Goal: Task Accomplishment & Management: Use online tool/utility

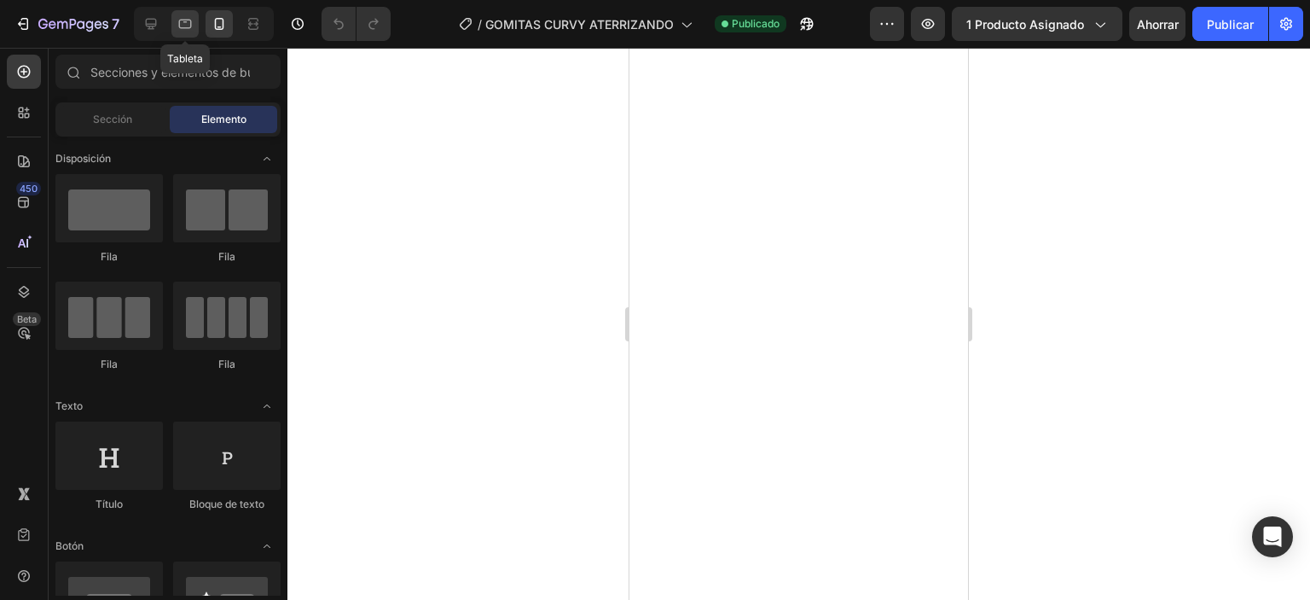
scroll to position [3320, 0]
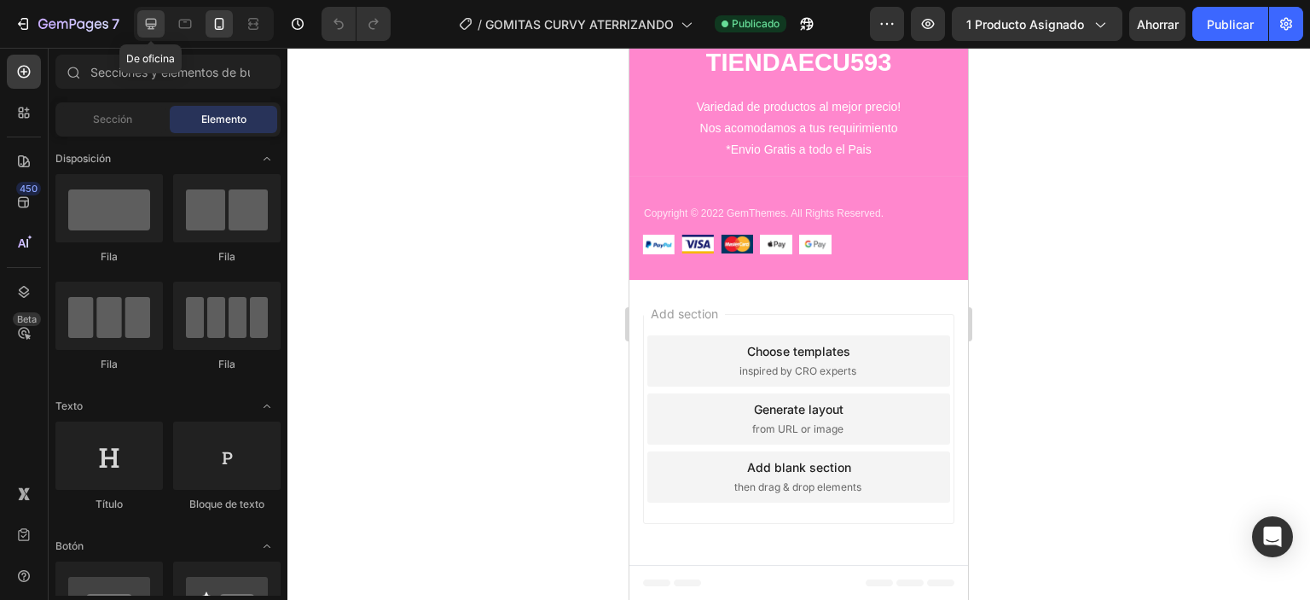
click at [164, 20] on div at bounding box center [150, 23] width 27 height 27
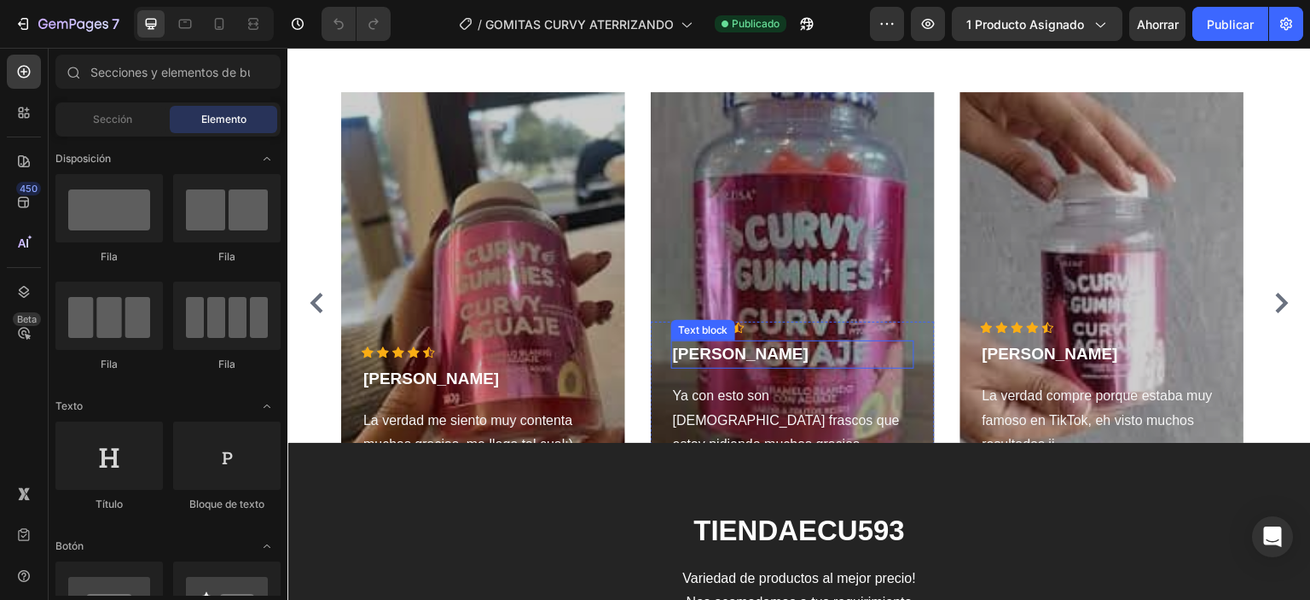
scroll to position [2948, 0]
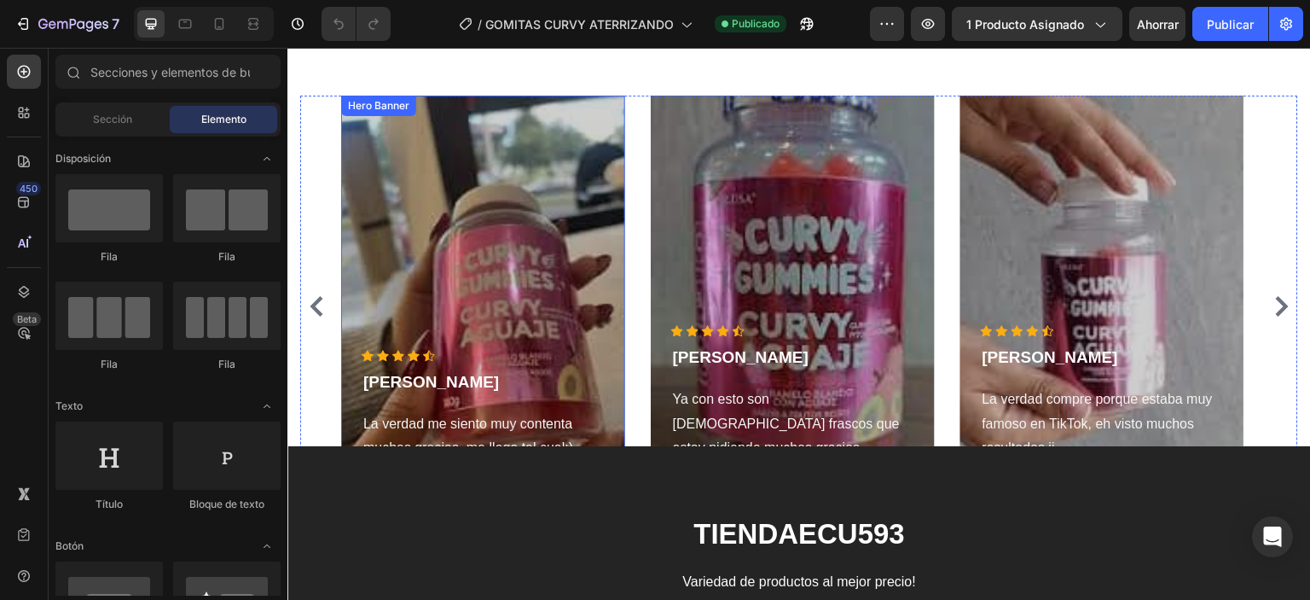
click at [588, 205] on div "Overlay" at bounding box center [483, 306] width 284 height 421
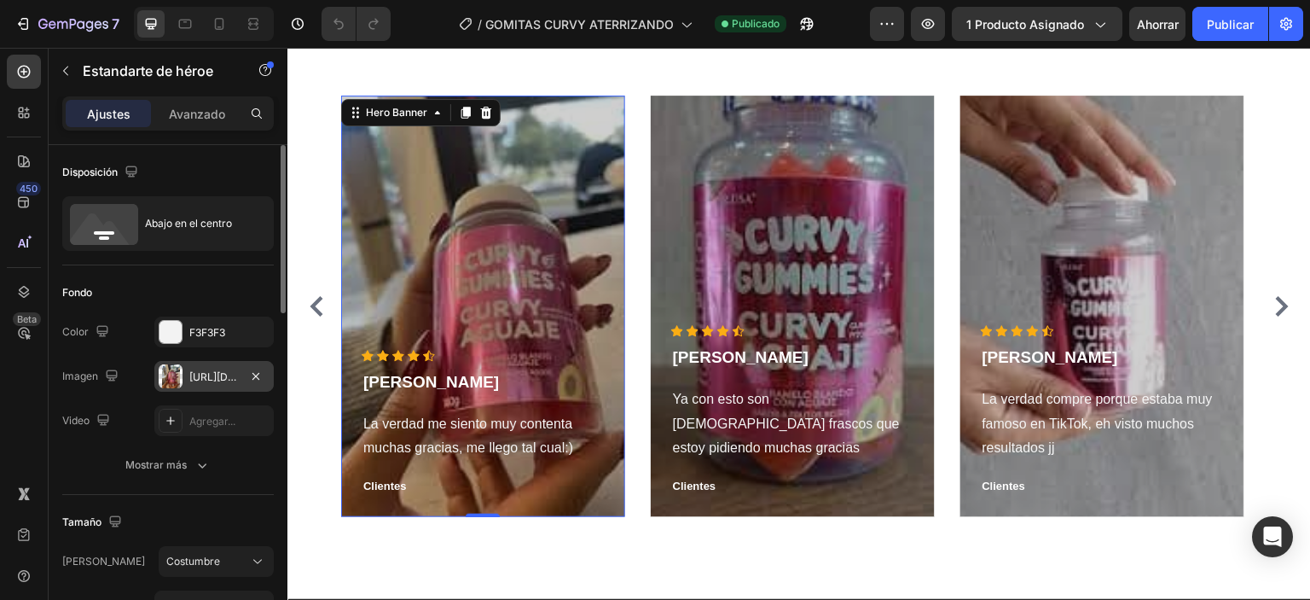
click at [213, 361] on div "https://cdn.shopify.com/s/files/1/0760/6019/7084/files/images.jpg?v=1759104095" at bounding box center [213, 376] width 119 height 31
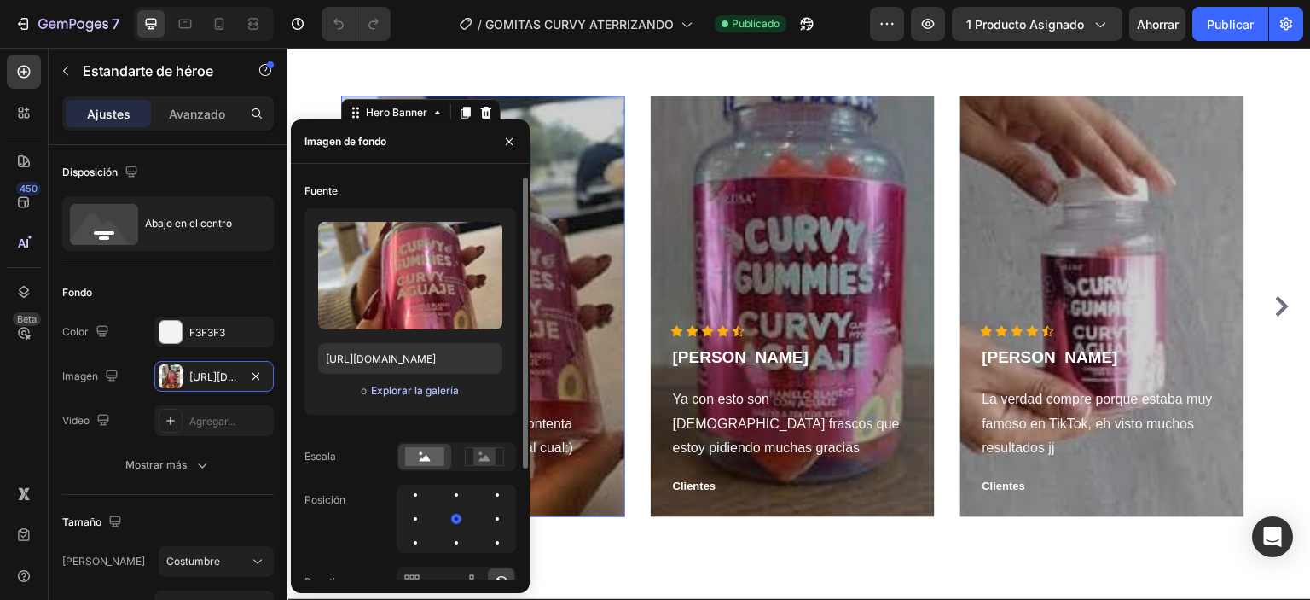
click at [423, 395] on font "Explorar la galería" at bounding box center [415, 390] width 88 height 13
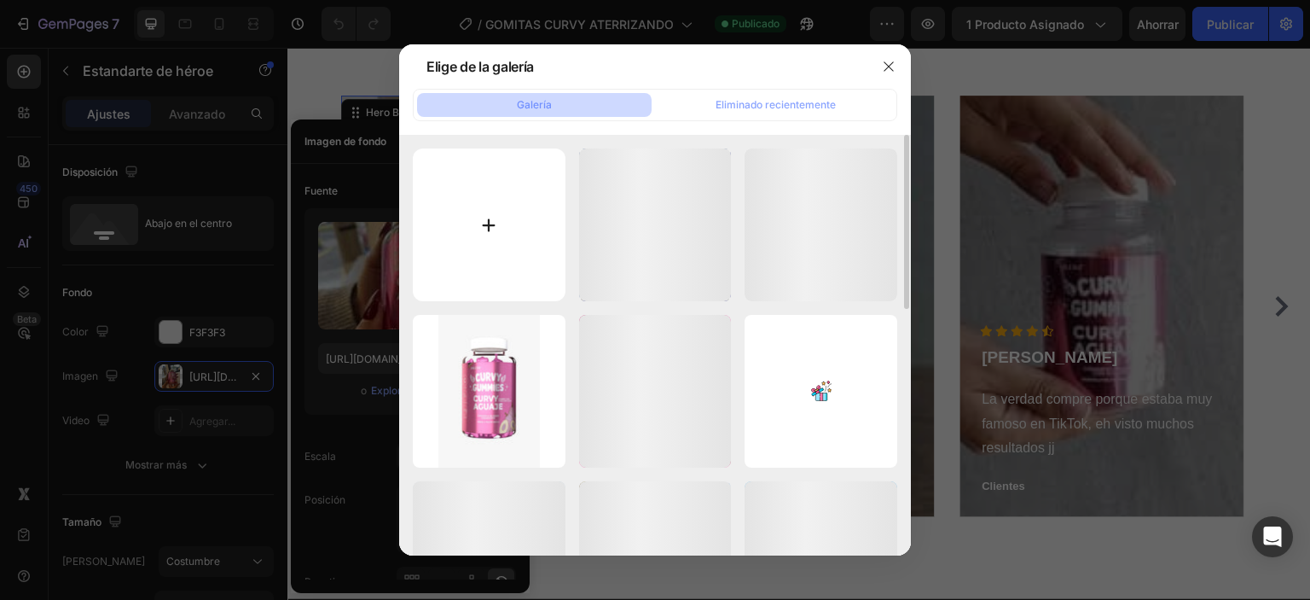
click at [519, 212] on input "file" at bounding box center [489, 224] width 153 height 153
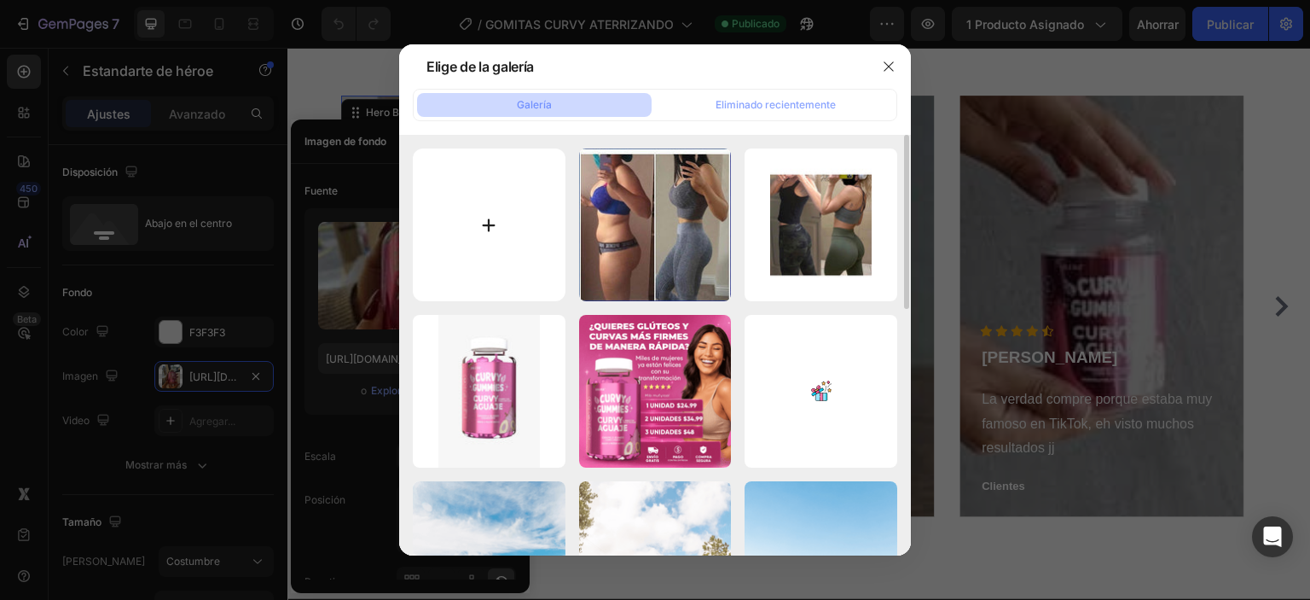
type input "C:\fakepath\a2-kdk0nboqvuletii0.jpg"
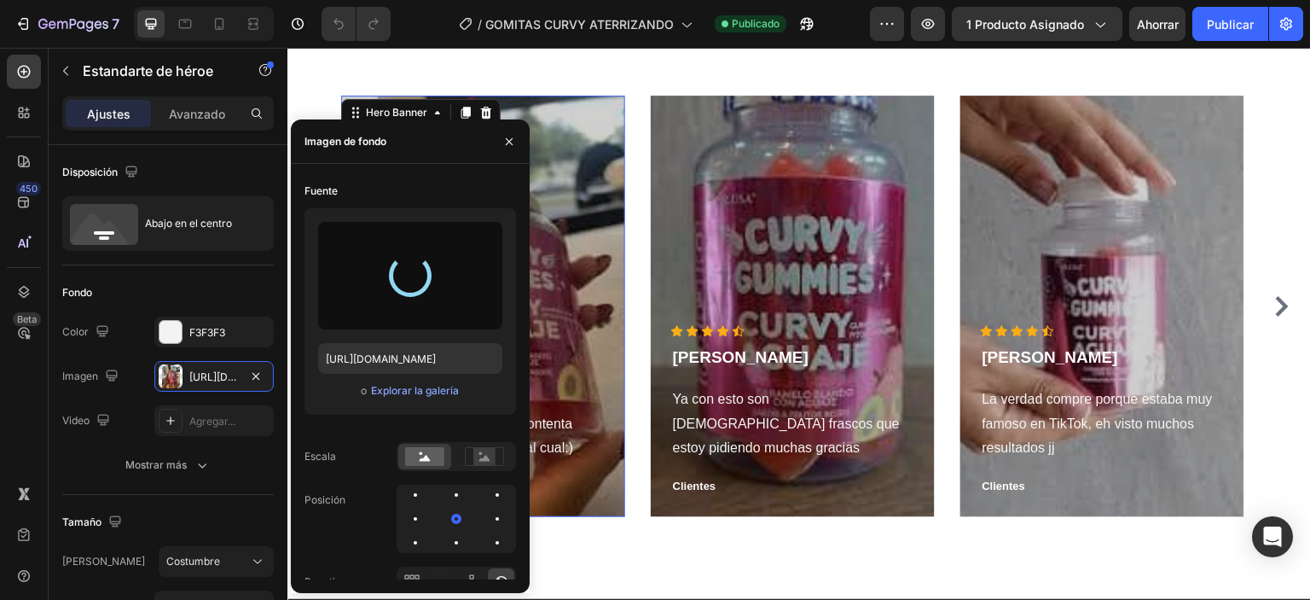
type input "https://cdn.shopify.com/s/files/1/0760/6019/7084/files/gempages_581438452701069…"
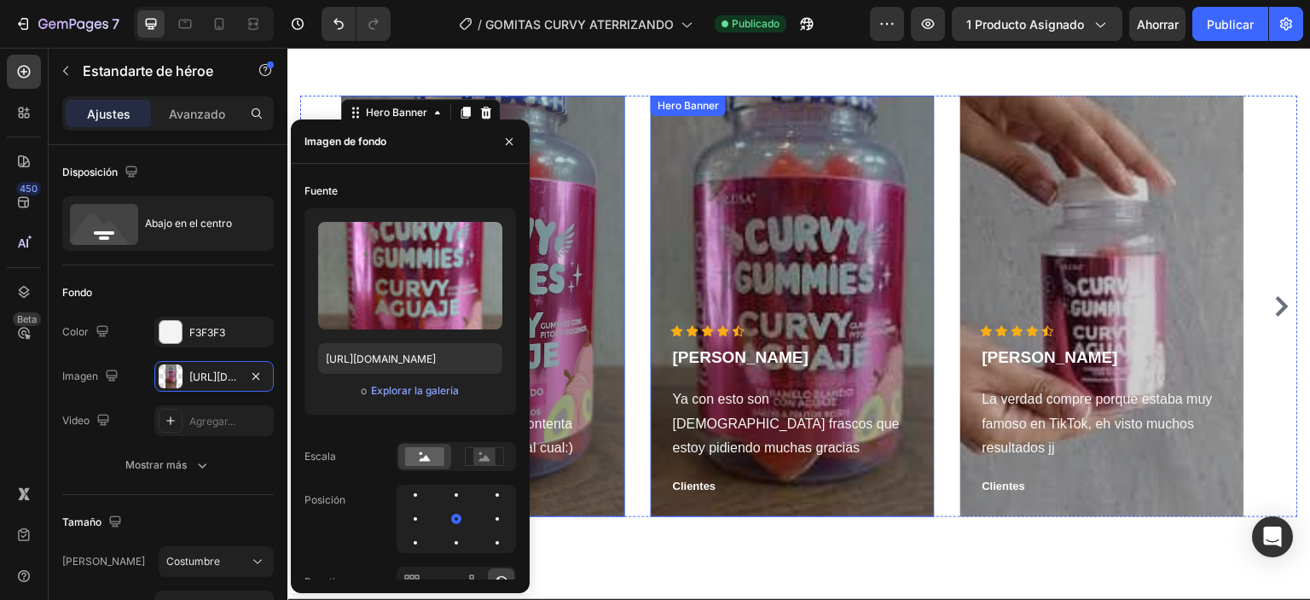
click at [734, 273] on div "Overlay" at bounding box center [793, 306] width 284 height 421
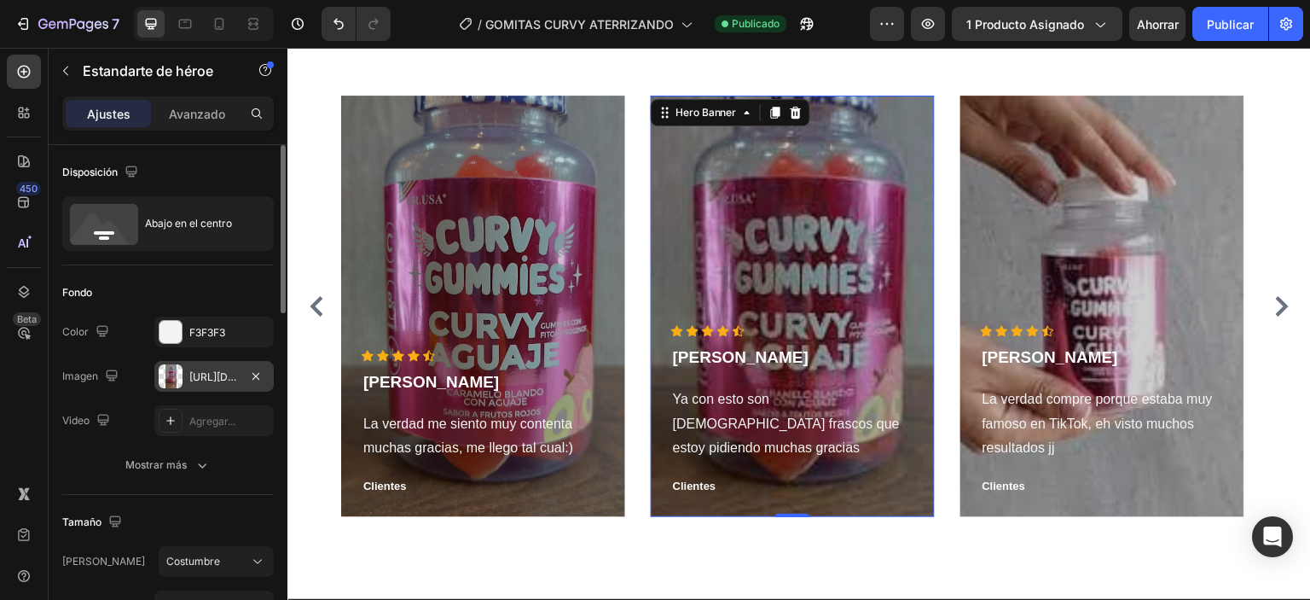
click at [178, 368] on div at bounding box center [171, 376] width 24 height 24
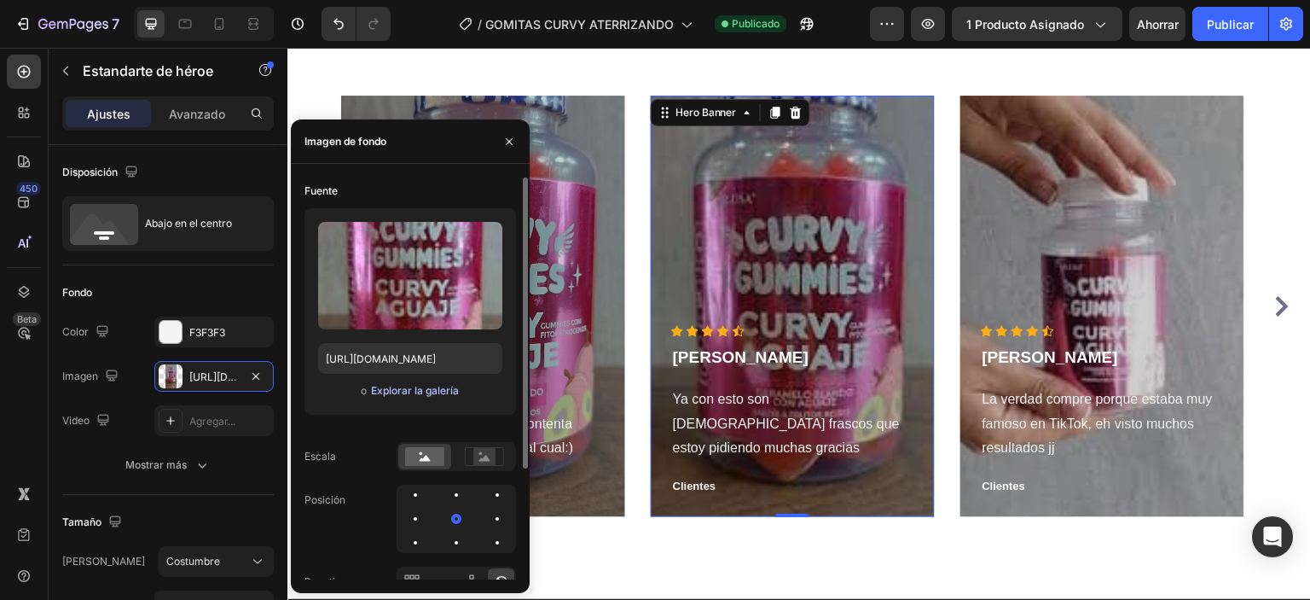
click at [416, 389] on font "Explorar la galería" at bounding box center [415, 390] width 88 height 13
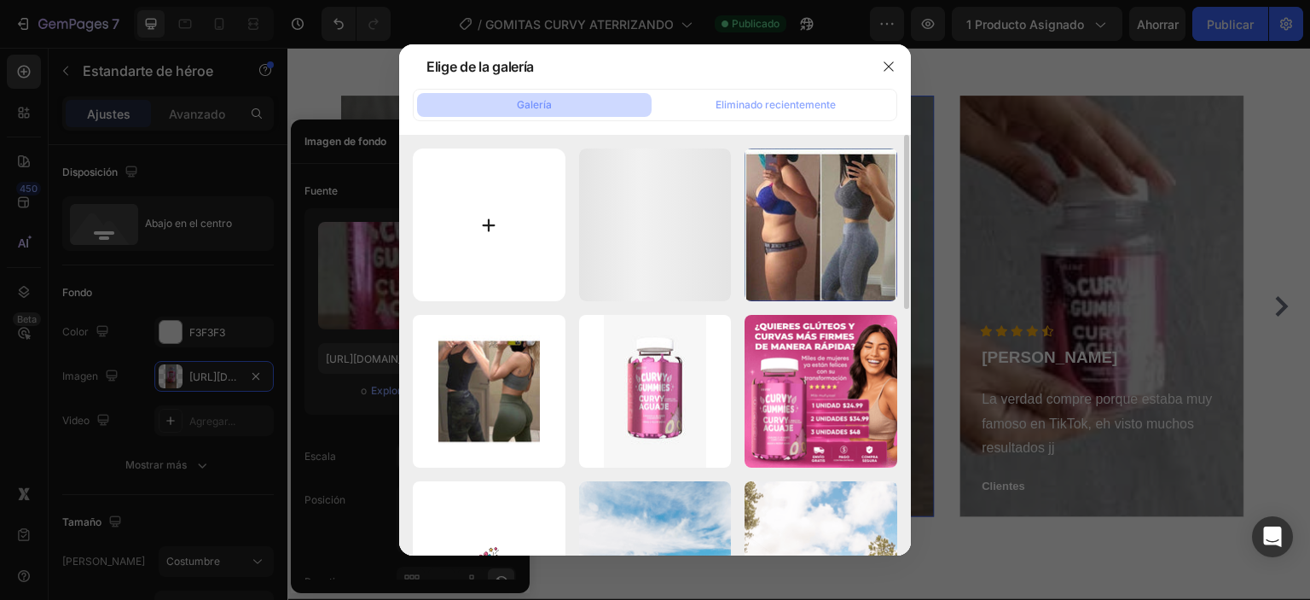
click at [522, 238] on input "file" at bounding box center [489, 224] width 153 height 153
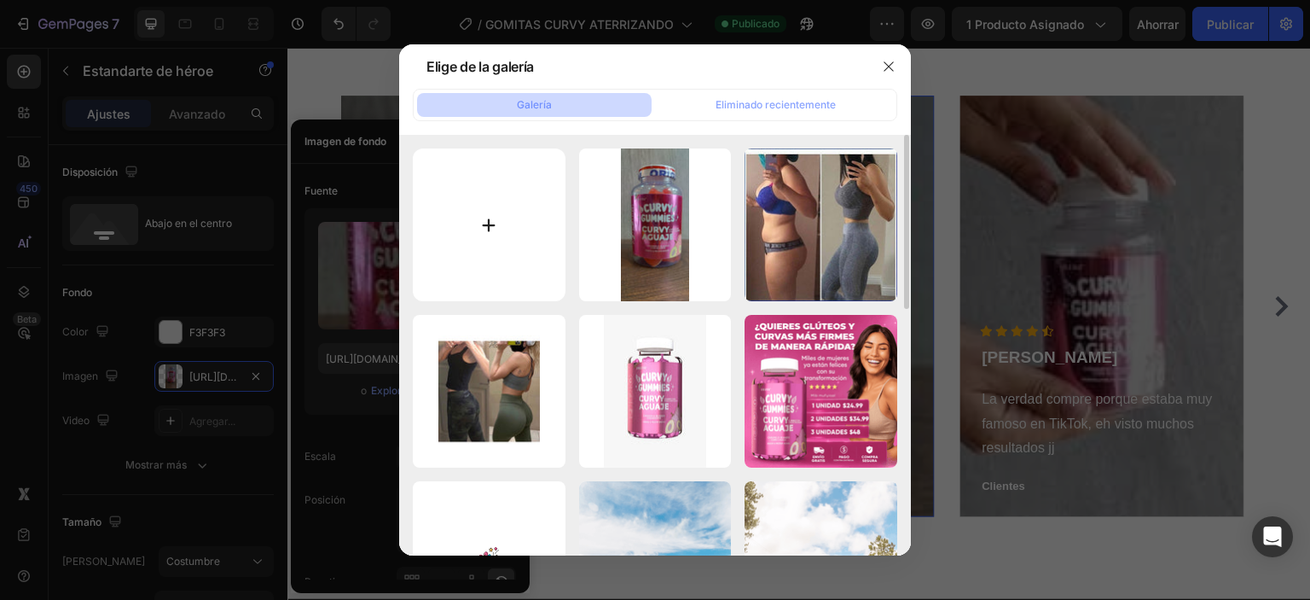
type input "C:\fakepath\a2-q9qe6uft7nqemdyo.jpeg"
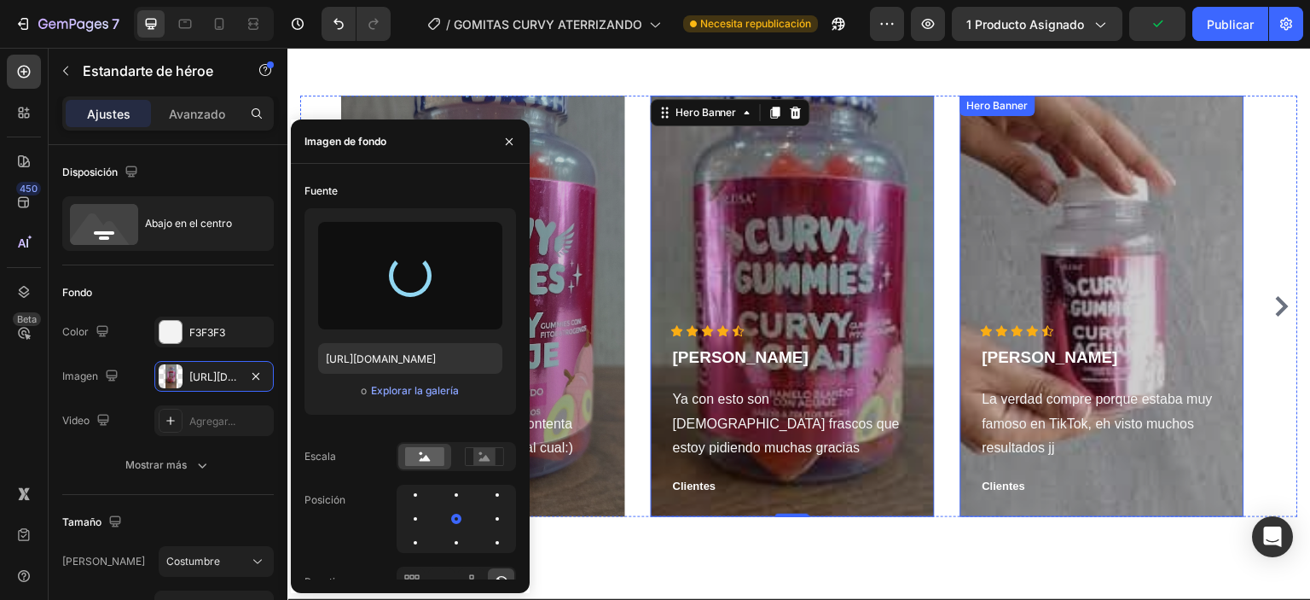
type input "https://cdn.shopify.com/s/files/1/0760/6019/7084/files/gempages_581438452701069…"
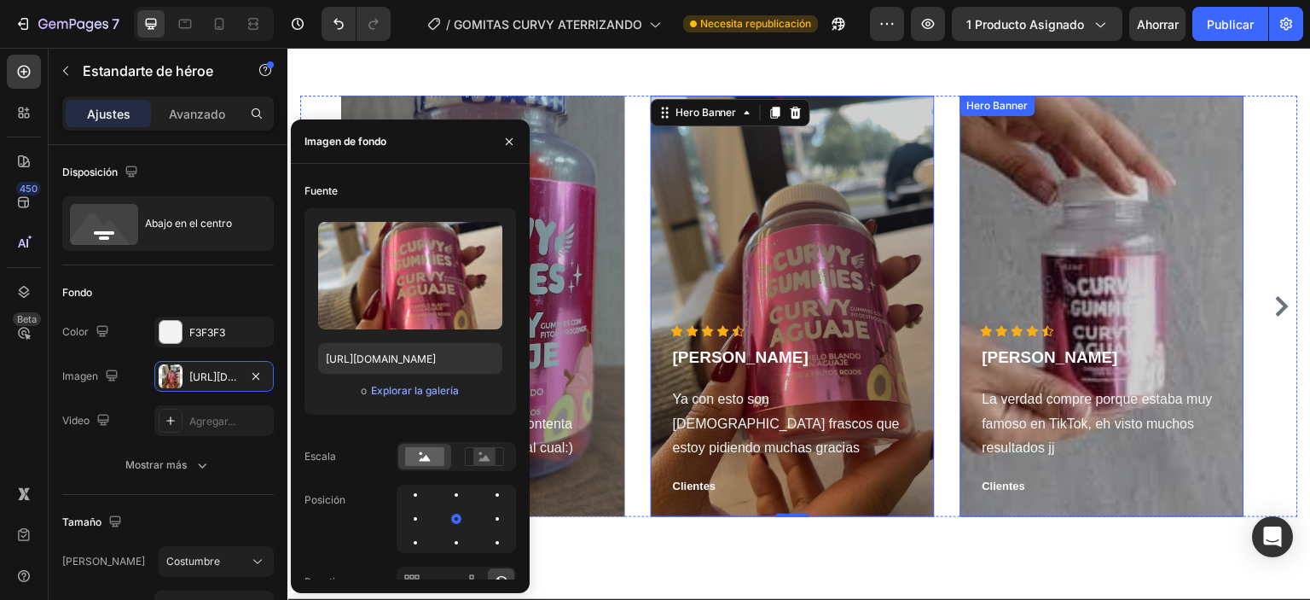
click at [1030, 218] on div "Overlay" at bounding box center [1102, 306] width 284 height 421
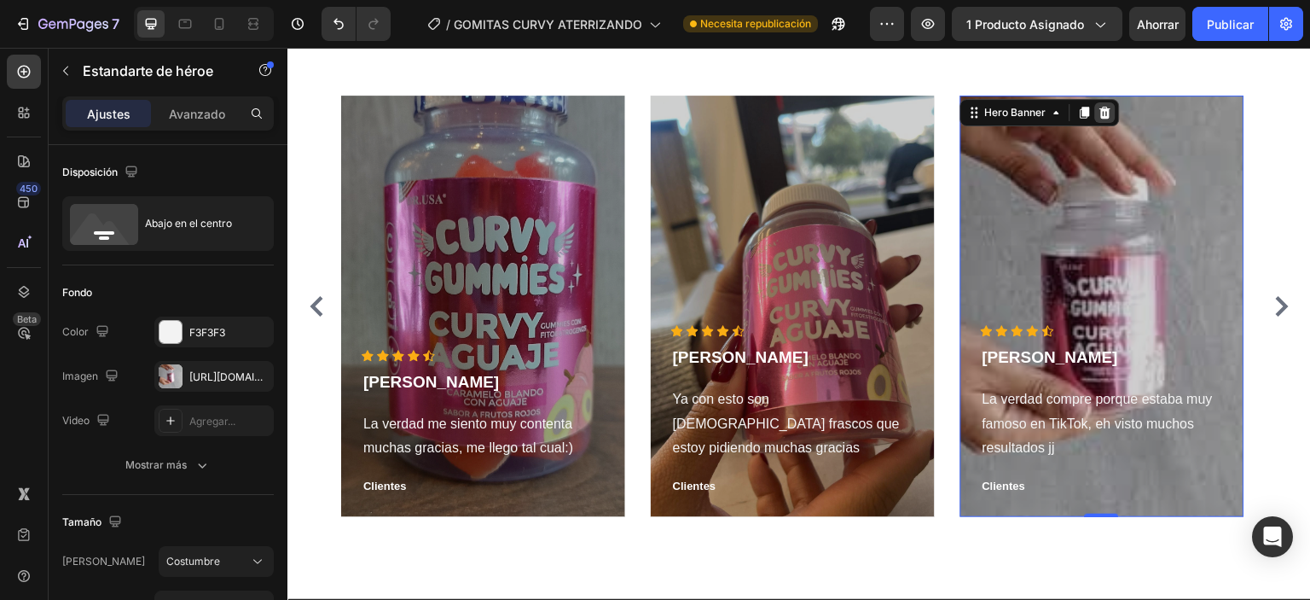
click at [1108, 106] on icon at bounding box center [1106, 113] width 14 height 14
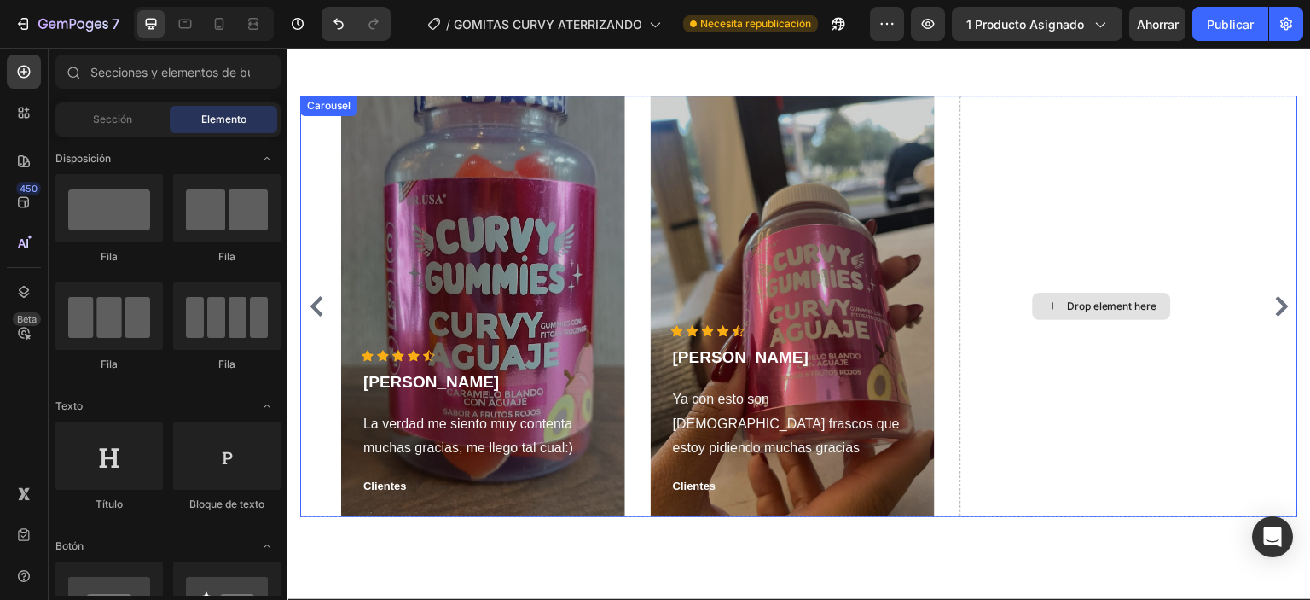
click at [1083, 200] on div "Drop element here" at bounding box center [1102, 306] width 284 height 421
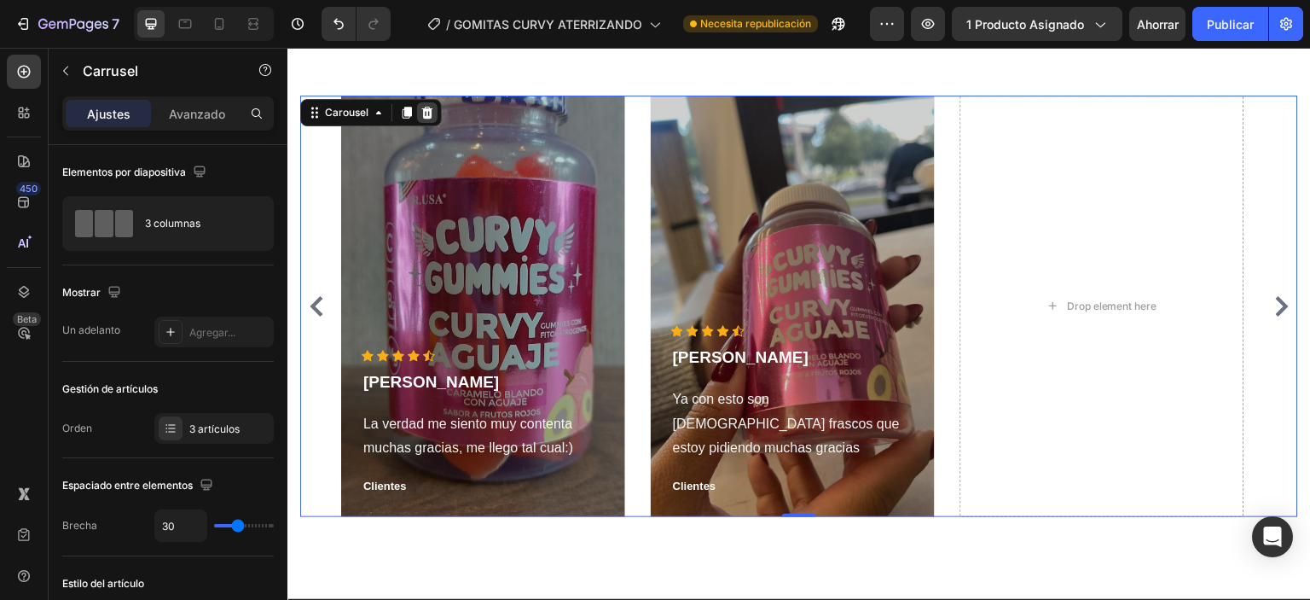
click at [426, 118] on icon at bounding box center [427, 113] width 11 height 12
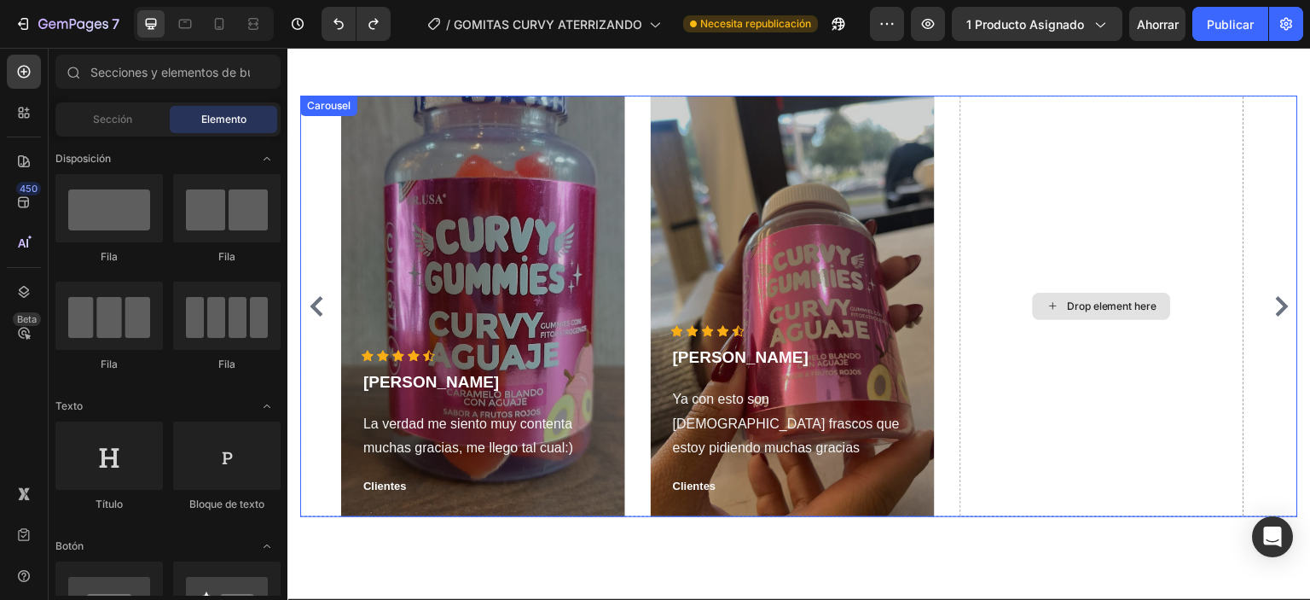
click at [1133, 248] on div "Drop element here" at bounding box center [1102, 306] width 284 height 421
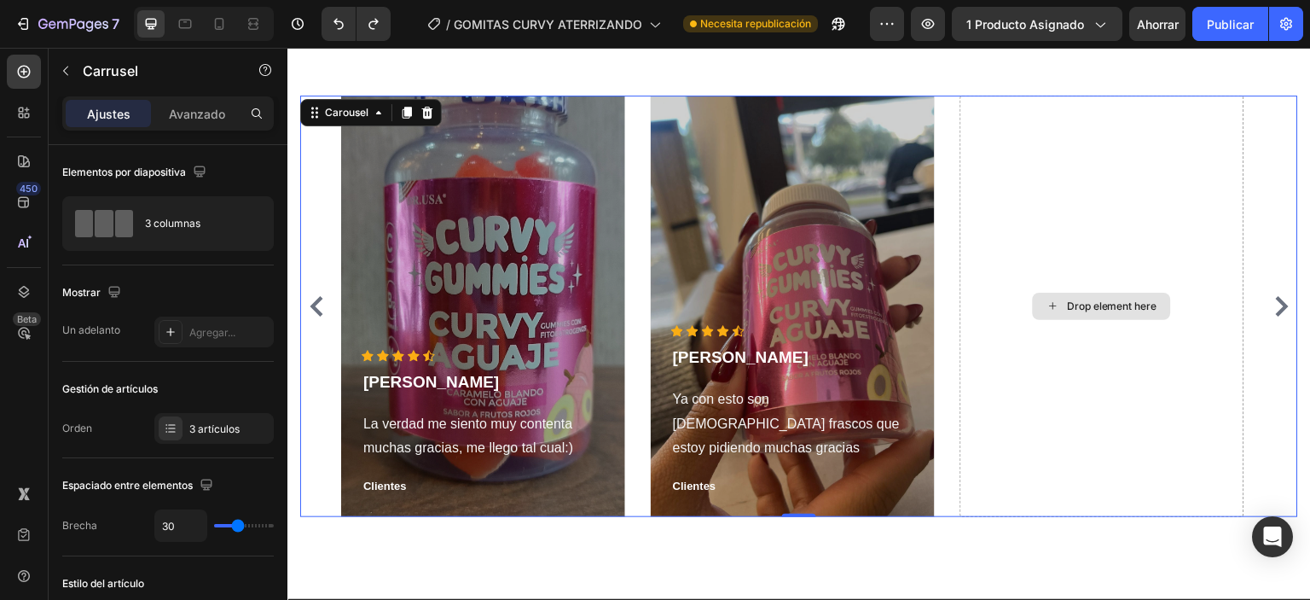
click at [1119, 307] on div "Drop element here" at bounding box center [1112, 306] width 90 height 14
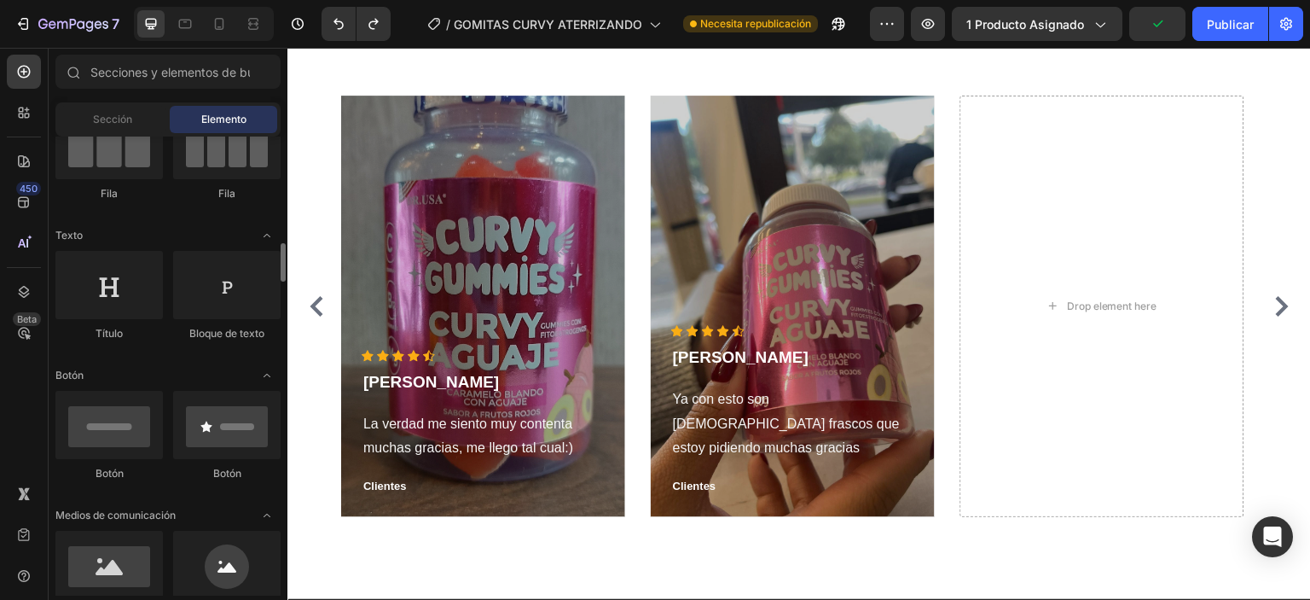
scroll to position [256, 0]
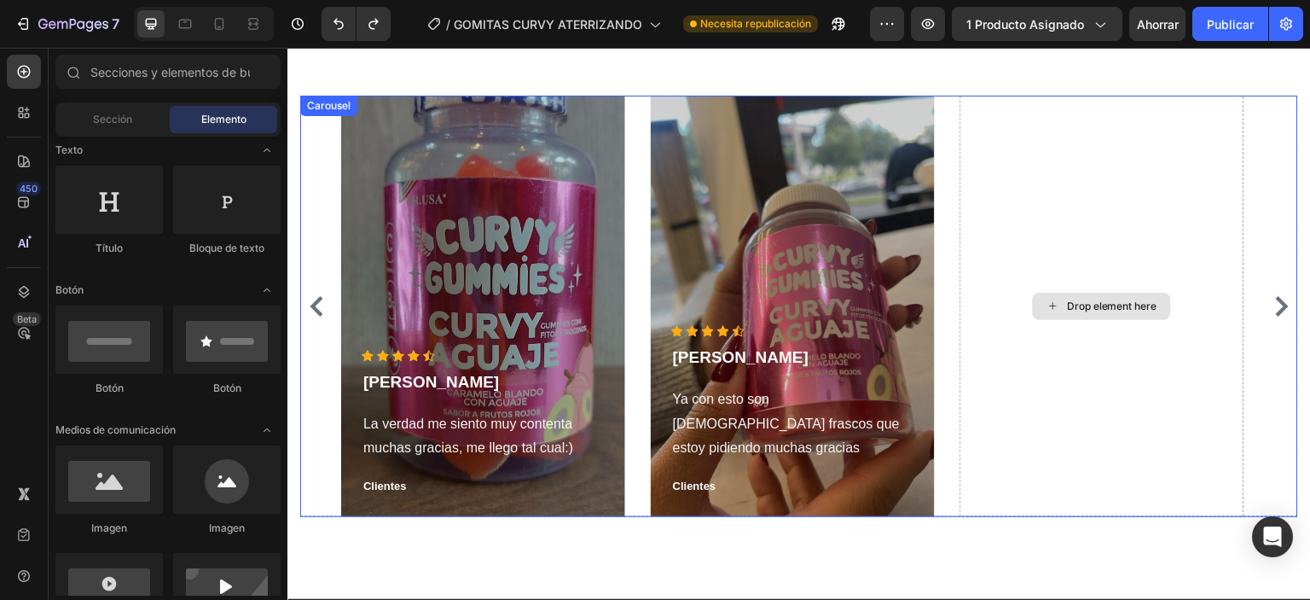
click at [1041, 205] on div "Drop element here" at bounding box center [1102, 306] width 284 height 421
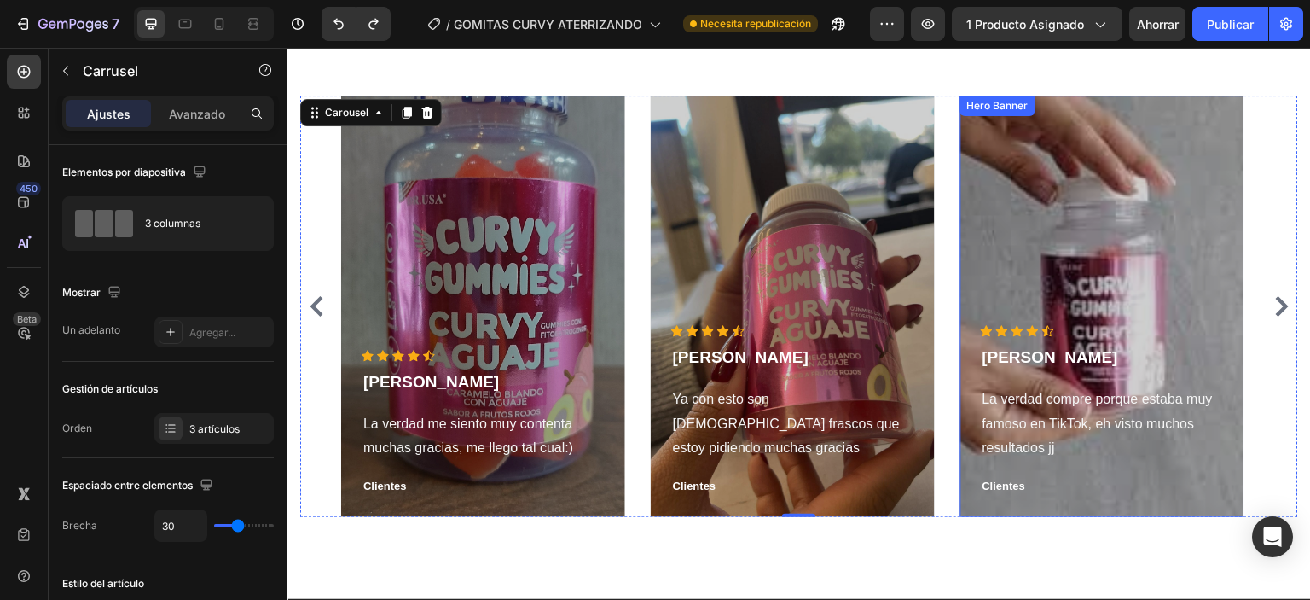
click at [1138, 178] on div "Overlay" at bounding box center [1102, 306] width 284 height 421
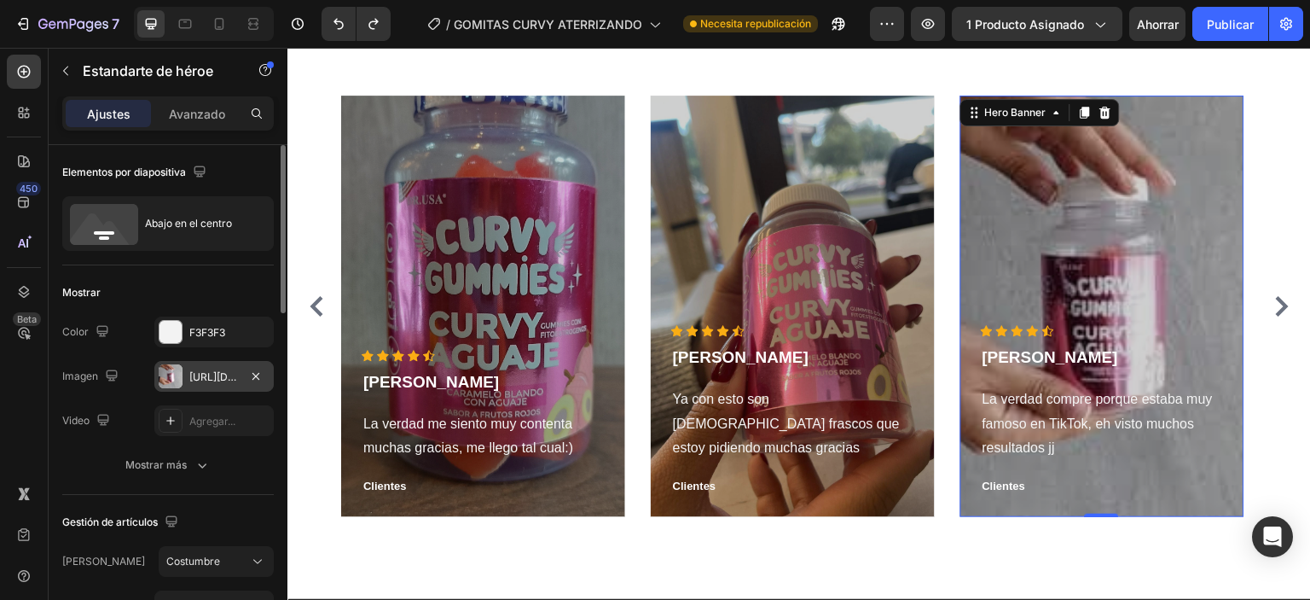
click at [179, 368] on div at bounding box center [171, 376] width 24 height 24
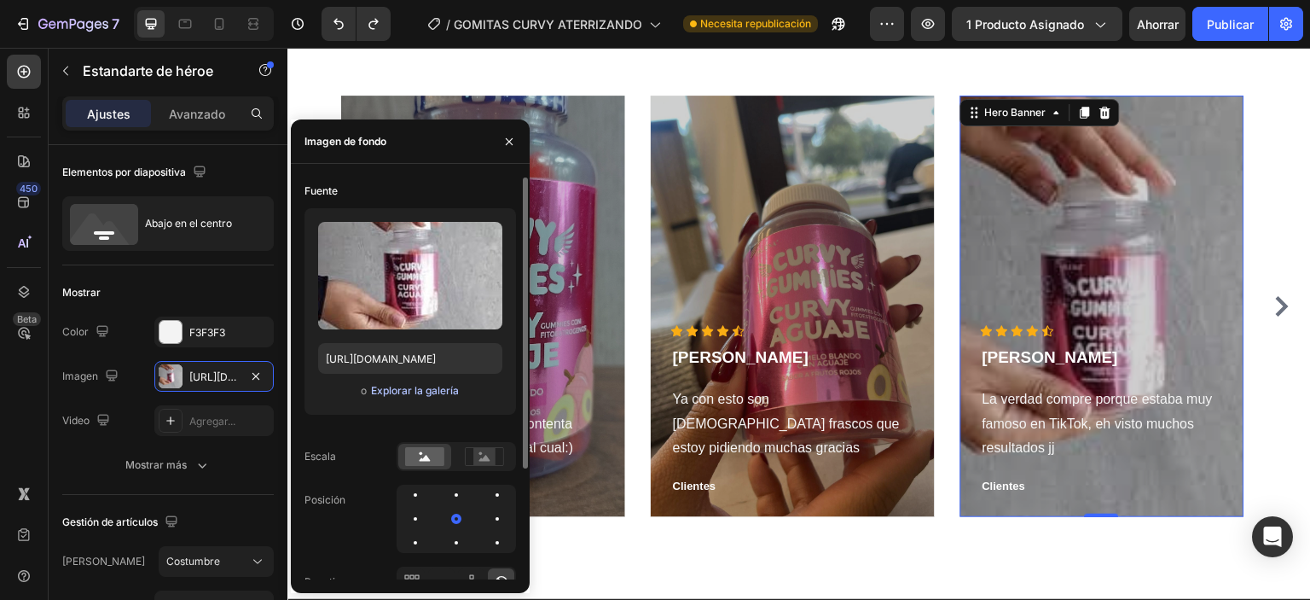
click at [403, 394] on font "Explorar la galería" at bounding box center [415, 390] width 88 height 13
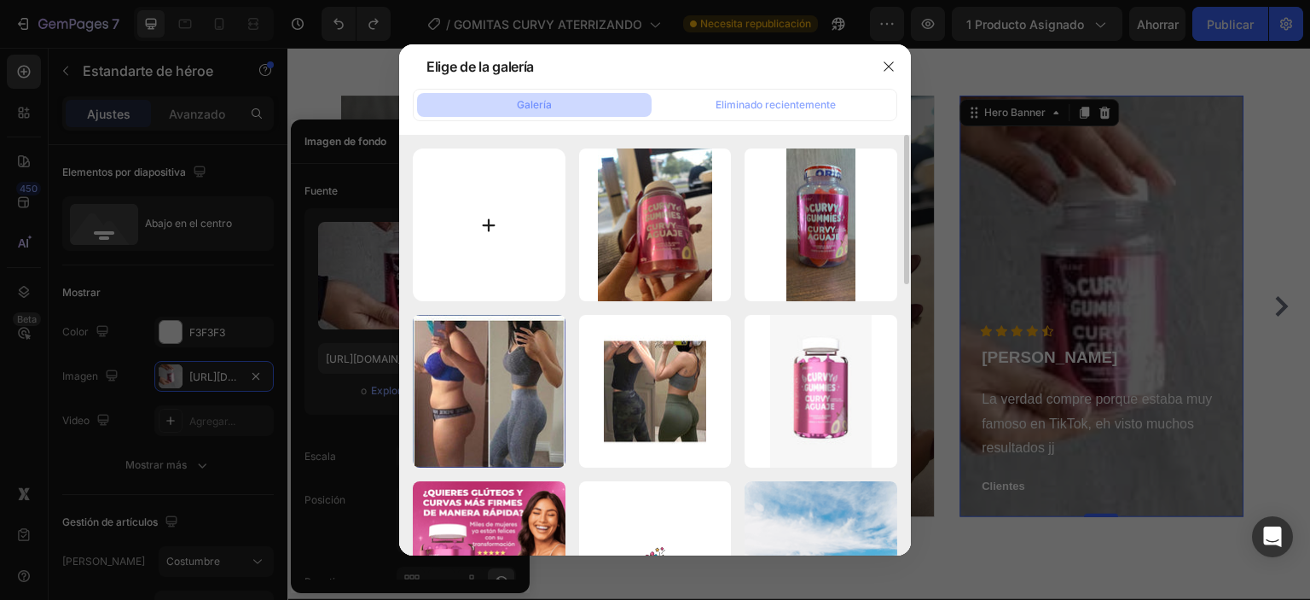
click at [515, 215] on input "file" at bounding box center [489, 224] width 153 height 153
type input "C:\fakepath\Imagen de WhatsApp 2025-09-28 a las 19.13.37_97e454f6.jpg"
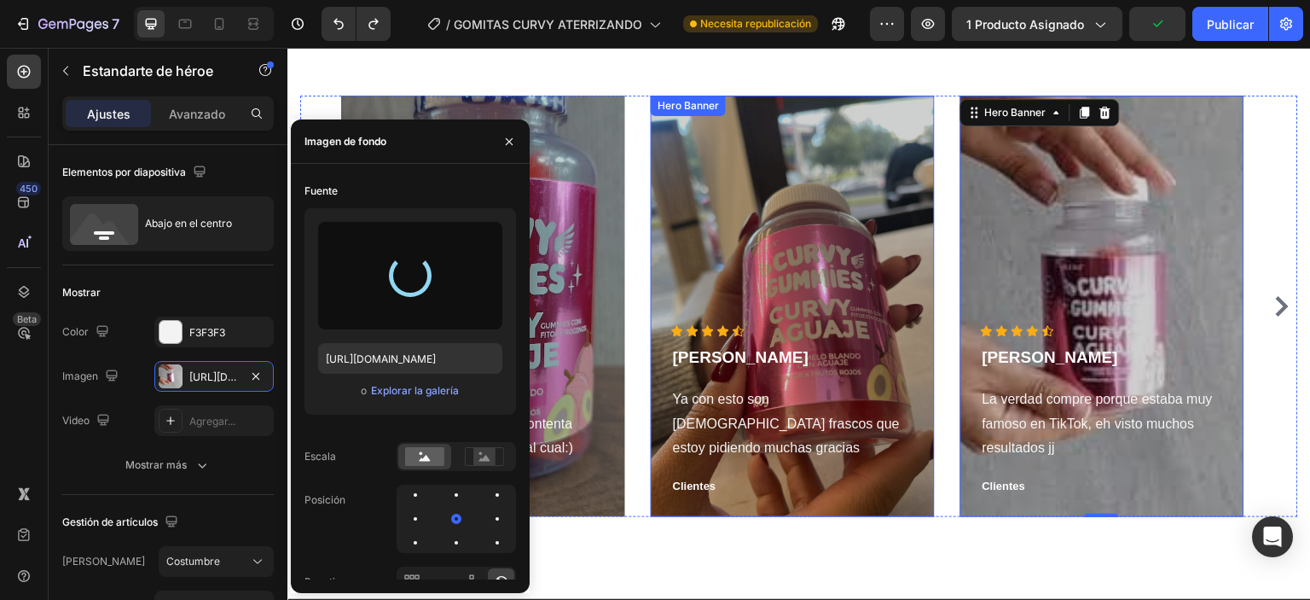
type input "https://cdn.shopify.com/s/files/1/0760/6019/7084/files/gempages_581438452701069…"
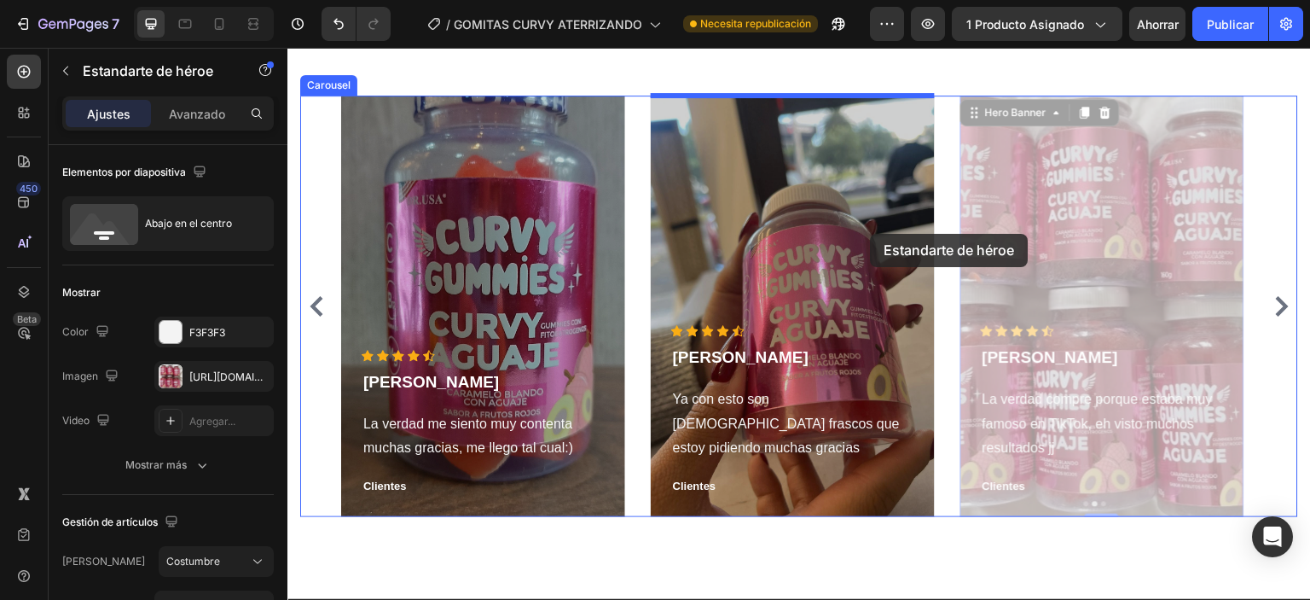
drag, startPoint x: 1053, startPoint y: 236, endPoint x: 871, endPoint y: 234, distance: 182.6
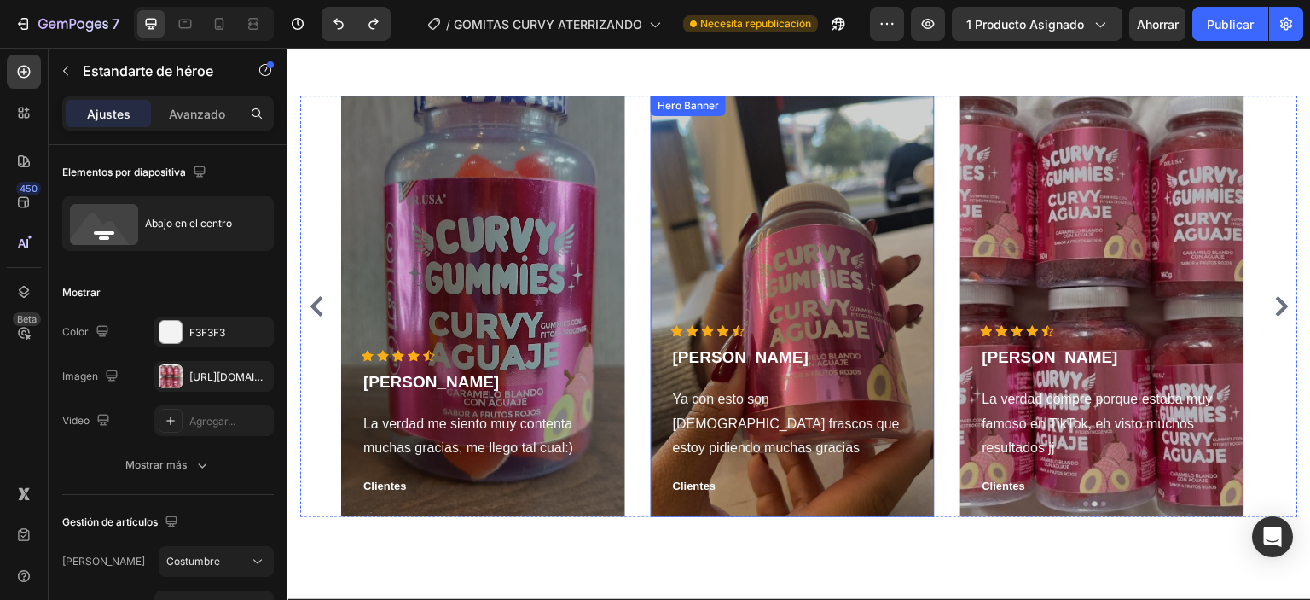
click at [767, 235] on div "Overlay" at bounding box center [793, 306] width 284 height 421
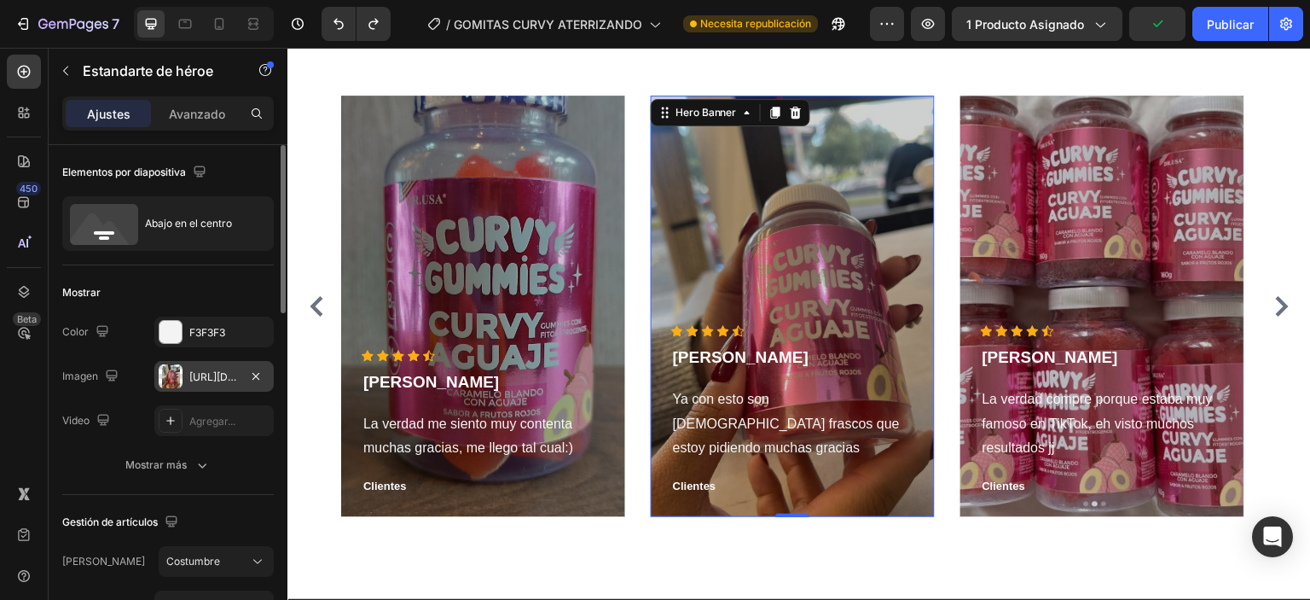
click at [198, 378] on font "https://cdn.shopify.com/s/files/1/0760/6019/7084/files/gempages_581438452701069…" at bounding box center [244, 376] width 110 height 13
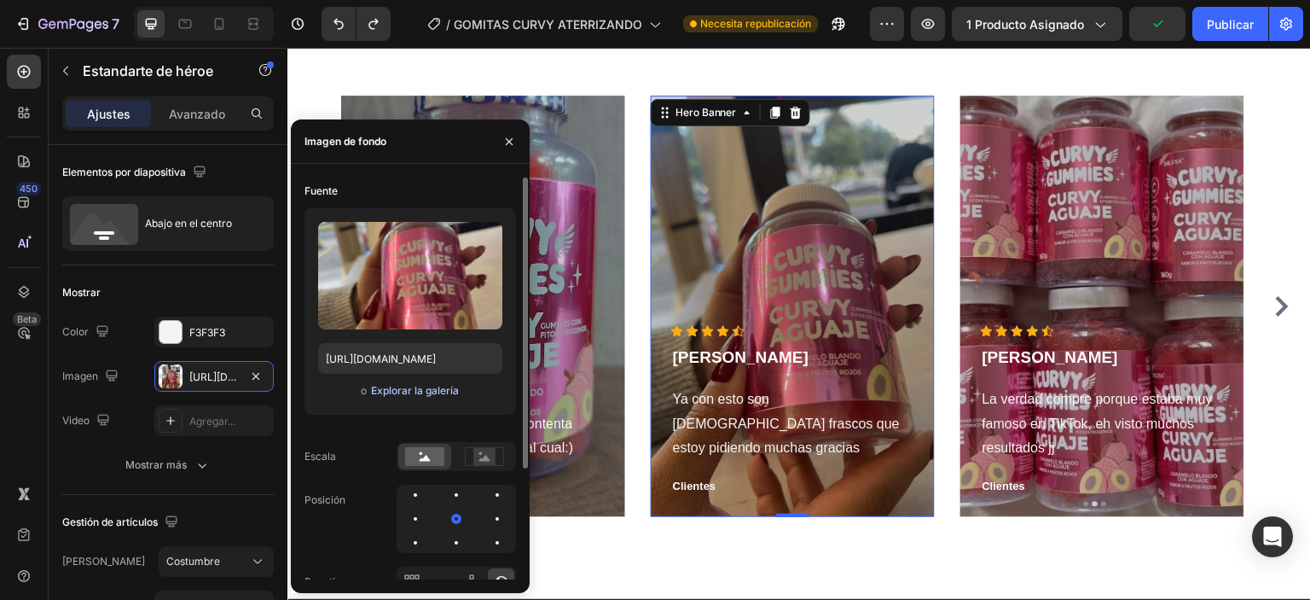
click at [386, 385] on font "Explorar la galería" at bounding box center [415, 390] width 88 height 13
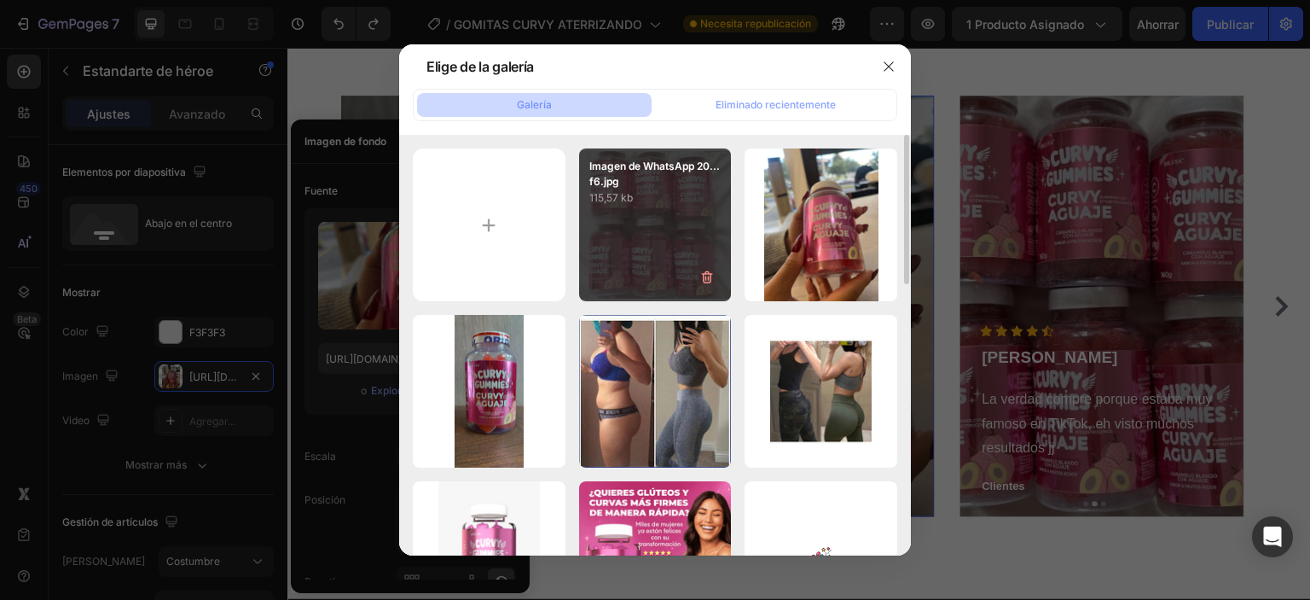
click at [618, 225] on div "Imagen de WhatsApp 20...f6.jpg 115,57 kb" at bounding box center [655, 224] width 153 height 153
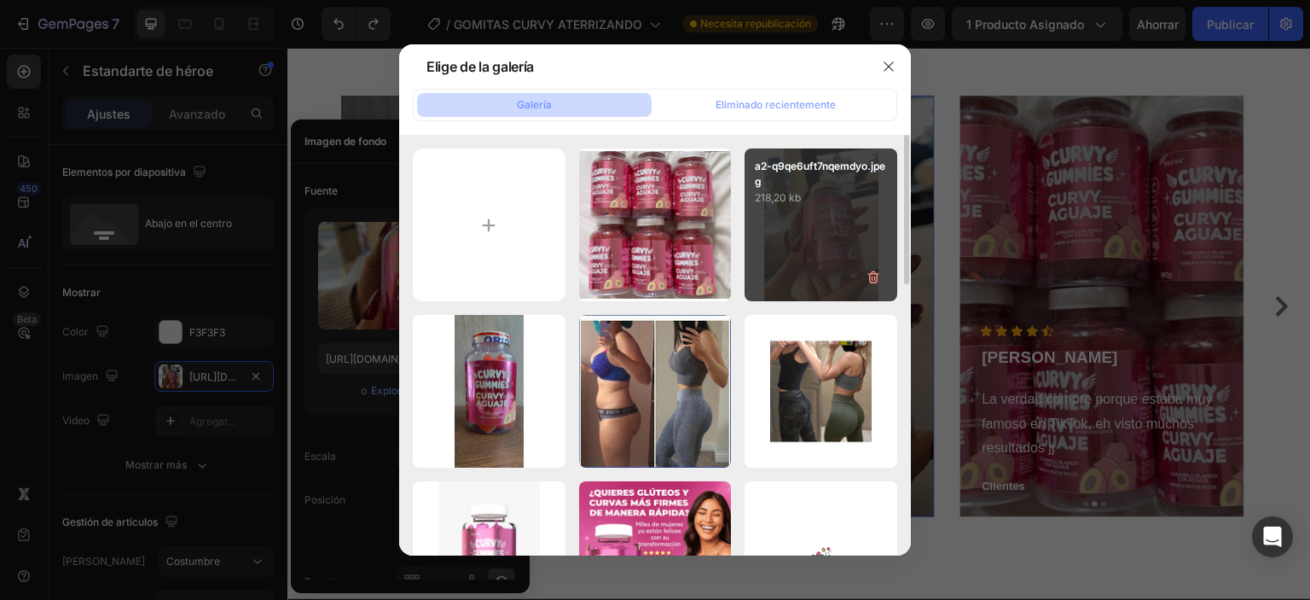
type input "https://cdn.shopify.com/s/files/1/0760/6019/7084/files/gempages_581438452701069…"
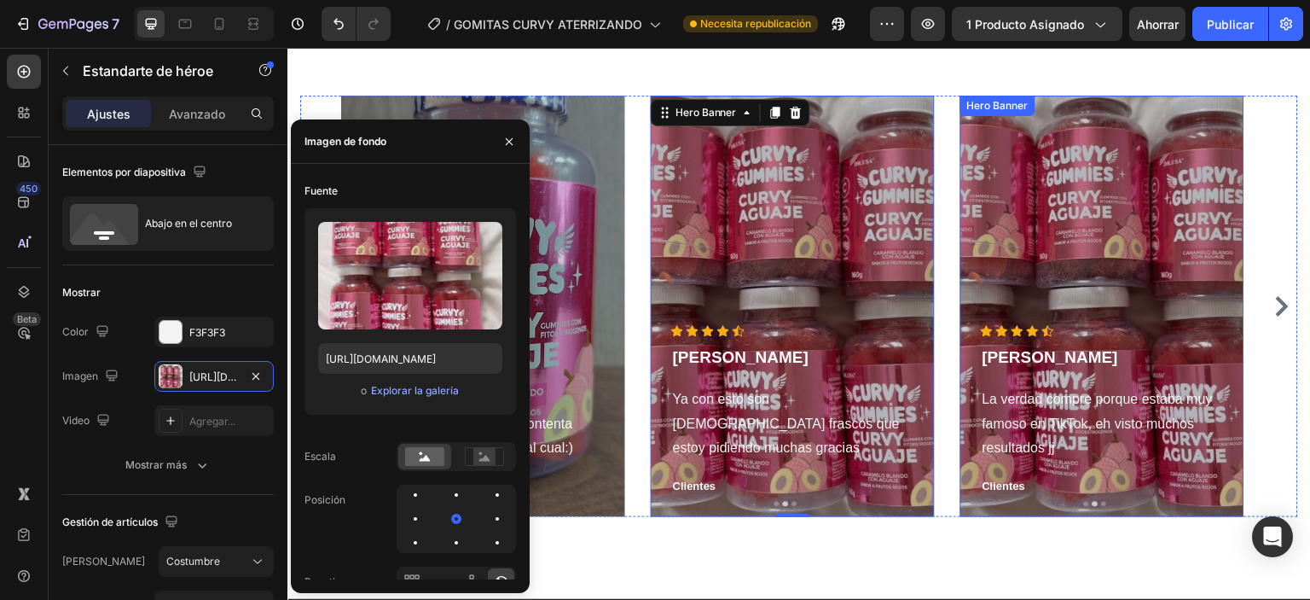
click at [1106, 255] on div "Overlay" at bounding box center [1102, 306] width 284 height 421
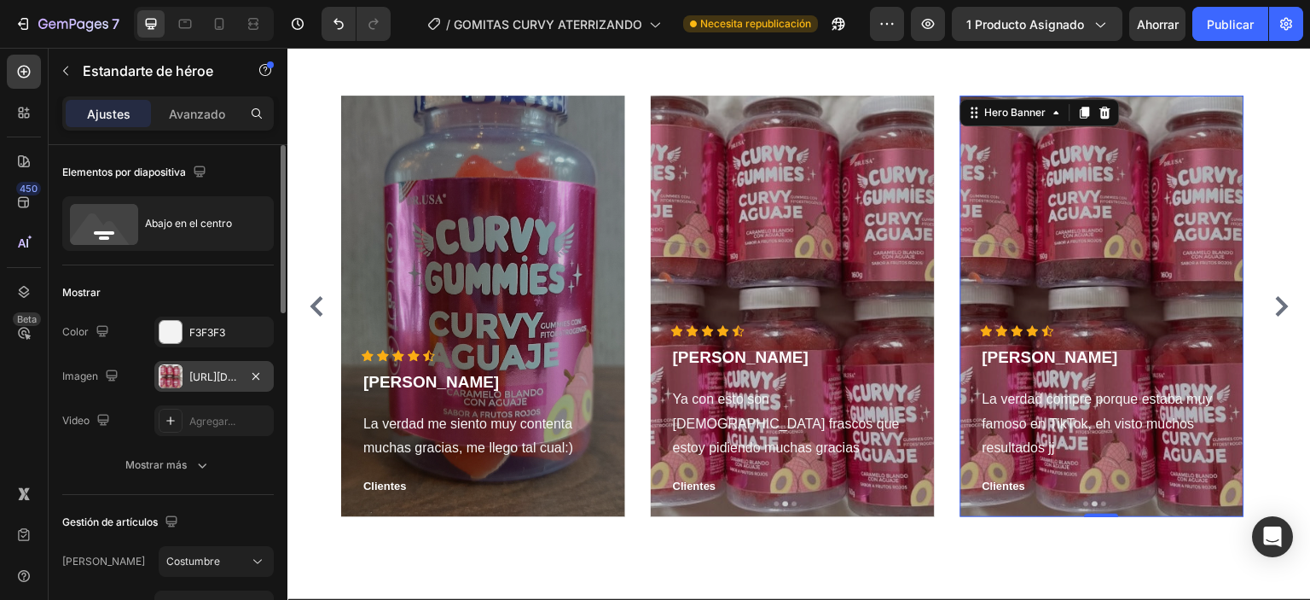
click at [195, 381] on font "https://cdn.shopify.com/s/files/1/0760/6019/7084/files/gempages_581438452701069…" at bounding box center [244, 376] width 110 height 13
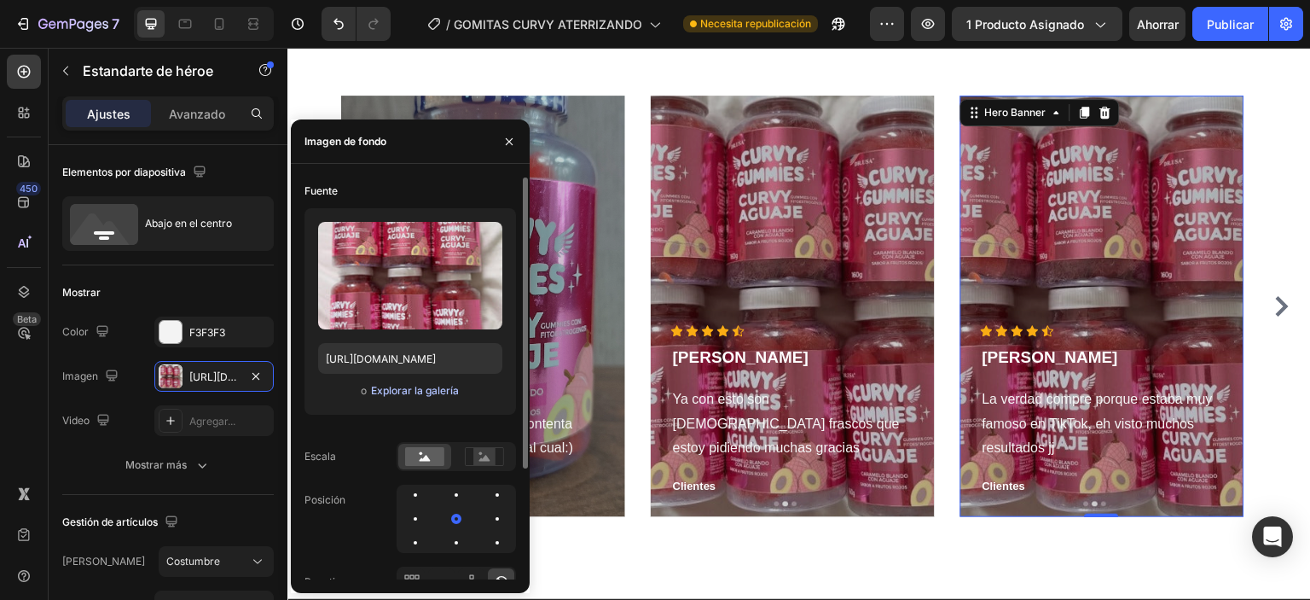
click at [425, 388] on font "Explorar la galería" at bounding box center [415, 390] width 88 height 13
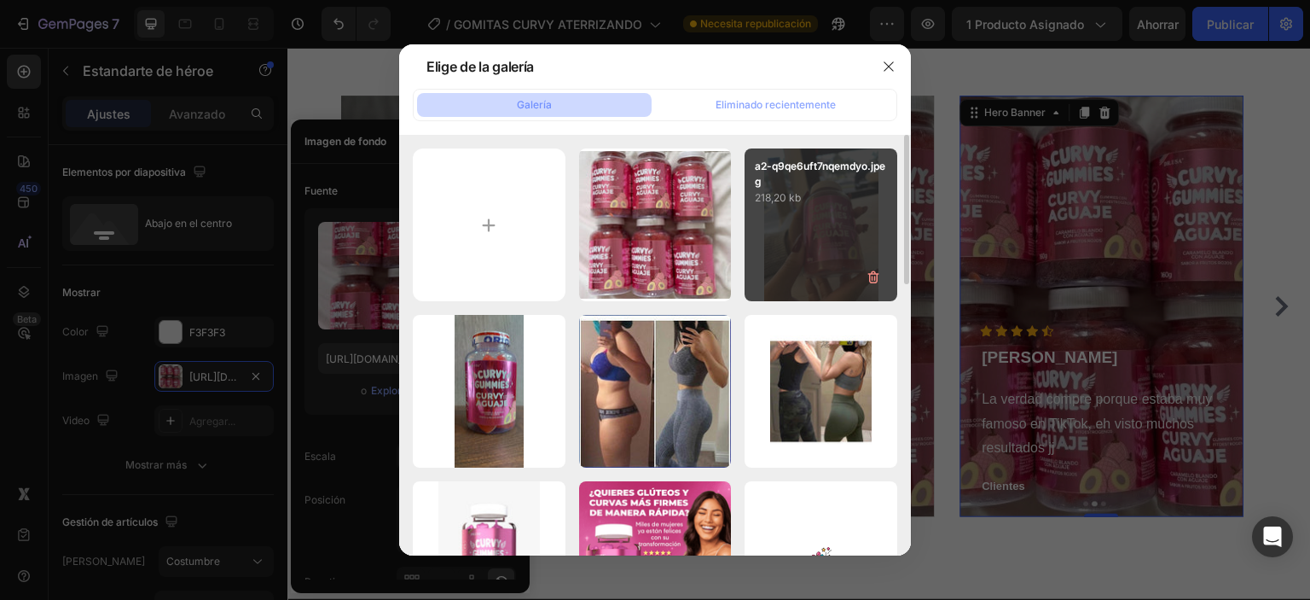
click at [788, 235] on div "a2-q9qe6uft7nqemdyo.jpeg 218,20 kb" at bounding box center [821, 224] width 153 height 153
type input "https://cdn.shopify.com/s/files/1/0760/6019/7084/files/gempages_581438452701069…"
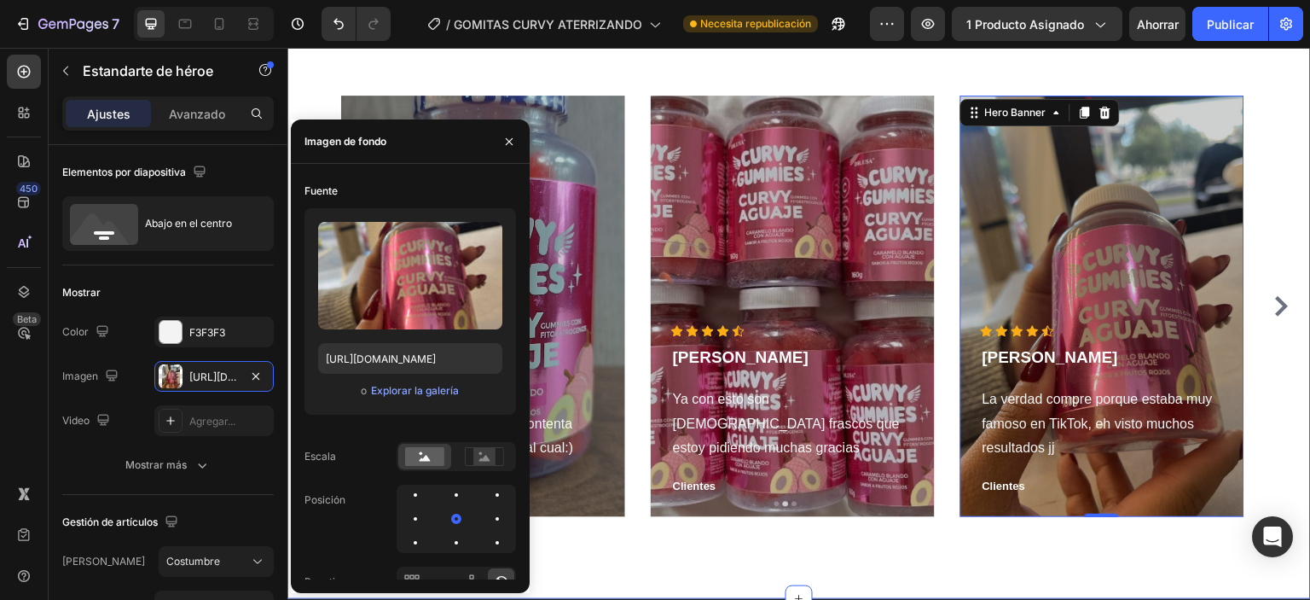
click at [776, 567] on div "Icon Icon Icon Icon Icon Icon List Hoz Jennifer Castro Text block La verdad me …" at bounding box center [799, 312] width 1024 height 571
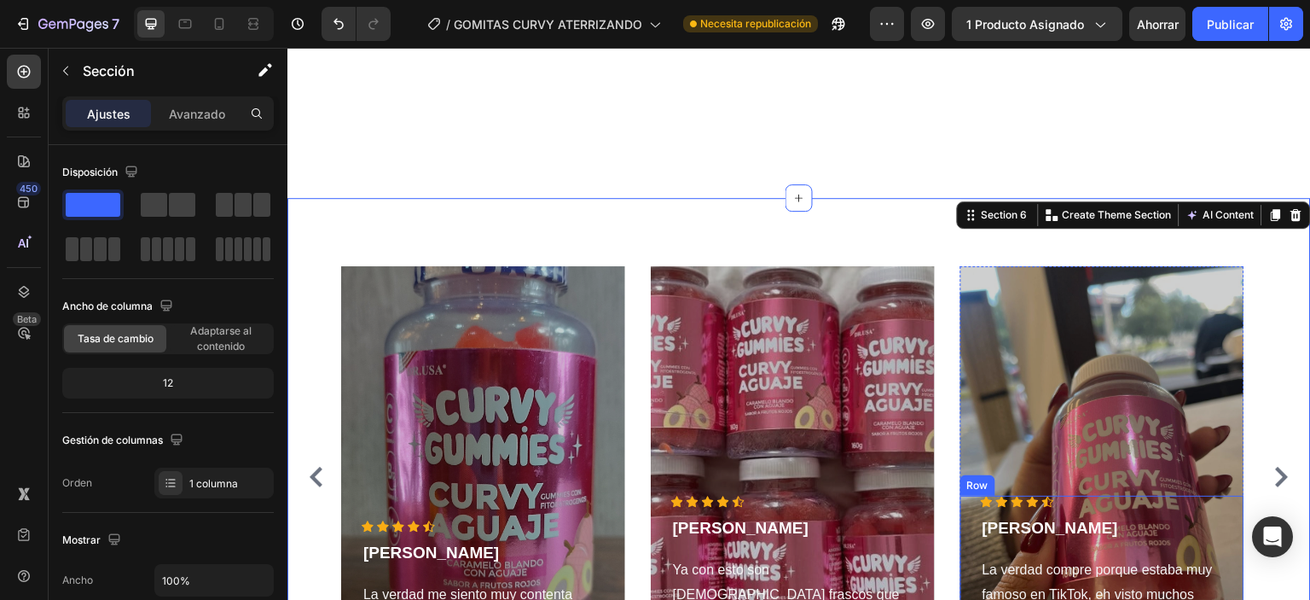
scroll to position [2692, 0]
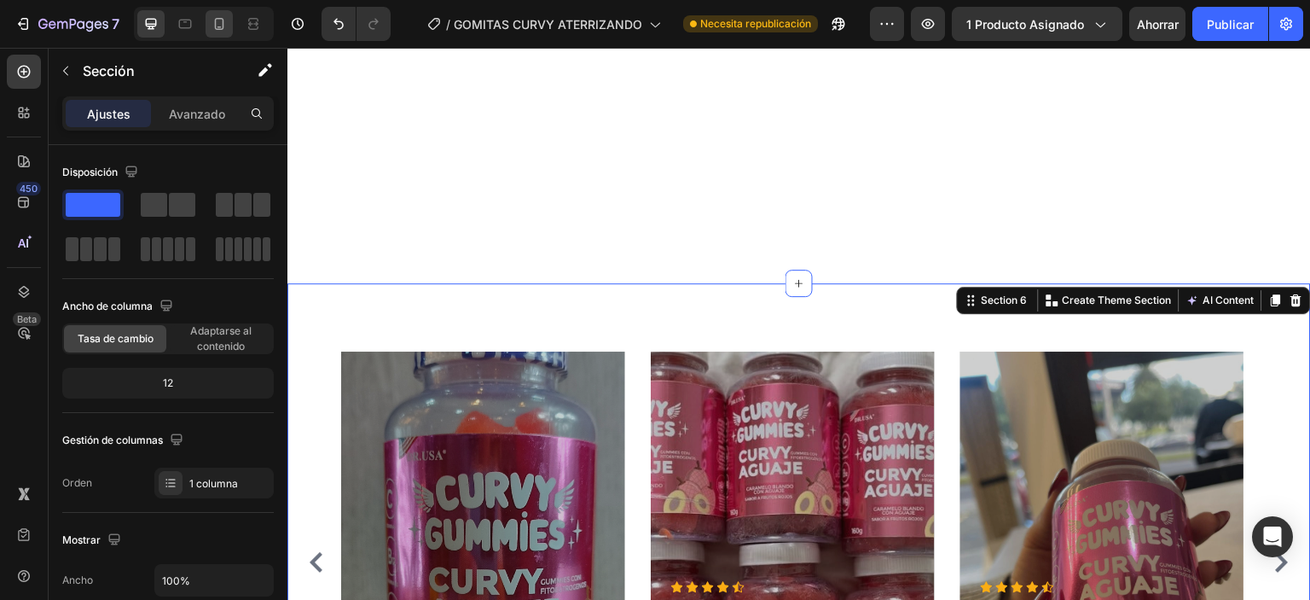
click at [230, 27] on div at bounding box center [219, 23] width 27 height 27
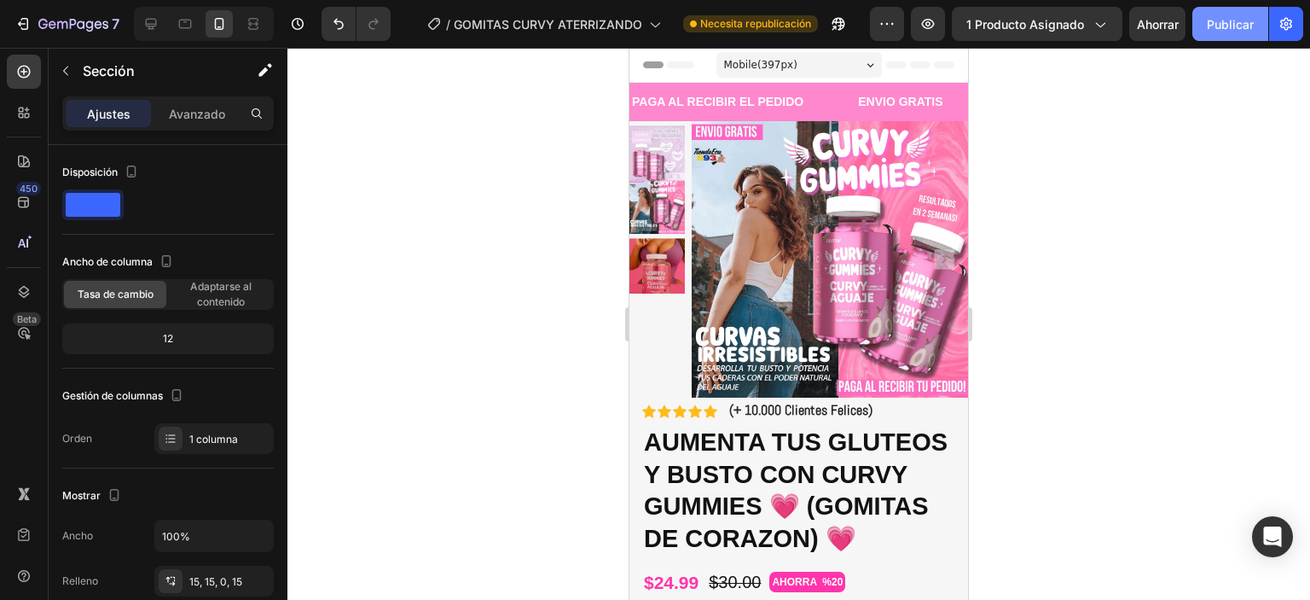
click at [1227, 28] on font "Publicar" at bounding box center [1230, 24] width 47 height 15
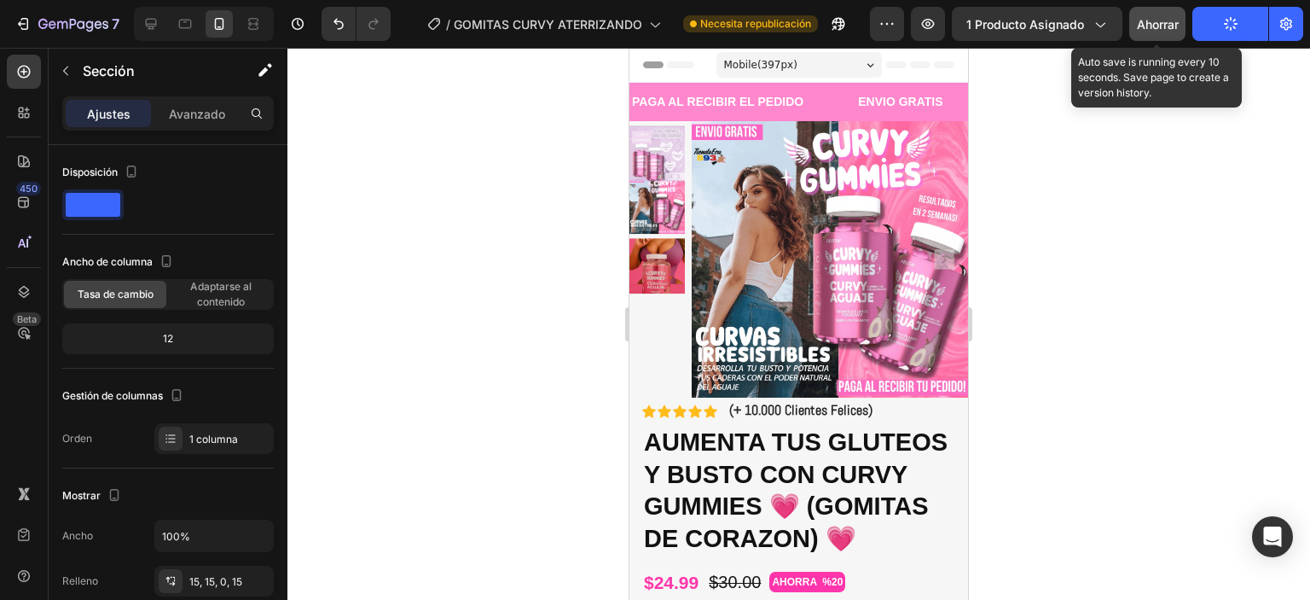
click at [1166, 26] on font "Ahorrar" at bounding box center [1158, 24] width 42 height 15
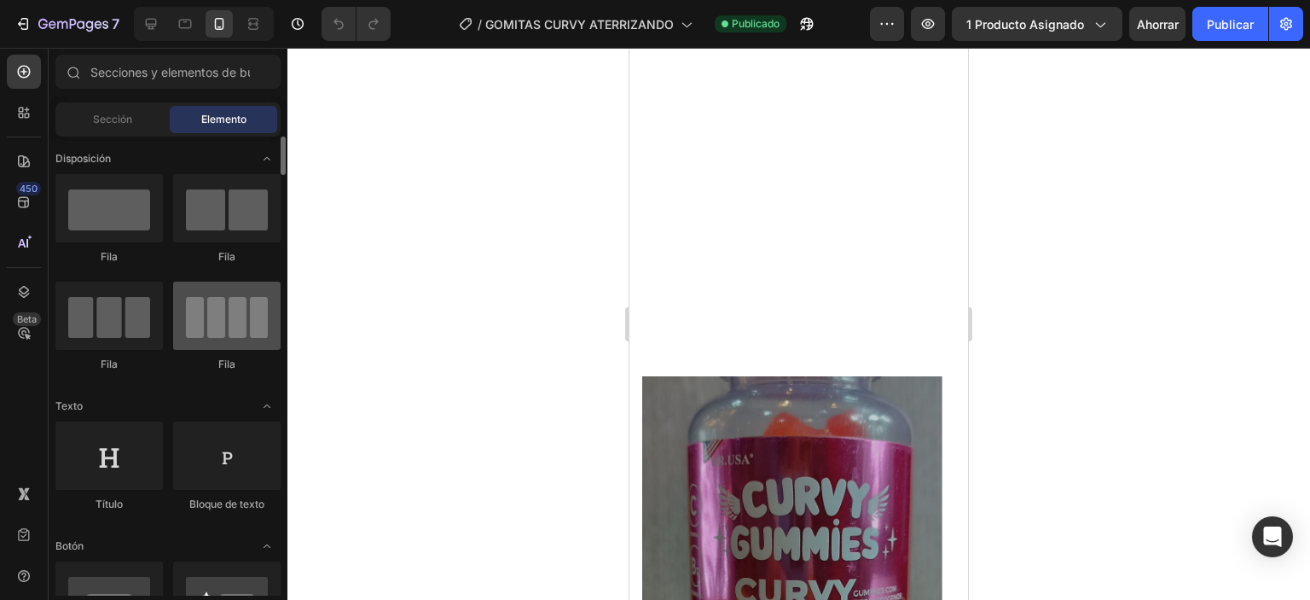
scroll to position [2559, 0]
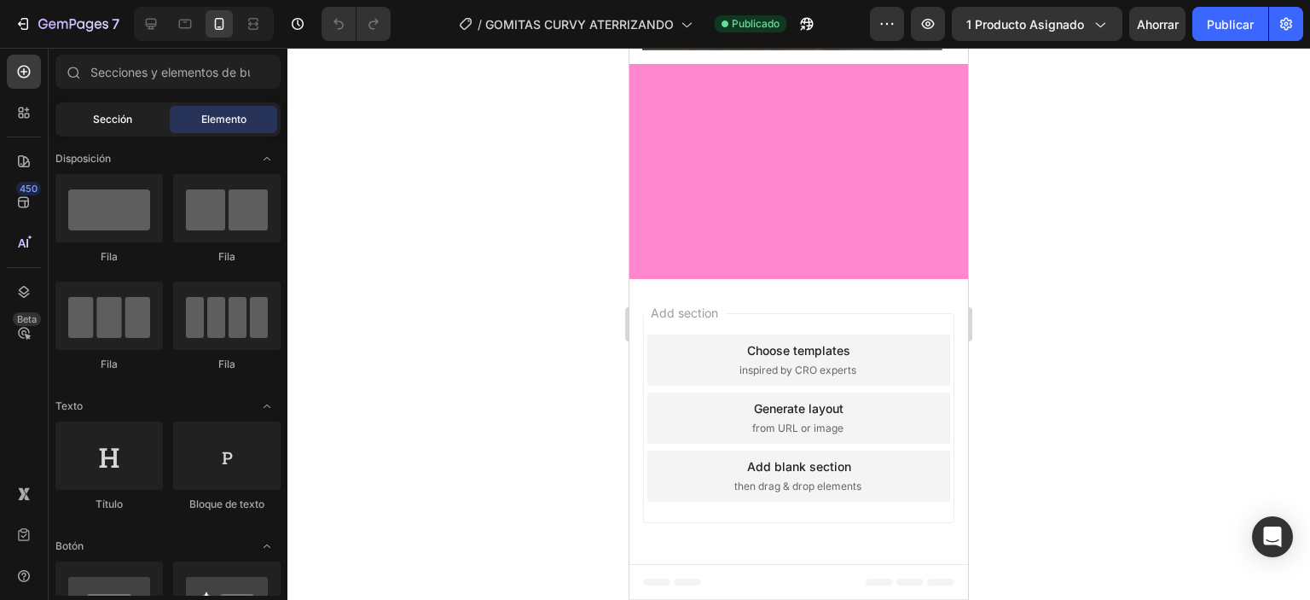
click at [83, 125] on div "Sección" at bounding box center [112, 119] width 107 height 27
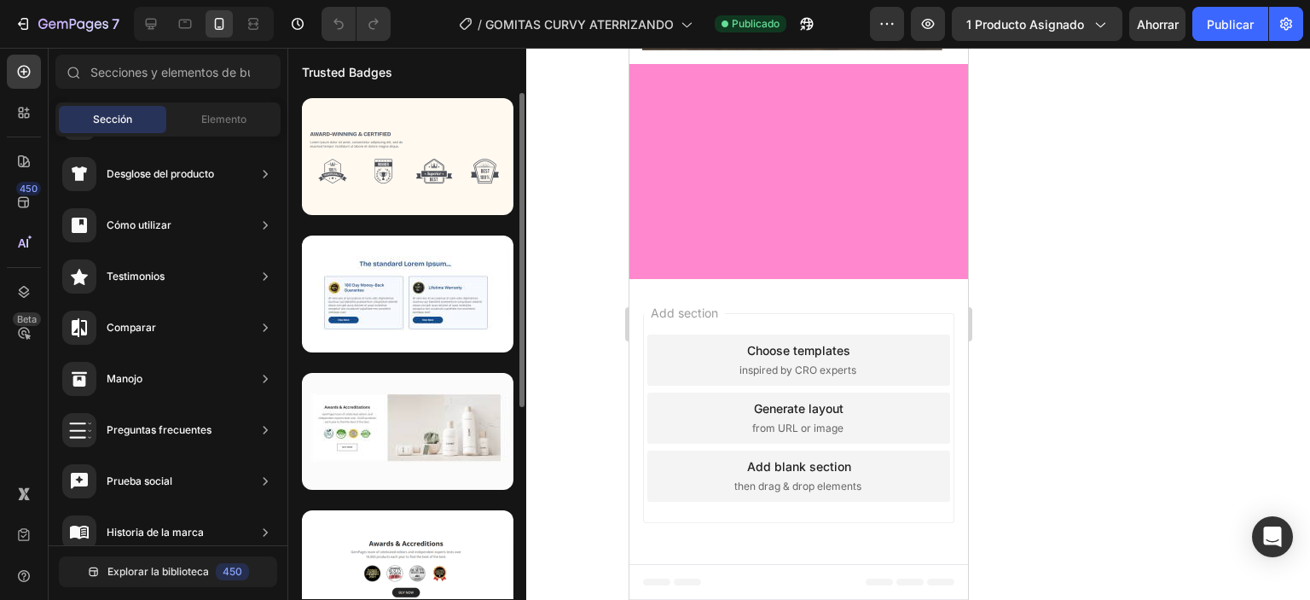
scroll to position [0, 0]
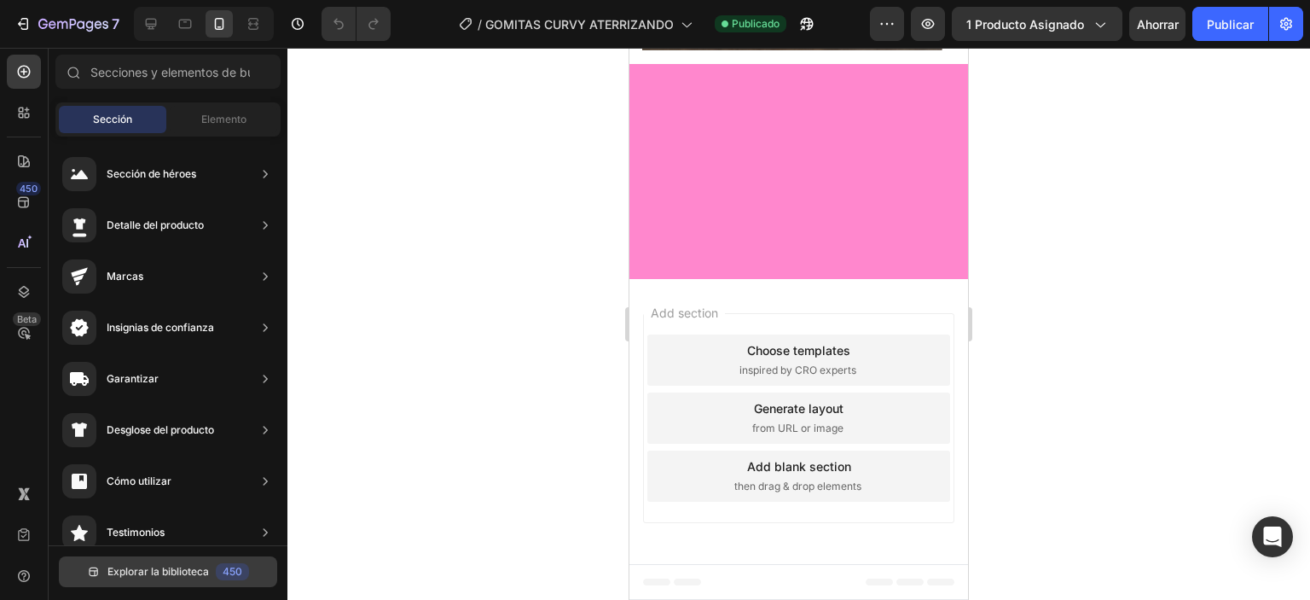
click at [188, 571] on font "Explorar la biblioteca" at bounding box center [158, 571] width 102 height 13
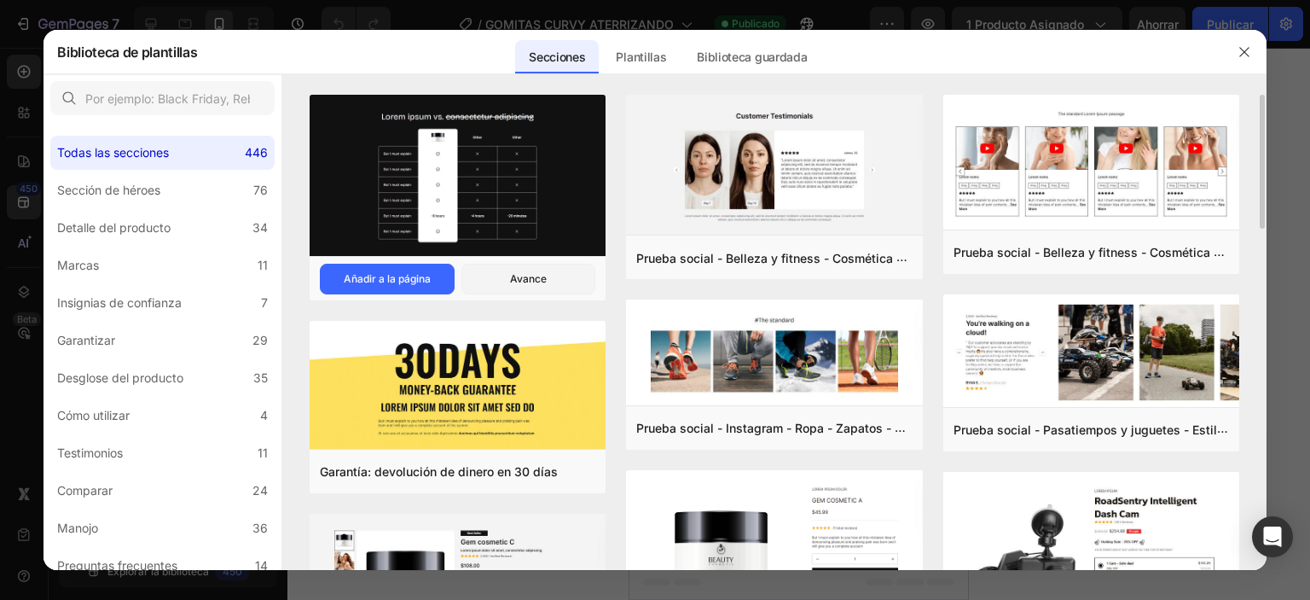
click at [532, 200] on img at bounding box center [458, 177] width 296 height 165
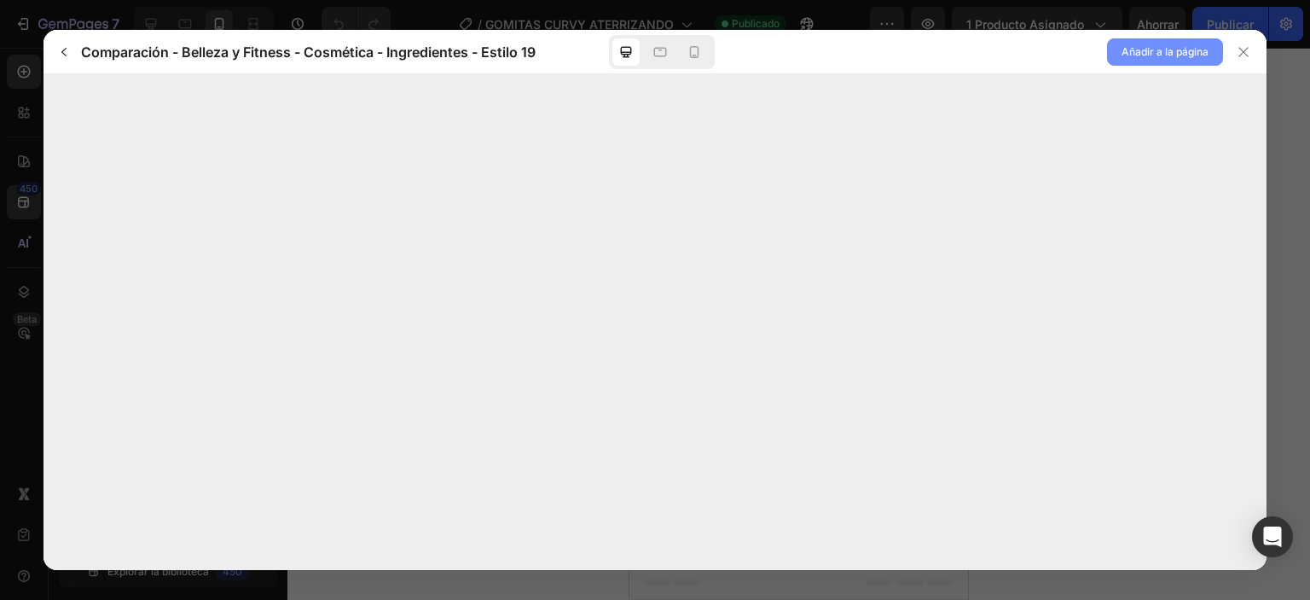
click at [1133, 57] on font "Añadir a la página" at bounding box center [1165, 51] width 87 height 13
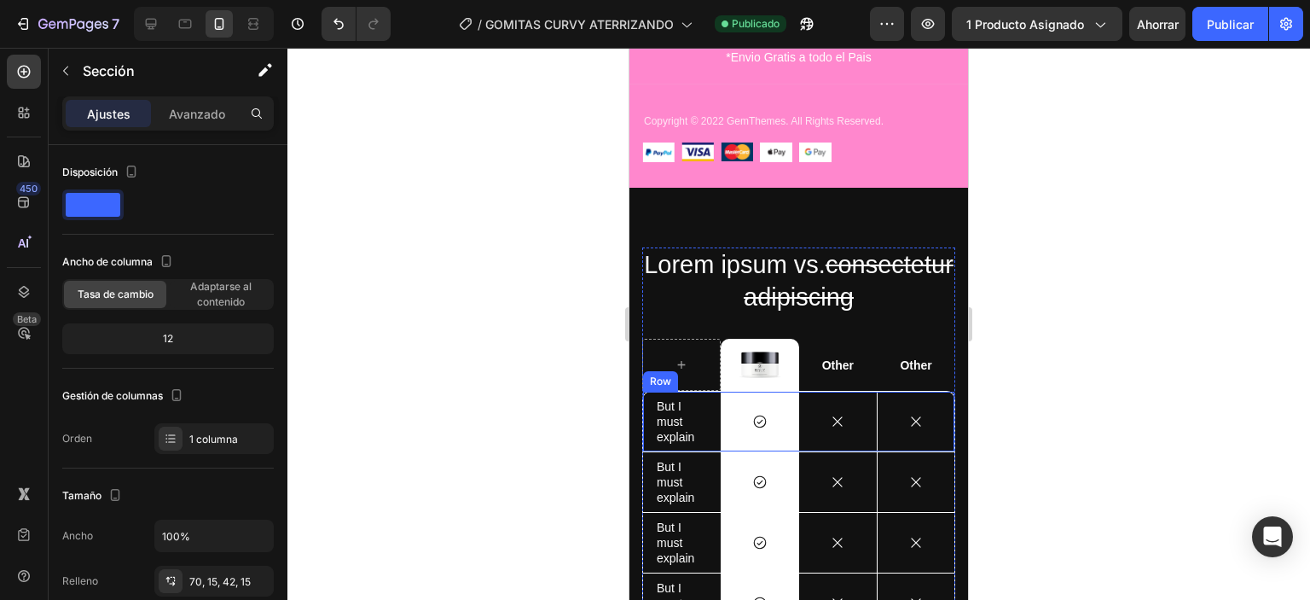
scroll to position [3361, 0]
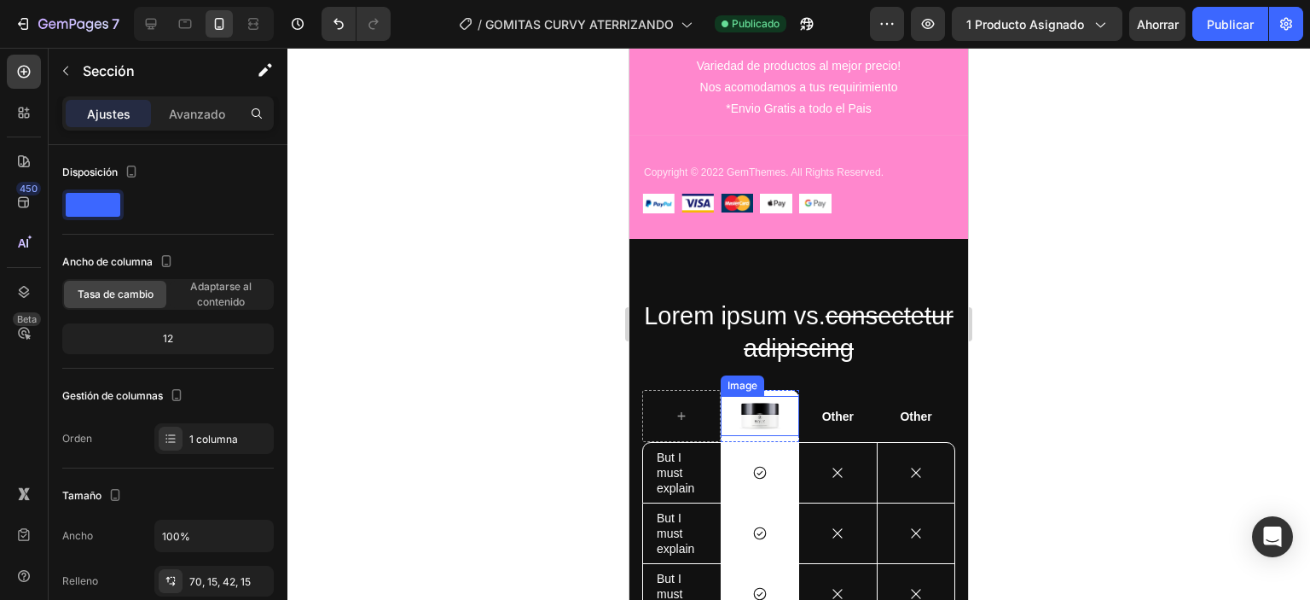
click at [756, 424] on img at bounding box center [760, 416] width 43 height 40
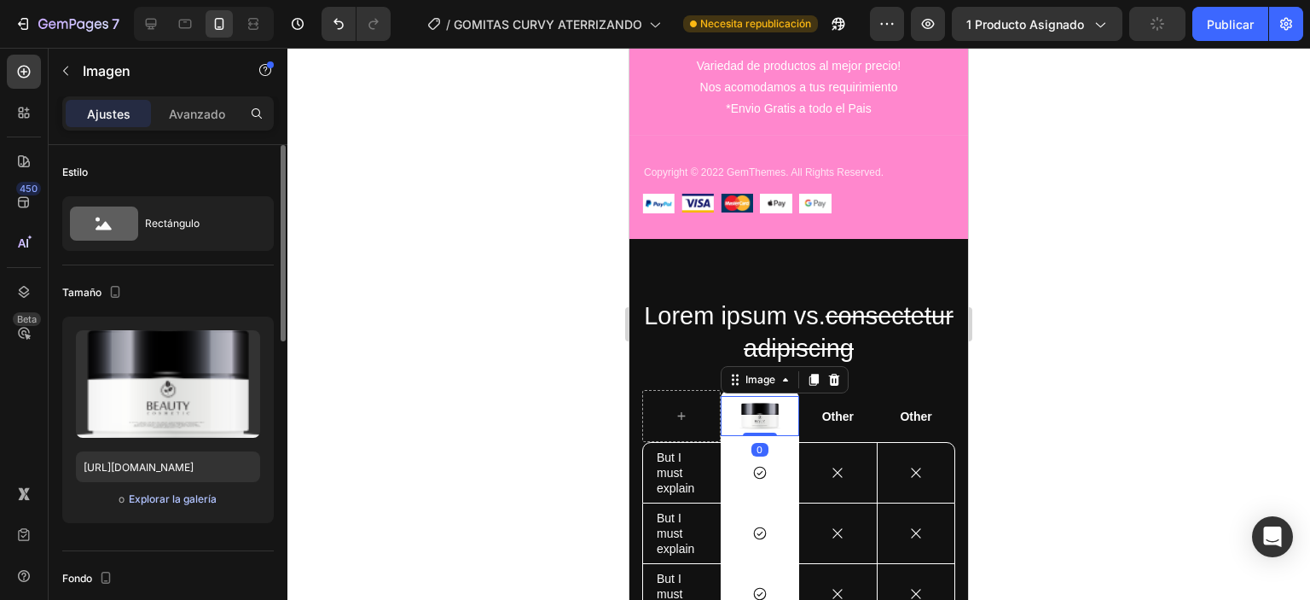
click at [189, 505] on font "Explorar la galería" at bounding box center [173, 498] width 88 height 15
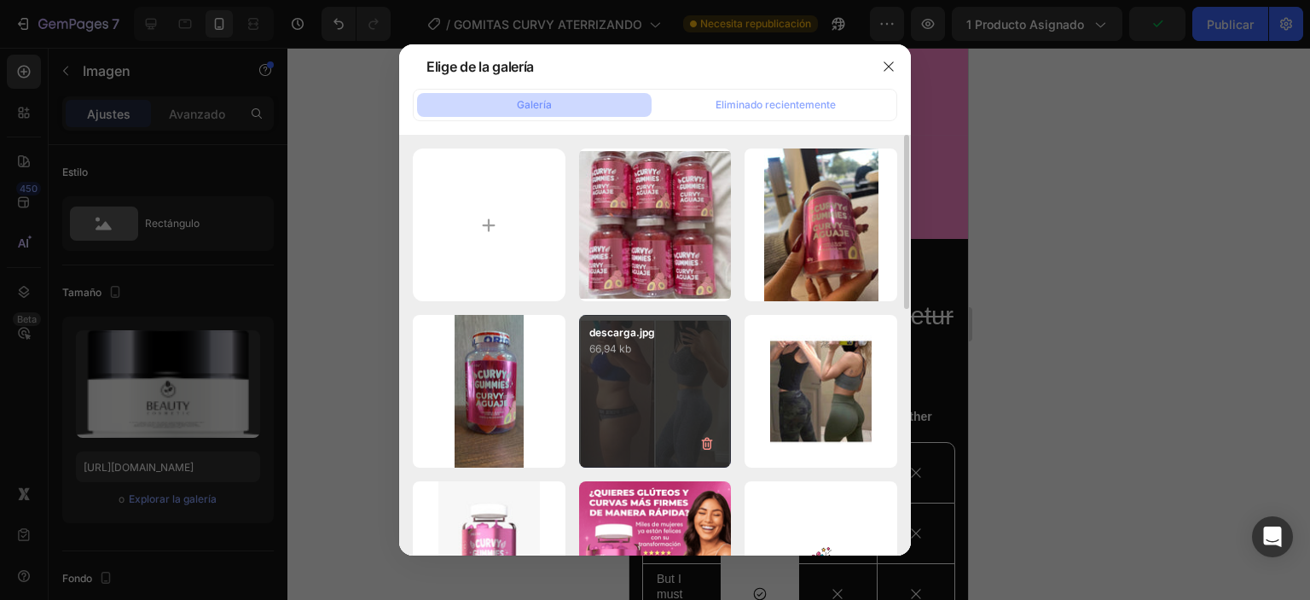
scroll to position [85, 0]
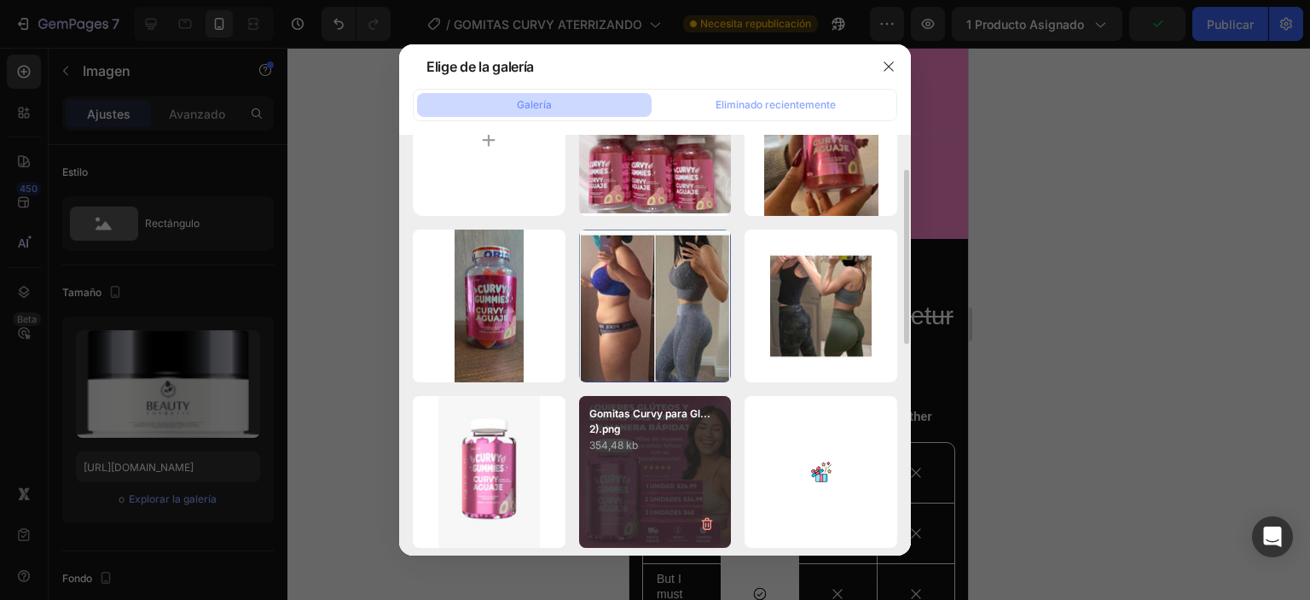
click at [0, 0] on div "1754280325WhatsApp I...PM.jpeg 128,69 kb" at bounding box center [0, 0] width 0 height 0
type input "https://cdn.shopify.com/s/files/1/0760/6019/7084/files/gempages_581438452701069…"
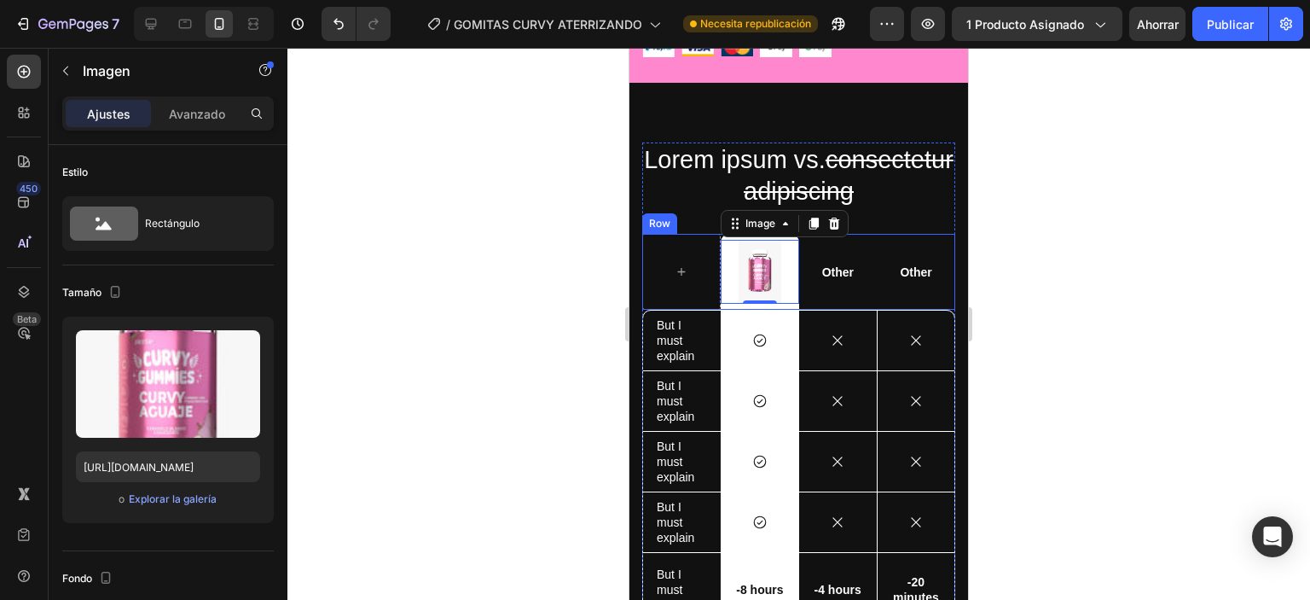
scroll to position [3446, 0]
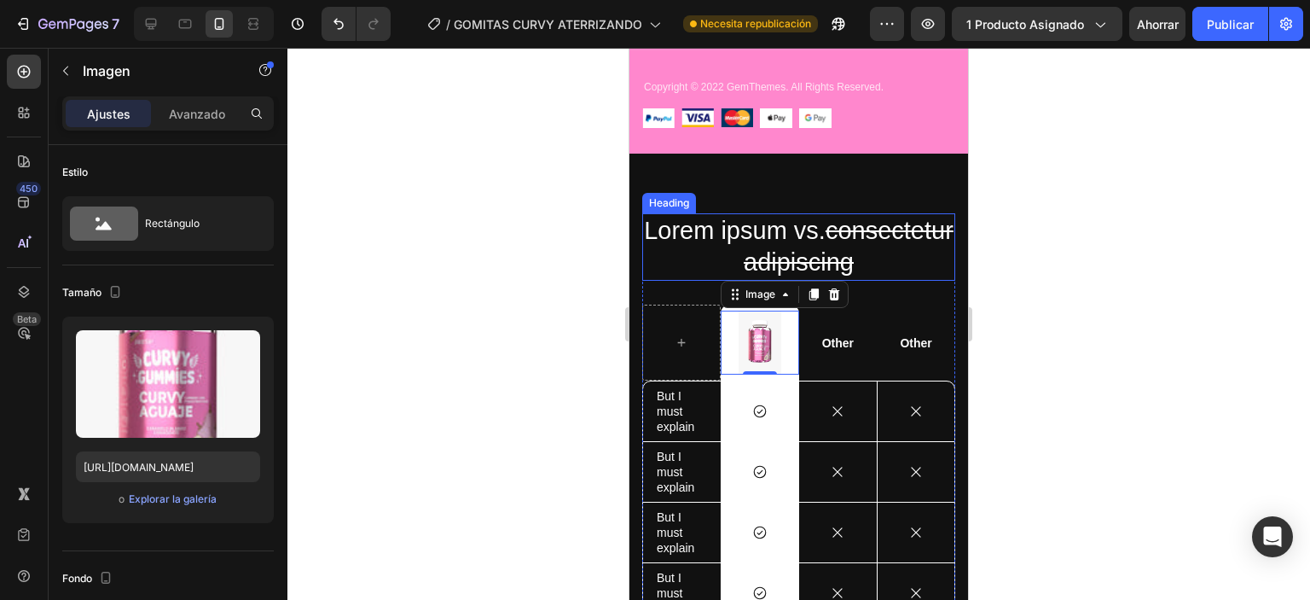
click at [806, 247] on s "consectetur adipiscing" at bounding box center [849, 247] width 210 height 60
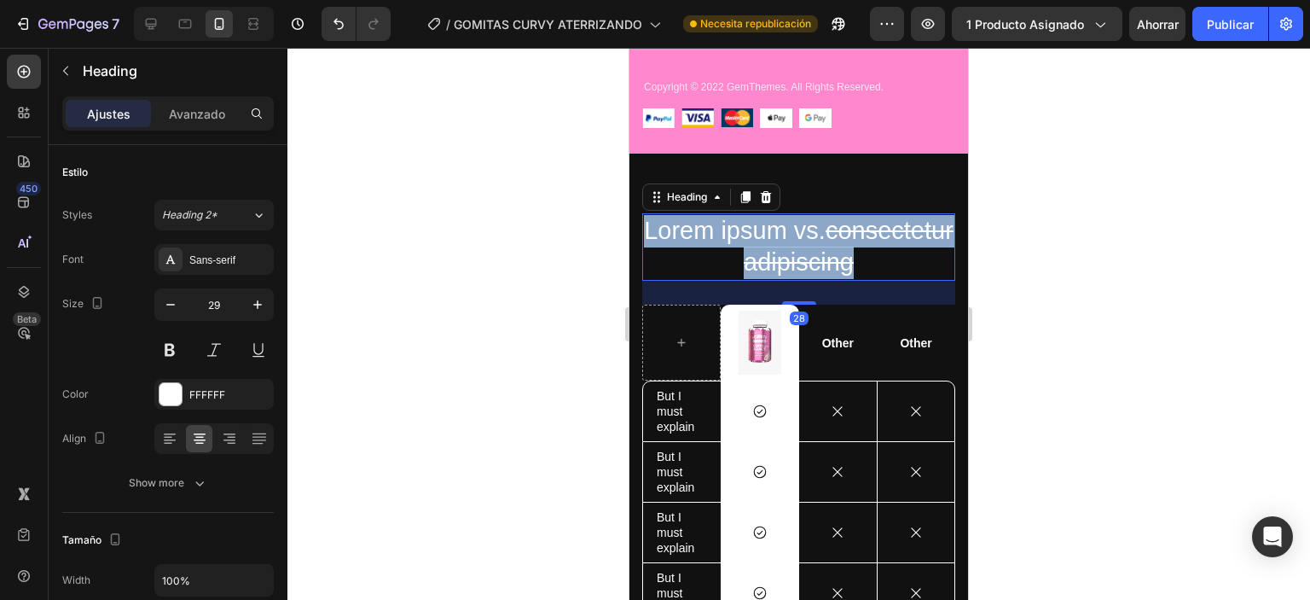
click at [806, 247] on s "consectetur adipiscing" at bounding box center [849, 247] width 210 height 60
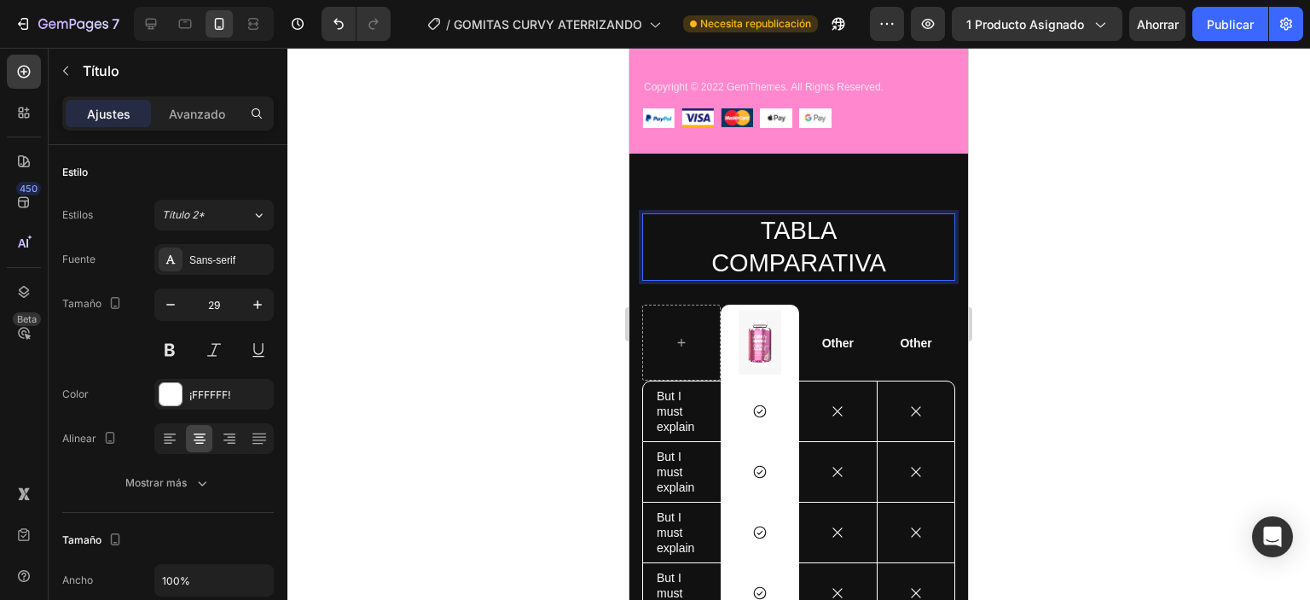
click at [803, 245] on p "TABLA COMPARATIVA" at bounding box center [799, 247] width 310 height 64
click at [803, 247] on p "TABLA COMPARATIVA" at bounding box center [799, 247] width 310 height 64
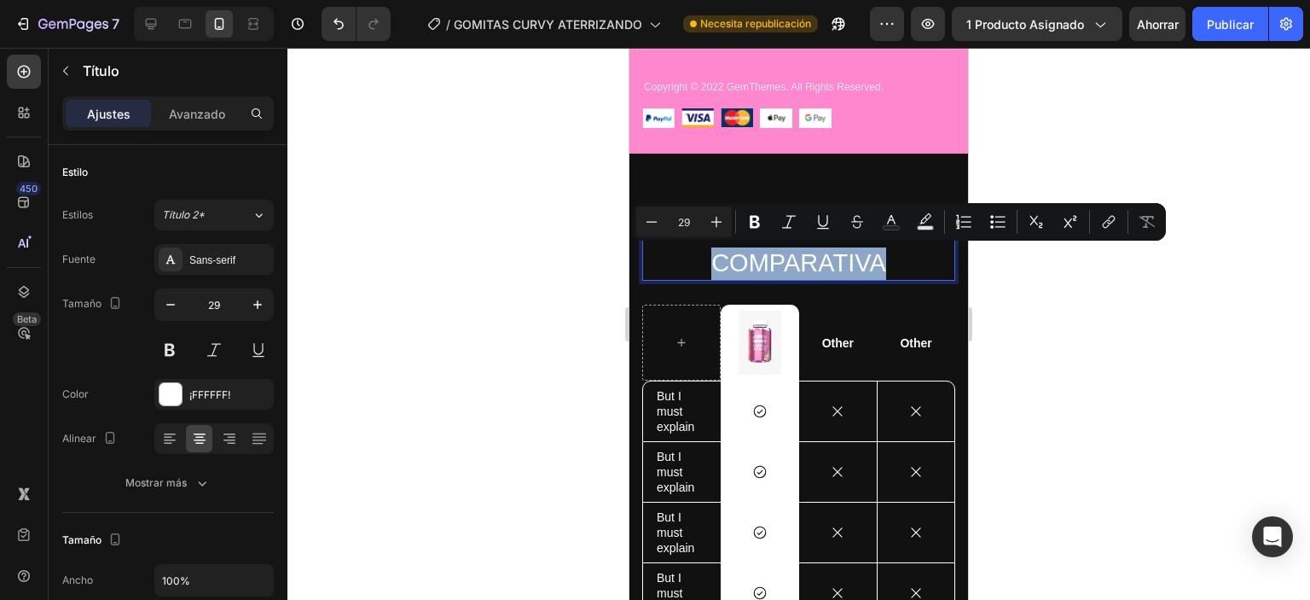
click at [874, 258] on p "TABLA COMPARATIVA" at bounding box center [799, 247] width 310 height 64
click at [880, 264] on p "TABLA COMPARATIVA" at bounding box center [799, 247] width 310 height 64
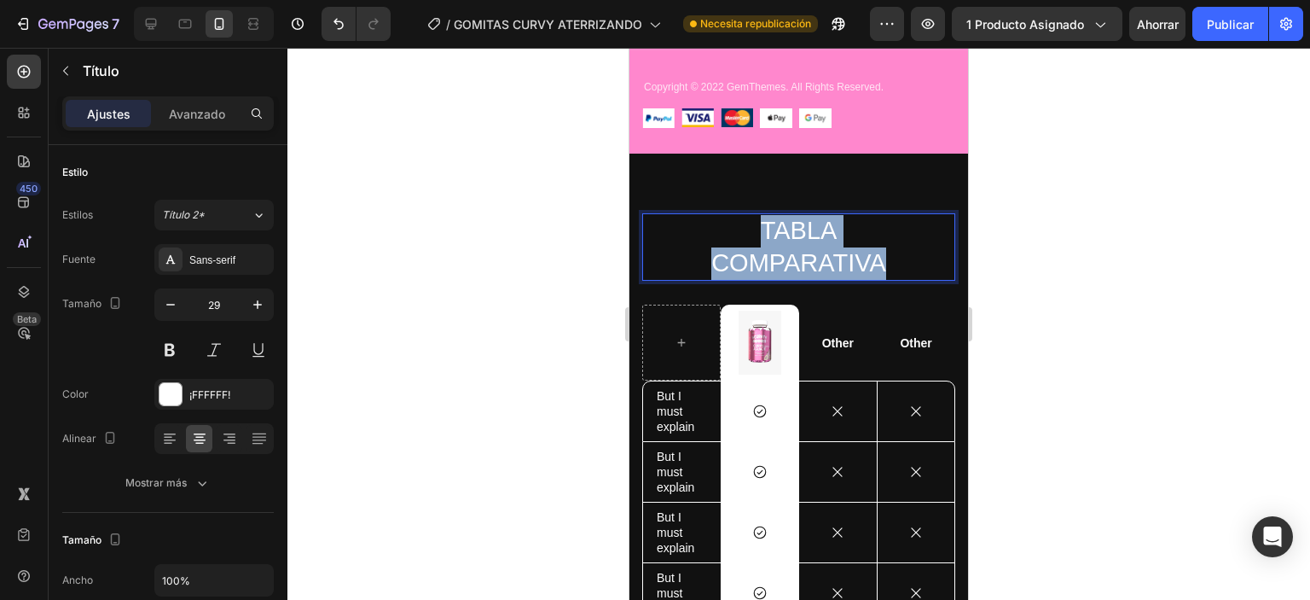
drag, startPoint x: 865, startPoint y: 262, endPoint x: 711, endPoint y: 207, distance: 162.9
click at [711, 207] on div "TABLA COMPARATIVA Heading 28 Image Row Other Text Block Other Text Block Row Bu…" at bounding box center [798, 512] width 339 height 717
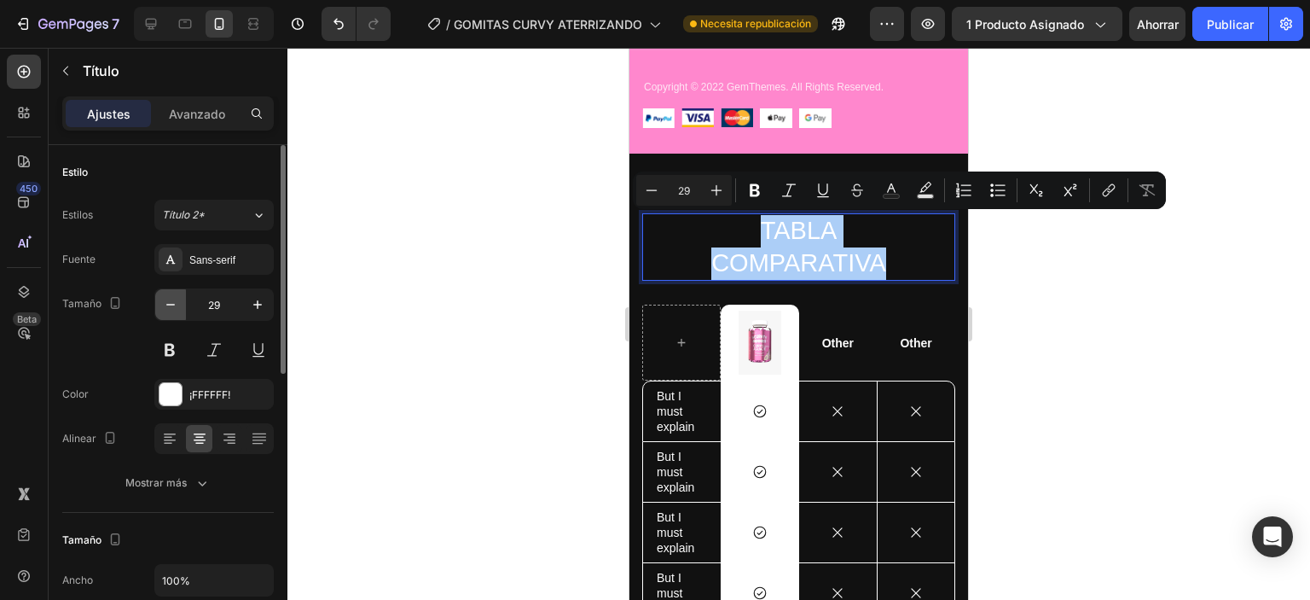
click at [172, 296] on icon "button" at bounding box center [170, 304] width 17 height 17
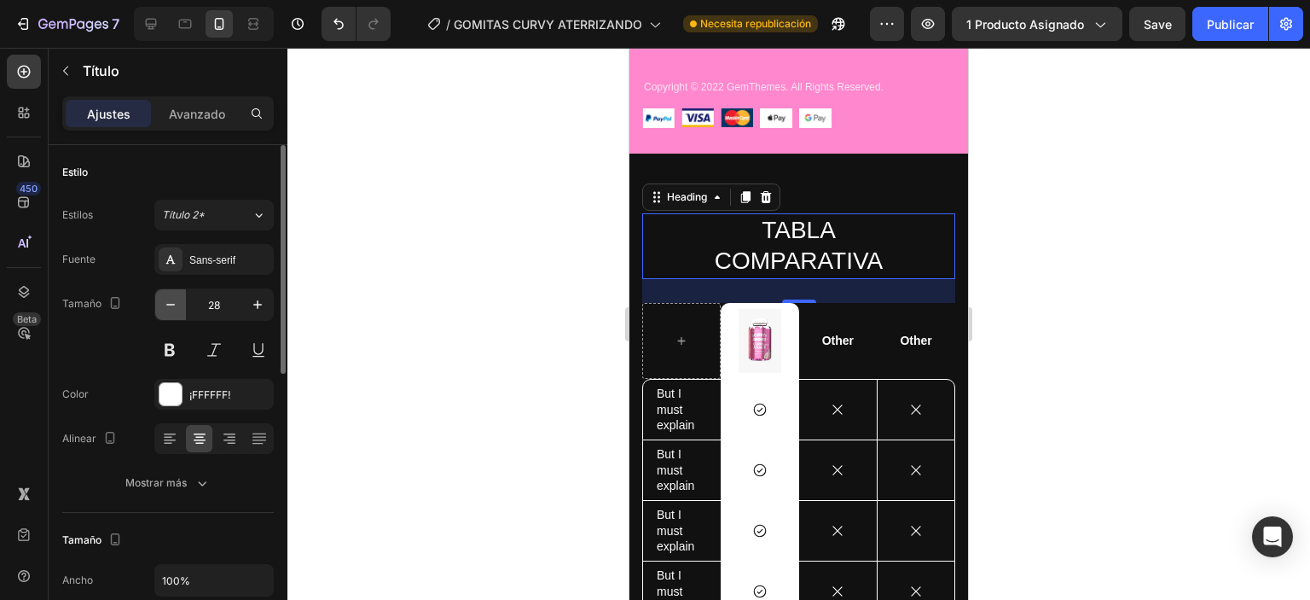
click at [173, 297] on icon "button" at bounding box center [170, 304] width 17 height 17
click at [174, 297] on icon "button" at bounding box center [170, 304] width 17 height 17
type input "26"
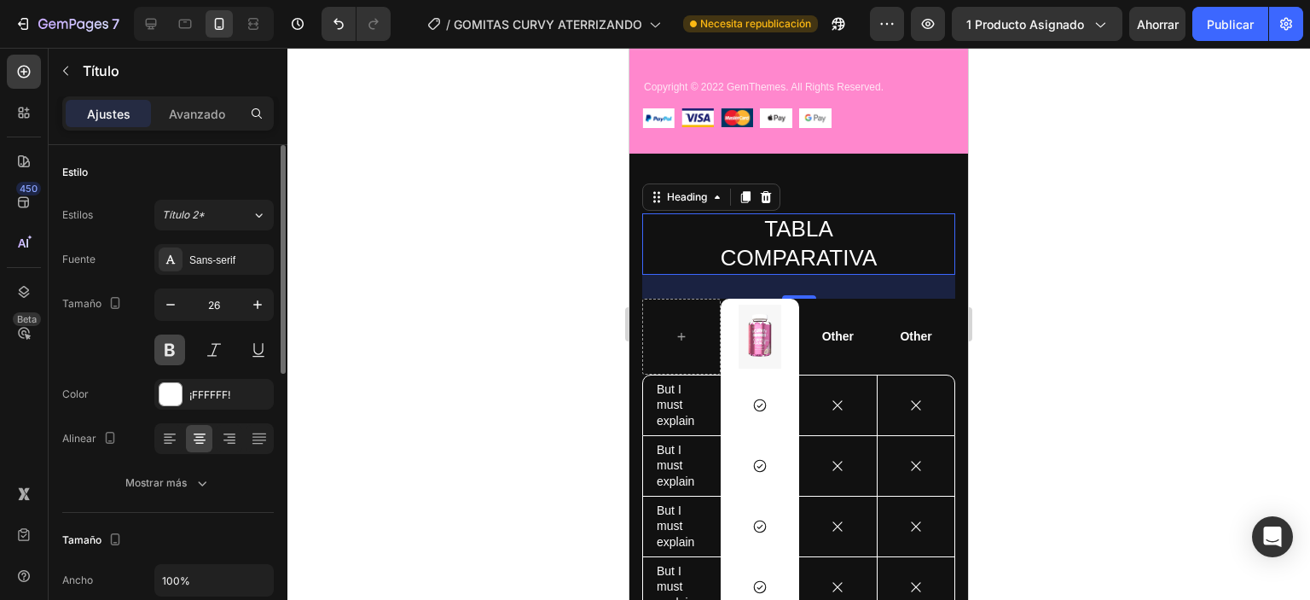
click at [171, 344] on button at bounding box center [169, 349] width 31 height 31
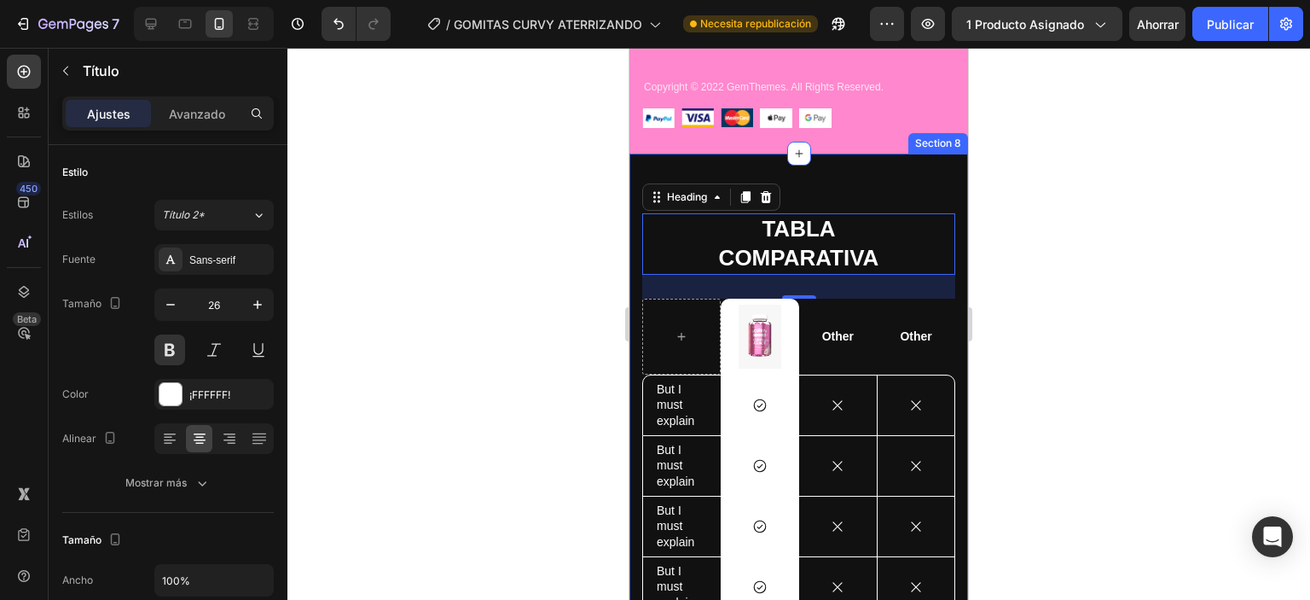
click at [873, 174] on div "TABLA COMPARATIVA Heading 28 Image Row Other Text Block Other Text Block Row Bu…" at bounding box center [798, 509] width 339 height 711
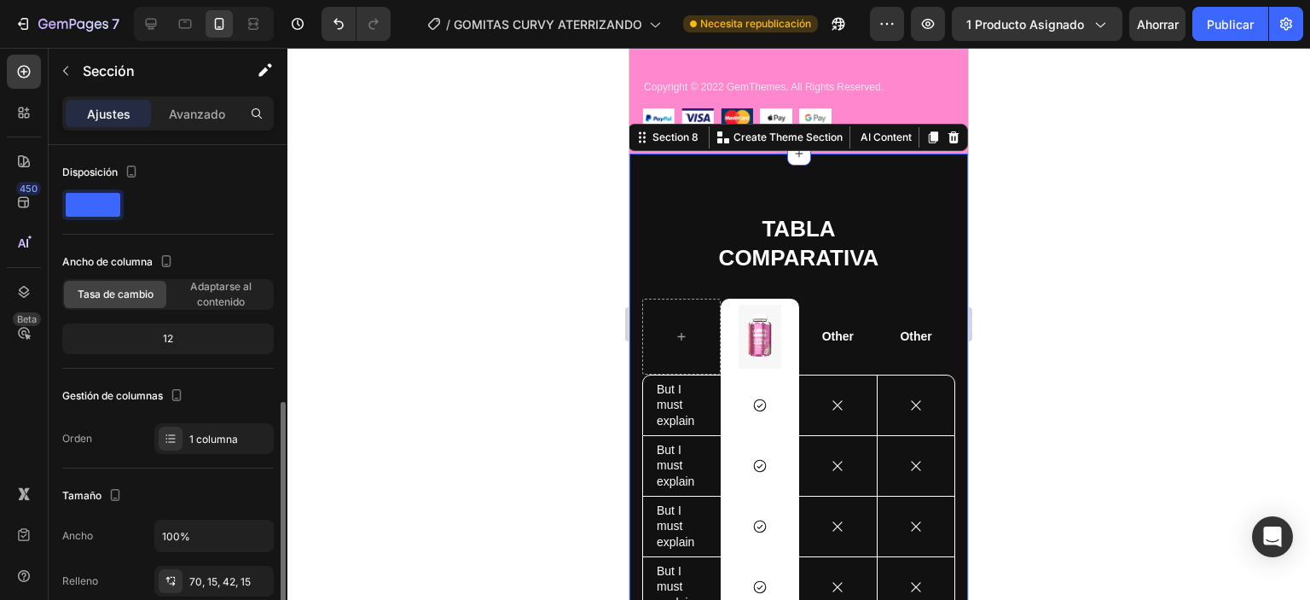
scroll to position [171, 0]
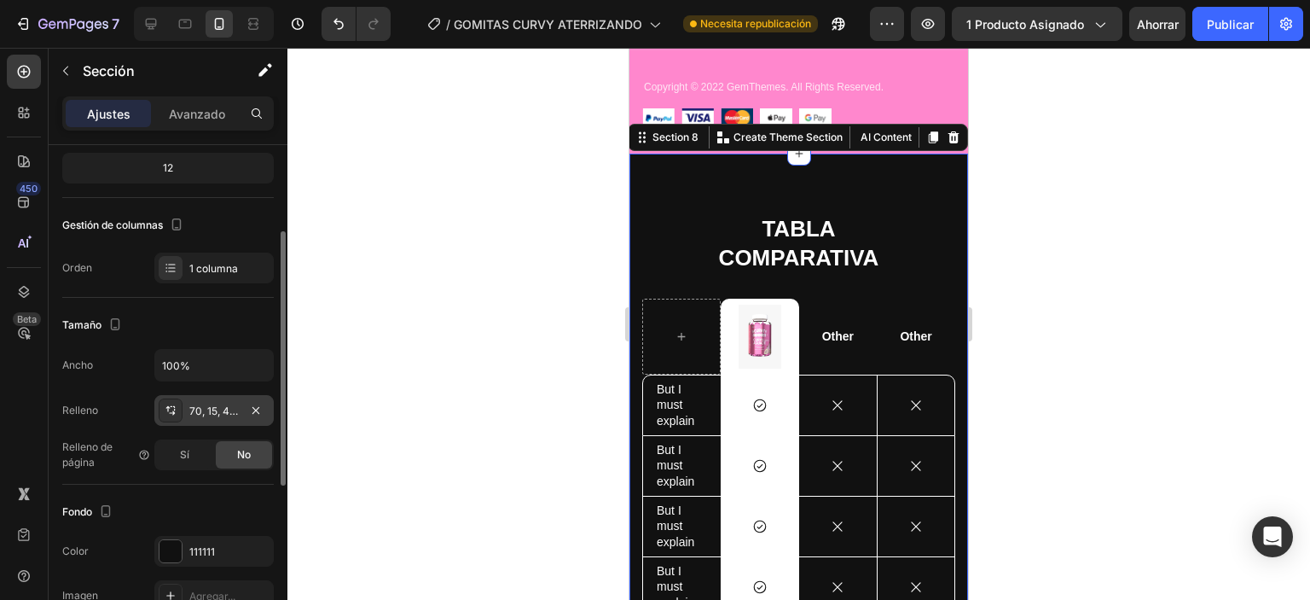
click at [212, 409] on font "70, 15, 42, 15" at bounding box center [219, 410] width 61 height 13
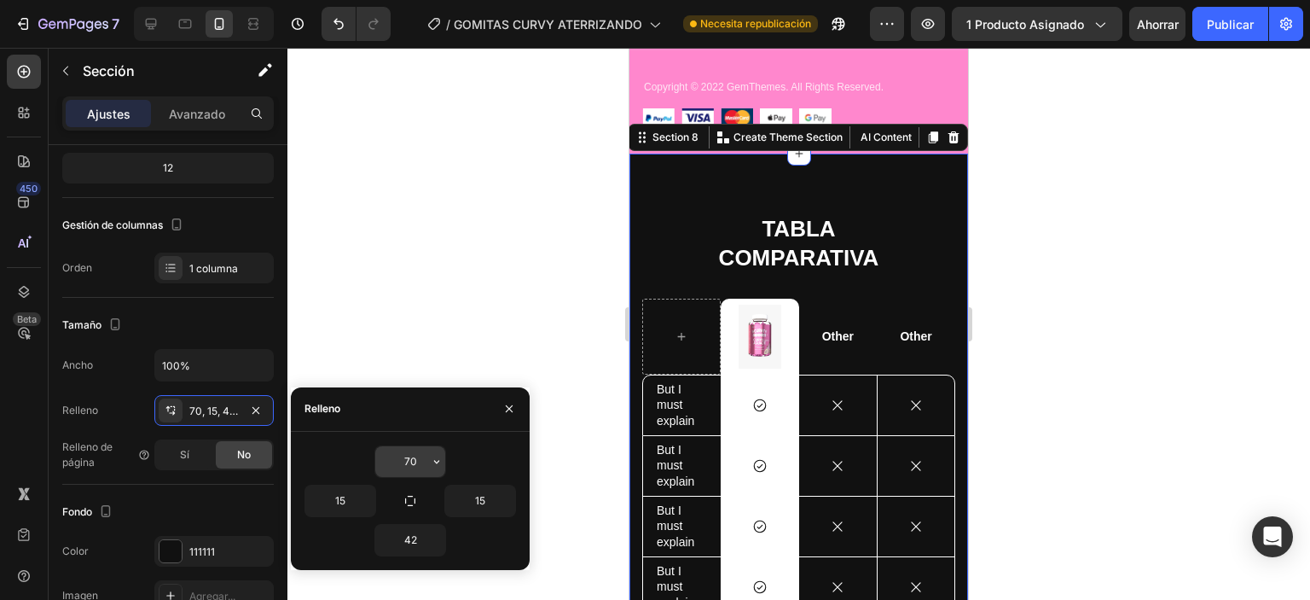
click at [426, 450] on input "70" at bounding box center [410, 461] width 70 height 31
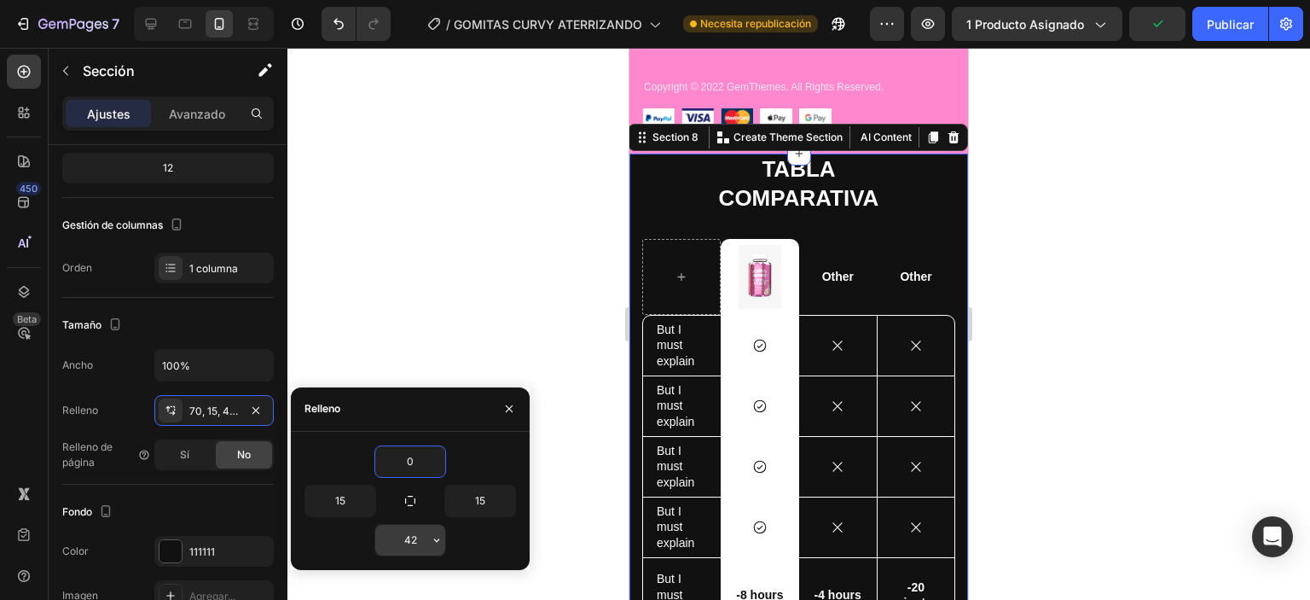
type input "0"
click at [409, 545] on input "42" at bounding box center [410, 540] width 70 height 31
type input "0"
click at [488, 502] on input "15" at bounding box center [480, 500] width 70 height 31
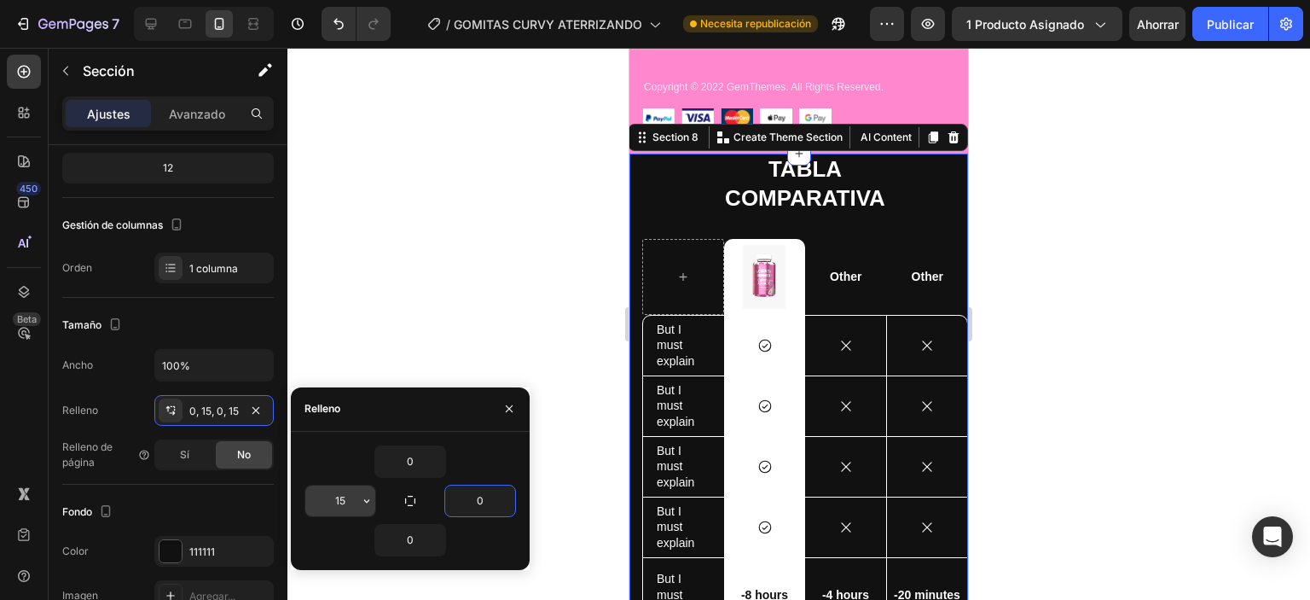
type input "0"
click at [344, 487] on input "15" at bounding box center [340, 500] width 70 height 31
click at [344, 488] on input "15" at bounding box center [340, 500] width 70 height 31
type input "0"
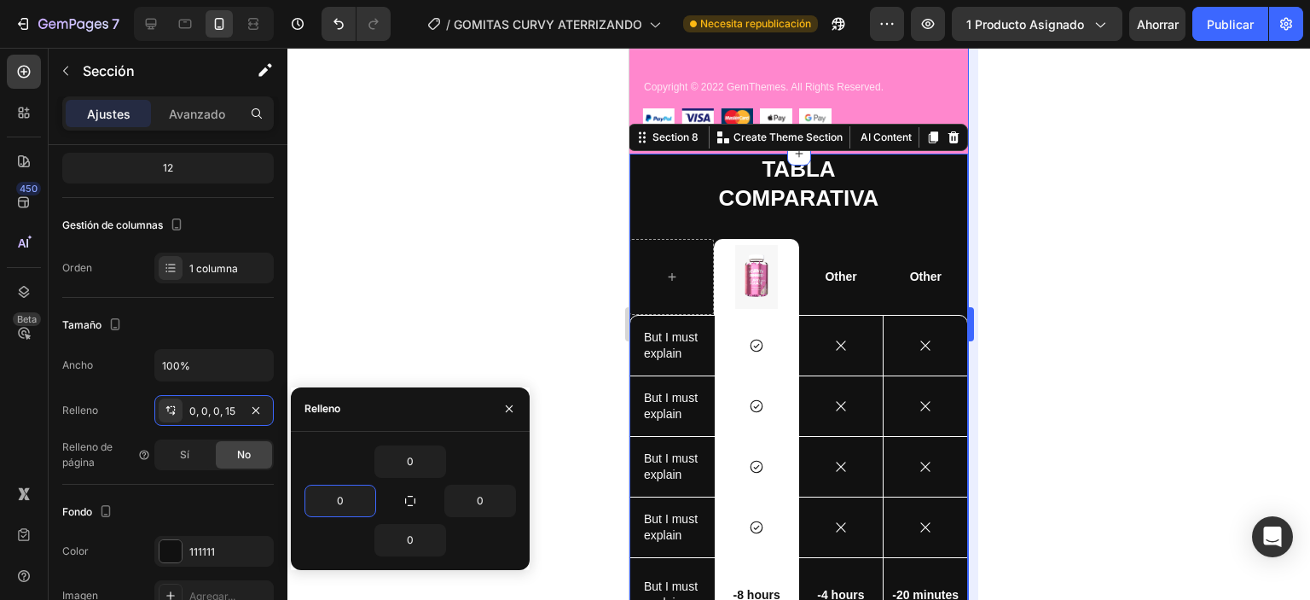
click at [1063, 305] on div at bounding box center [798, 324] width 1023 height 552
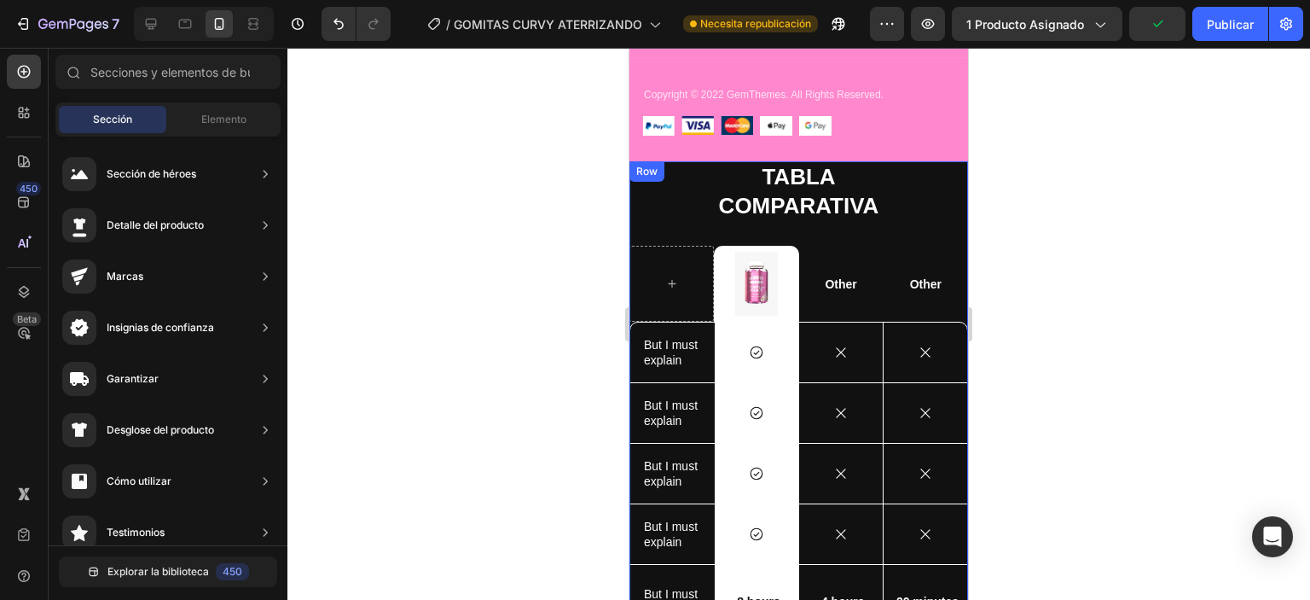
scroll to position [3361, 0]
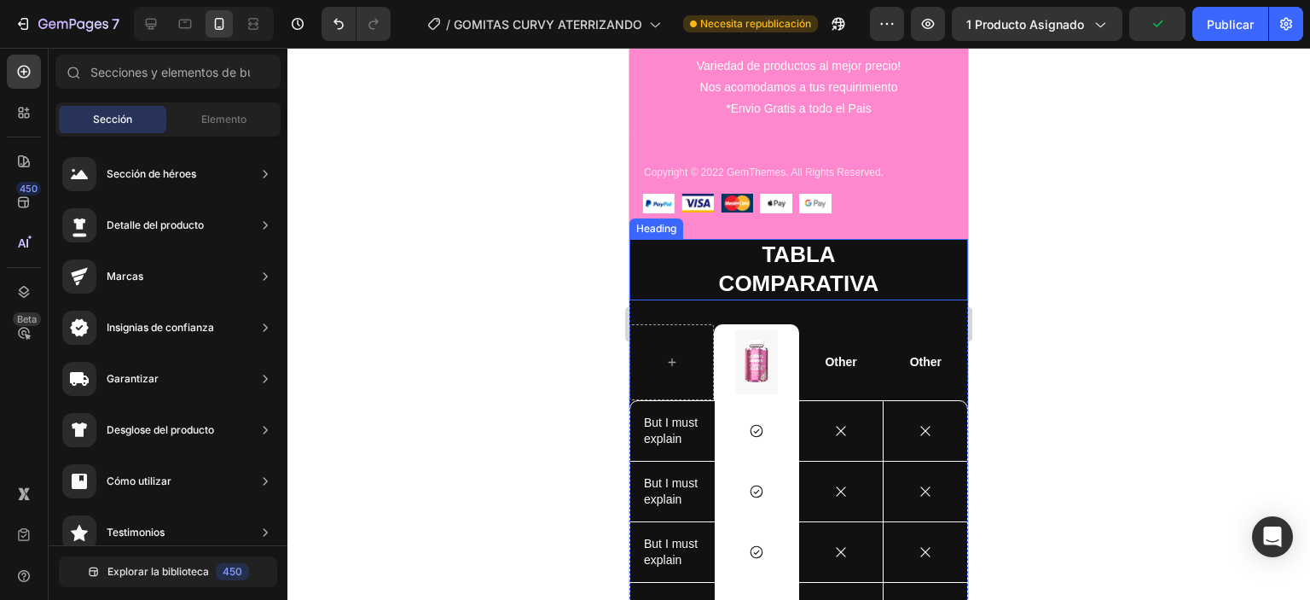
click at [896, 259] on p "TABLA COMPARATIVA" at bounding box center [798, 270] width 335 height 58
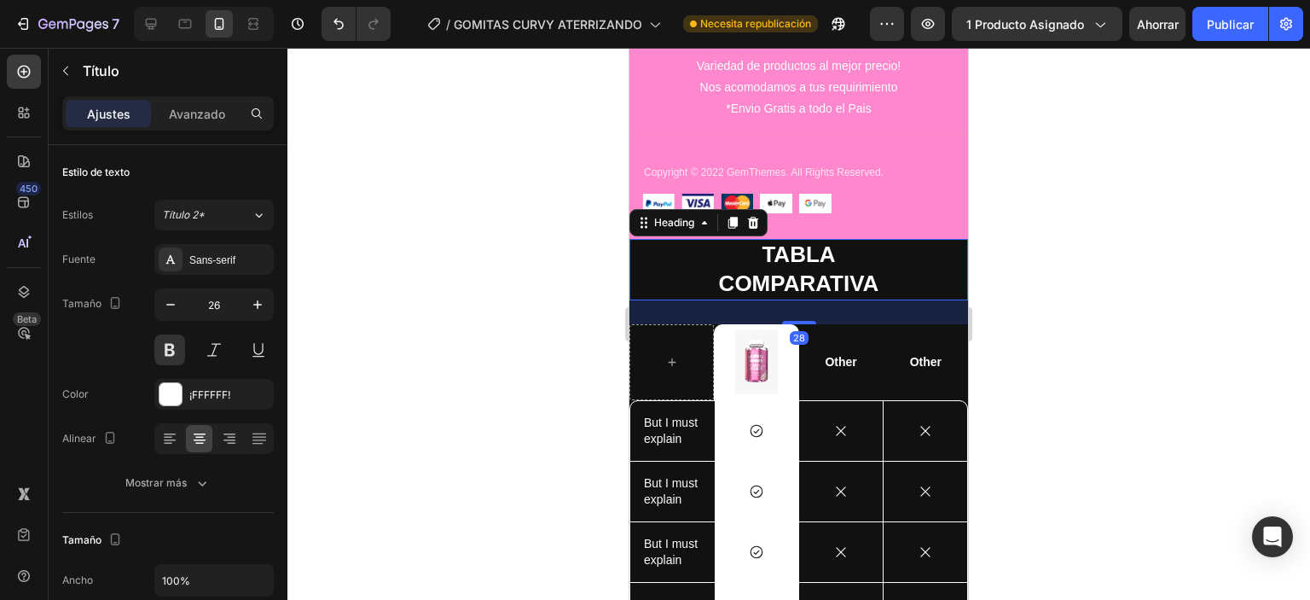
click at [919, 322] on div "28" at bounding box center [798, 312] width 339 height 24
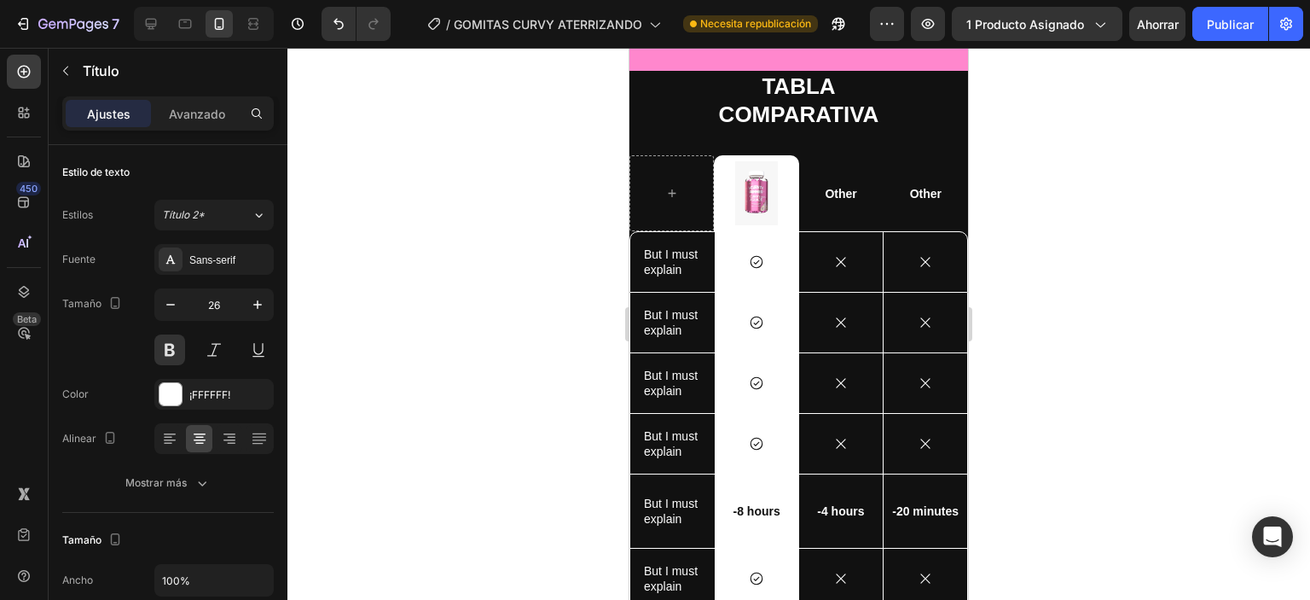
scroll to position [2041, 0]
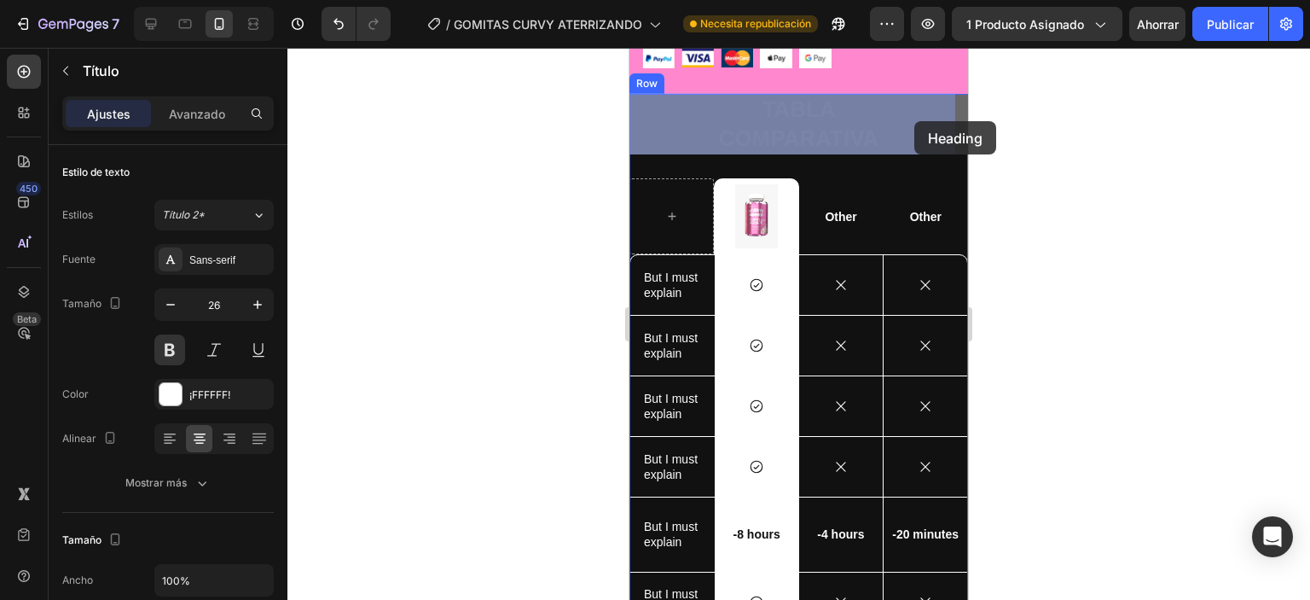
drag, startPoint x: 925, startPoint y: 145, endPoint x: 945, endPoint y: 165, distance: 29.0
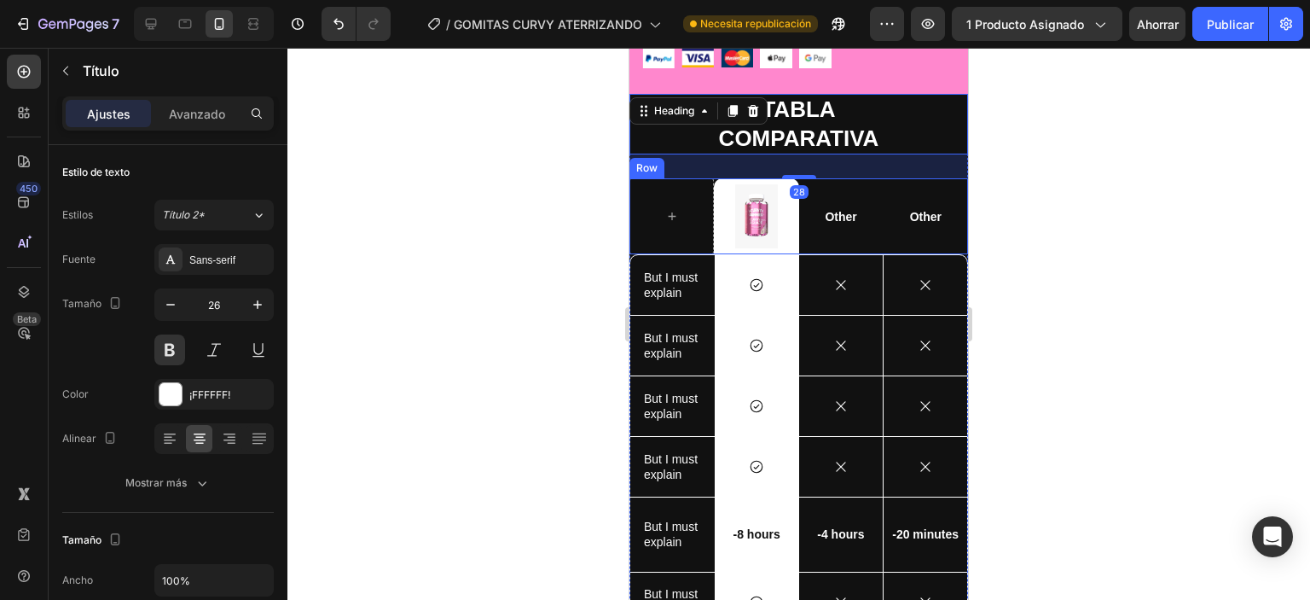
click at [942, 183] on div "Other Text Block" at bounding box center [926, 216] width 84 height 76
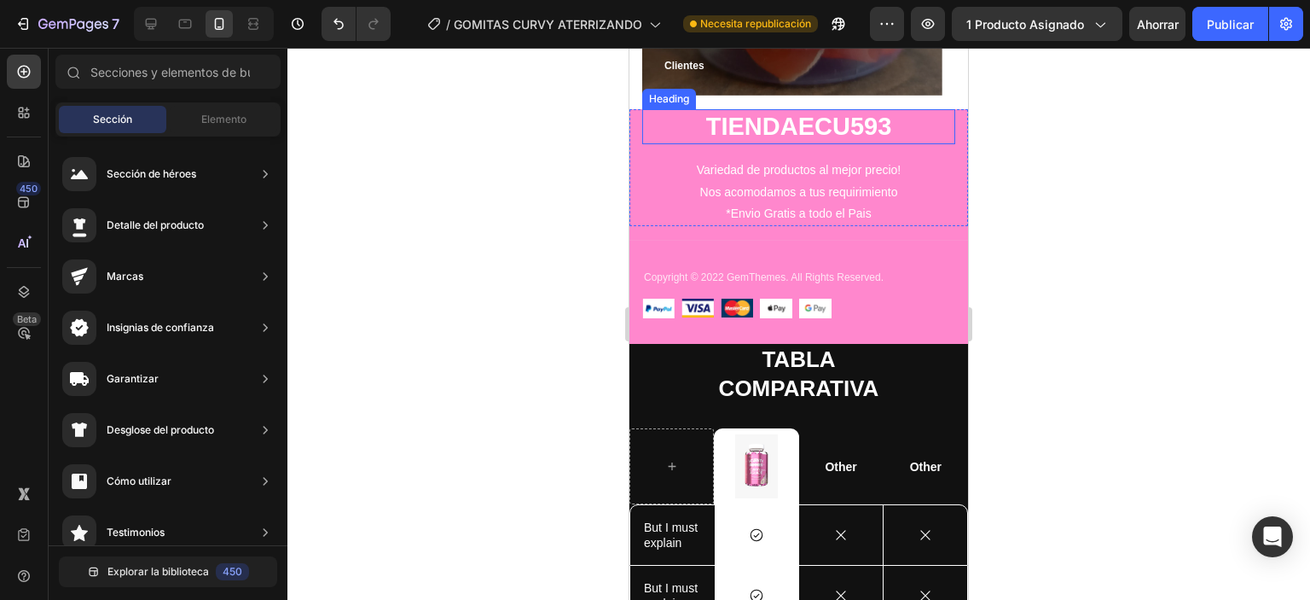
scroll to position [1815, 0]
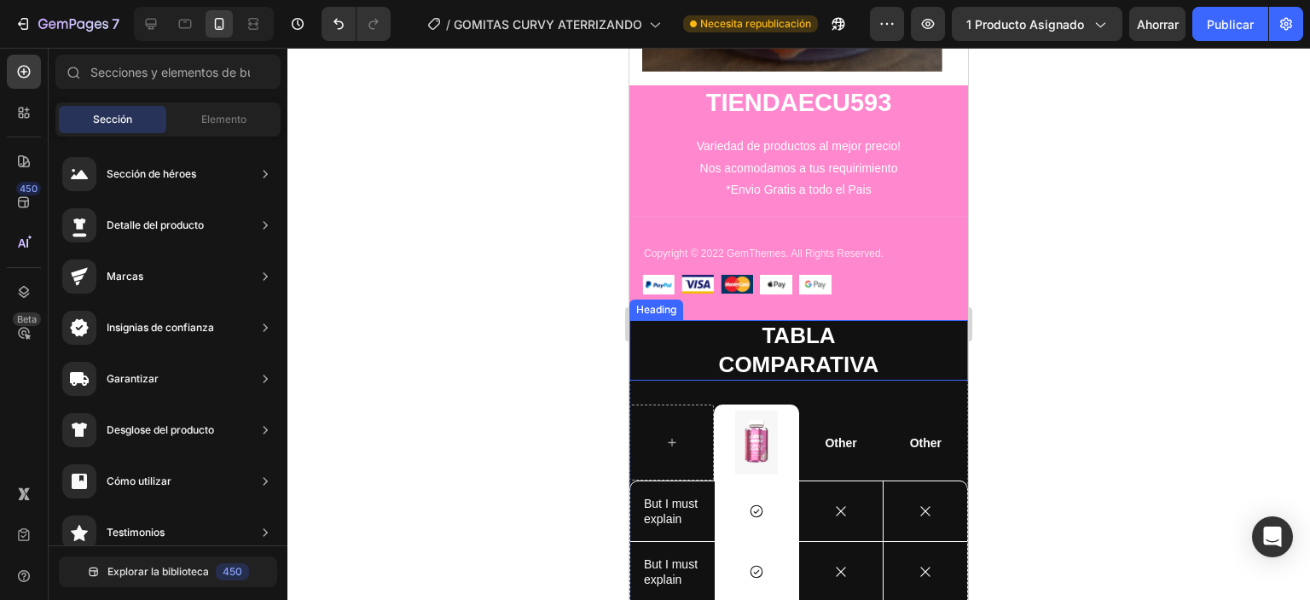
click at [641, 330] on p "TABLA COMPARATIVA" at bounding box center [798, 351] width 335 height 58
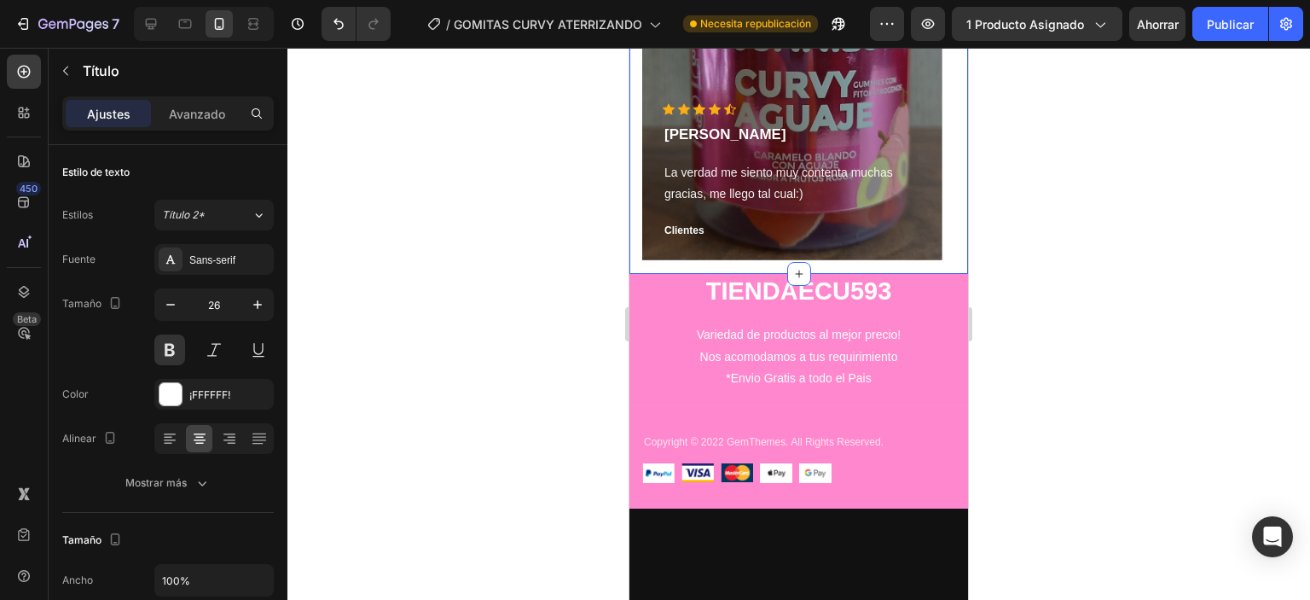
type input "16"
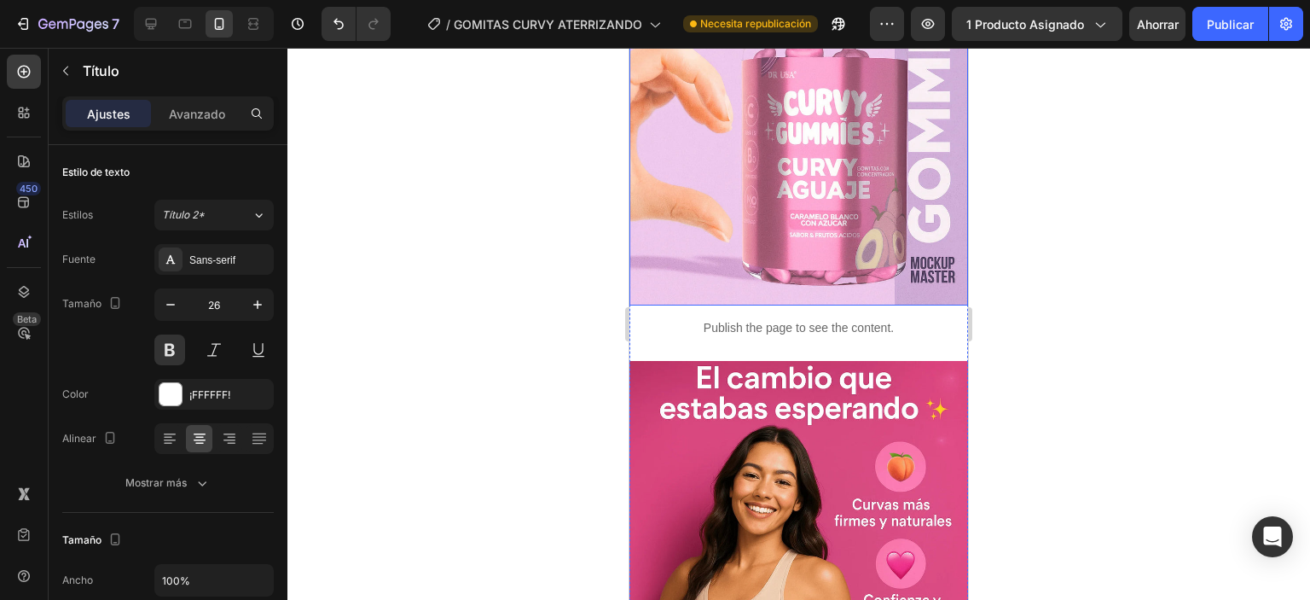
scroll to position [1474, 0]
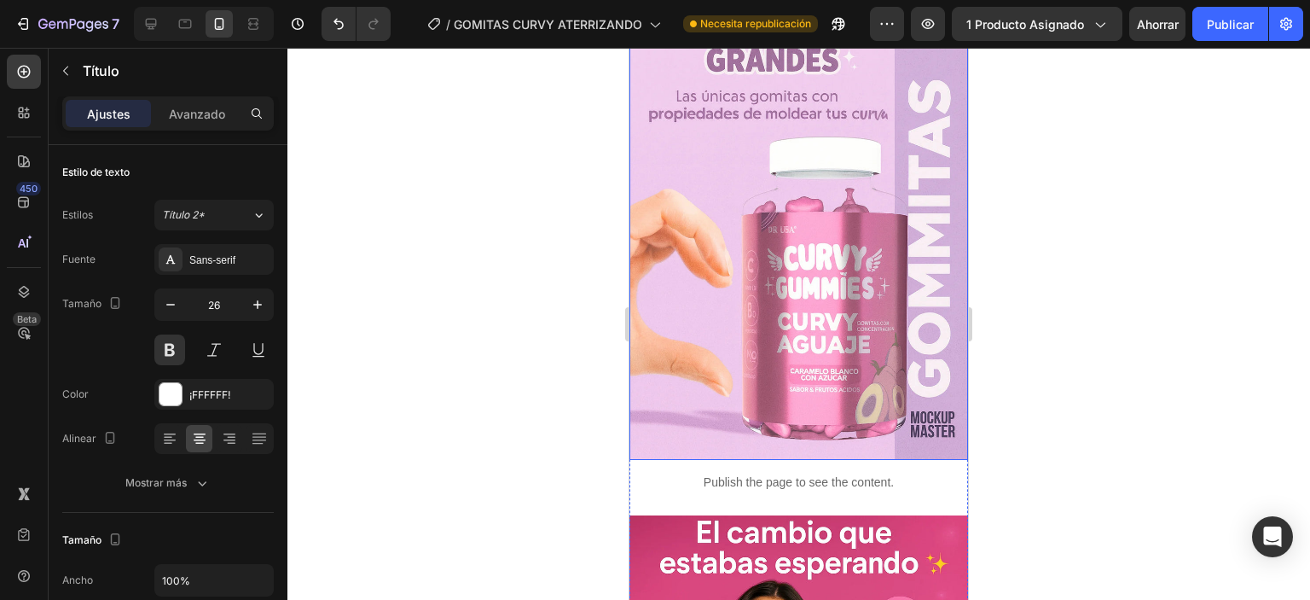
drag, startPoint x: 646, startPoint y: 353, endPoint x: 740, endPoint y: 437, distance: 126.3
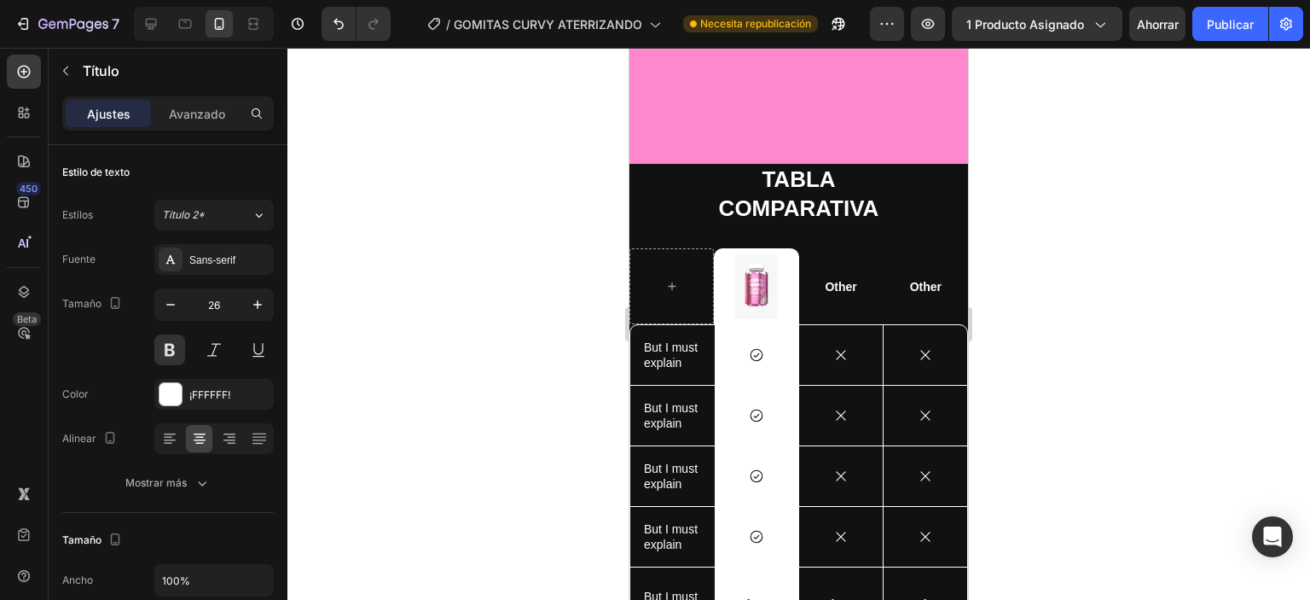
scroll to position [3862, 0]
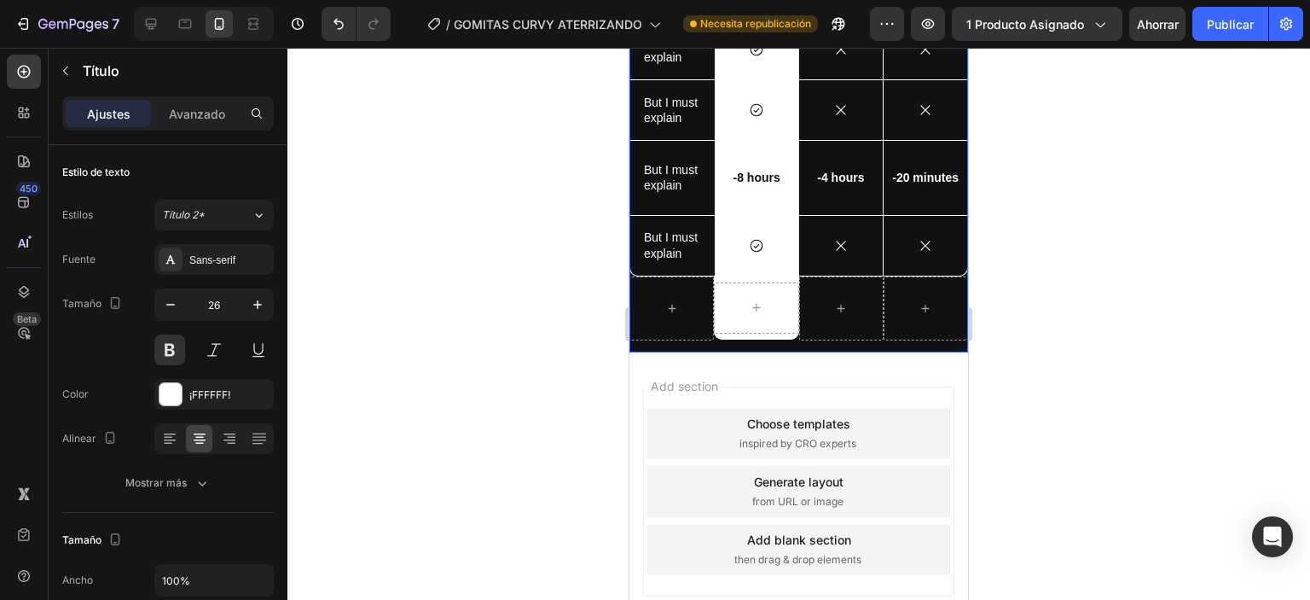
click at [895, 344] on div "TABLA COMPARATIVA Heading Image Row Other Text Block Other Text Block Row But I…" at bounding box center [798, 44] width 339 height 615
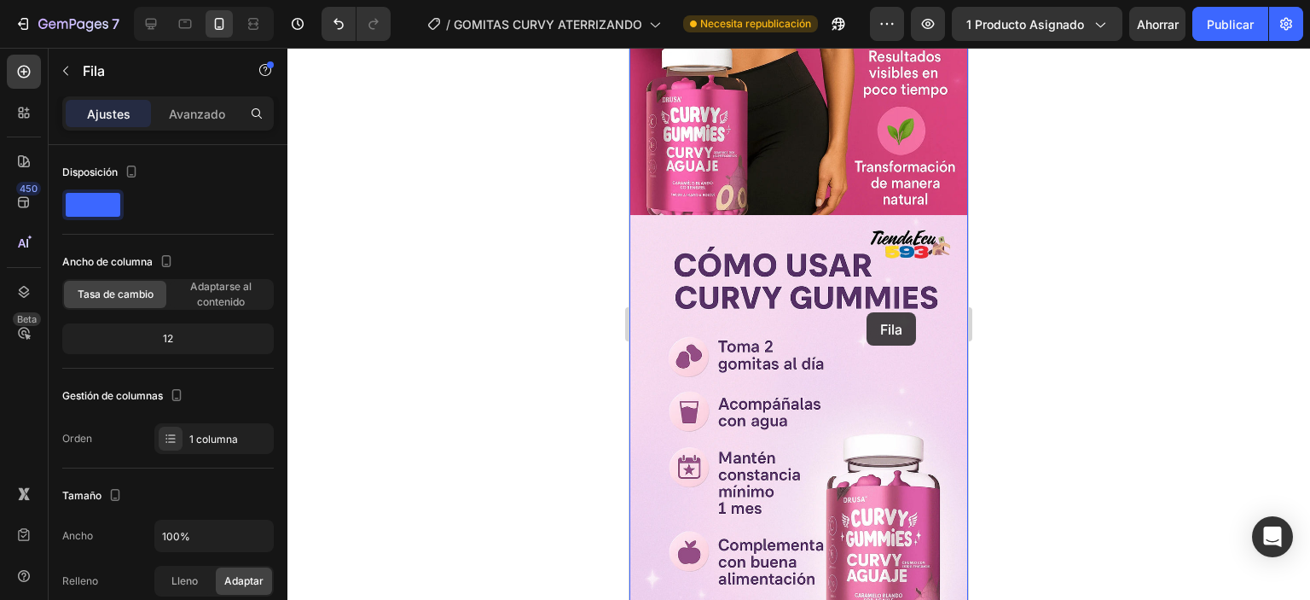
scroll to position [2242, 0]
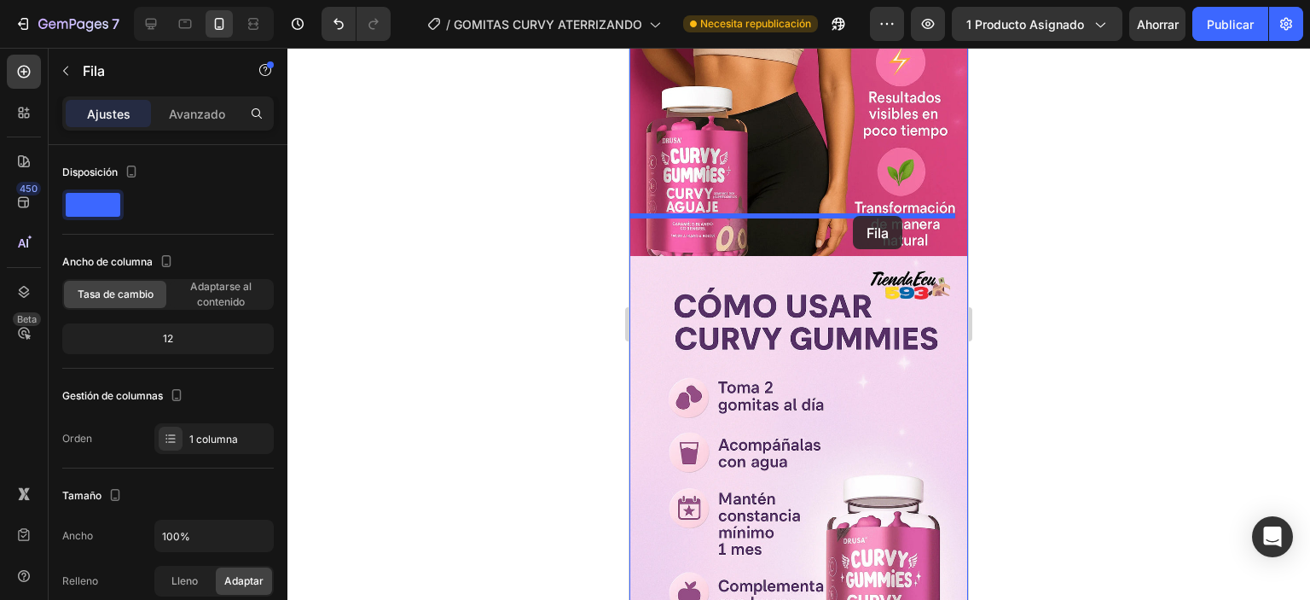
drag, startPoint x: 895, startPoint y: 345, endPoint x: 853, endPoint y: 216, distance: 136.2
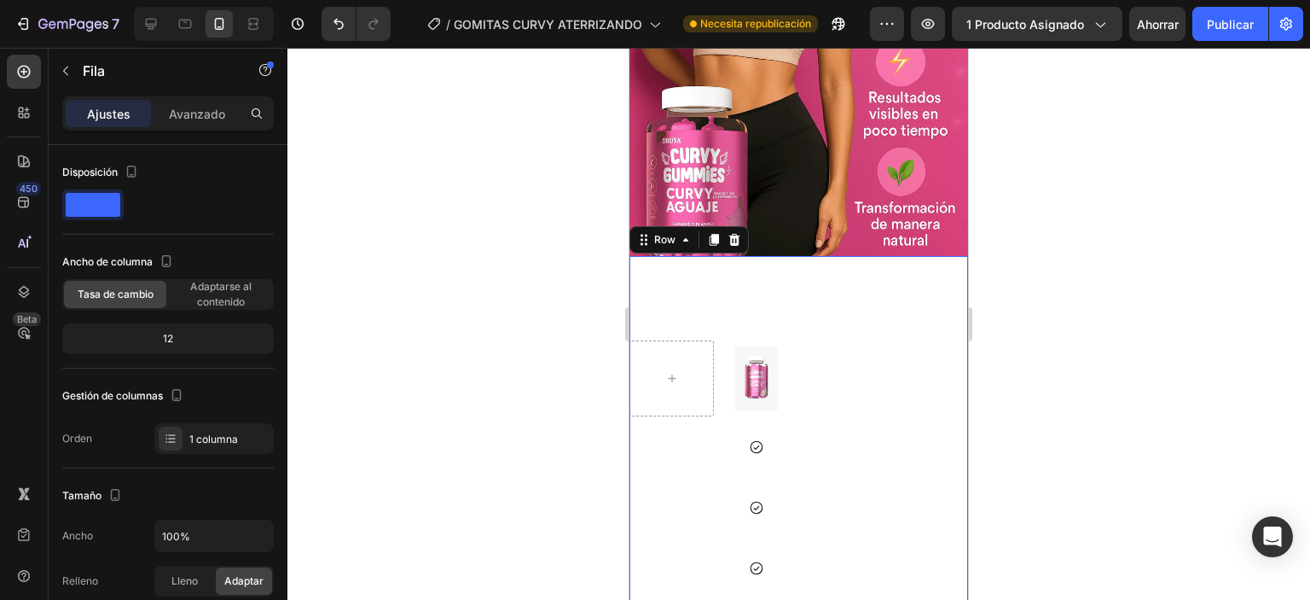
click at [1030, 242] on div at bounding box center [798, 324] width 1023 height 552
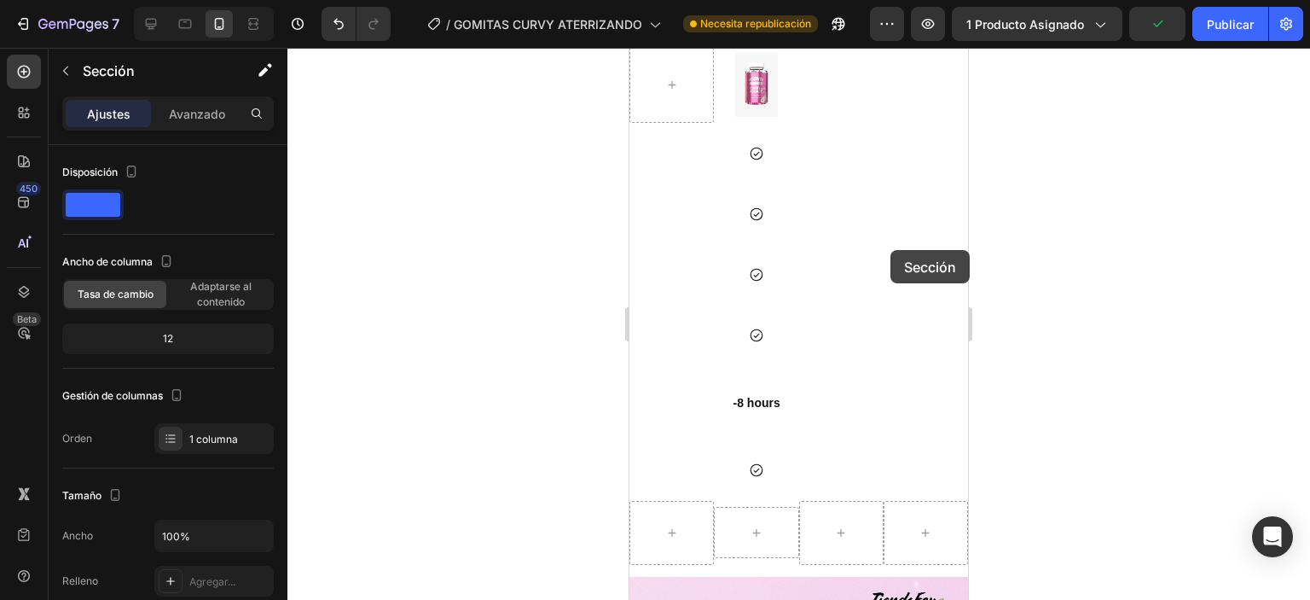
scroll to position [2534, 0]
drag, startPoint x: 905, startPoint y: 258, endPoint x: 790, endPoint y: 229, distance: 119.0
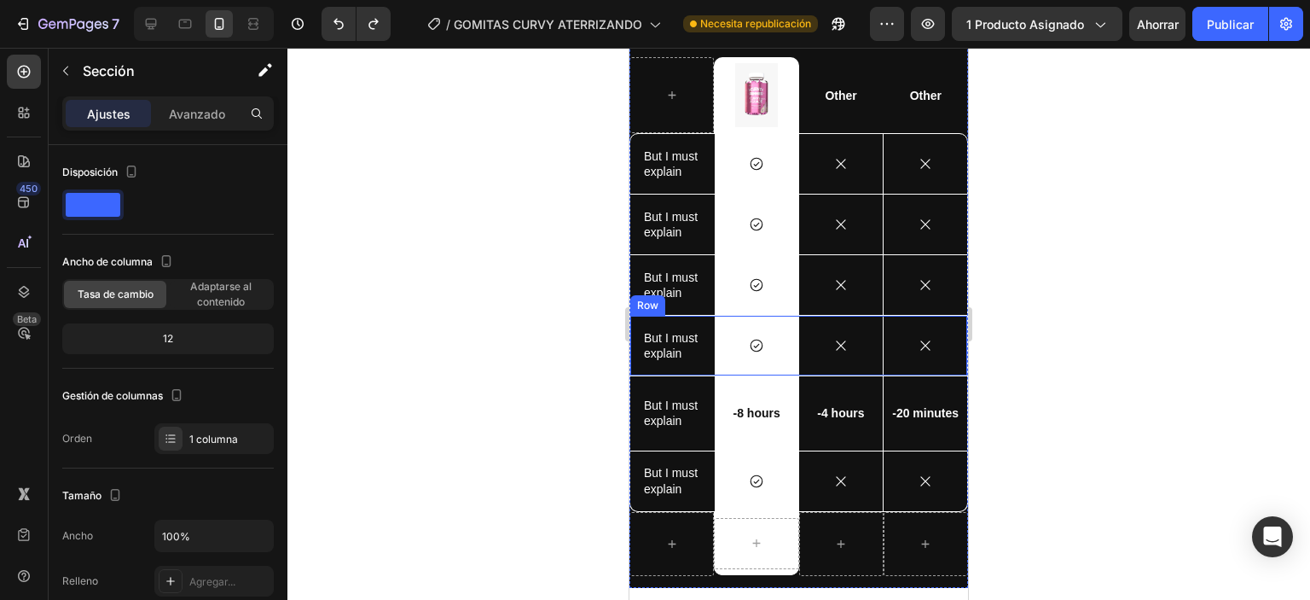
scroll to position [3456, 0]
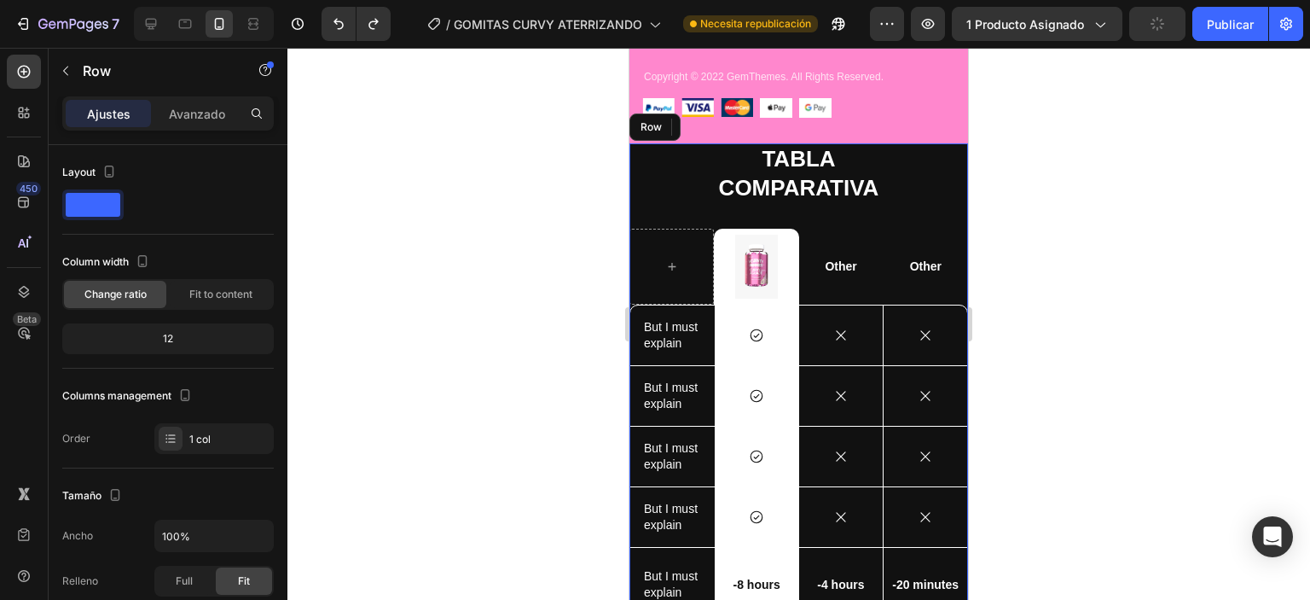
click at [938, 214] on div "TABLA COMPARATIVA Heading Image Row Other Text Block Other Text Block Row But I…" at bounding box center [798, 450] width 339 height 615
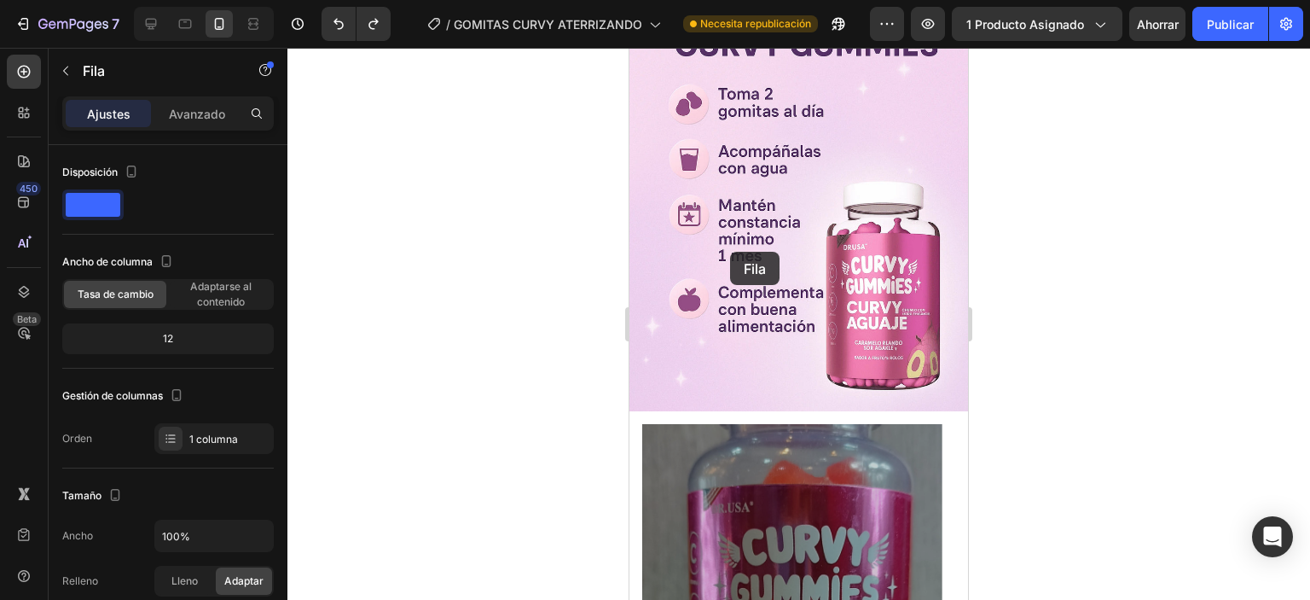
scroll to position [2518, 0]
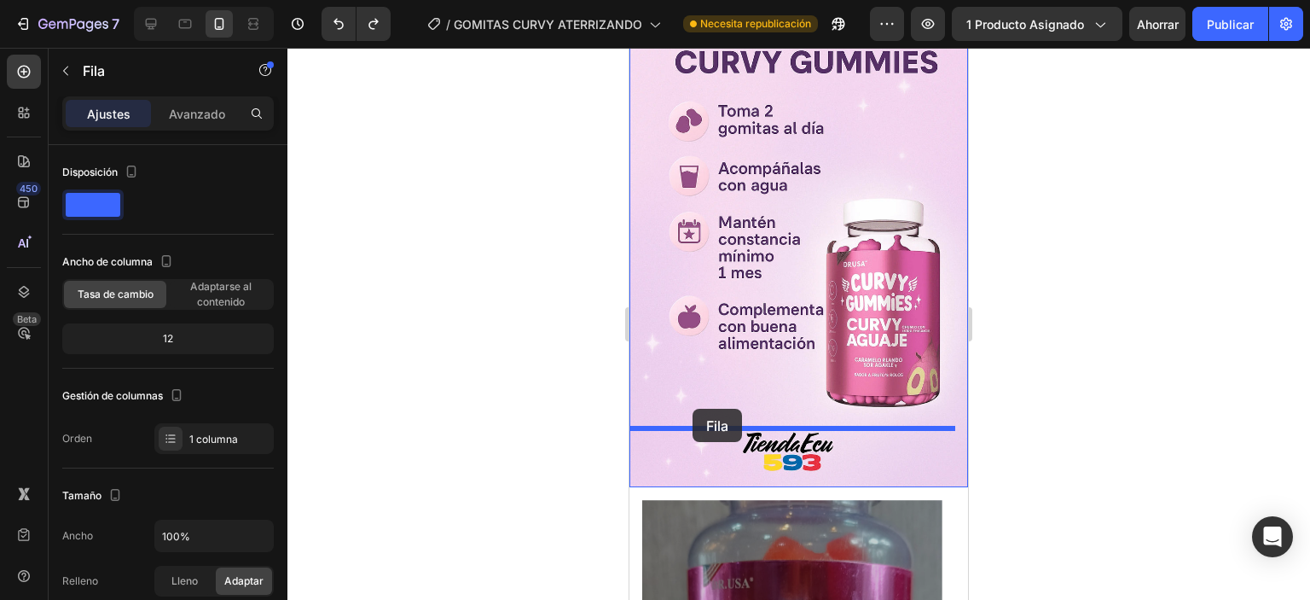
drag, startPoint x: 941, startPoint y: 218, endPoint x: 693, endPoint y: 409, distance: 312.6
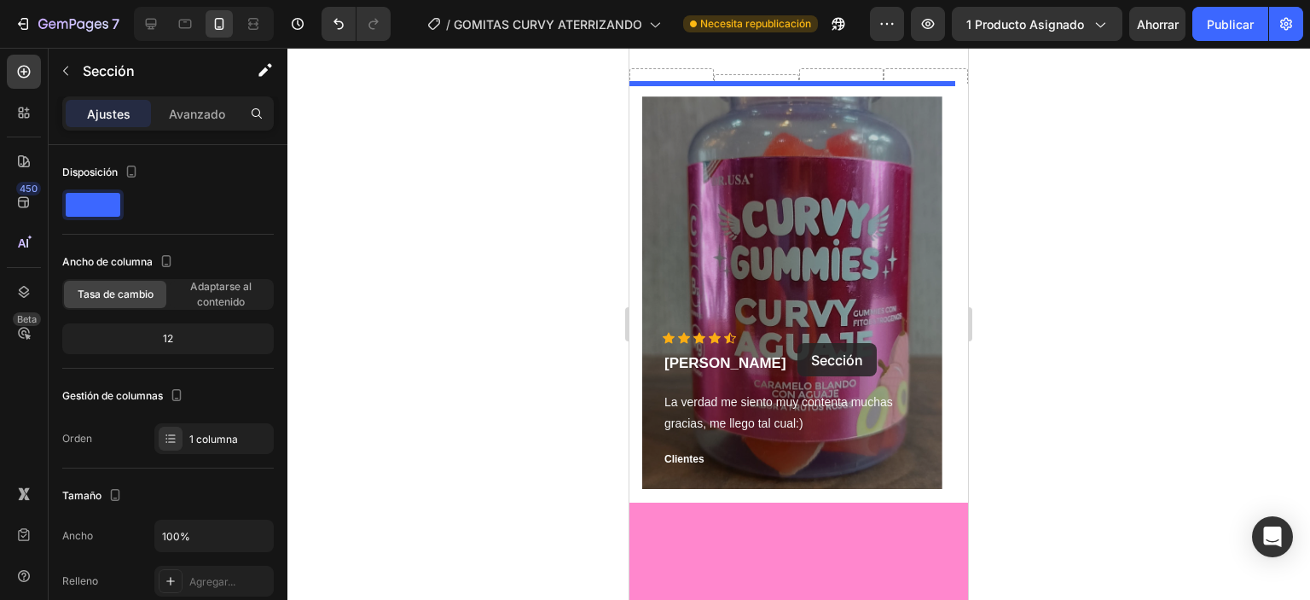
scroll to position [3030, 0]
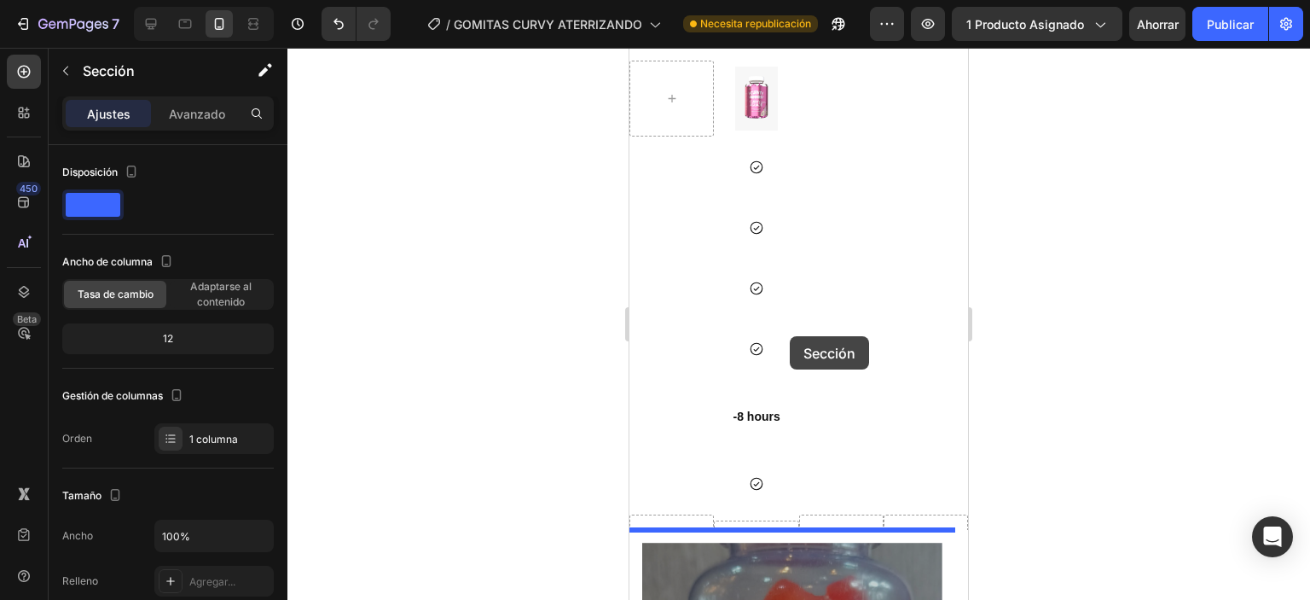
drag, startPoint x: 798, startPoint y: 378, endPoint x: 790, endPoint y: 336, distance: 42.7
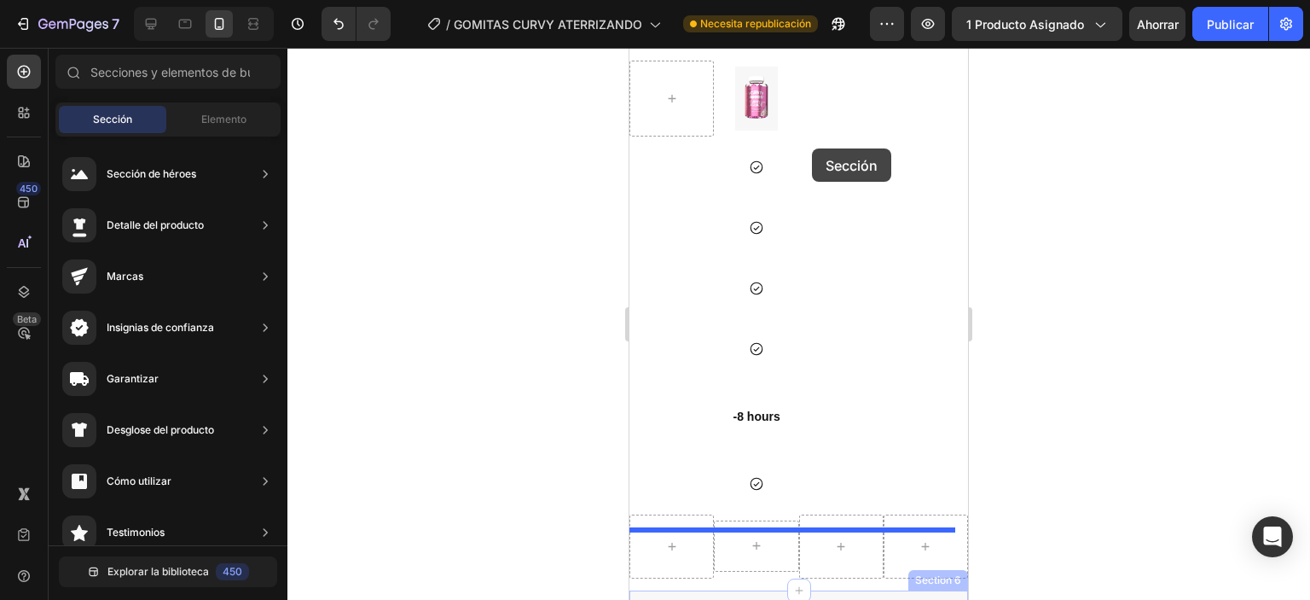
drag, startPoint x: 846, startPoint y: 563, endPoint x: 812, endPoint y: 148, distance: 415.9
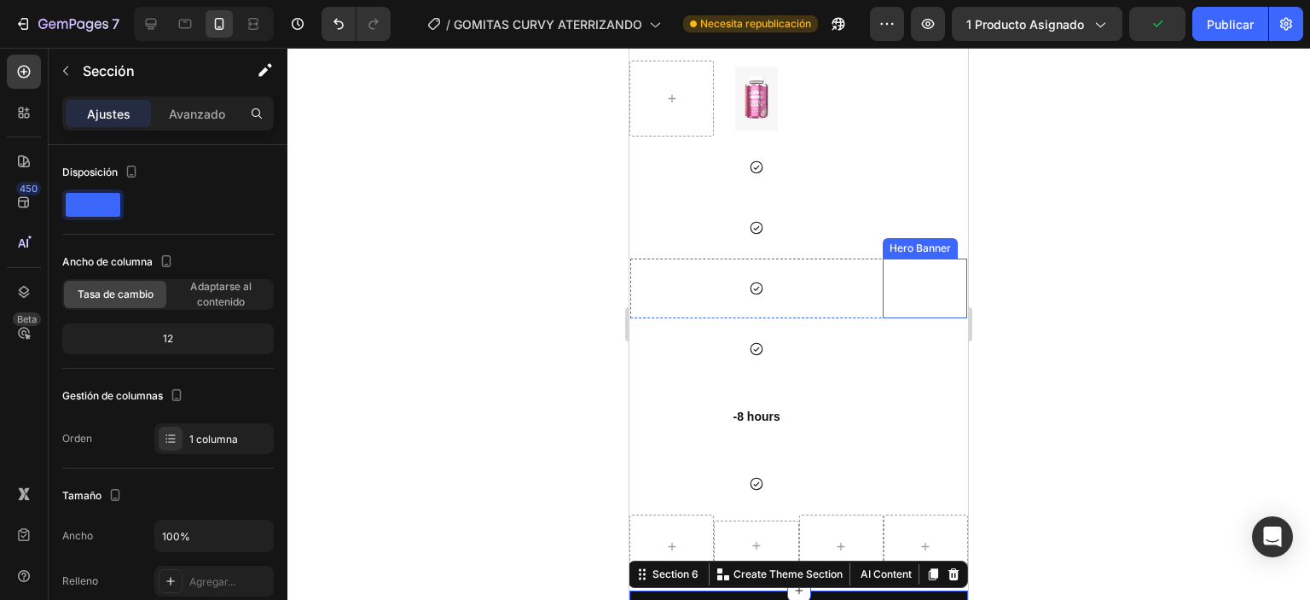
click at [953, 261] on div "Icon" at bounding box center [926, 288] width 84 height 55
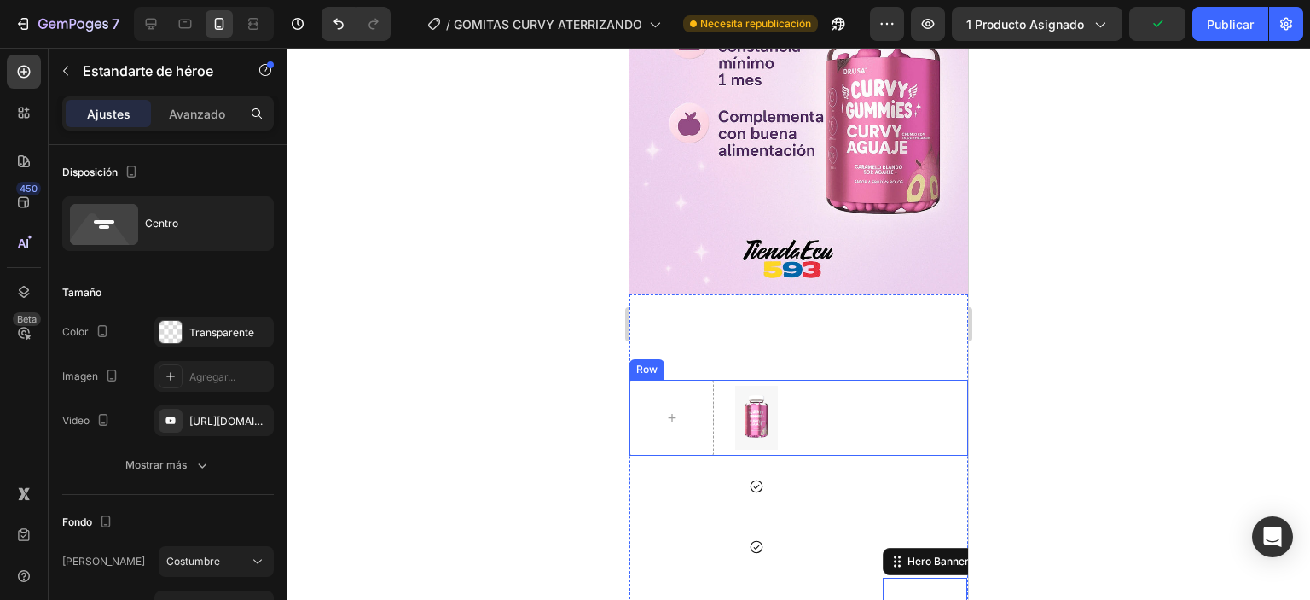
scroll to position [2689, 0]
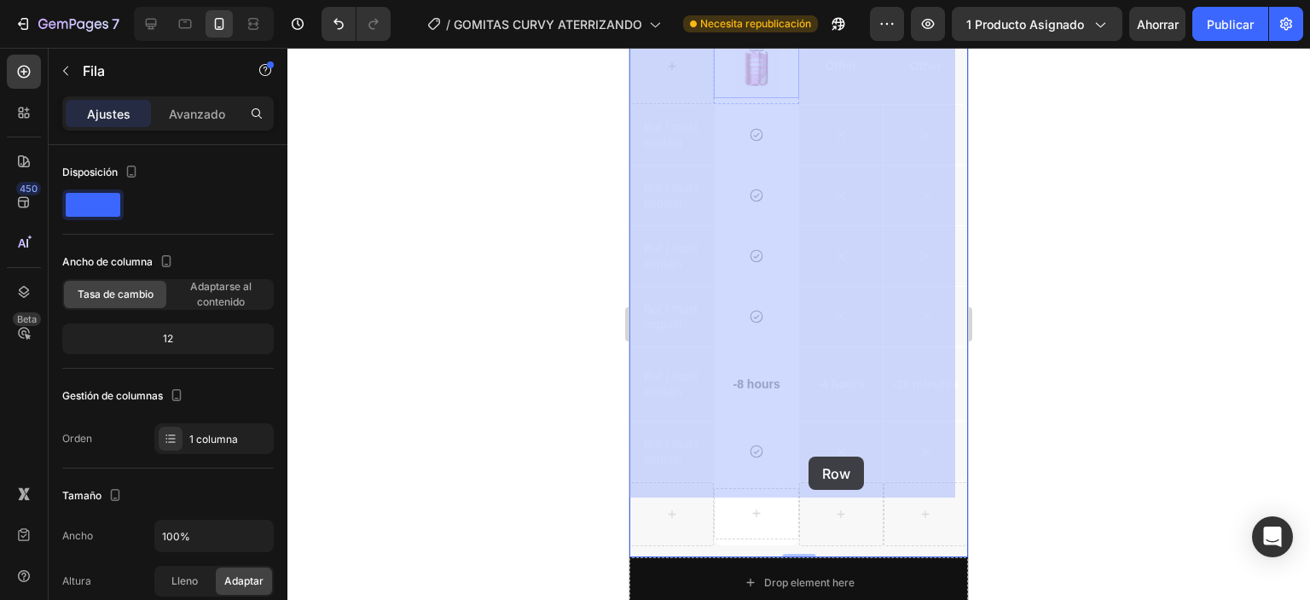
scroll to position [3115, 0]
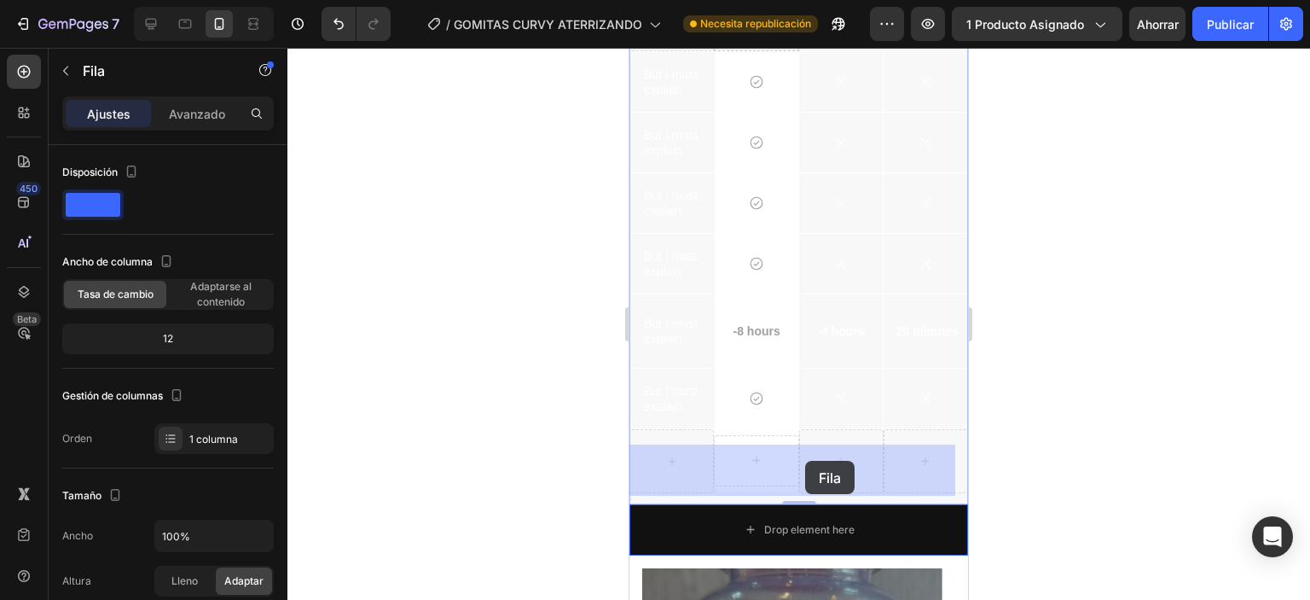
drag, startPoint x: 669, startPoint y: 363, endPoint x: 805, endPoint y: 461, distance: 167.6
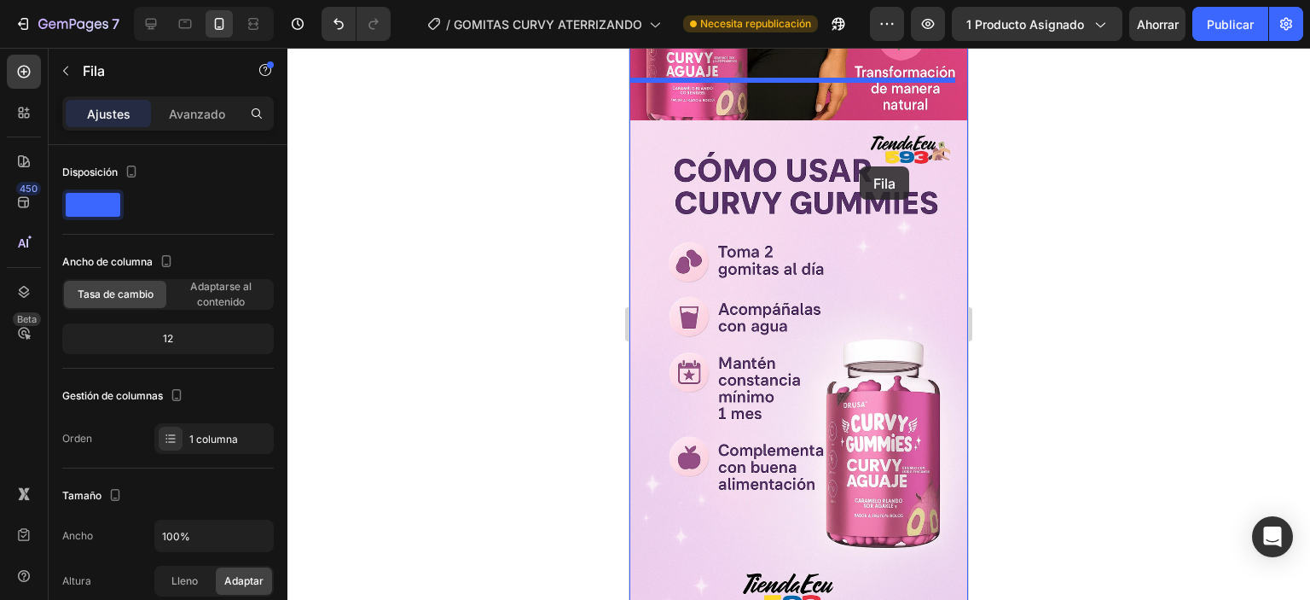
scroll to position [2292, 0]
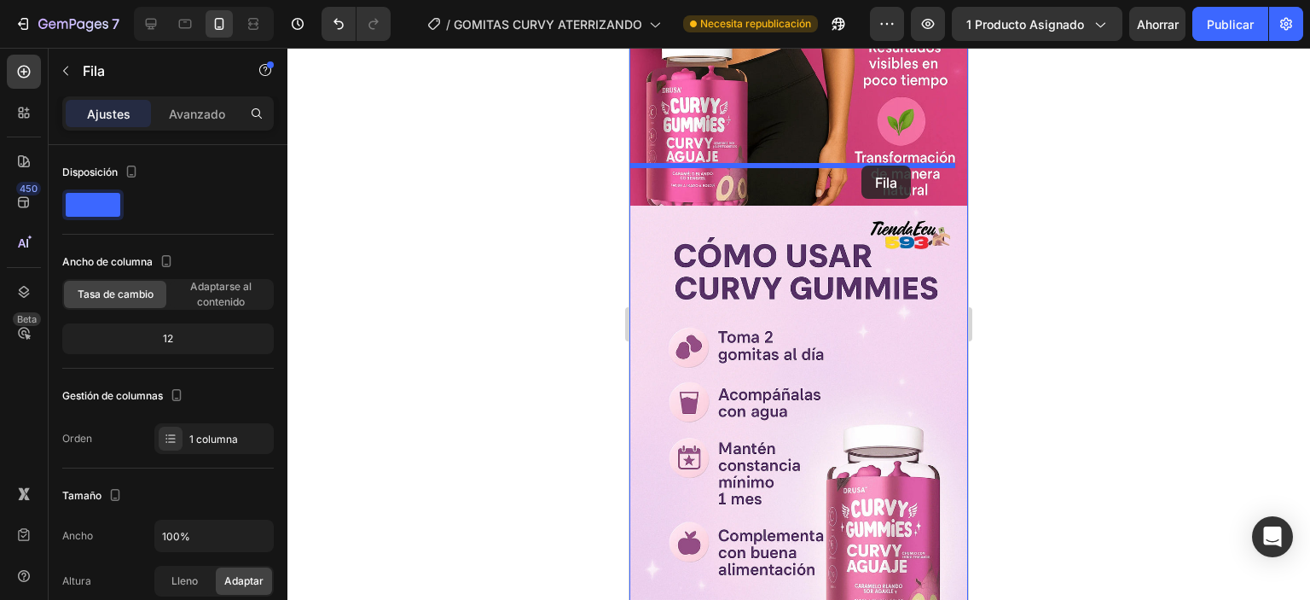
drag, startPoint x: 945, startPoint y: 587, endPoint x: 861, endPoint y: 165, distance: 429.6
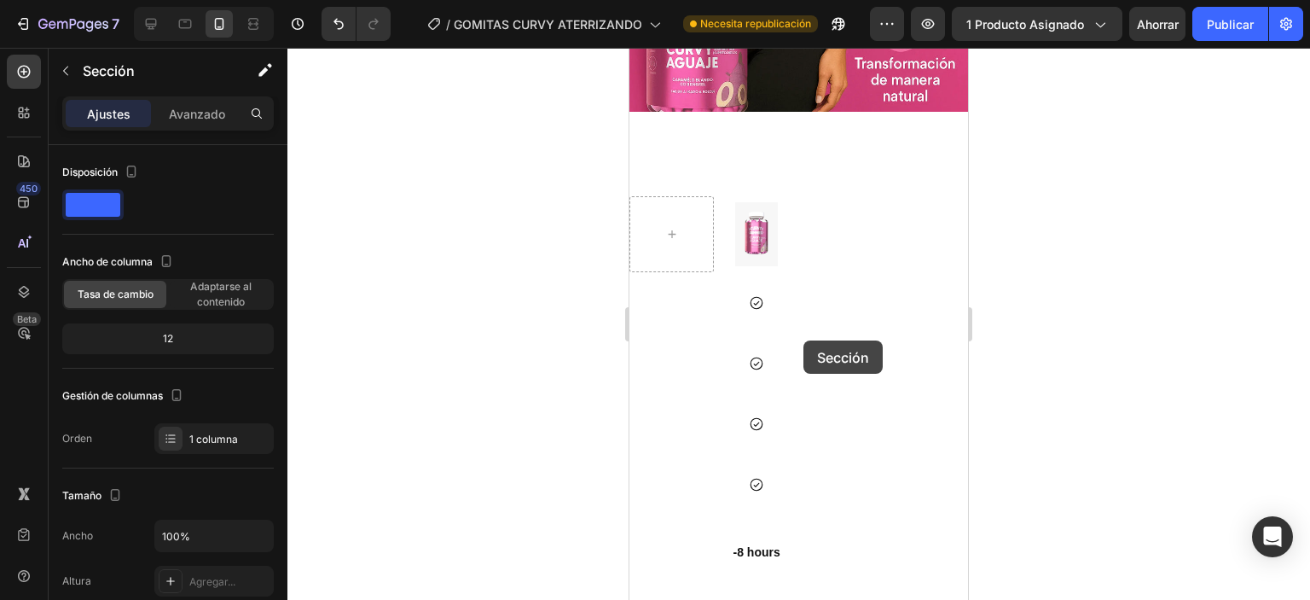
scroll to position [2207, 0]
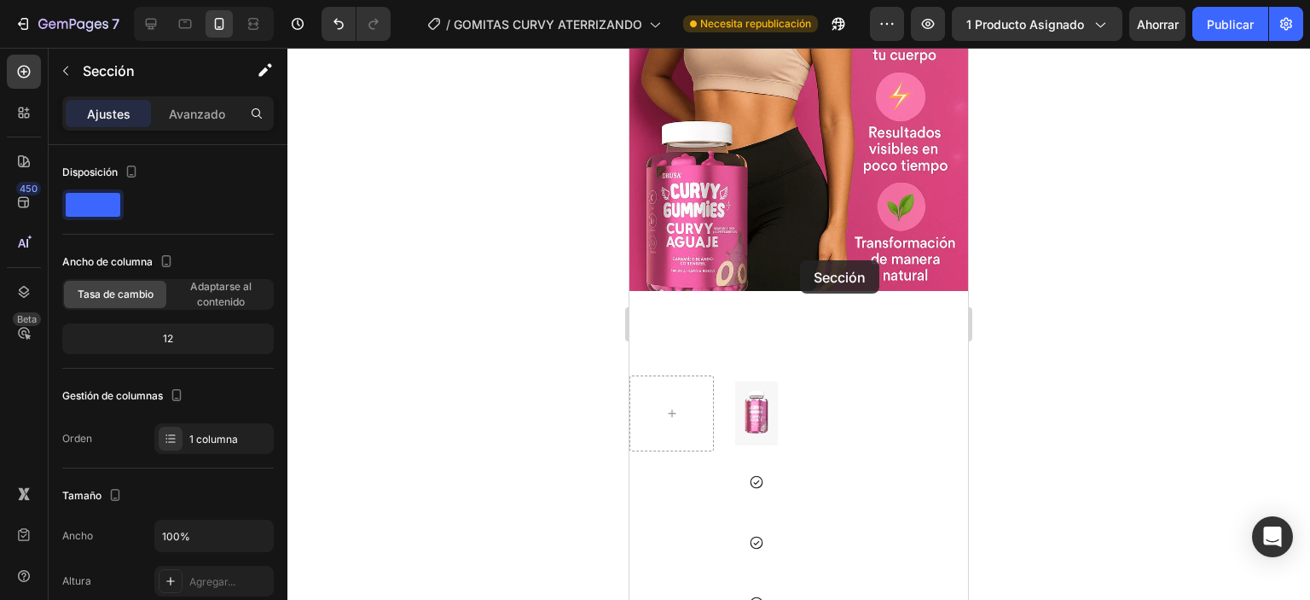
drag, startPoint x: 874, startPoint y: 538, endPoint x: 800, endPoint y: 260, distance: 287.8
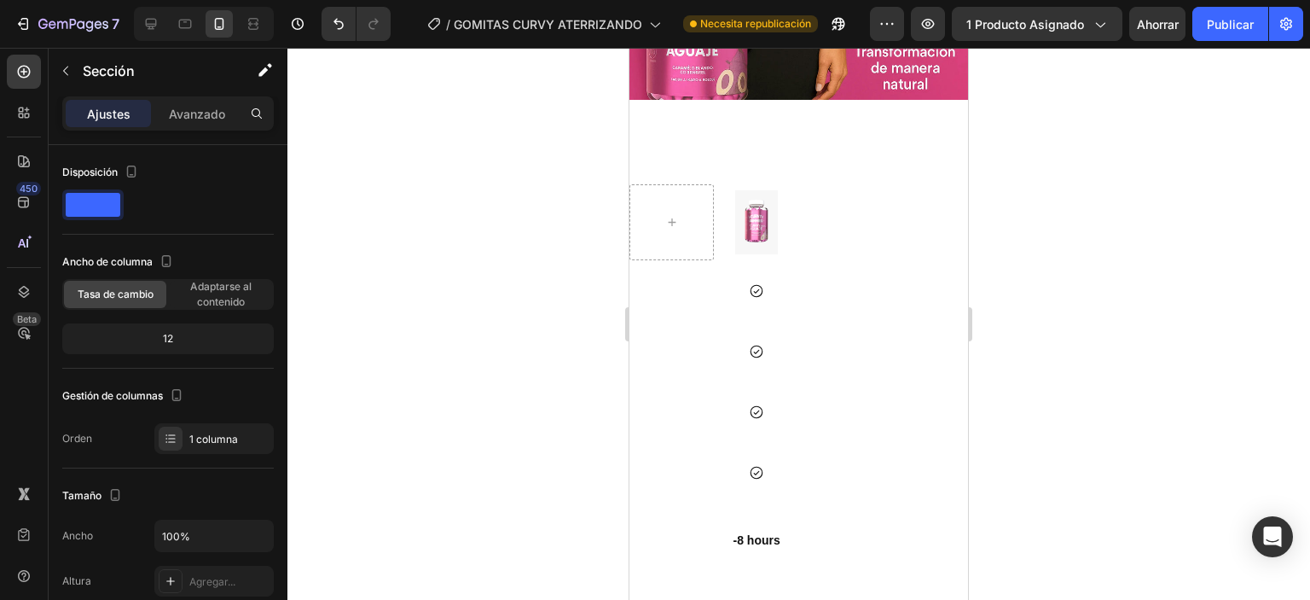
scroll to position [2108, 0]
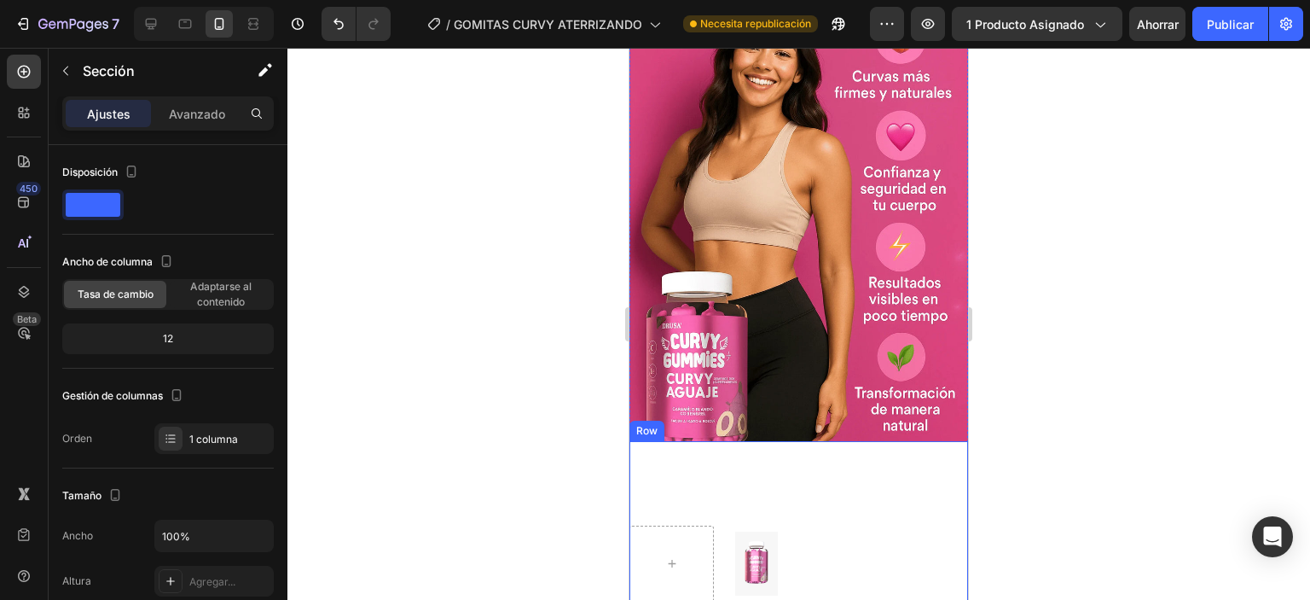
click at [792, 444] on h2 "TABLA COMPARATIVA" at bounding box center [798, 471] width 339 height 61
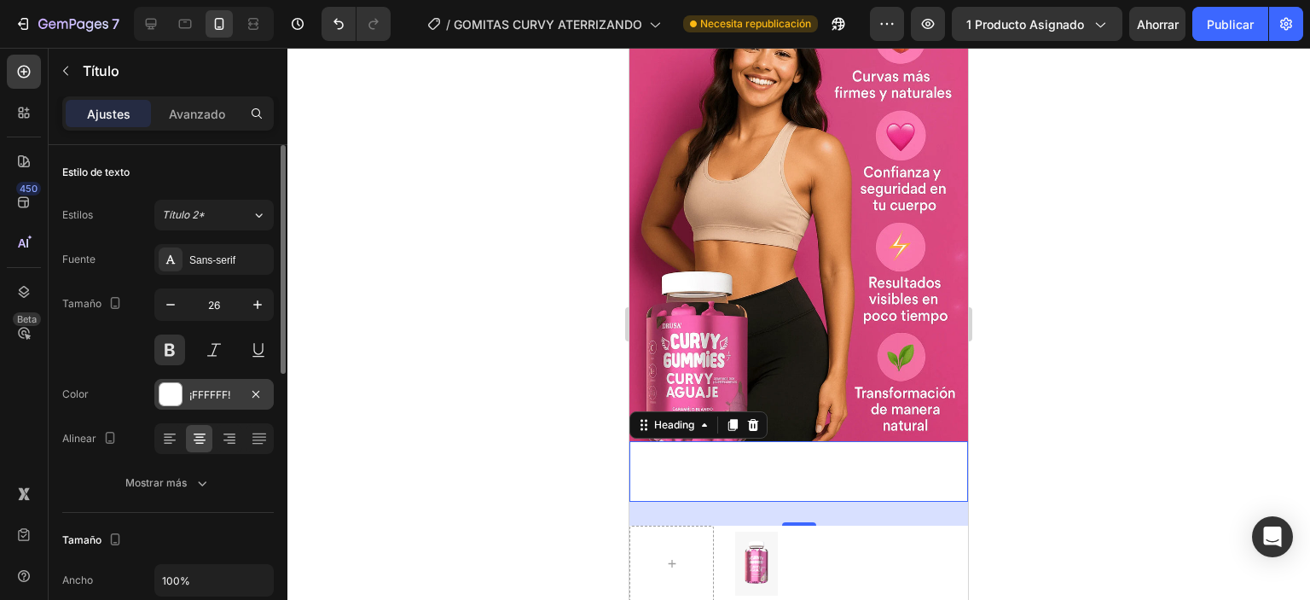
click at [163, 398] on div at bounding box center [171, 394] width 22 height 22
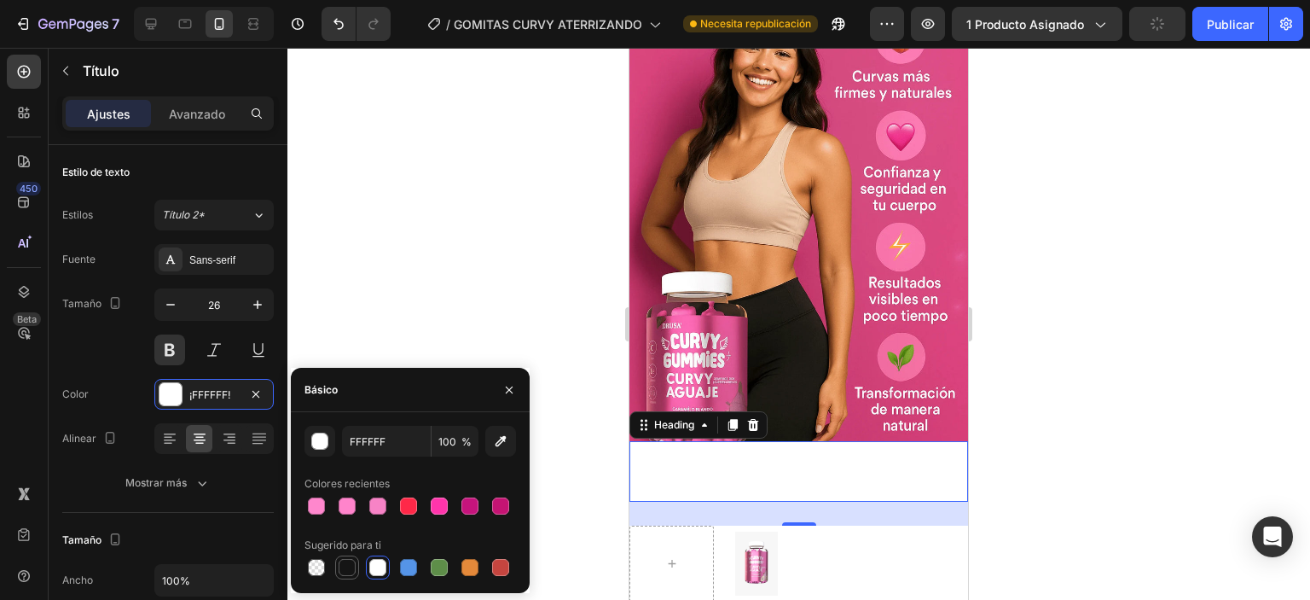
click at [345, 571] on div at bounding box center [347, 567] width 17 height 17
type input "151515"
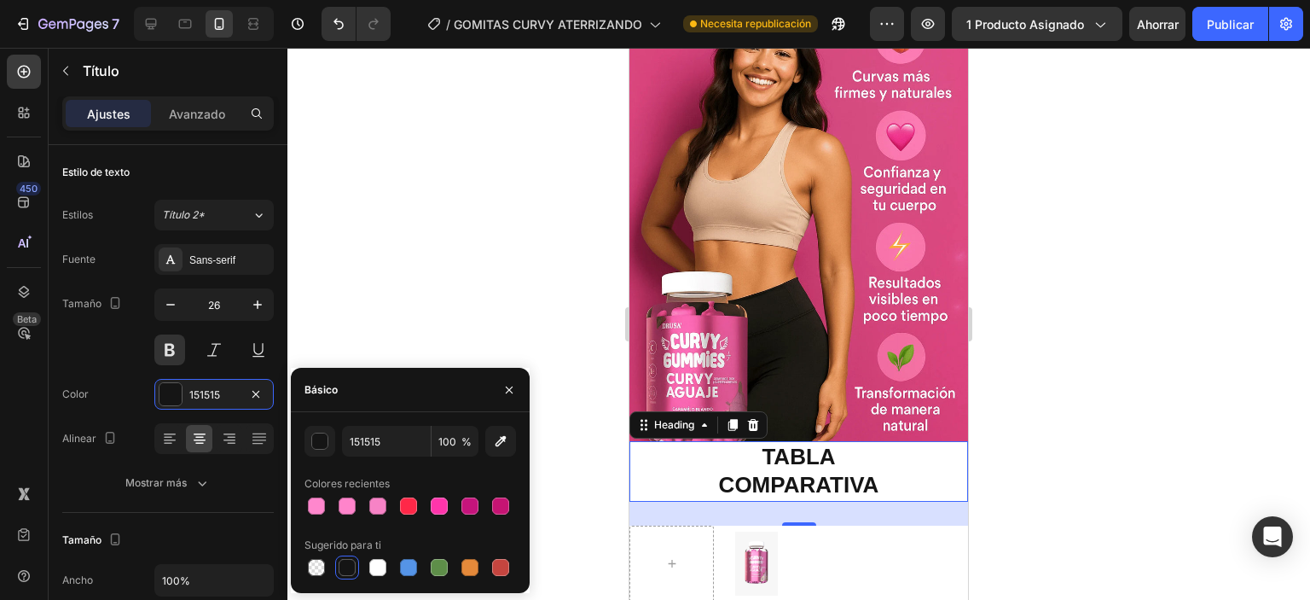
click at [919, 441] on h2 "TABLA COMPARATIVA" at bounding box center [798, 471] width 339 height 61
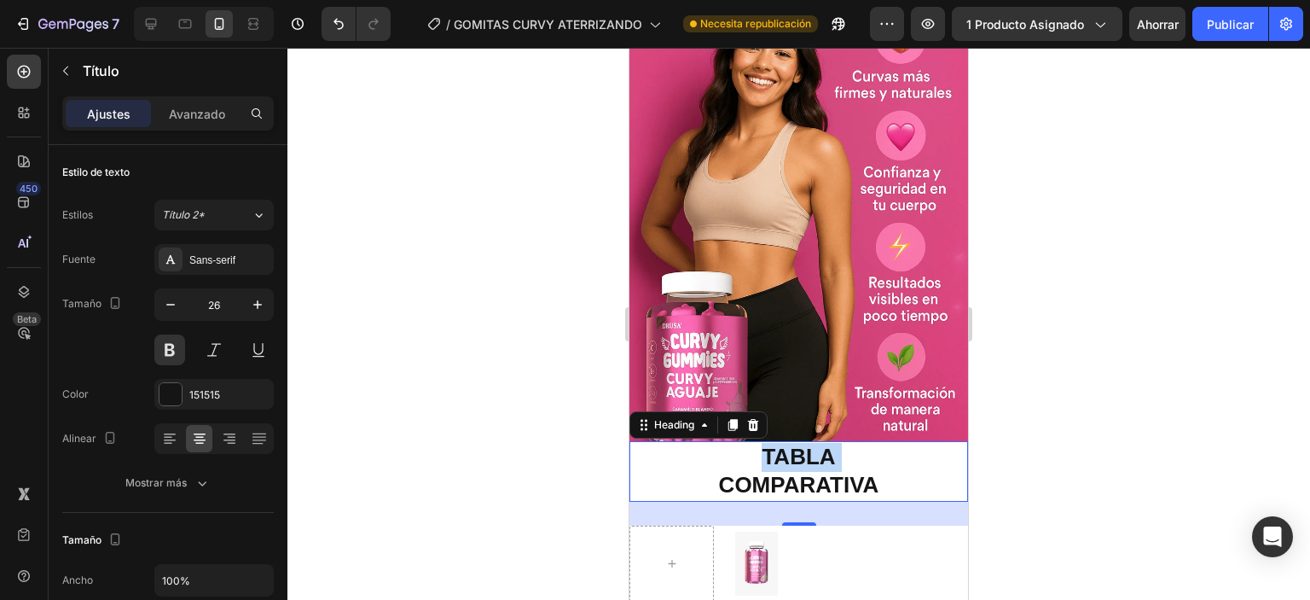
click at [919, 443] on p "TABLA COMPARATIVA" at bounding box center [798, 472] width 335 height 58
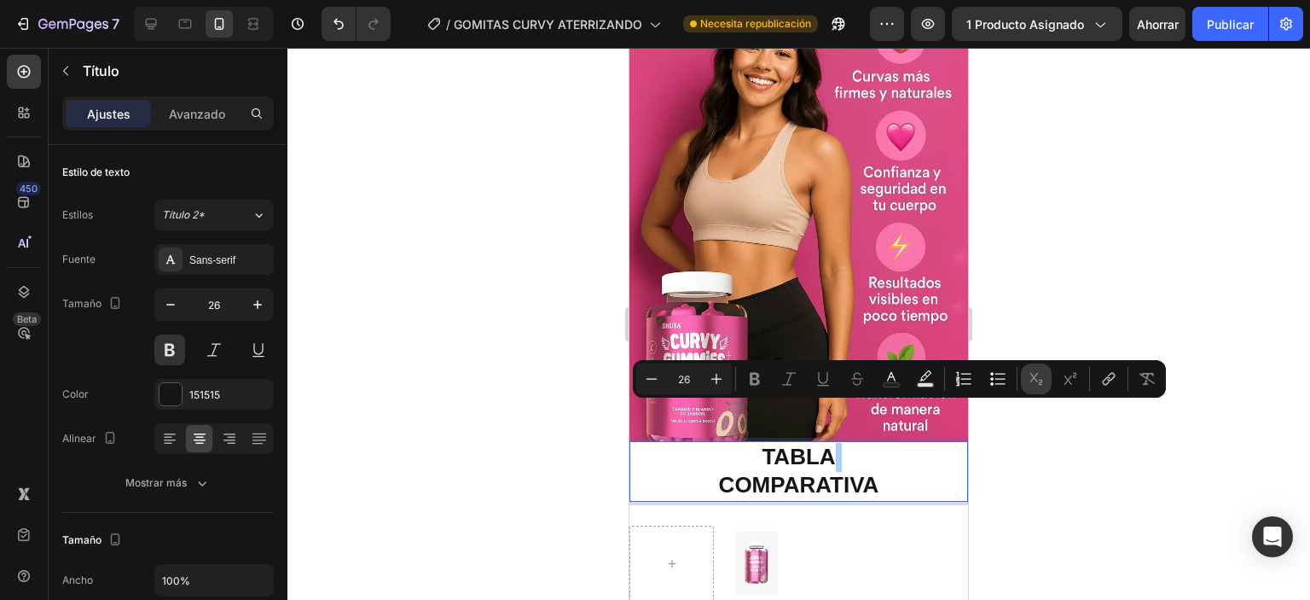
click at [1051, 381] on div "Minus 26 Plus Bold Italic Underline Strikethrough Text Color Text Background Co…" at bounding box center [899, 378] width 526 height 31
click at [1044, 281] on div at bounding box center [798, 324] width 1023 height 552
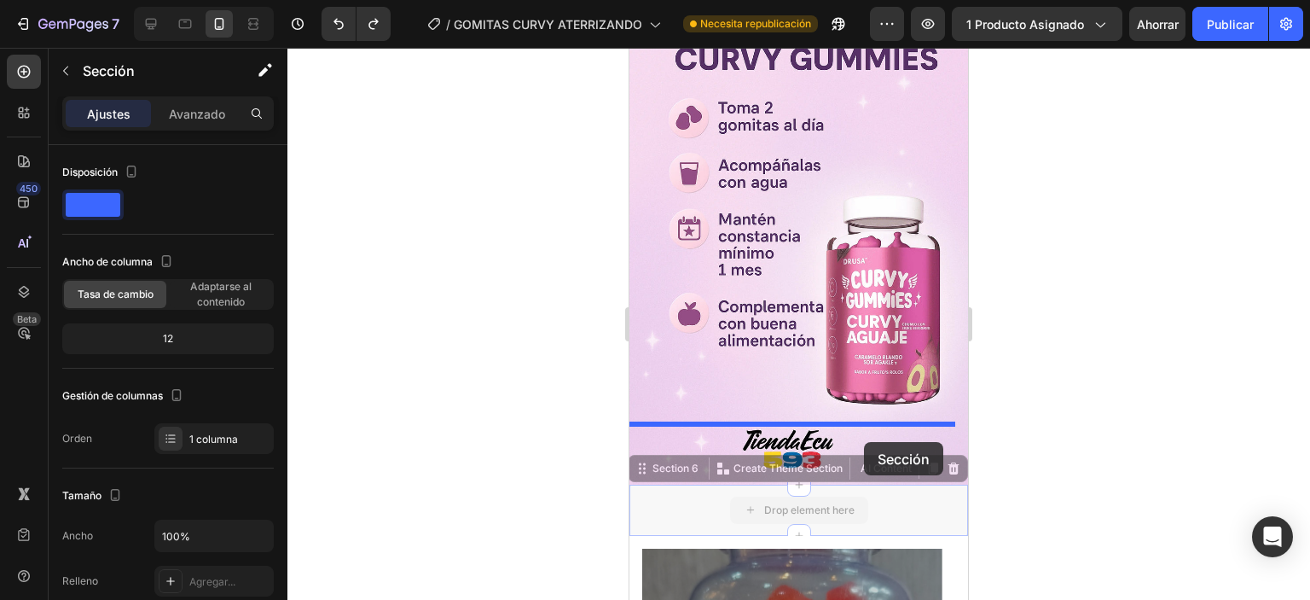
scroll to position [3336, 0]
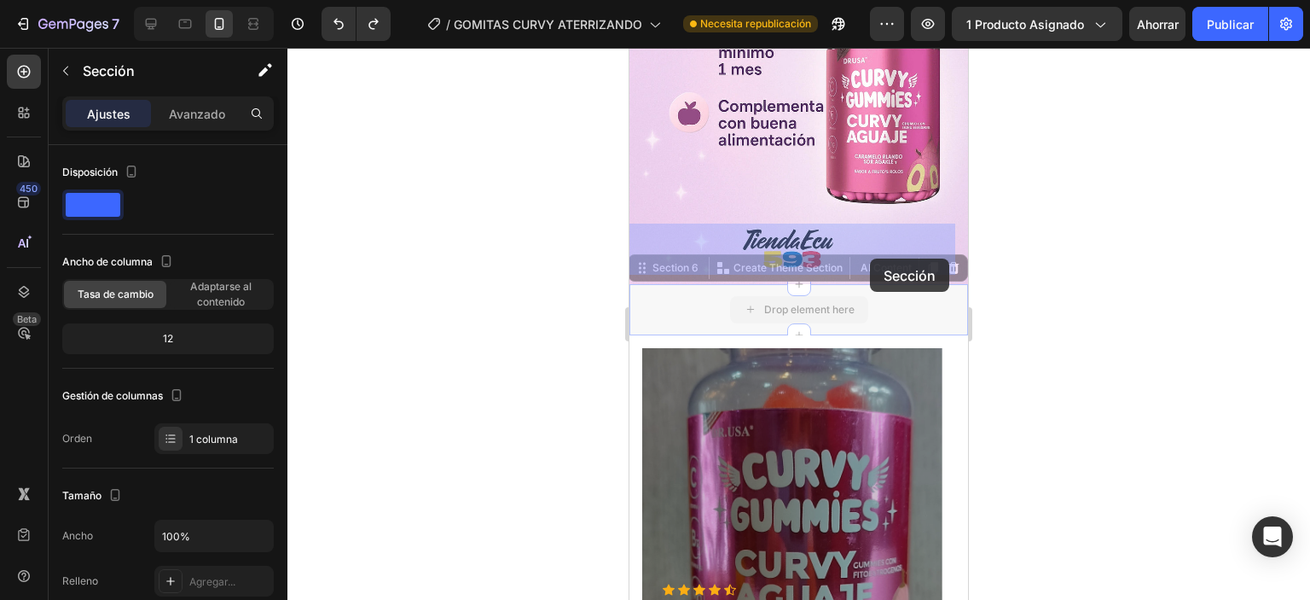
drag, startPoint x: 931, startPoint y: 322, endPoint x: 870, endPoint y: 258, distance: 88.7
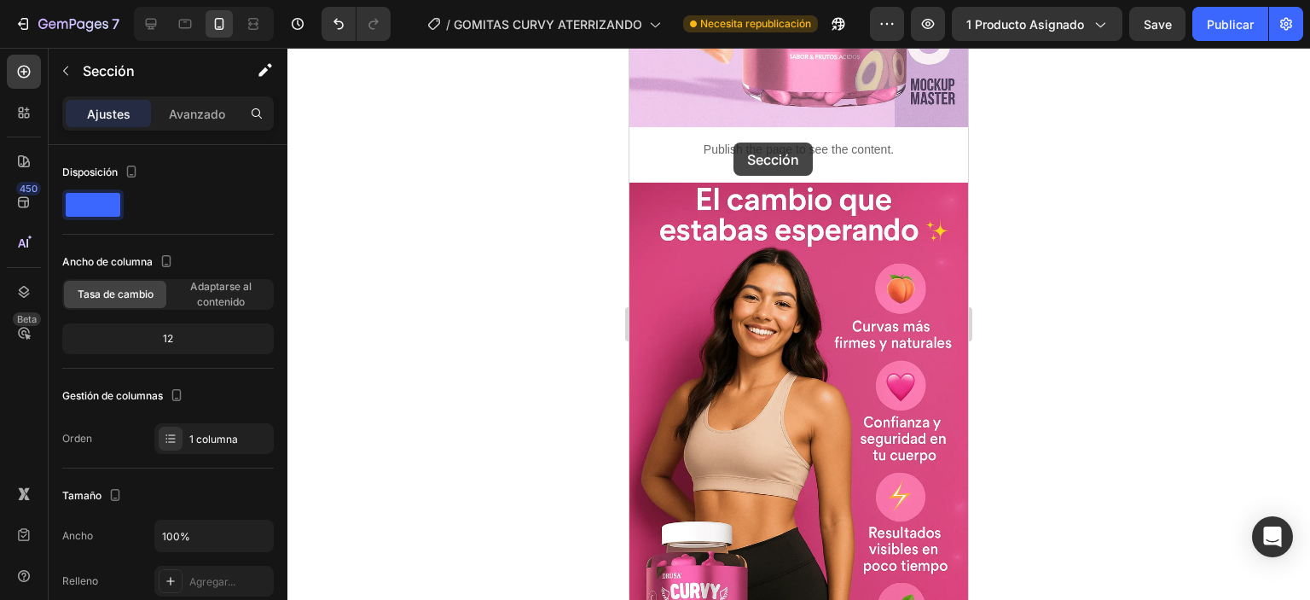
scroll to position [1801, 0]
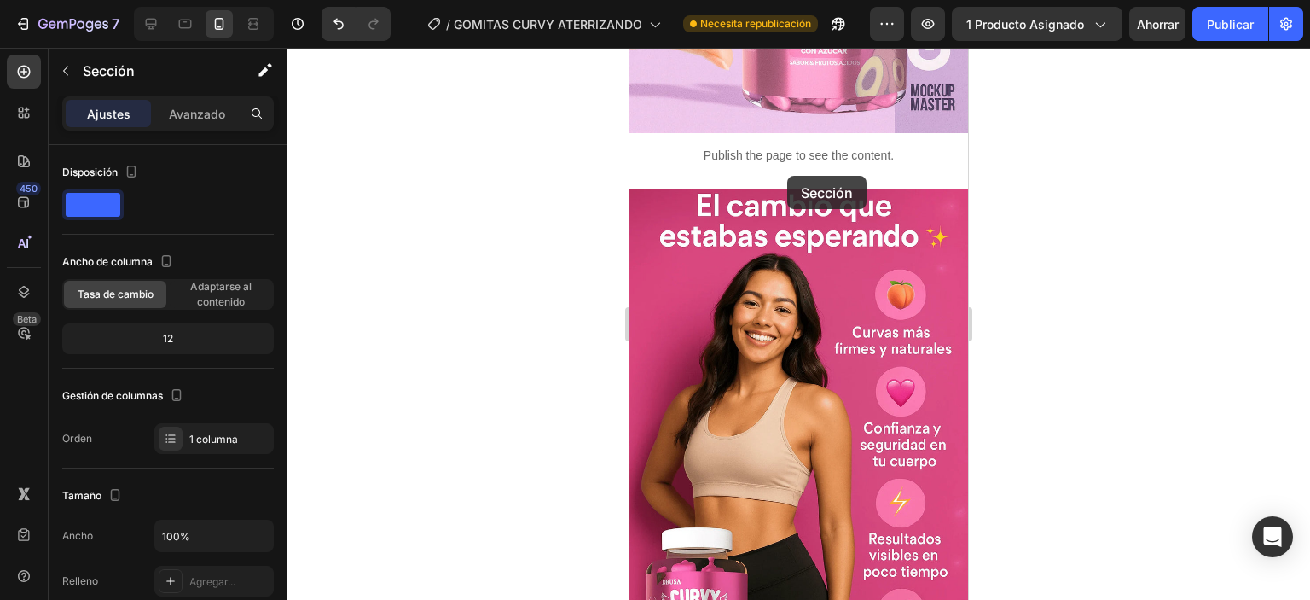
drag, startPoint x: 881, startPoint y: 245, endPoint x: 787, endPoint y: 176, distance: 116.5
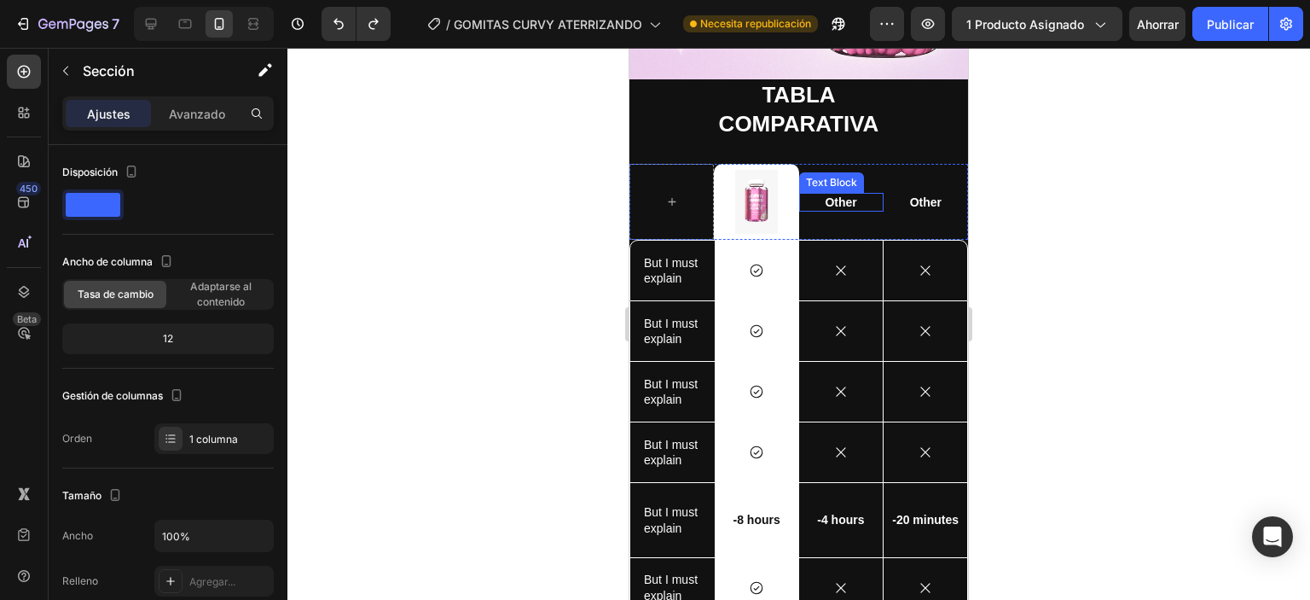
scroll to position [2808, 0]
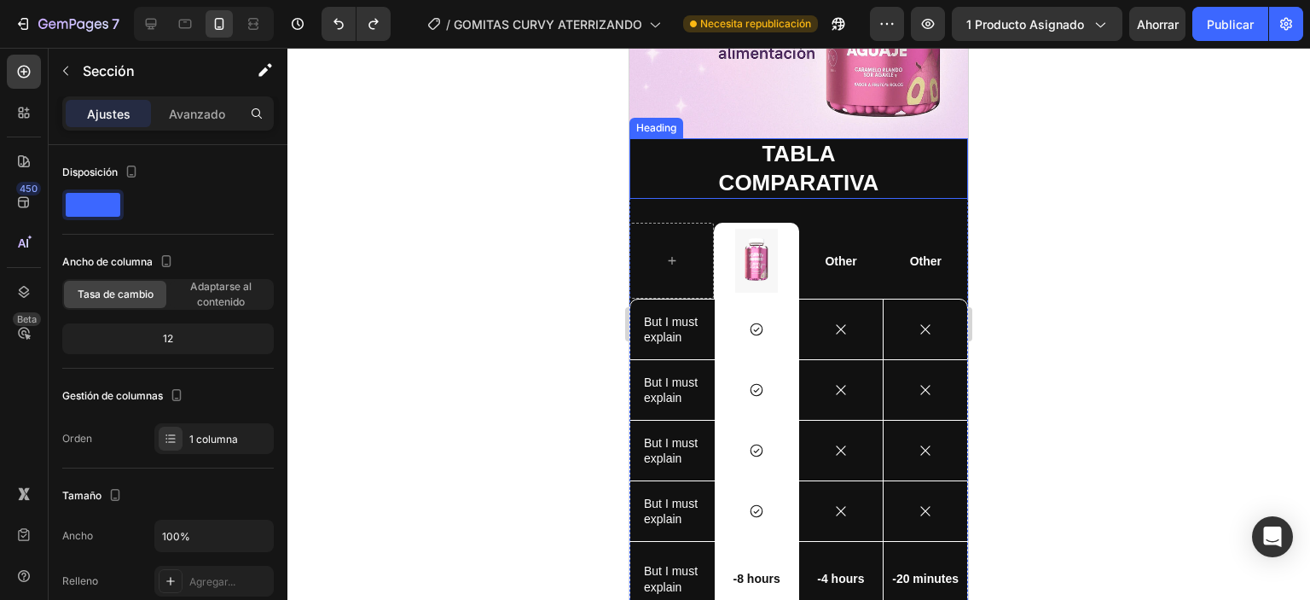
click at [921, 154] on h2 "TABLA COMPARATIVA" at bounding box center [798, 168] width 339 height 61
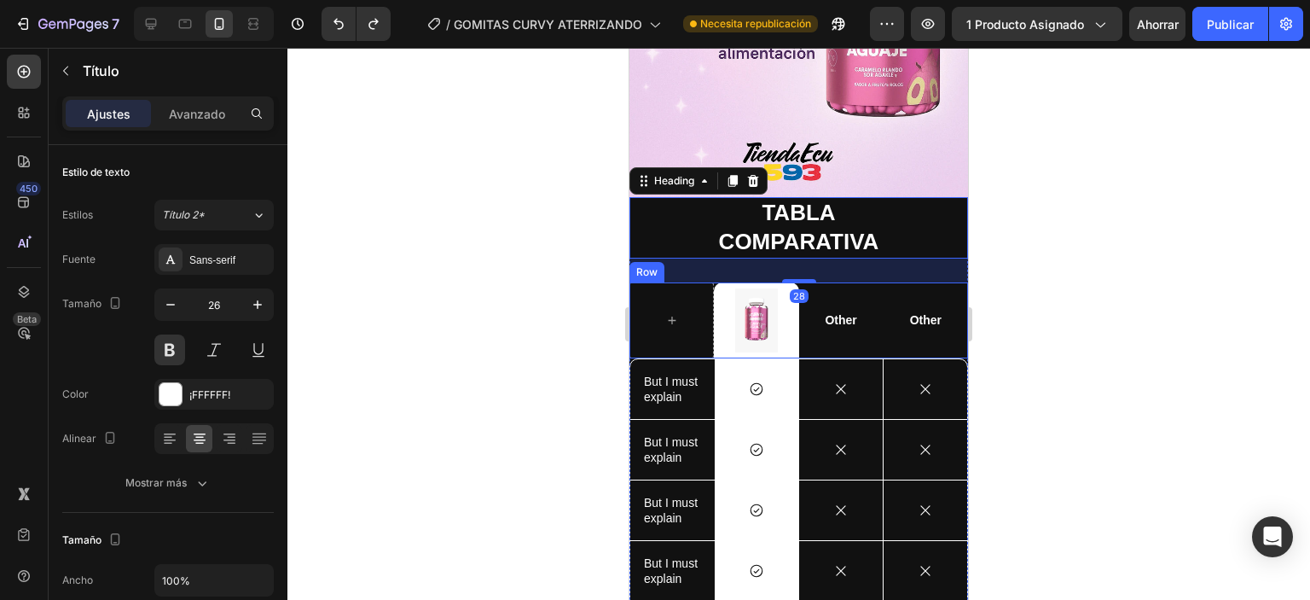
click at [949, 282] on div "Other Text Block" at bounding box center [926, 320] width 84 height 76
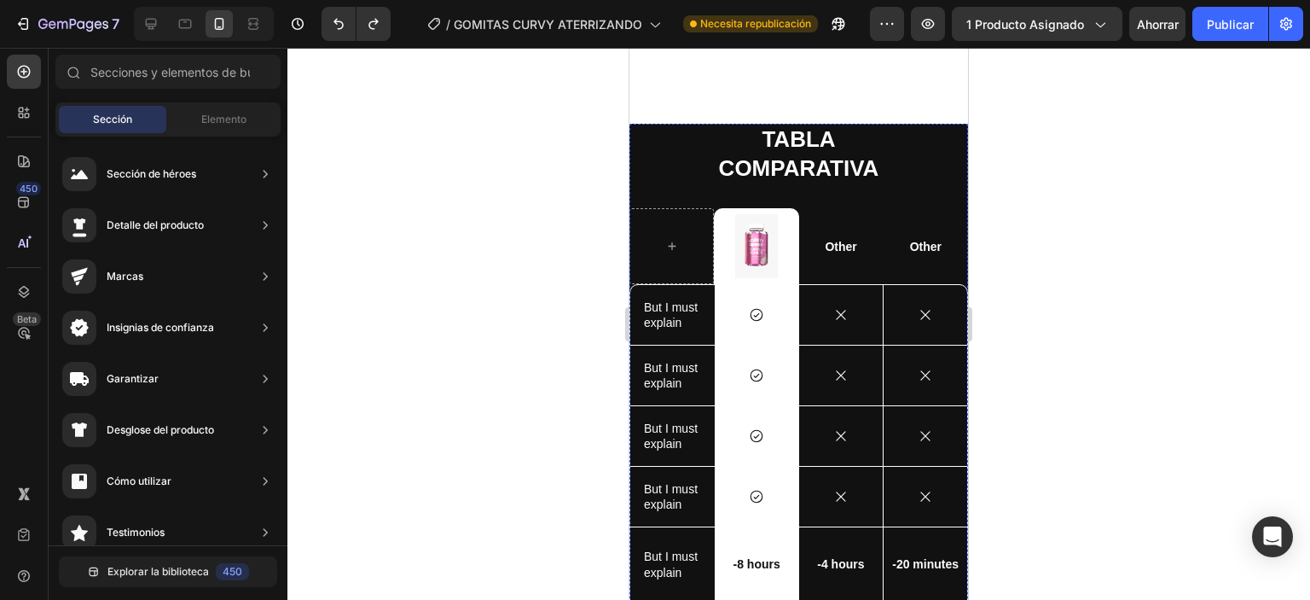
scroll to position [3178, 0]
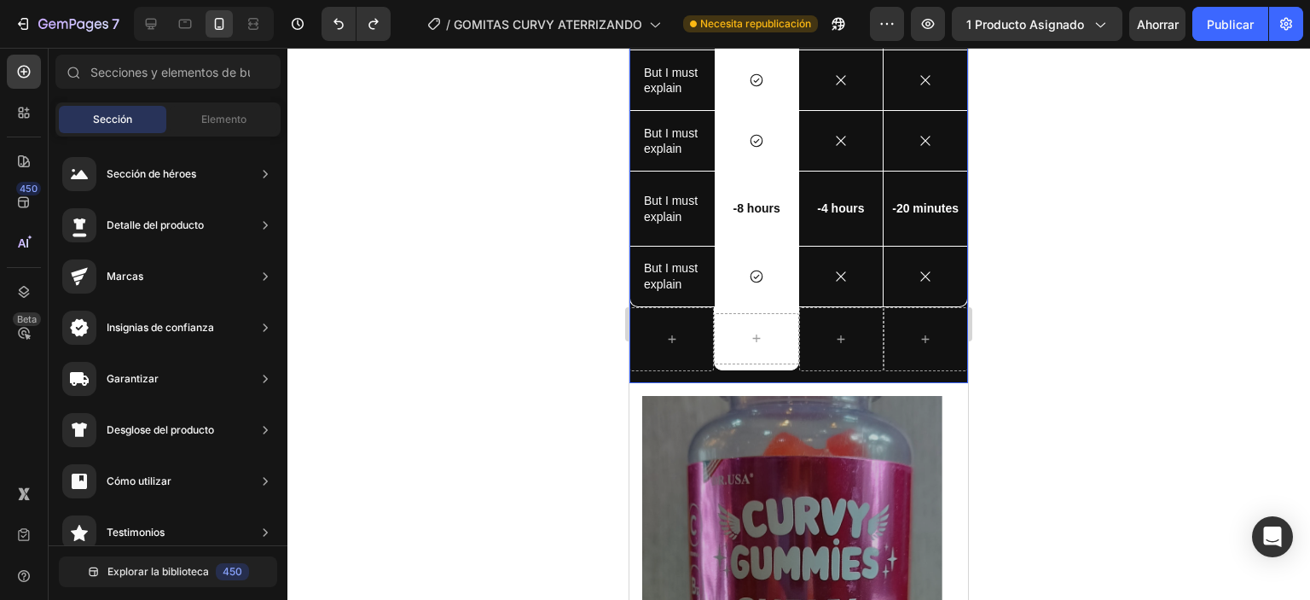
click at [792, 373] on div "TABLA COMPARATIVA Heading Image Row Other Text Block Other Text Block Row But I…" at bounding box center [798, 75] width 339 height 615
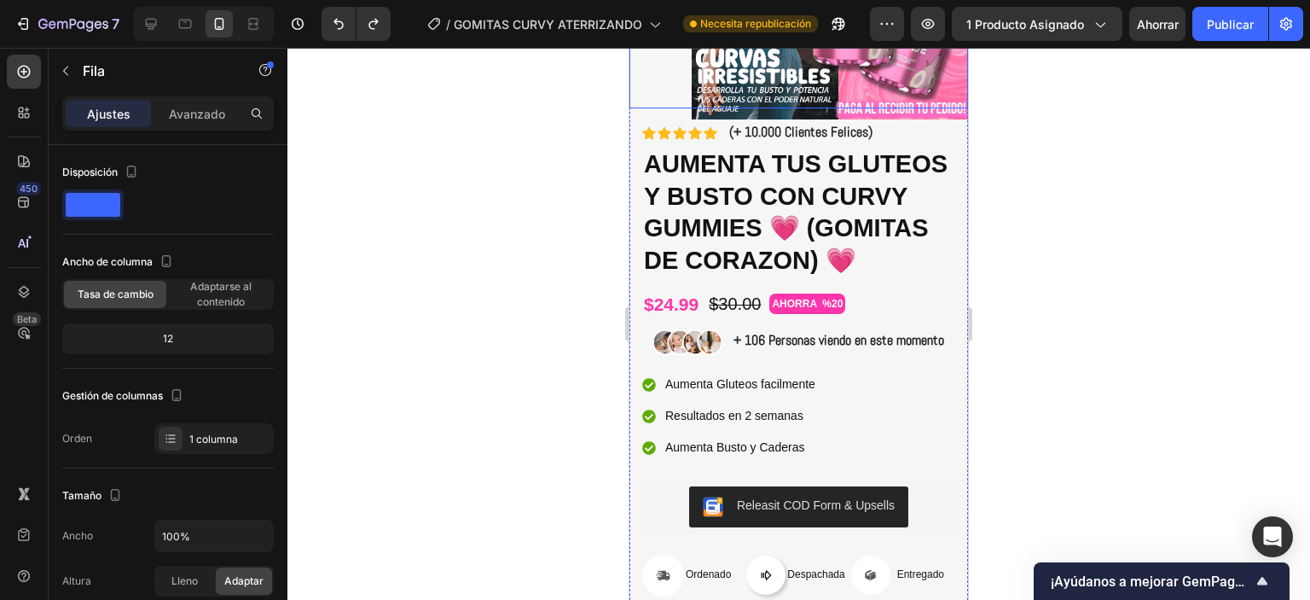
scroll to position [0, 0]
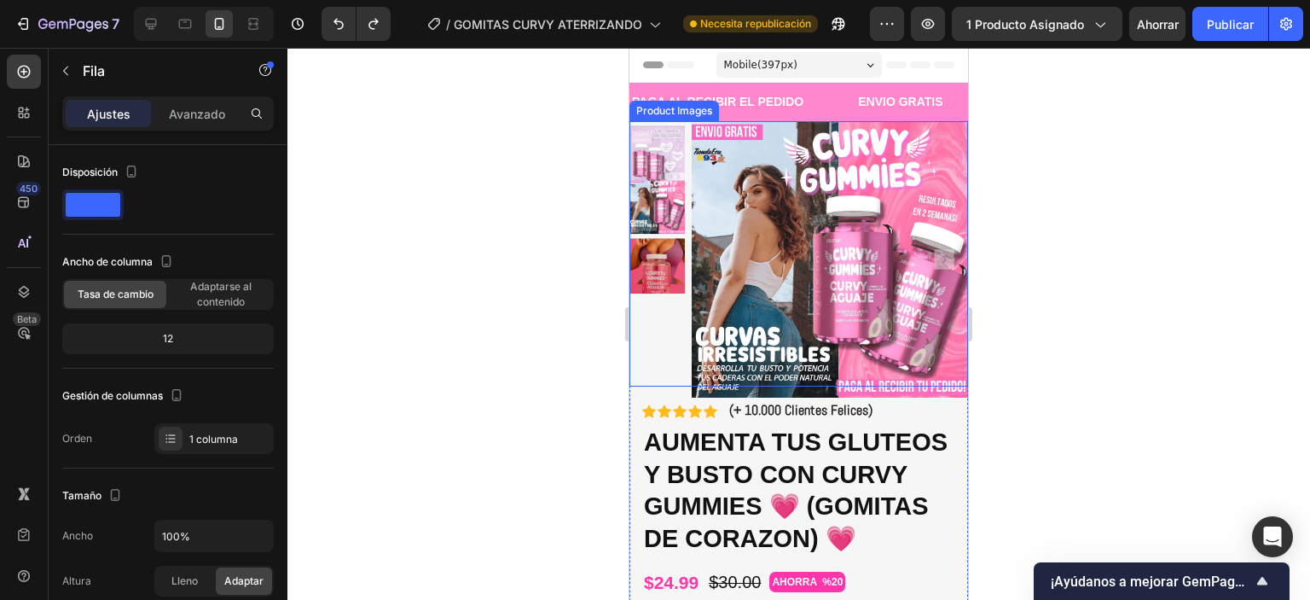
click at [799, 206] on img at bounding box center [830, 259] width 276 height 276
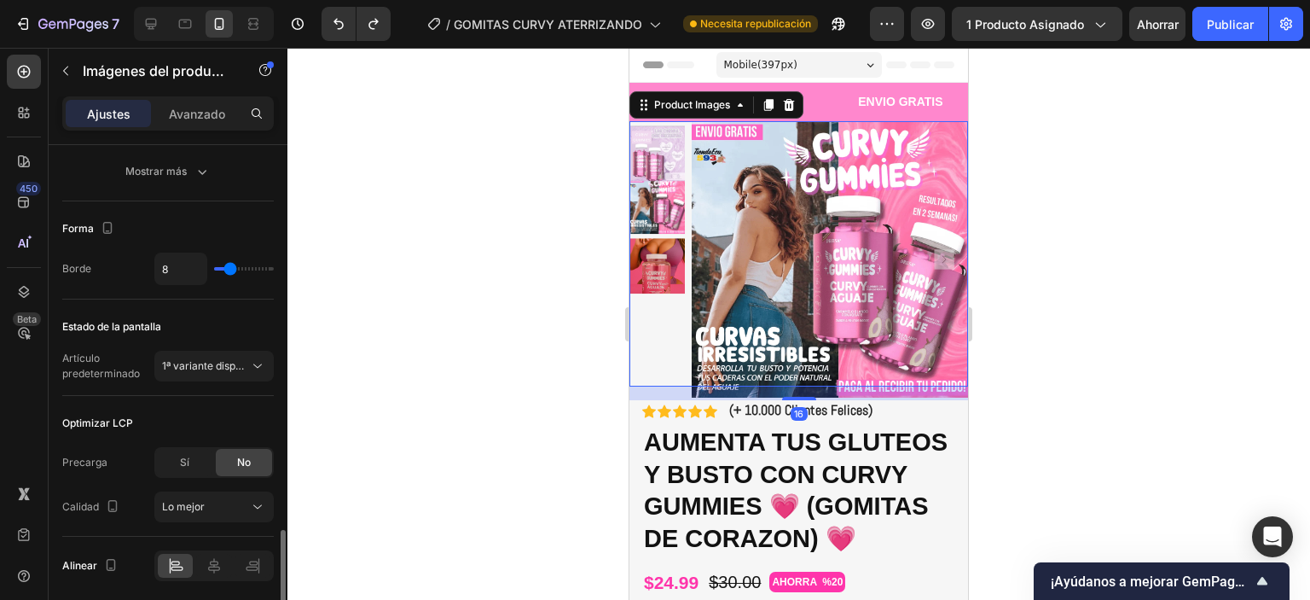
scroll to position [914, 0]
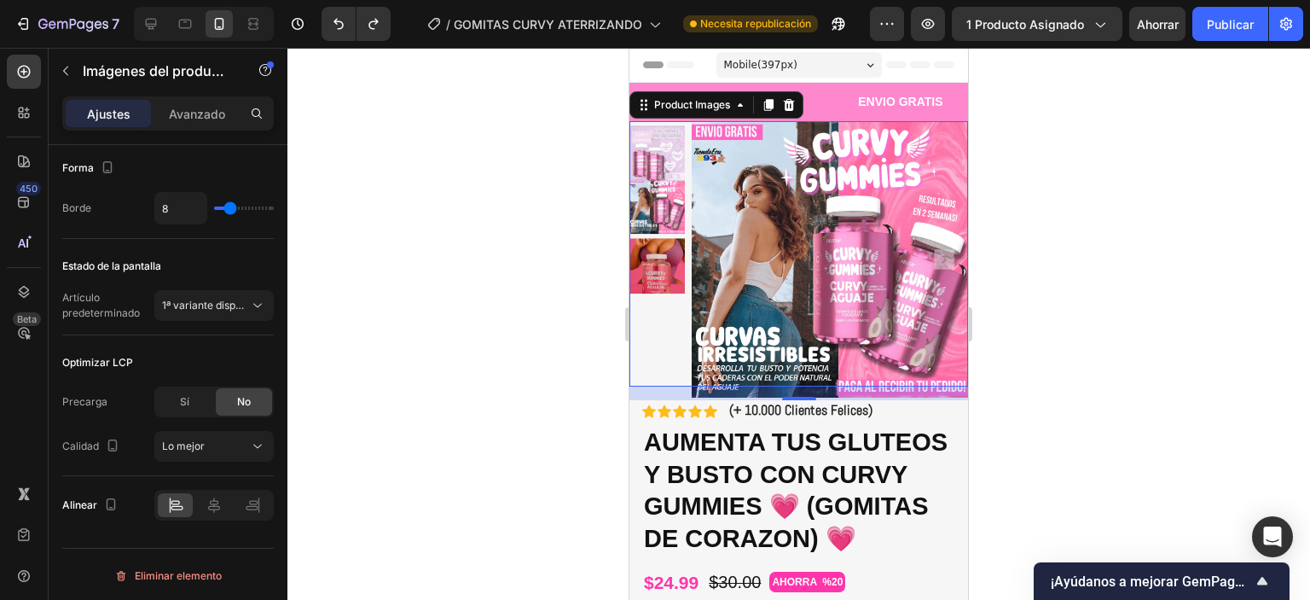
click at [484, 281] on div at bounding box center [798, 324] width 1023 height 552
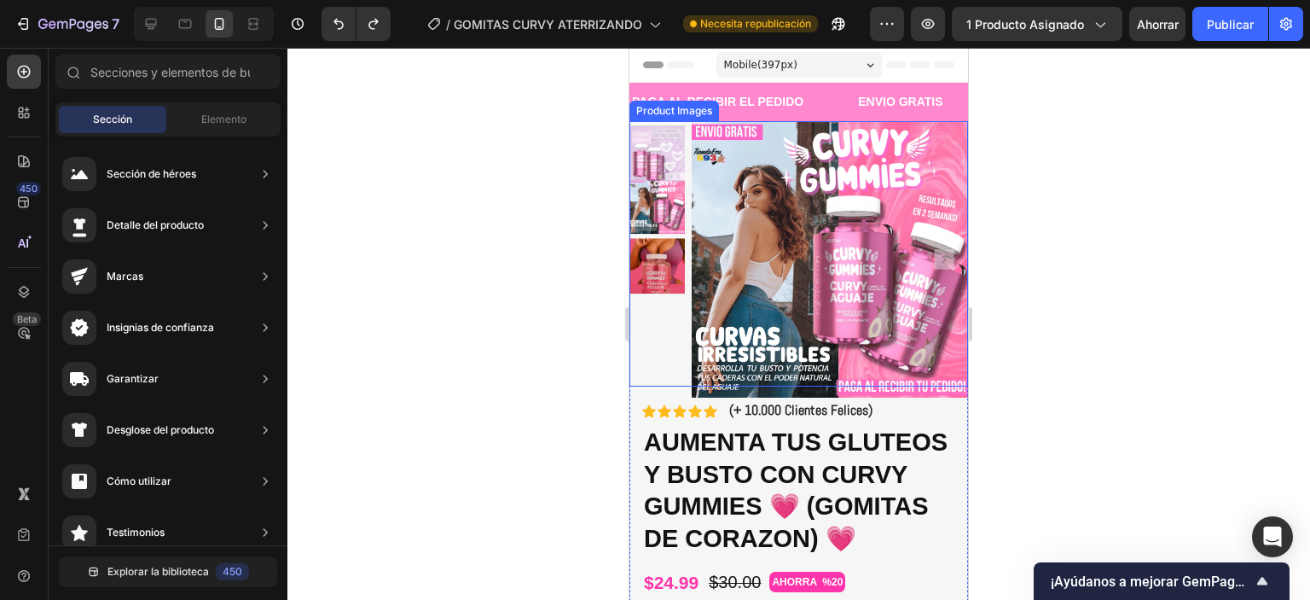
click at [870, 232] on img at bounding box center [830, 259] width 276 height 276
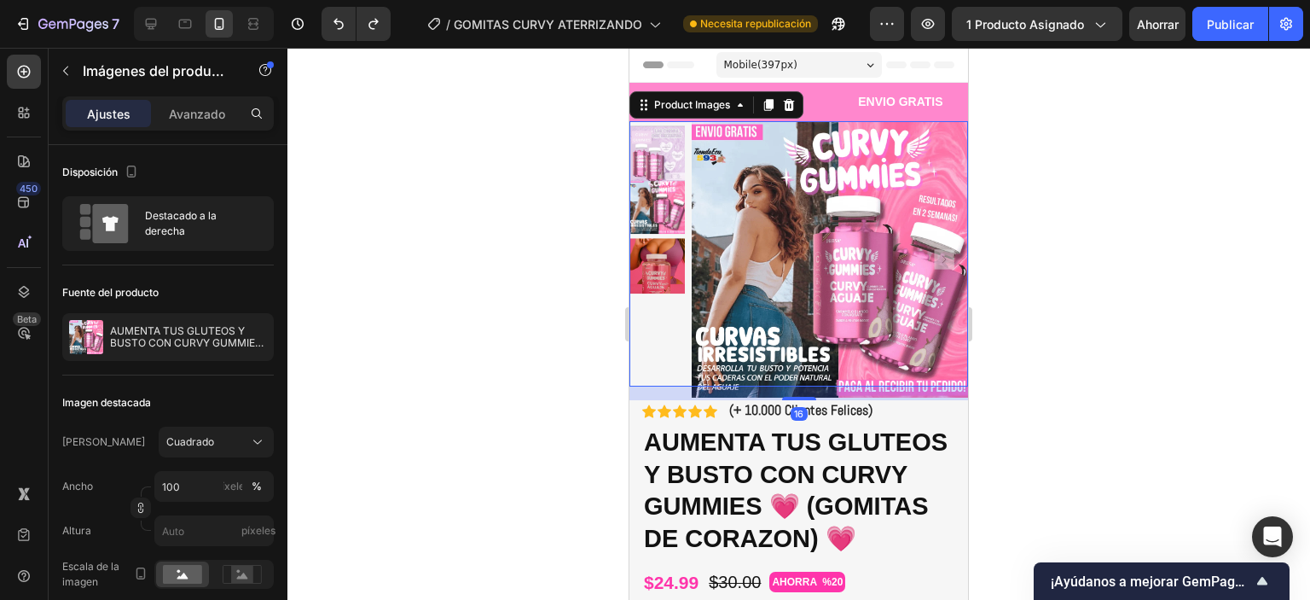
click at [870, 232] on img at bounding box center [830, 259] width 276 height 276
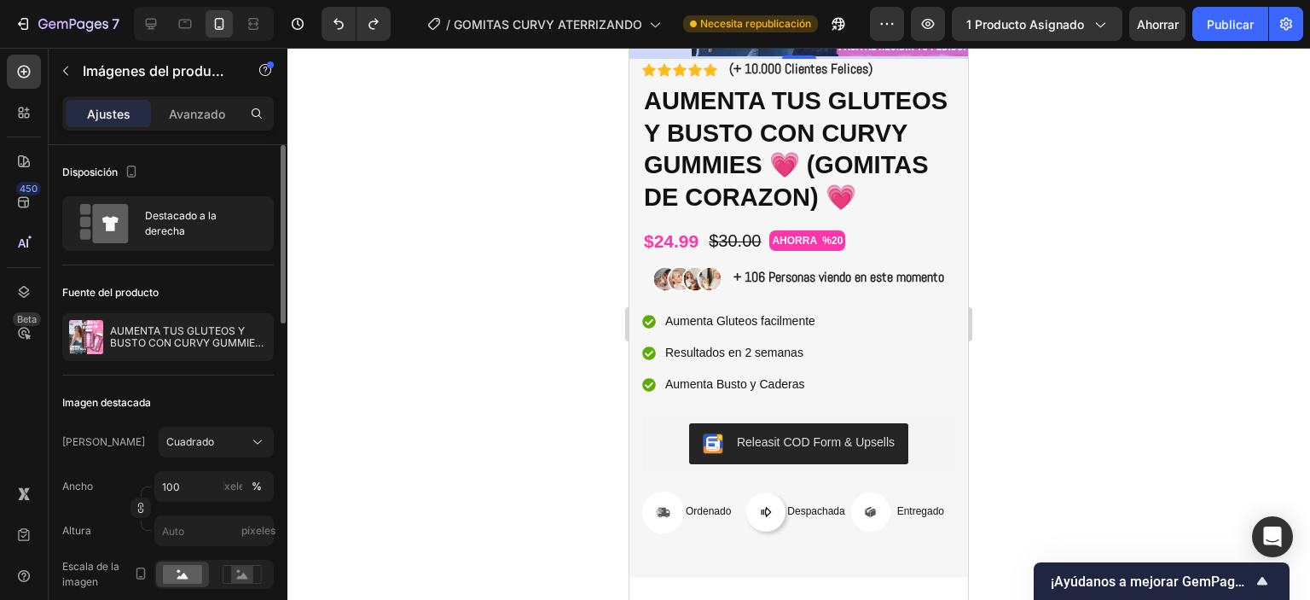
scroll to position [0, 0]
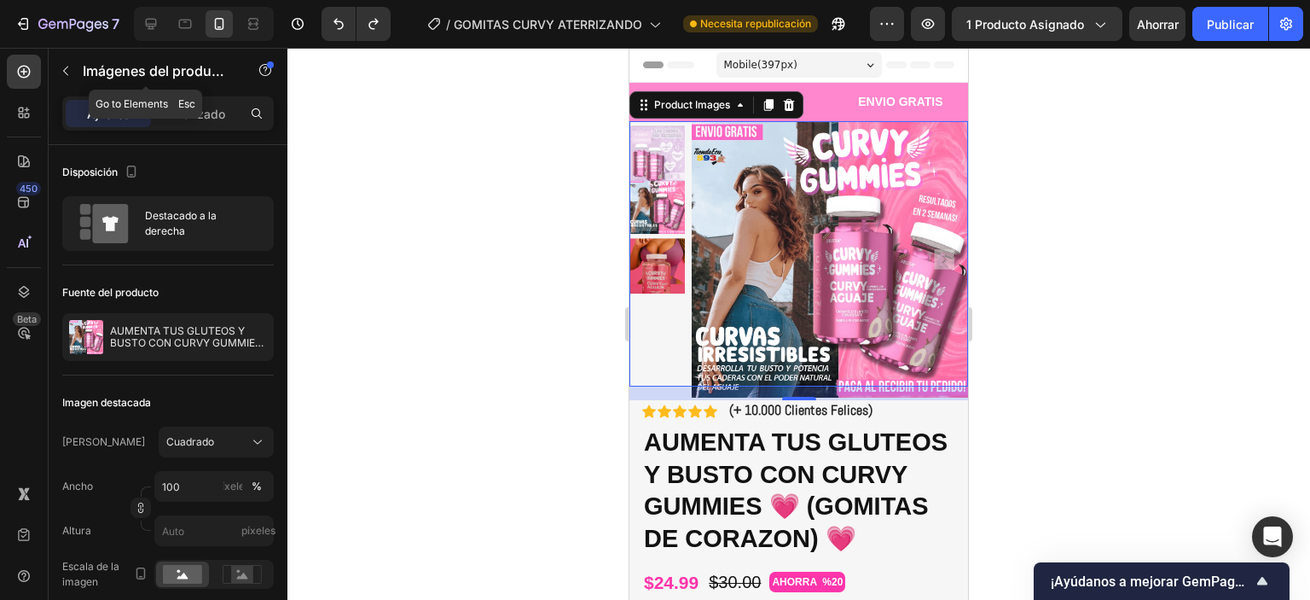
drag, startPoint x: 61, startPoint y: 69, endPoint x: 72, endPoint y: 69, distance: 10.2
click at [62, 69] on icon "button" at bounding box center [66, 71] width 14 height 14
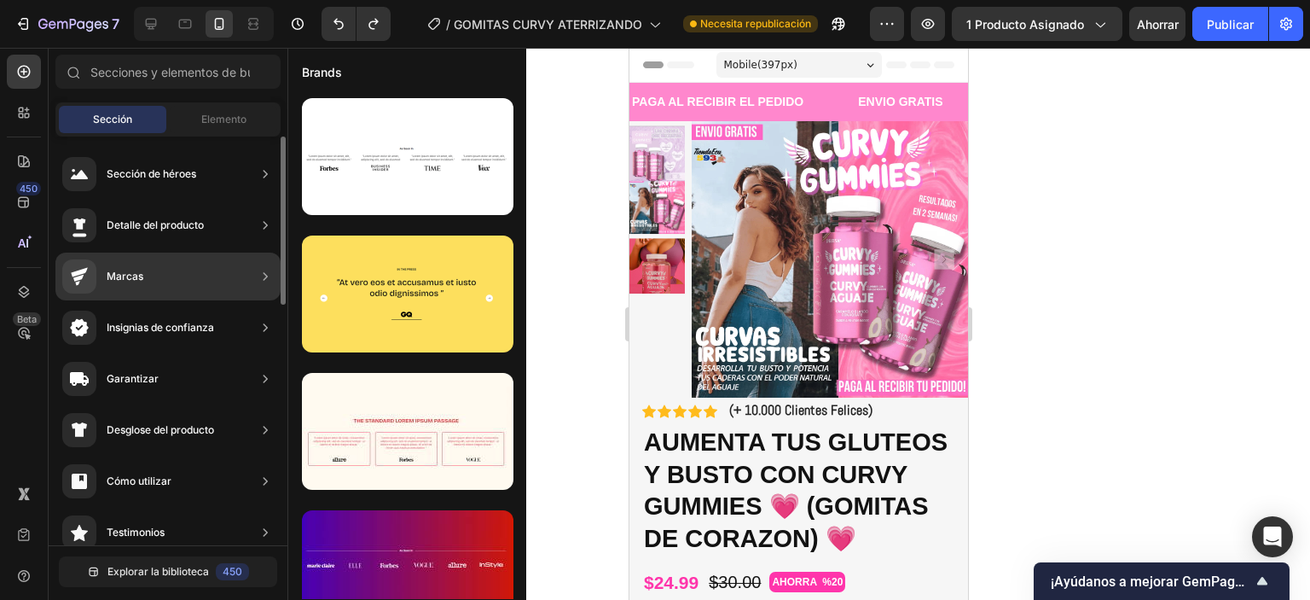
scroll to position [256, 0]
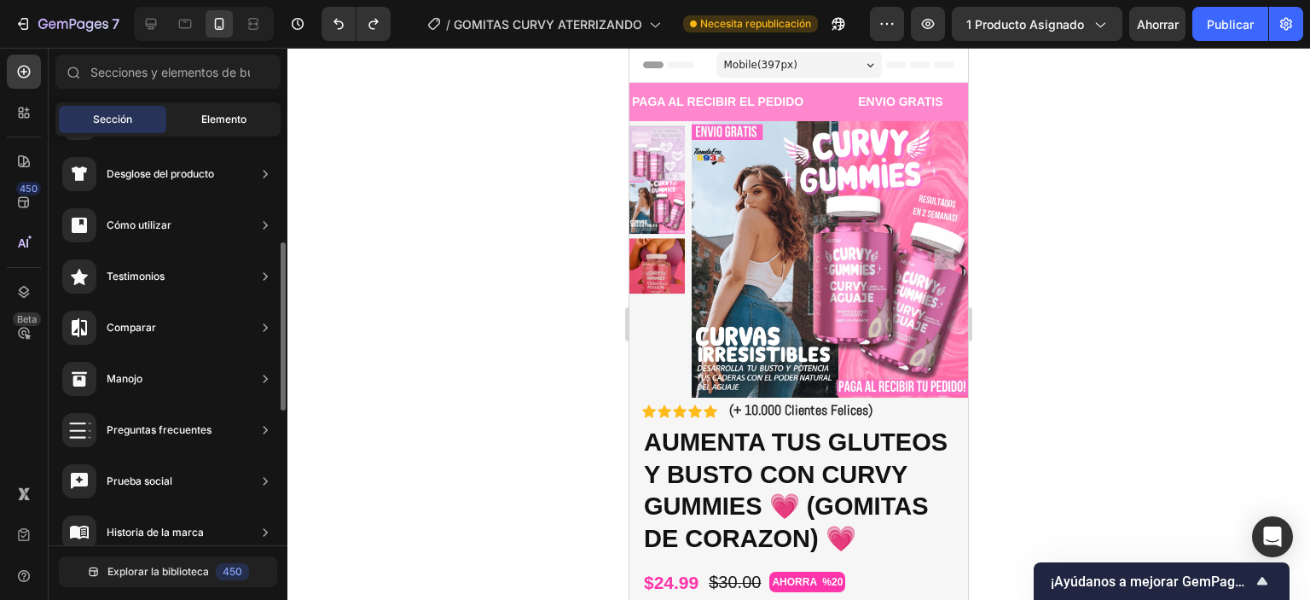
click at [215, 113] on font "Elemento" at bounding box center [223, 119] width 45 height 13
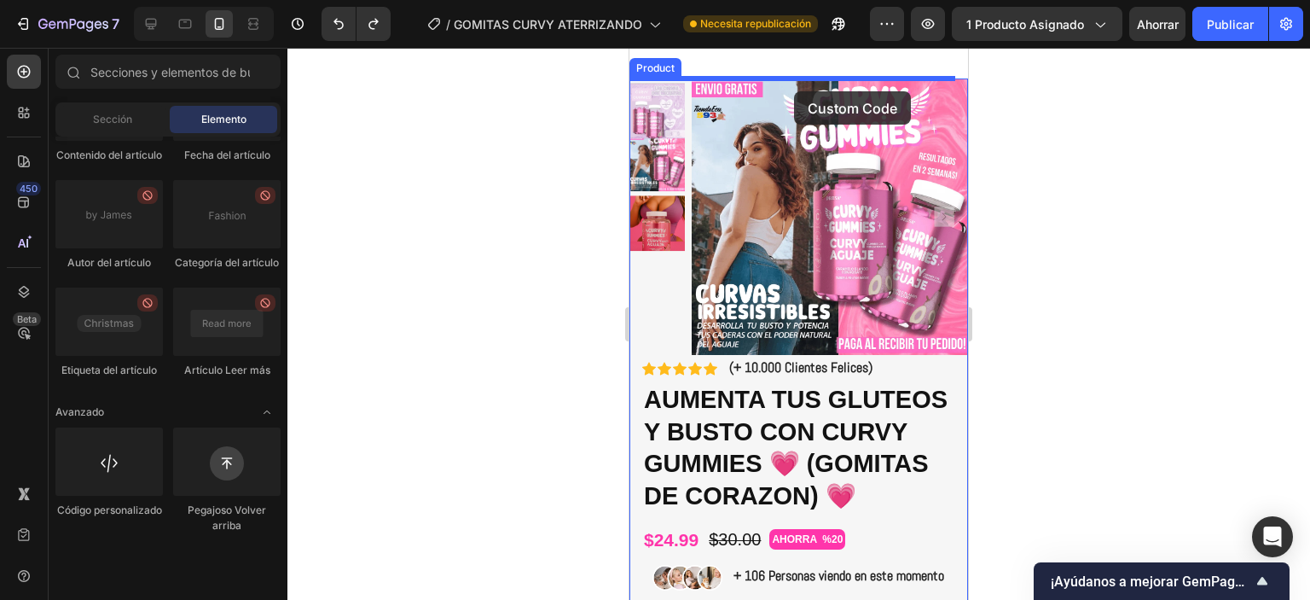
scroll to position [0, 0]
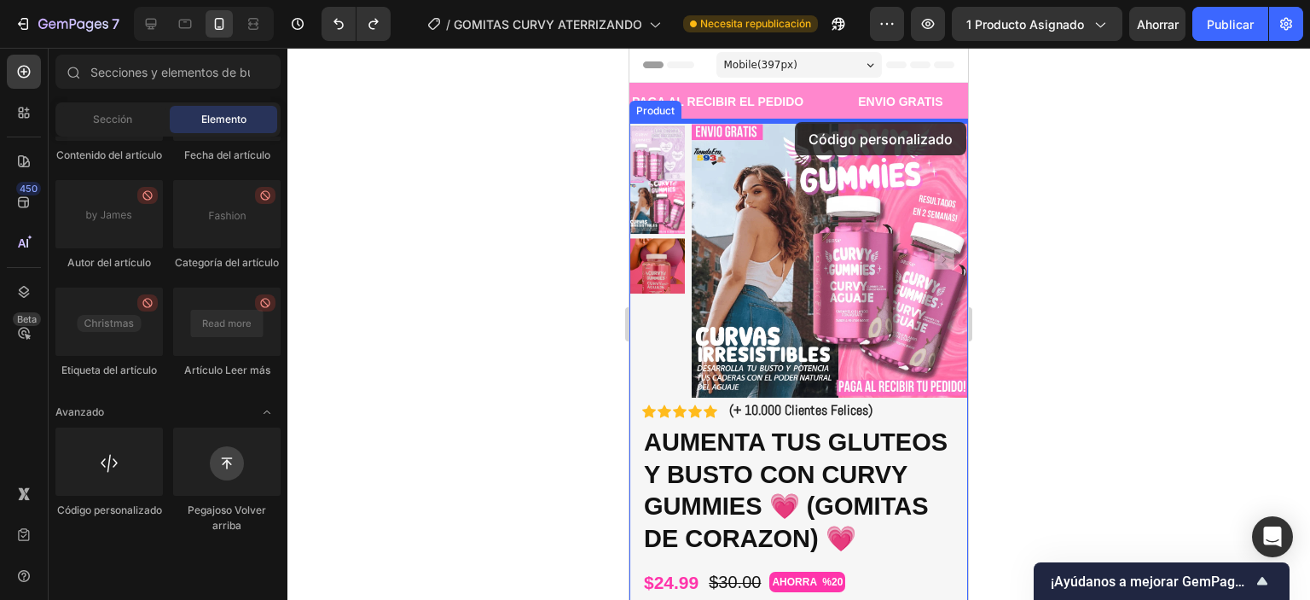
drag, startPoint x: 744, startPoint y: 588, endPoint x: 795, endPoint y: 122, distance: 468.5
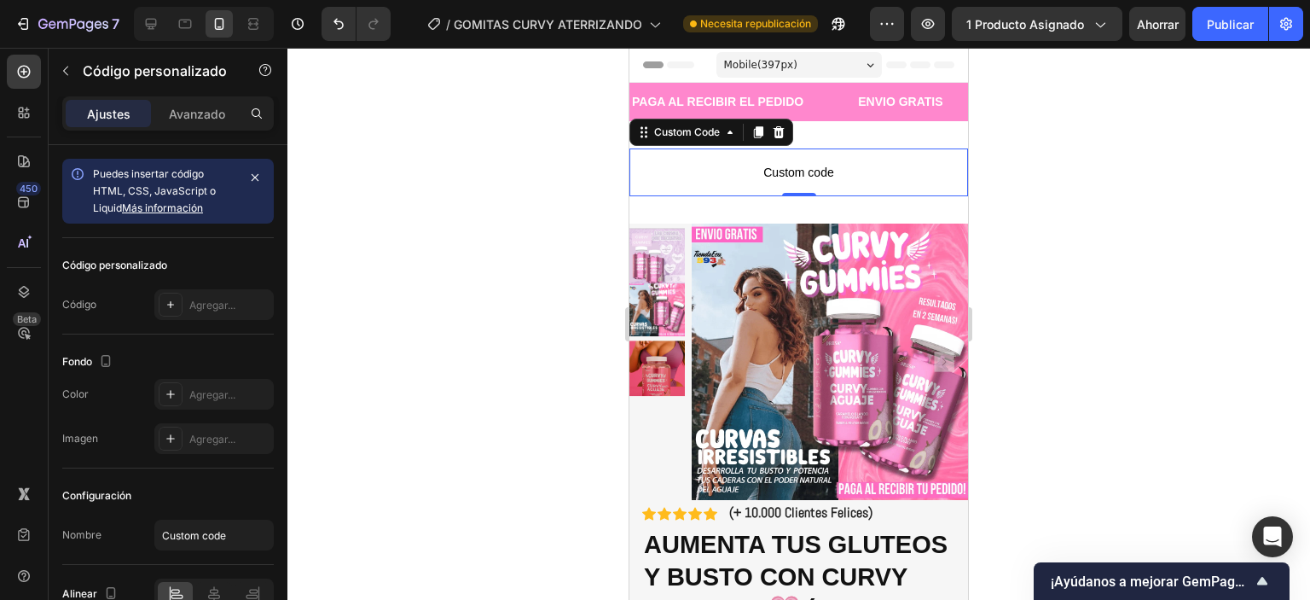
click at [784, 170] on span "Custom code" at bounding box center [798, 172] width 339 height 20
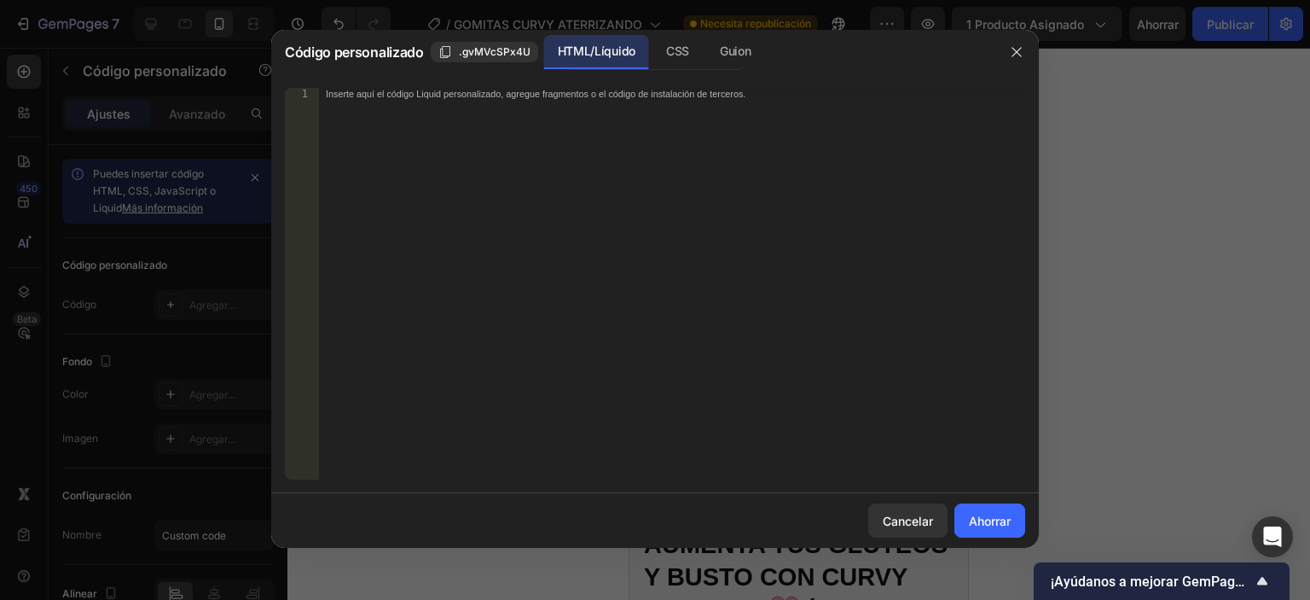
click at [438, 107] on div "Inserte aquí el código Liquid personalizado, agregue fragmentos o el código de …" at bounding box center [672, 295] width 706 height 415
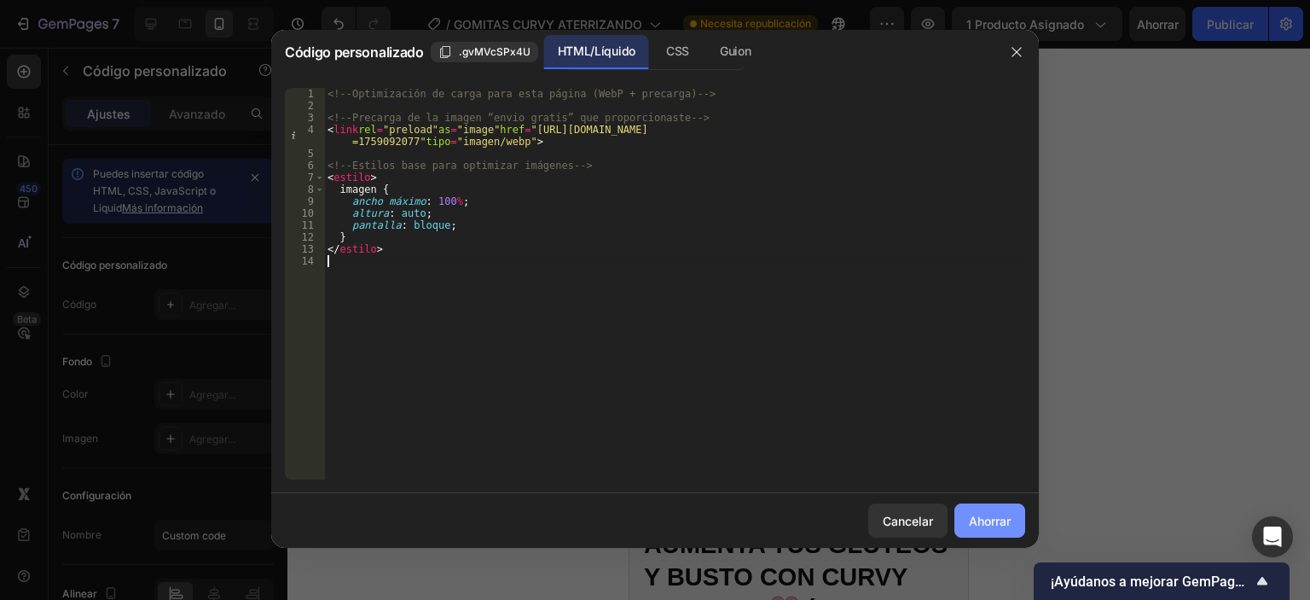
click at [975, 524] on font "Ahorrar" at bounding box center [990, 520] width 42 height 15
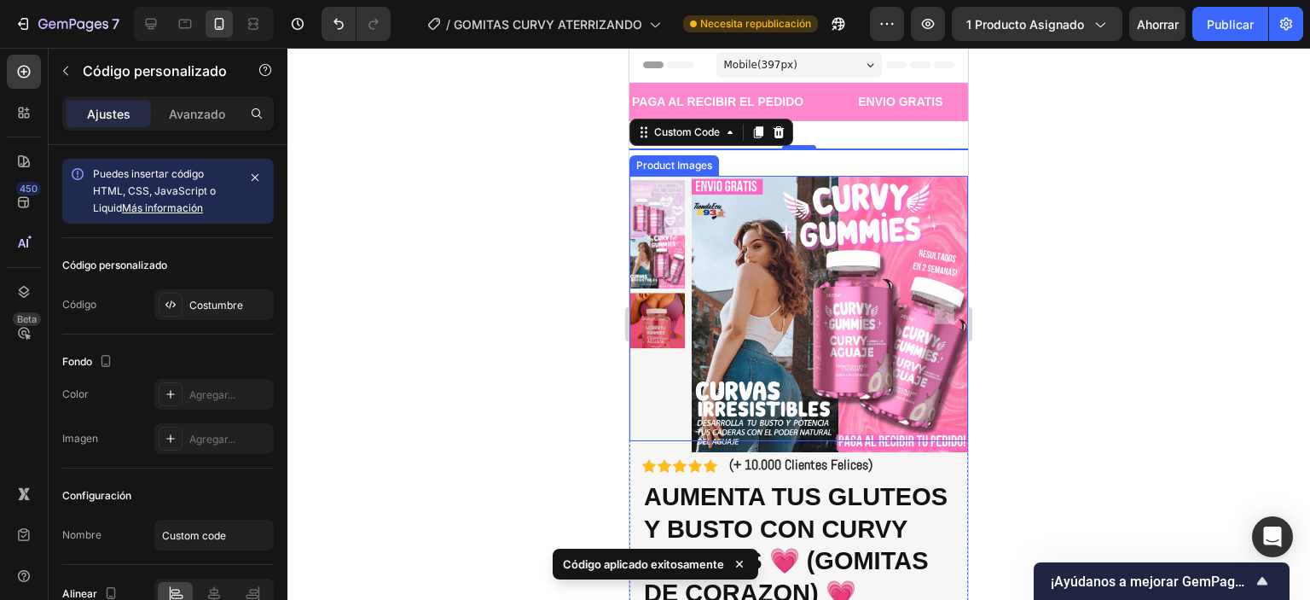
click at [1070, 212] on div at bounding box center [798, 324] width 1023 height 552
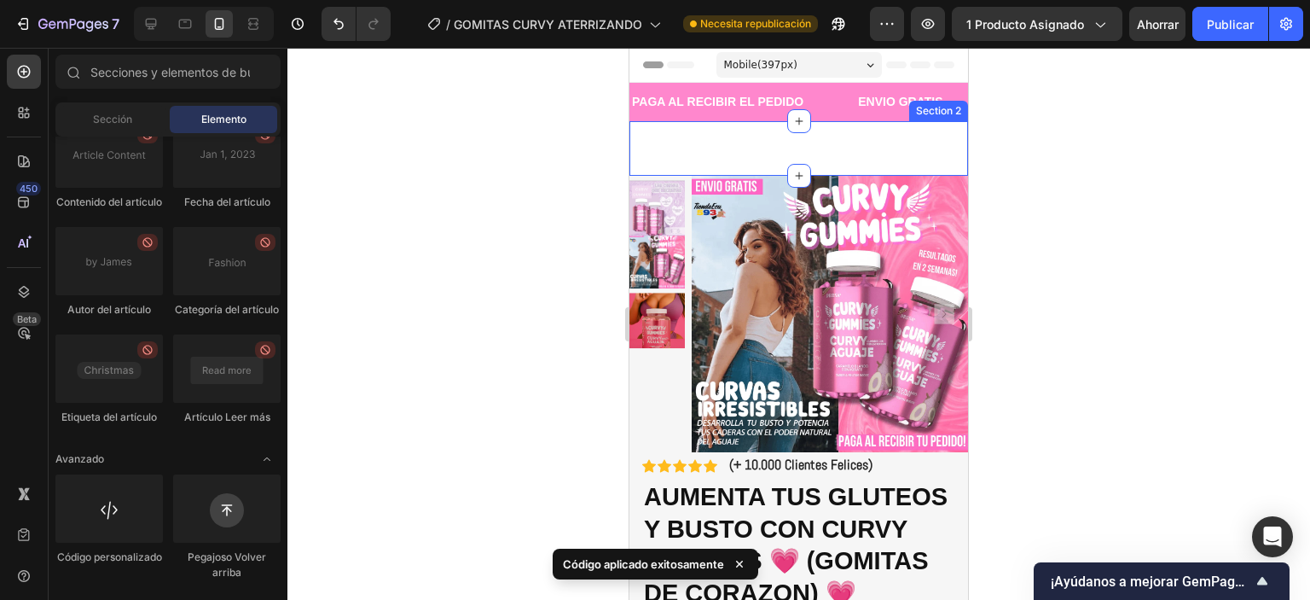
click at [795, 138] on div "Custom Code Section 2" at bounding box center [798, 148] width 339 height 55
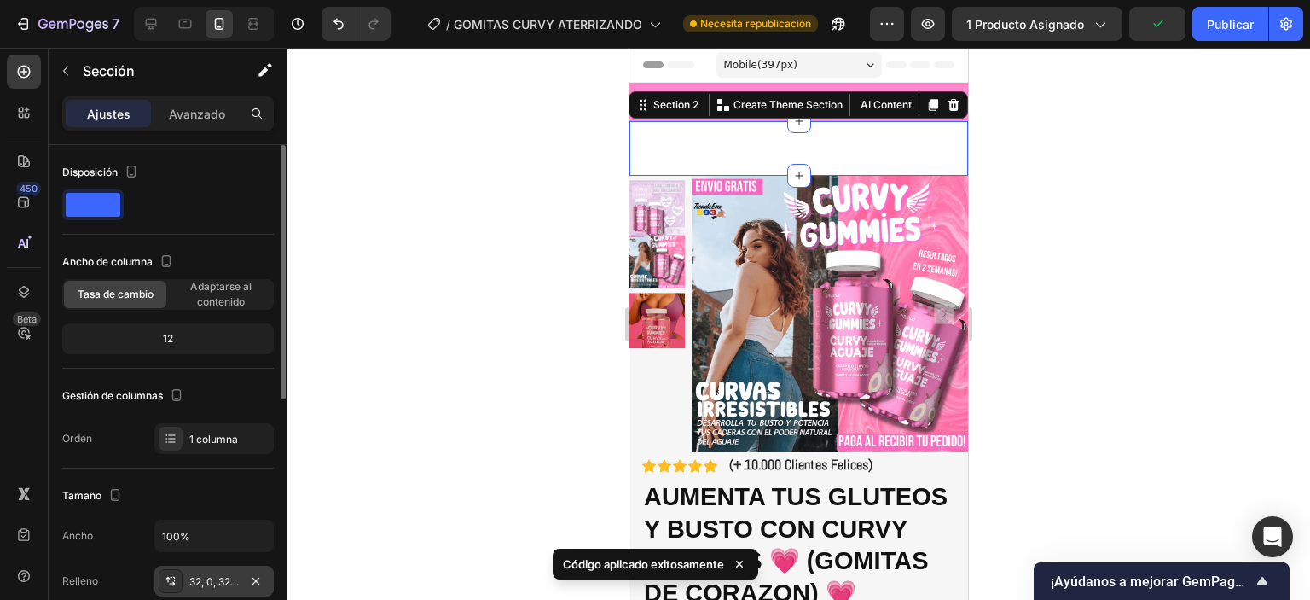
drag, startPoint x: 225, startPoint y: 581, endPoint x: 235, endPoint y: 573, distance: 12.8
click at [225, 580] on font "32, 0, 32, 0" at bounding box center [215, 581] width 53 height 13
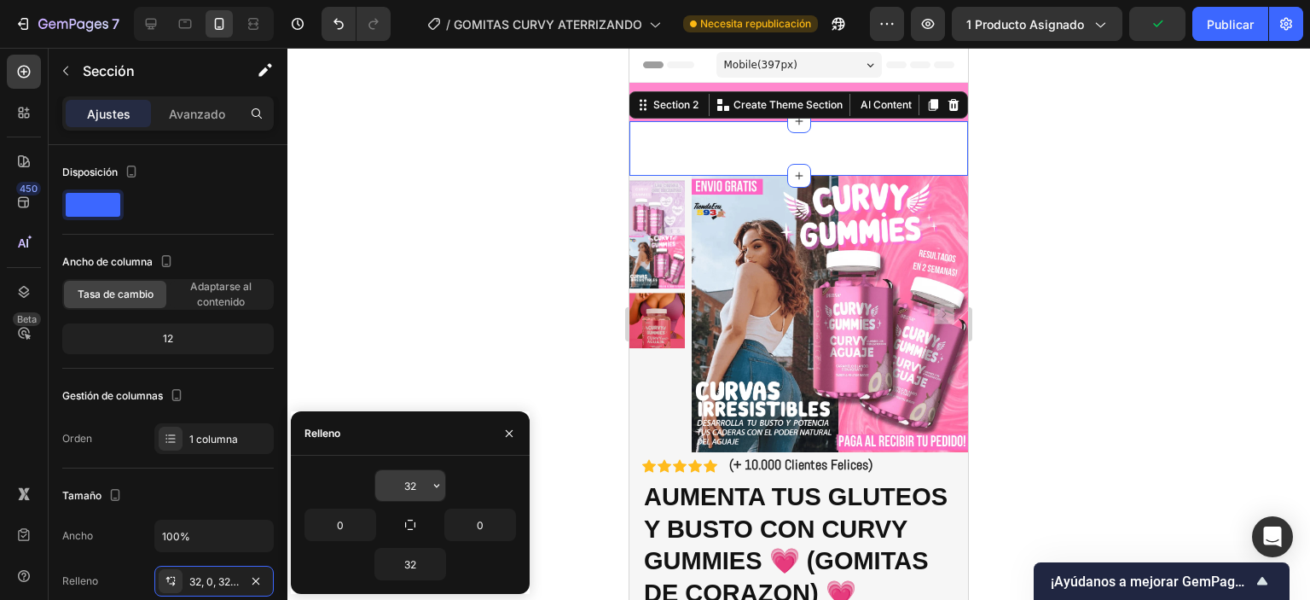
click at [425, 490] on input "32" at bounding box center [410, 485] width 70 height 31
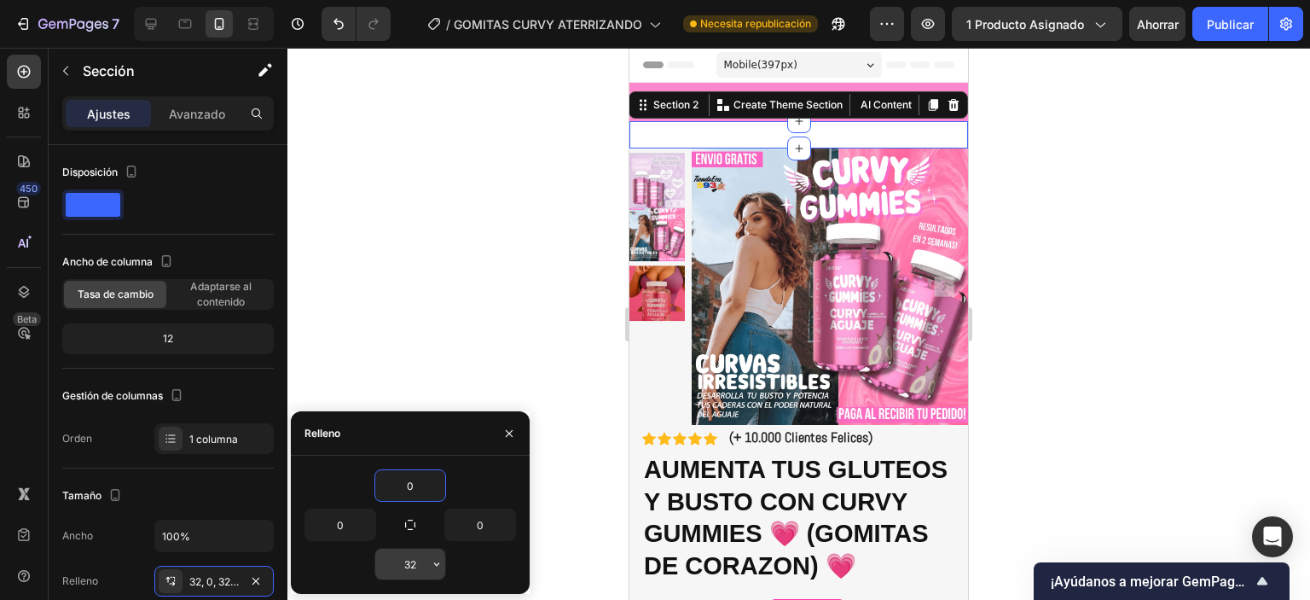
type input "0"
click at [420, 567] on input "32" at bounding box center [410, 563] width 70 height 31
type input "0"
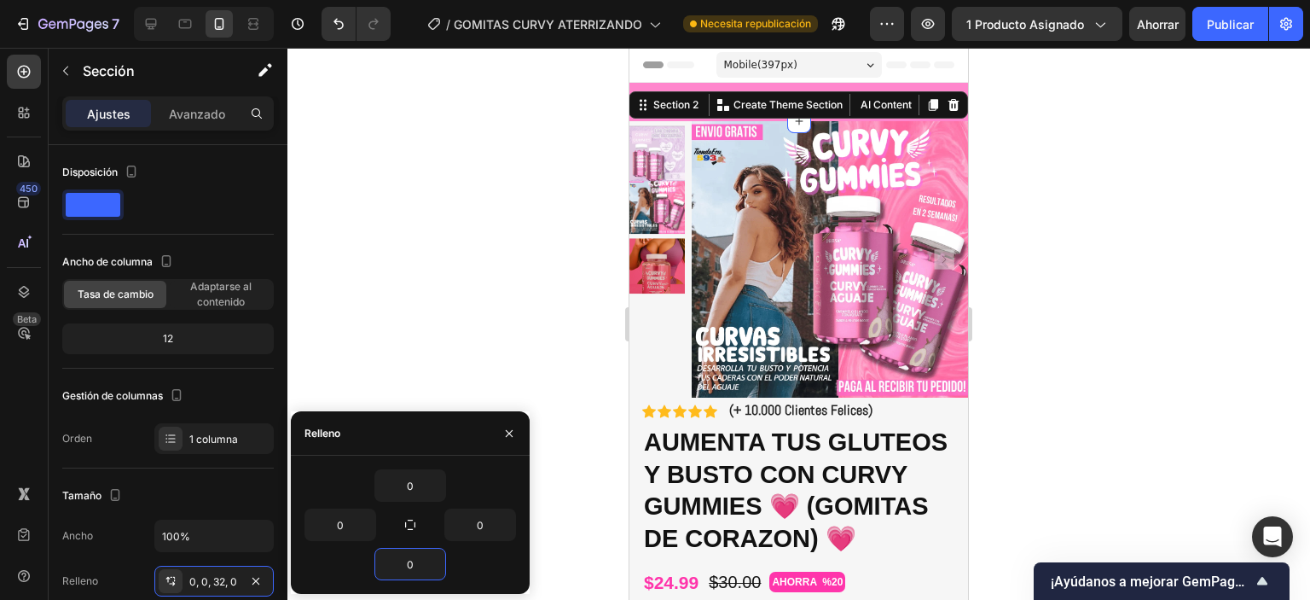
click at [505, 183] on div at bounding box center [798, 324] width 1023 height 552
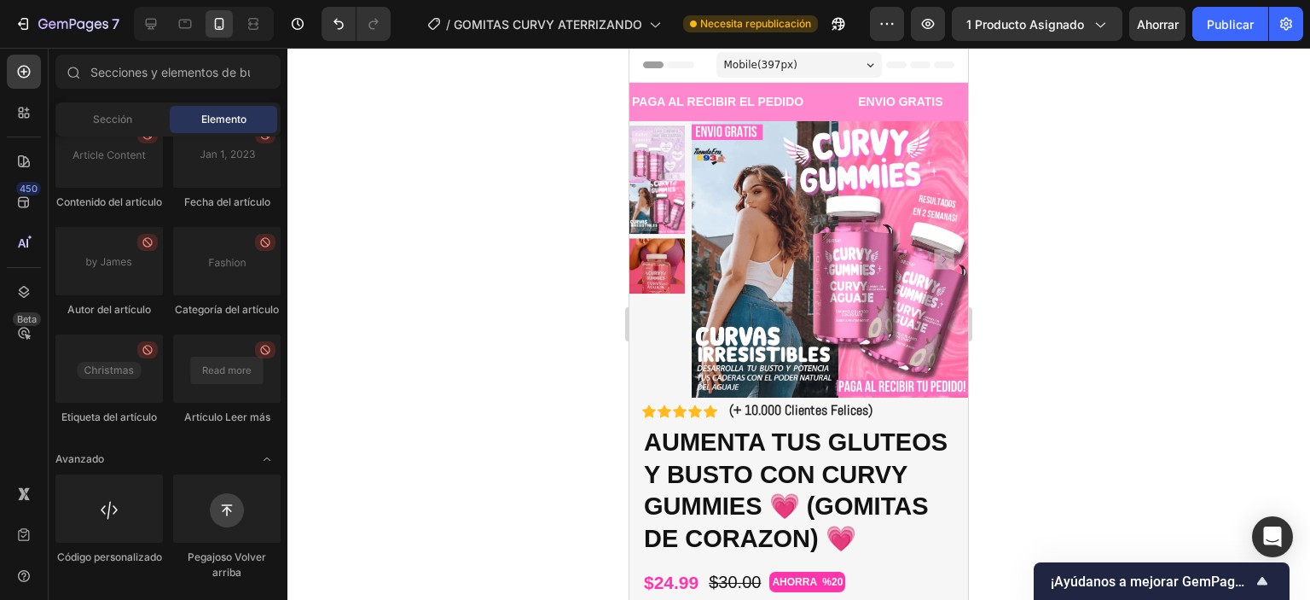
drag, startPoint x: 1134, startPoint y: 236, endPoint x: 1163, endPoint y: 129, distance: 111.3
click at [1134, 235] on div at bounding box center [798, 324] width 1023 height 552
click at [1218, 23] on font "Publicar" at bounding box center [1230, 24] width 47 height 15
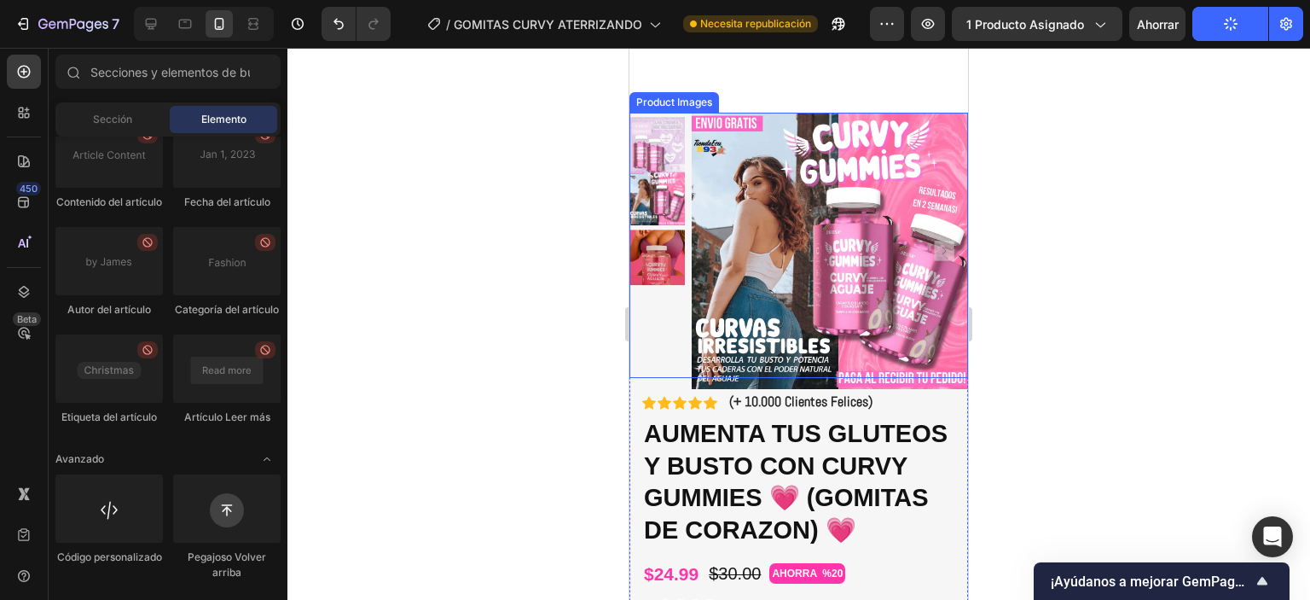
scroll to position [426, 0]
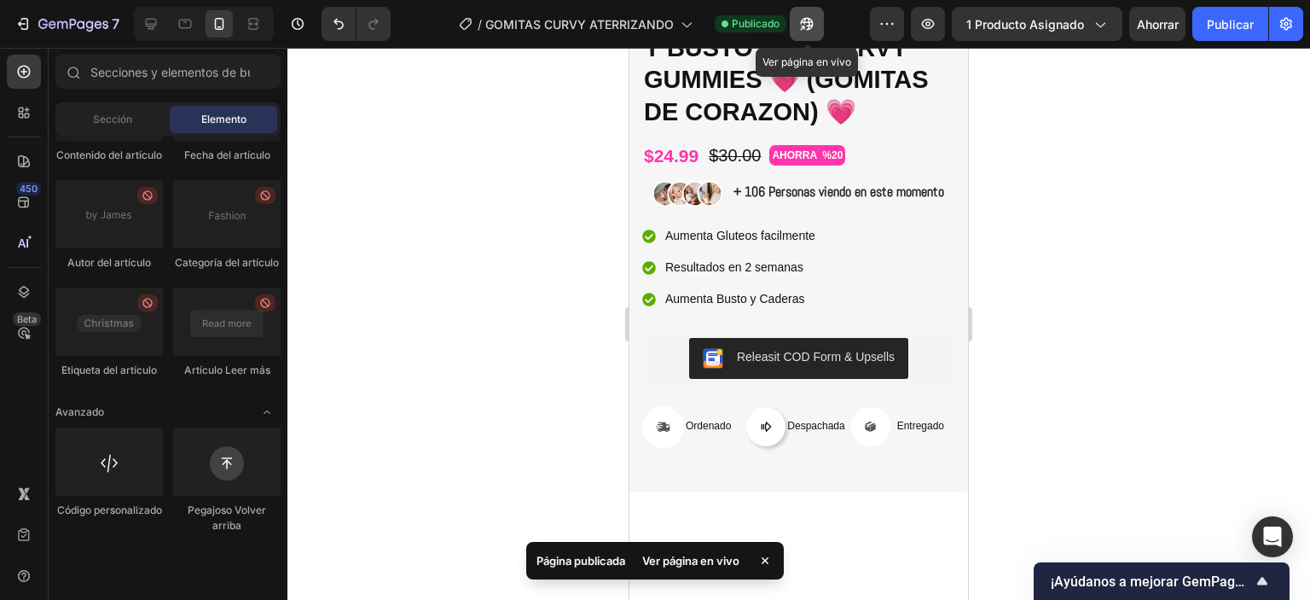
click at [798, 30] on icon "button" at bounding box center [806, 23] width 17 height 17
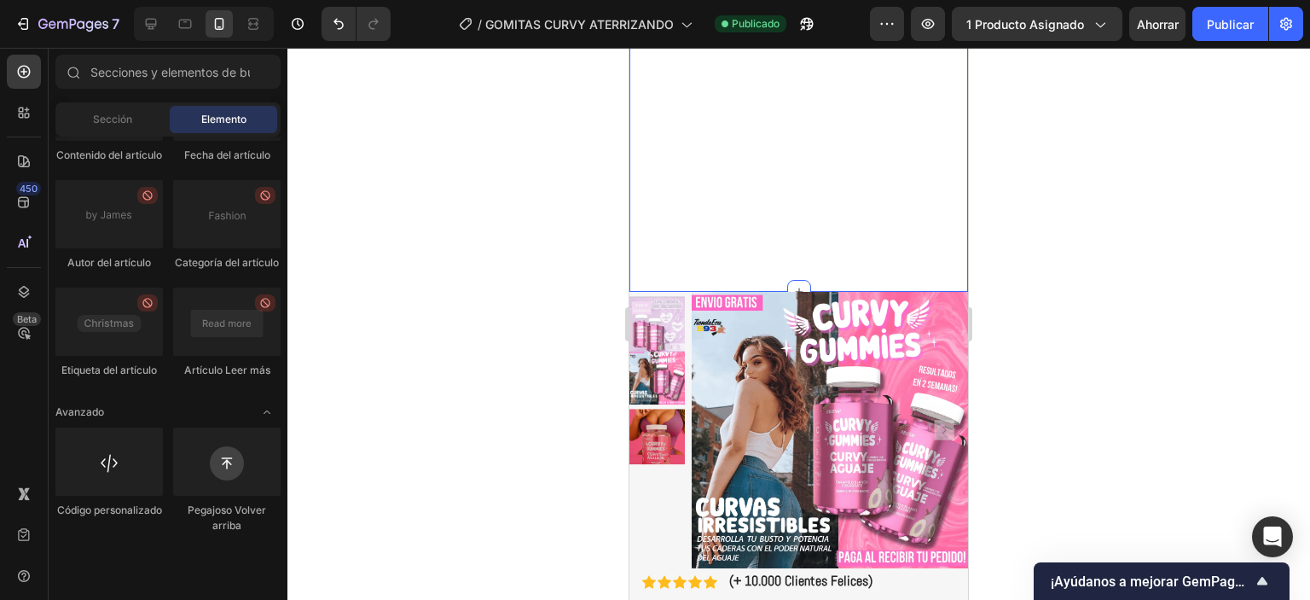
scroll to position [0, 0]
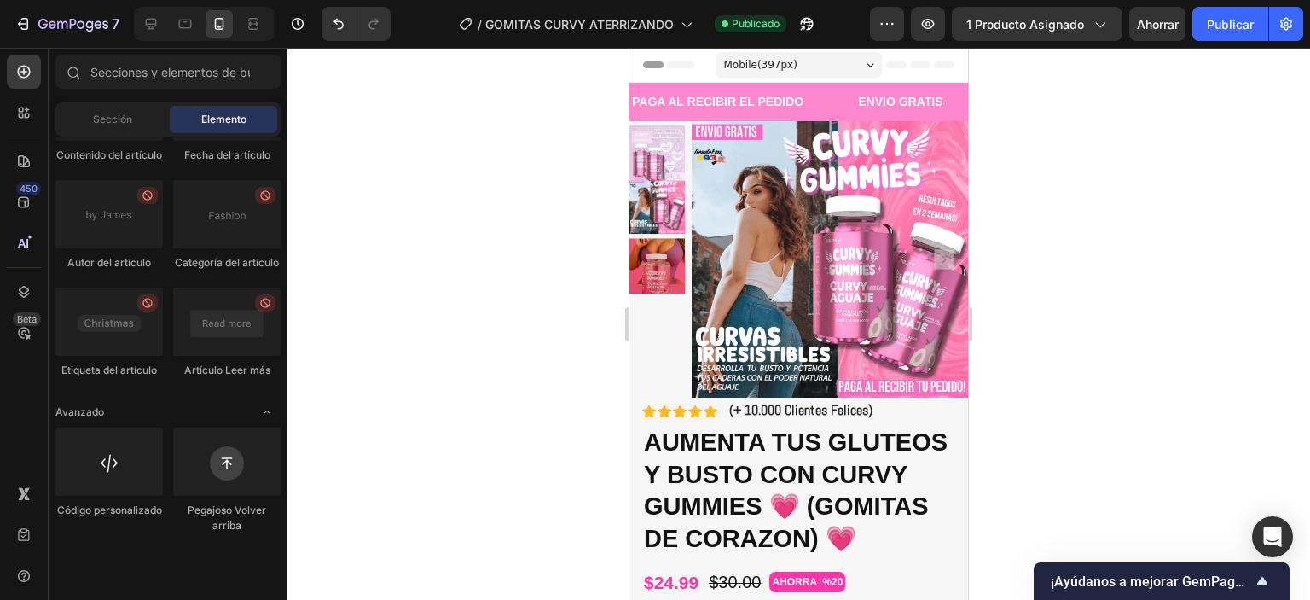
click at [1048, 197] on div at bounding box center [798, 324] width 1023 height 552
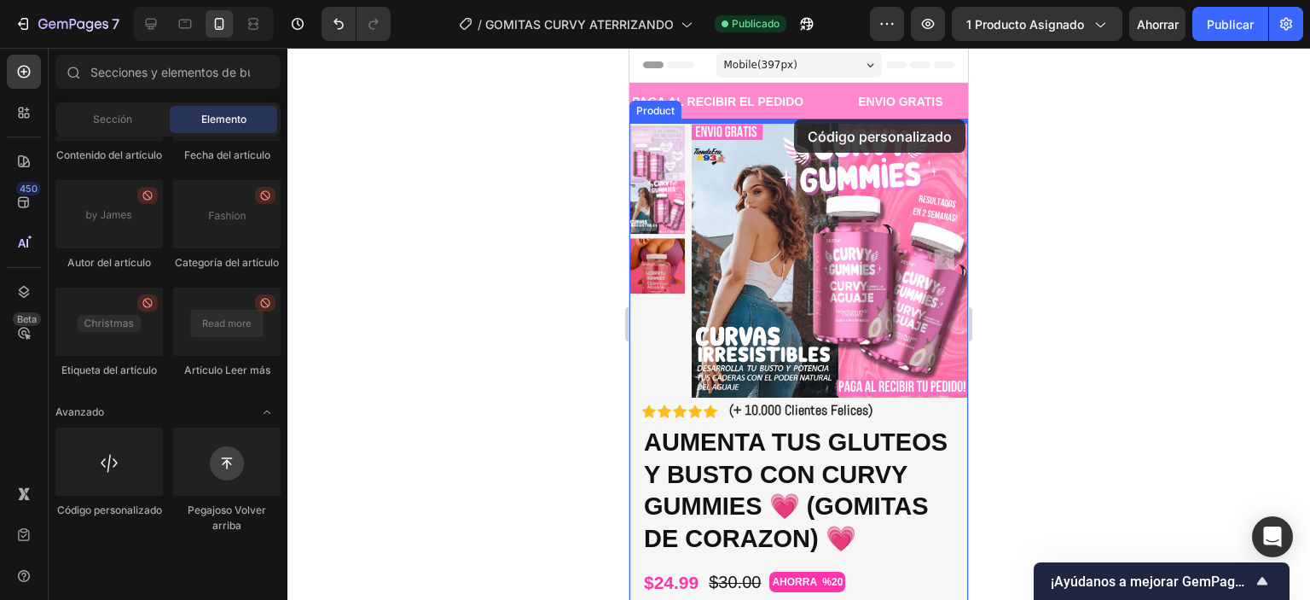
drag, startPoint x: 1041, startPoint y: 422, endPoint x: 794, endPoint y: 122, distance: 388.5
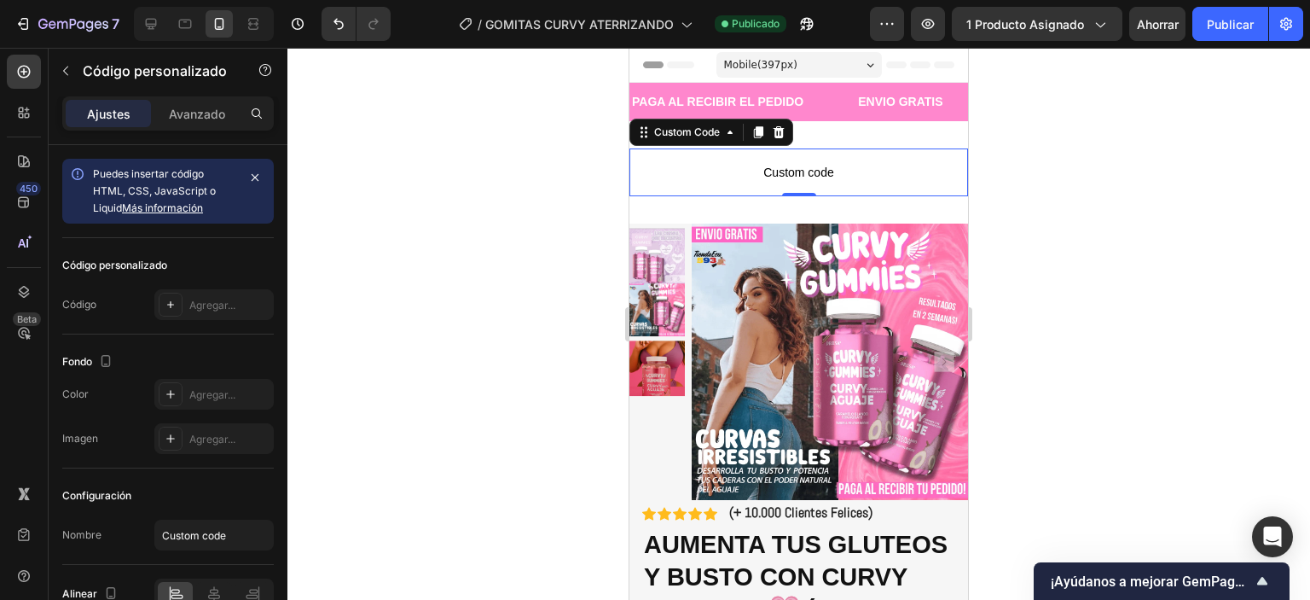
click at [794, 177] on span "Custom code" at bounding box center [798, 172] width 339 height 20
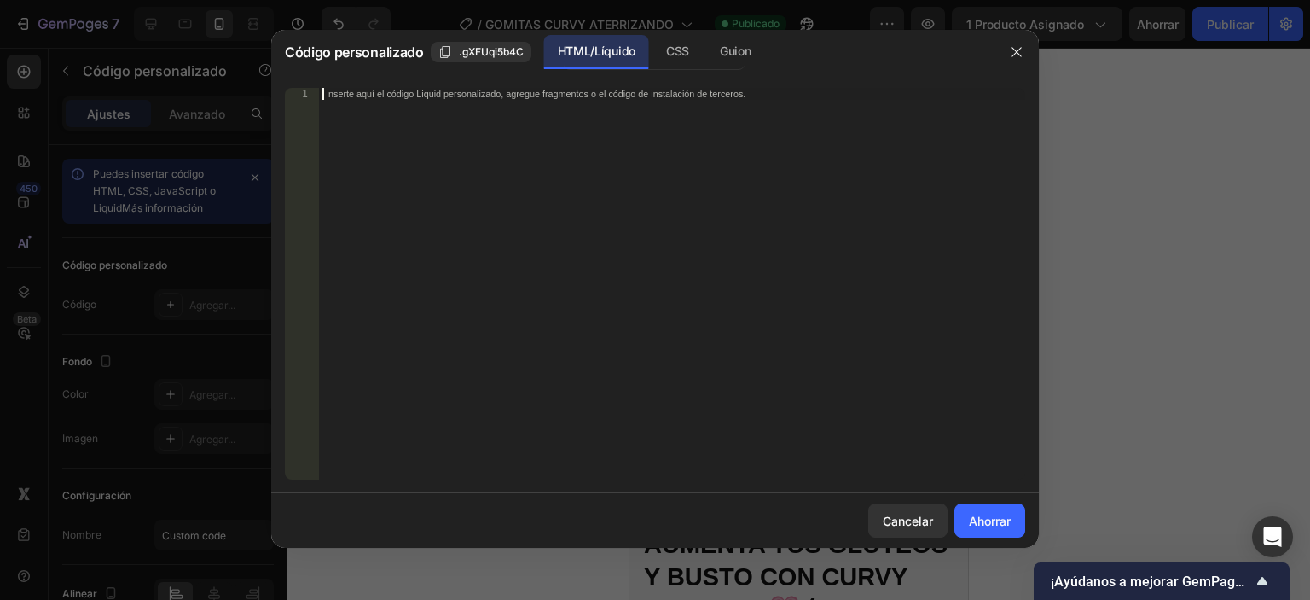
click at [466, 106] on div "Inserte aquí el código Liquid personalizado, agregue fragmentos o el código de …" at bounding box center [672, 295] width 706 height 415
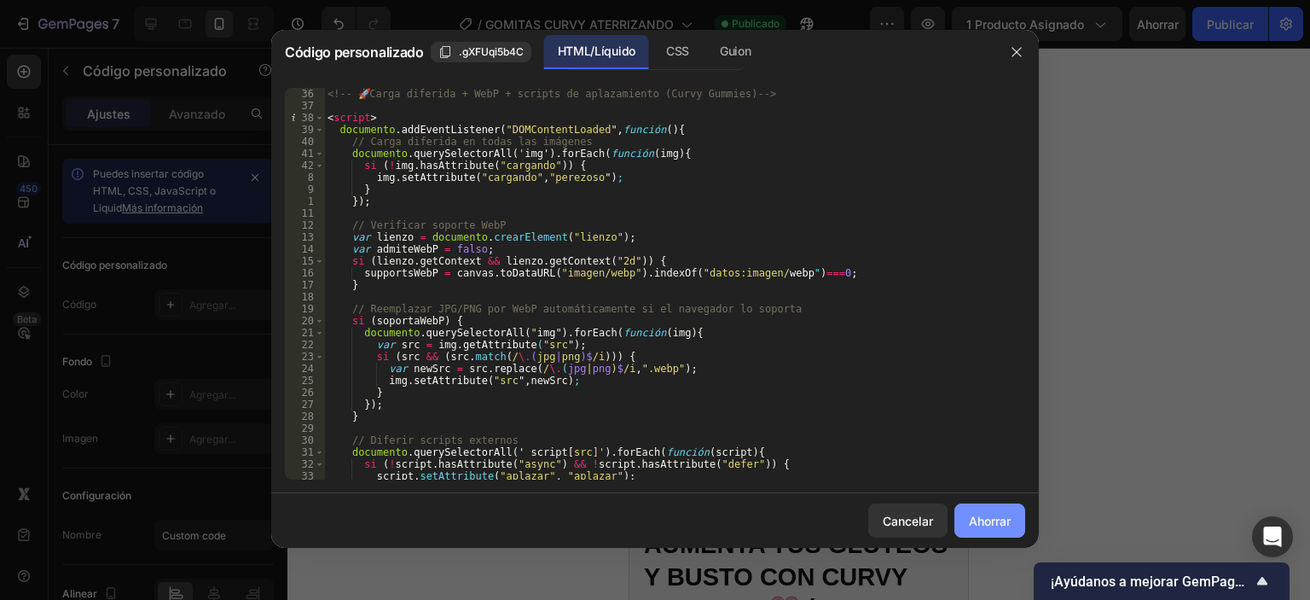
click at [978, 517] on font "Ahorrar" at bounding box center [990, 520] width 42 height 15
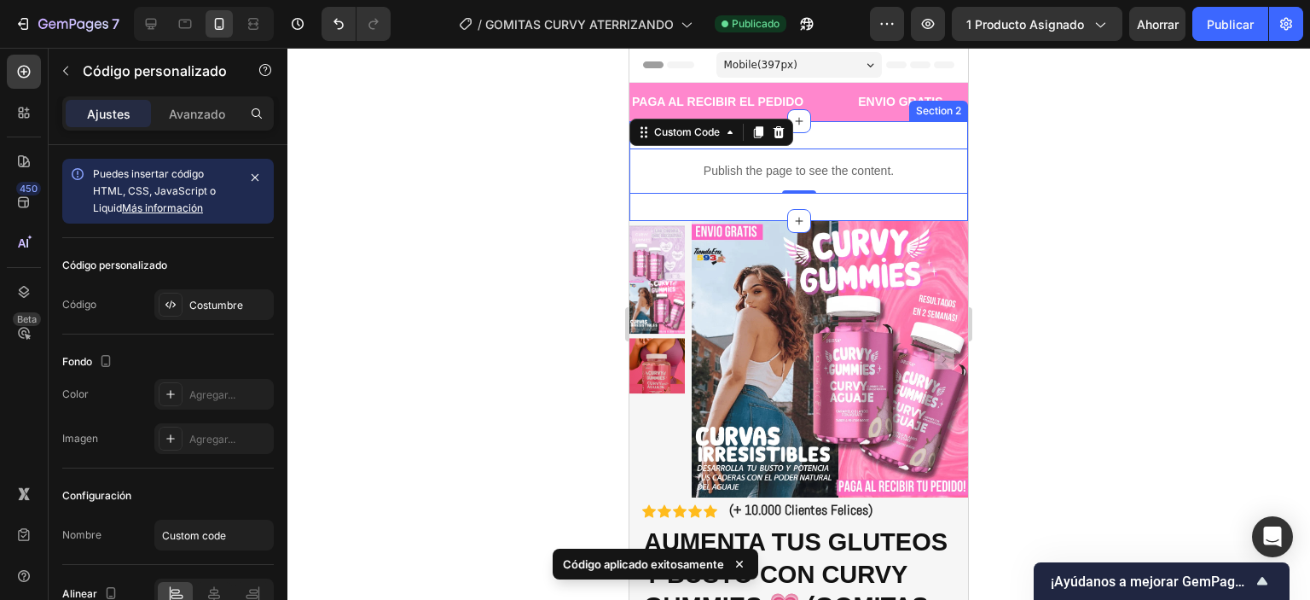
click at [831, 206] on div "Publish the page to see the content. Custom Code 0 Section 2" at bounding box center [798, 171] width 339 height 100
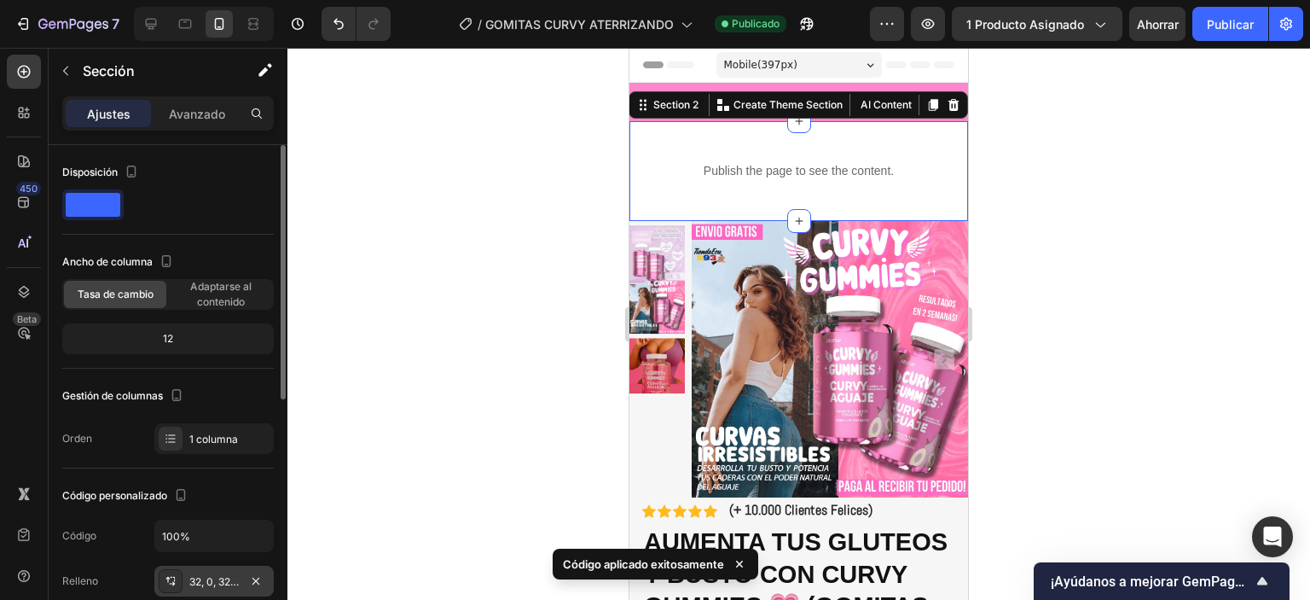
click at [220, 575] on font "32, 0, 32, 0" at bounding box center [215, 581] width 53 height 13
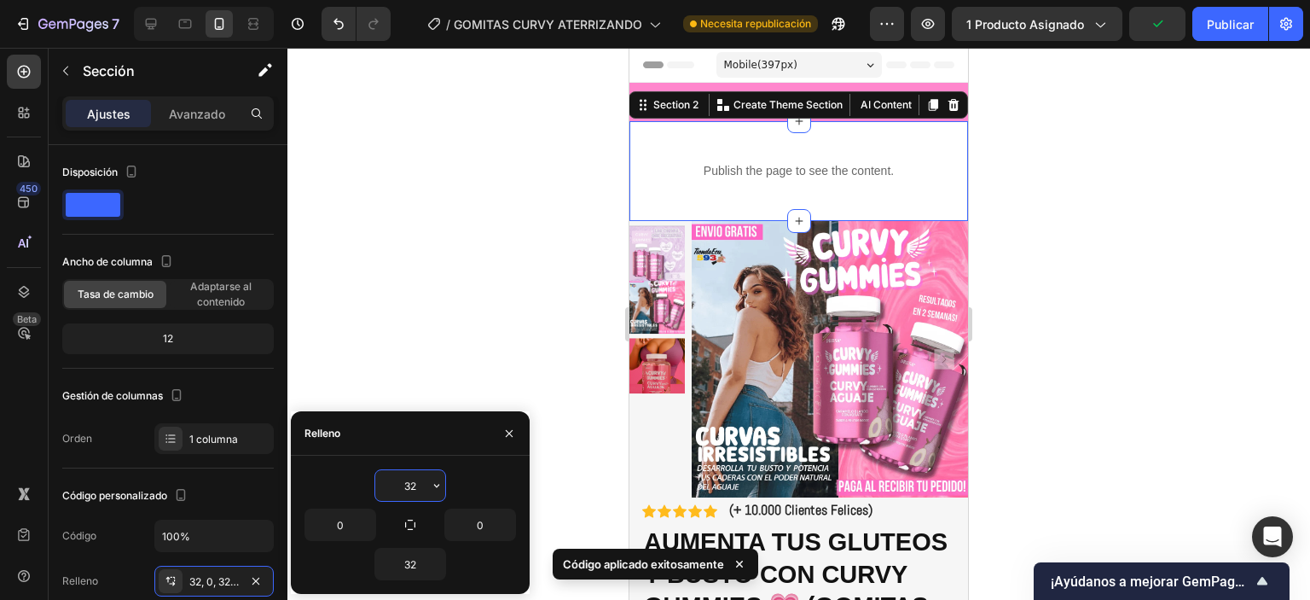
click at [413, 490] on input "32" at bounding box center [410, 485] width 70 height 31
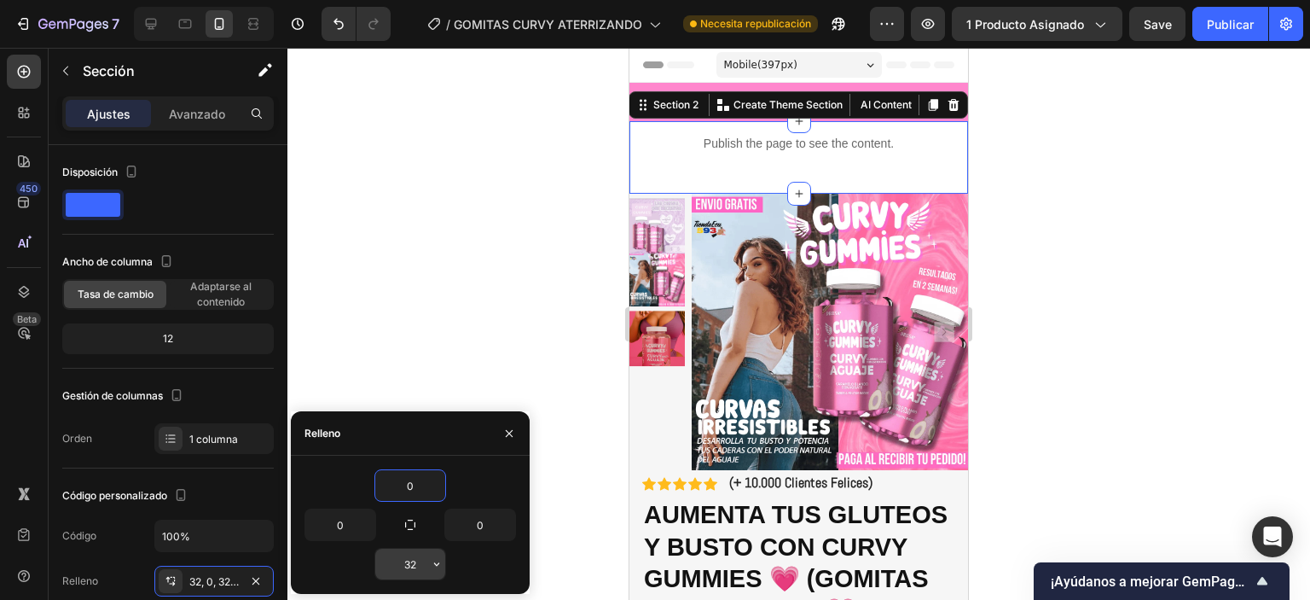
type input "0"
click at [413, 567] on input "32" at bounding box center [410, 563] width 70 height 31
type input "0"
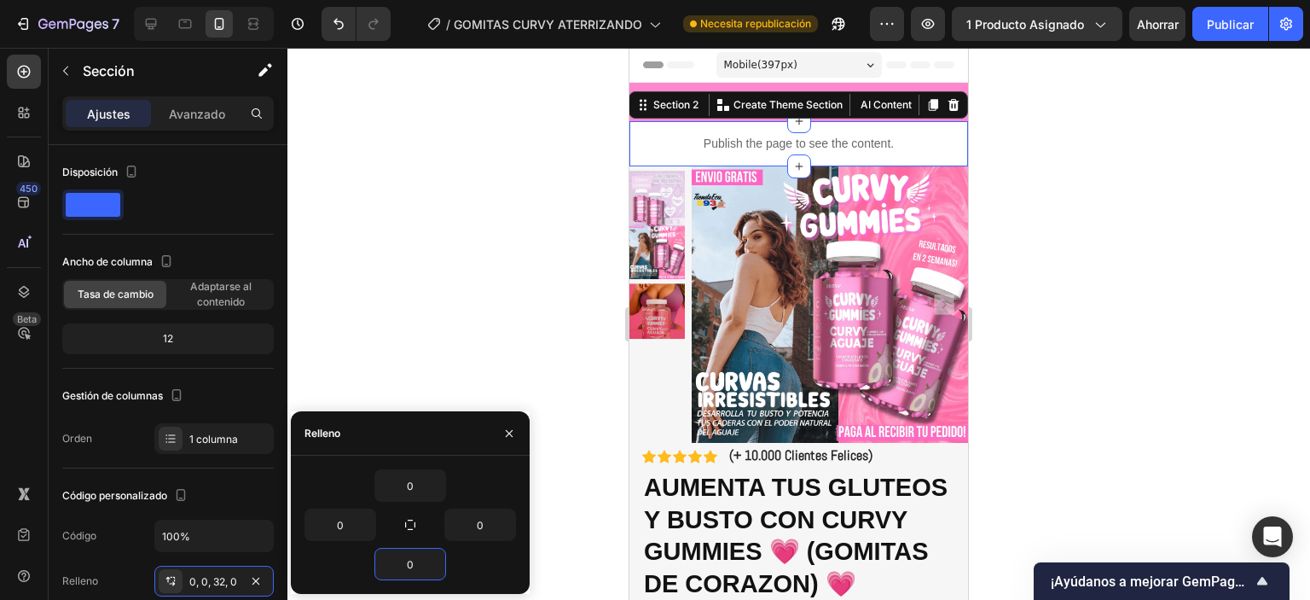
click at [500, 231] on div at bounding box center [798, 324] width 1023 height 552
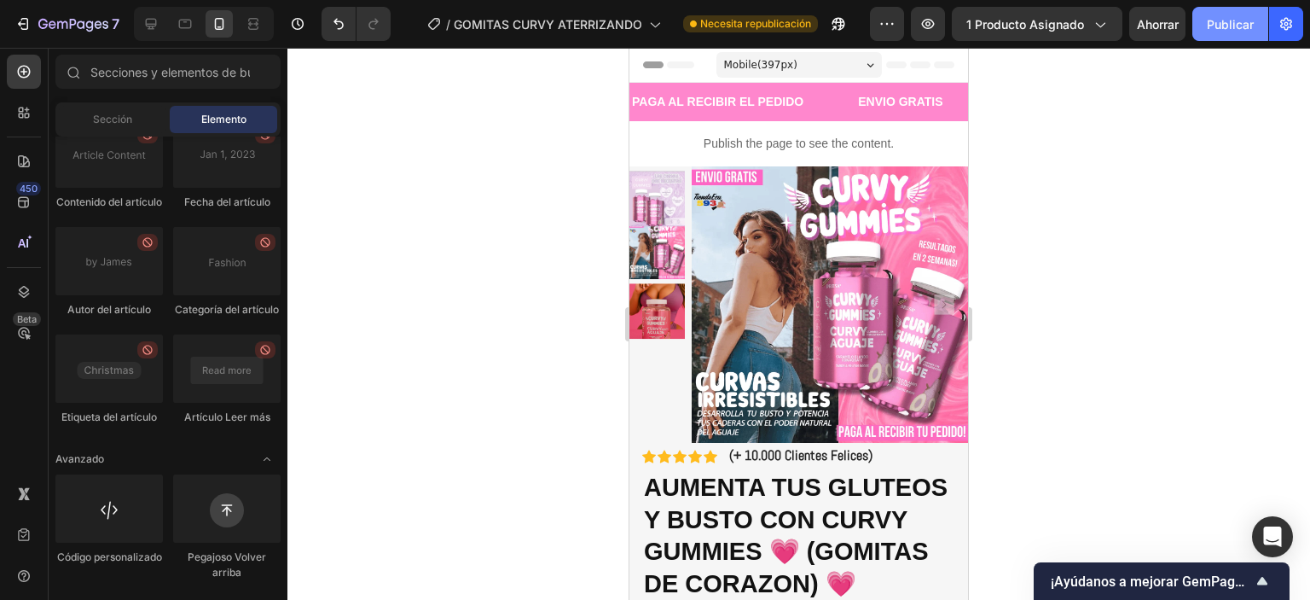
click at [1250, 22] on font "Publicar" at bounding box center [1230, 24] width 47 height 15
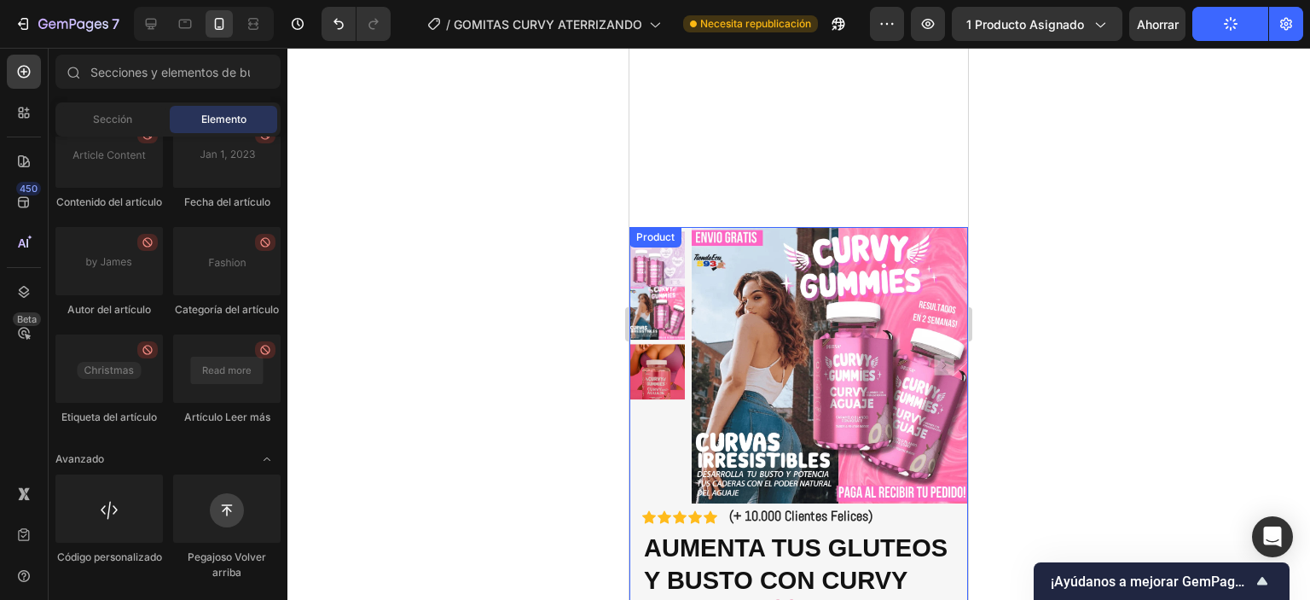
scroll to position [265, 0]
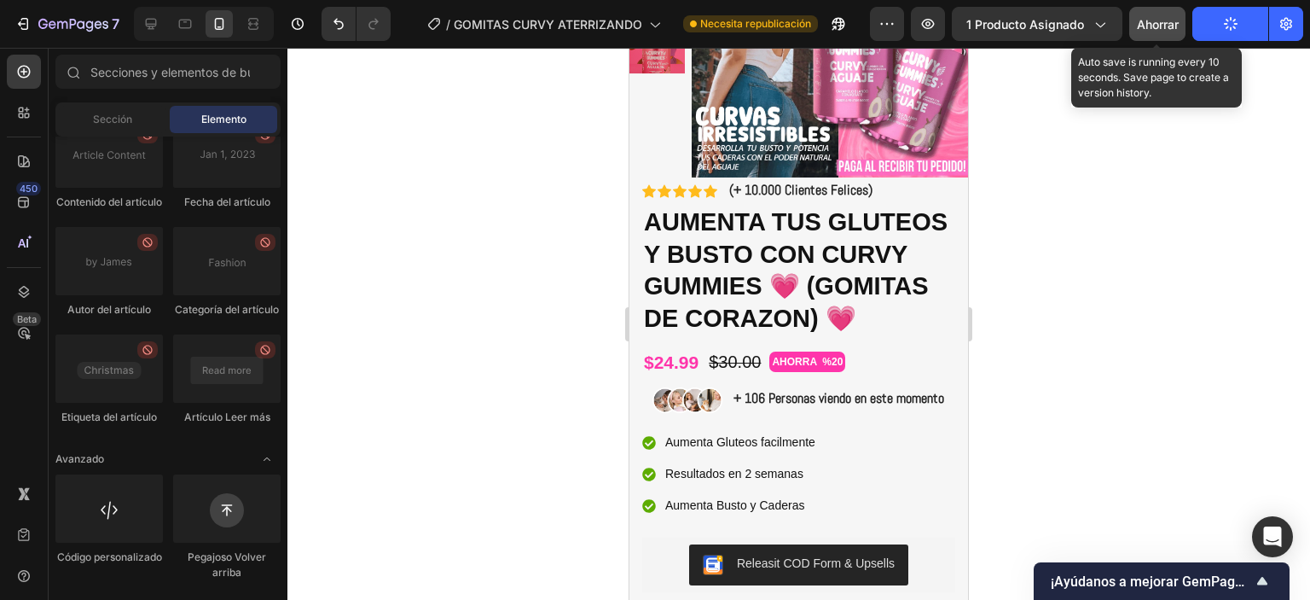
click at [1161, 15] on div "Ahorrar" at bounding box center [1158, 24] width 42 height 18
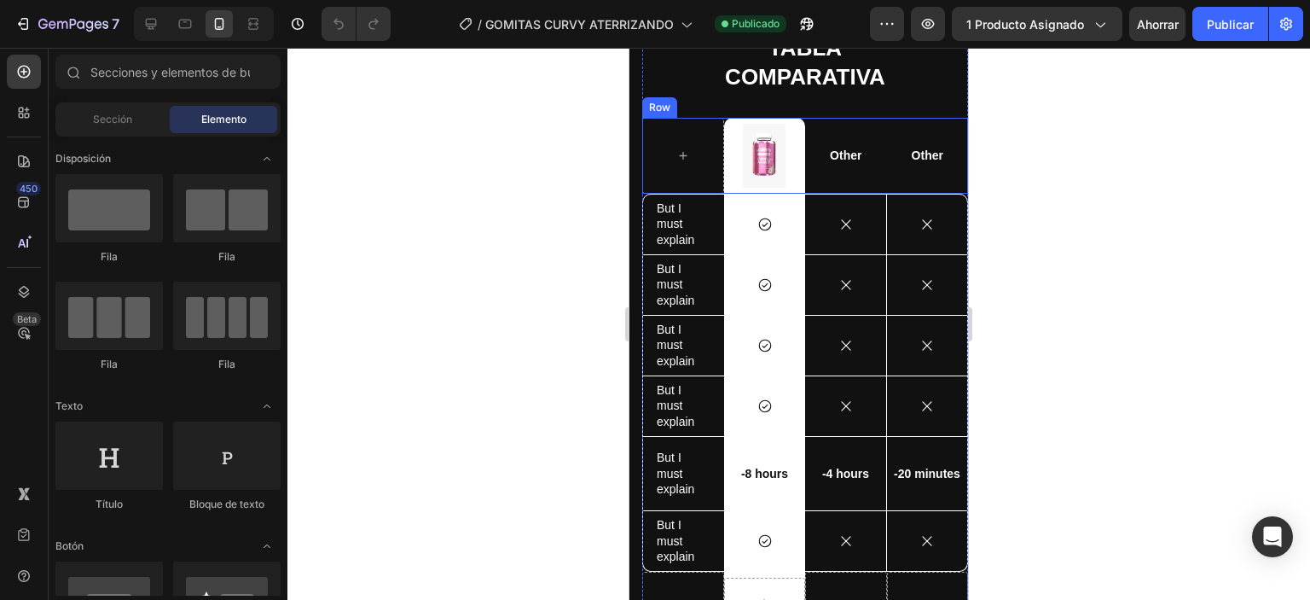
scroll to position [3849, 0]
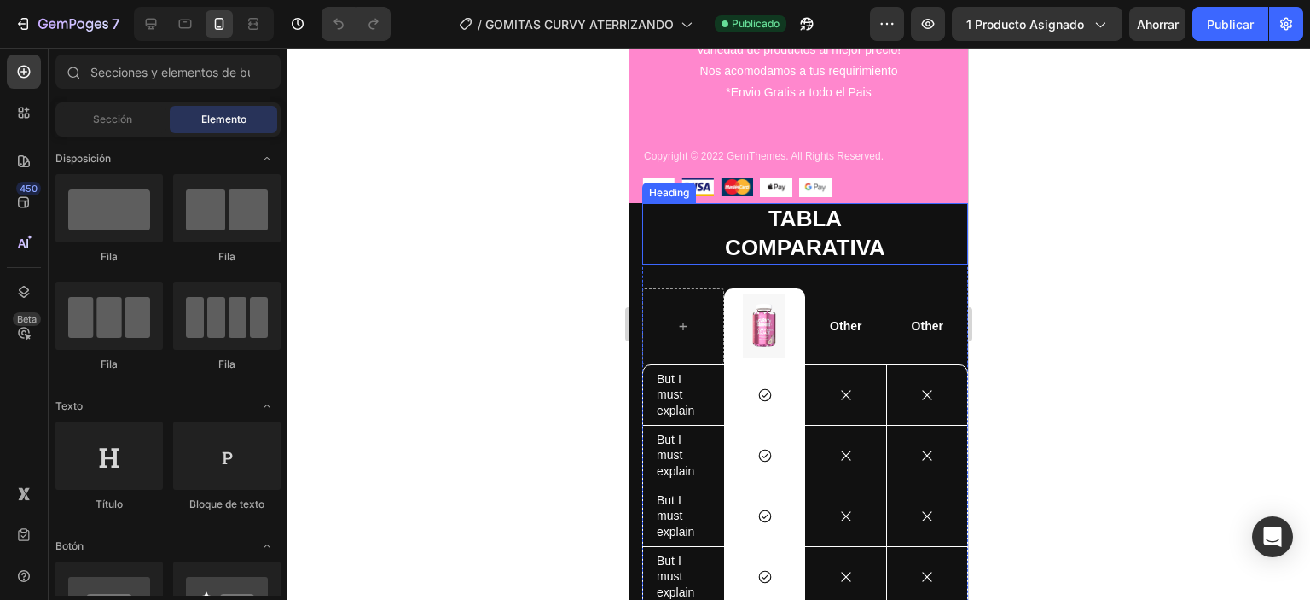
click at [919, 221] on h2 "TABLA COMPARATIVA" at bounding box center [805, 233] width 326 height 61
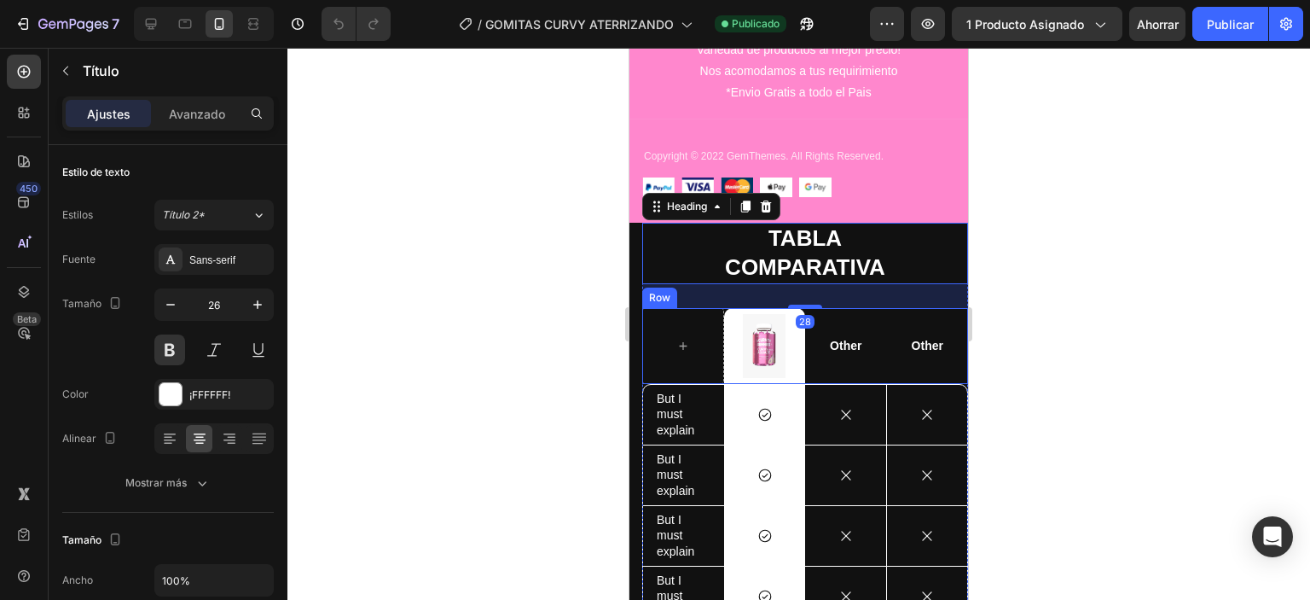
click at [946, 311] on div "Other Text Block" at bounding box center [928, 346] width 82 height 76
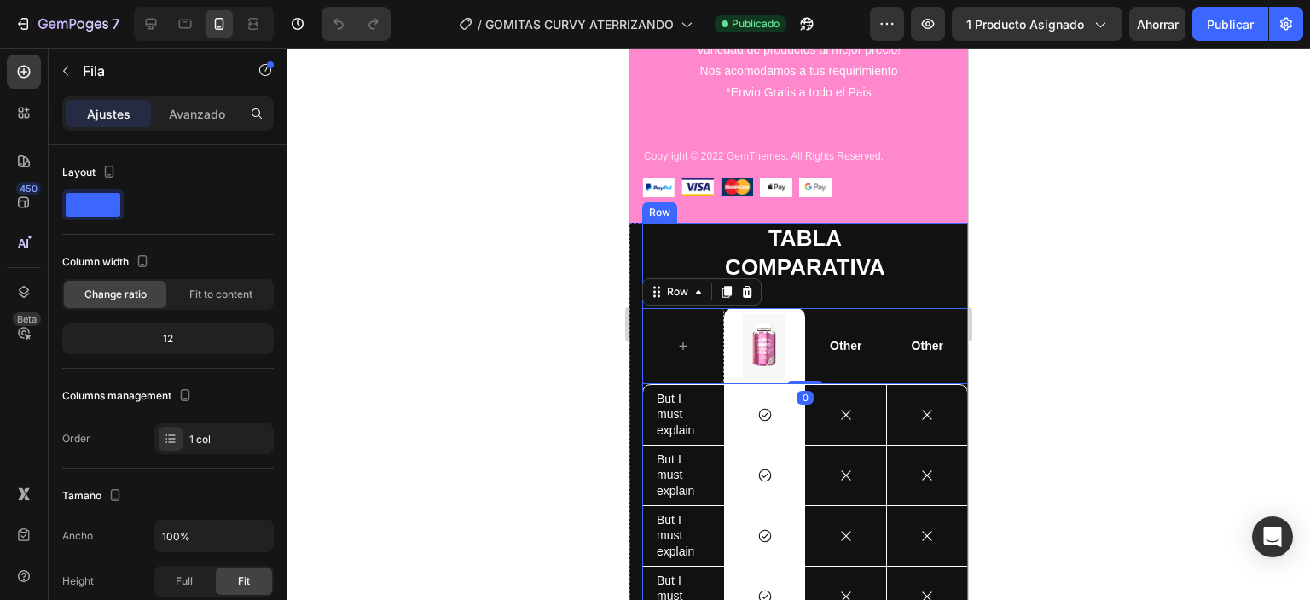
click at [948, 297] on div "TABLA COMPARATIVA Heading Image Row Other Text Block Other Text Block Row 0 But…" at bounding box center [805, 530] width 326 height 615
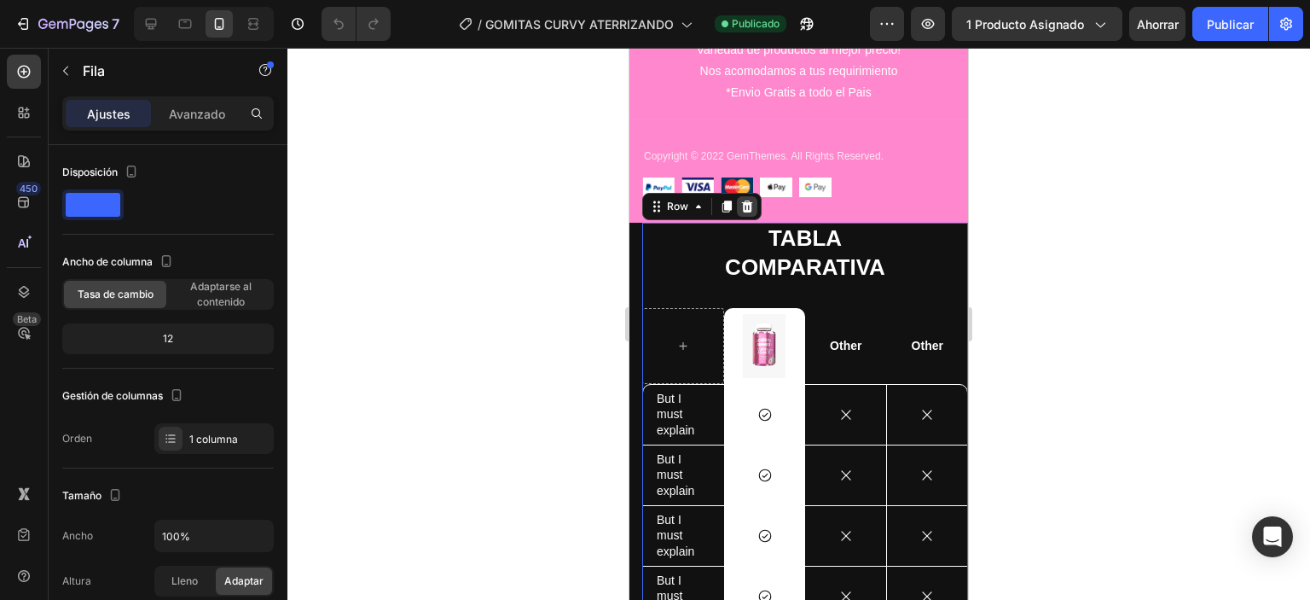
click at [754, 204] on div at bounding box center [747, 206] width 20 height 20
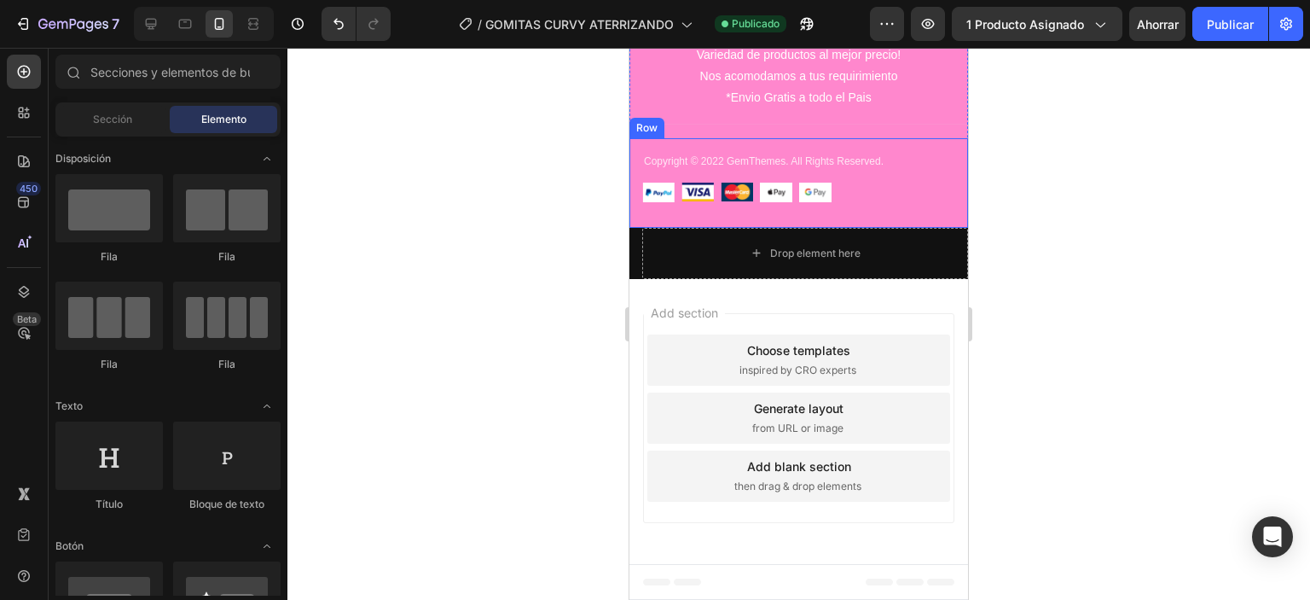
scroll to position [3842, 0]
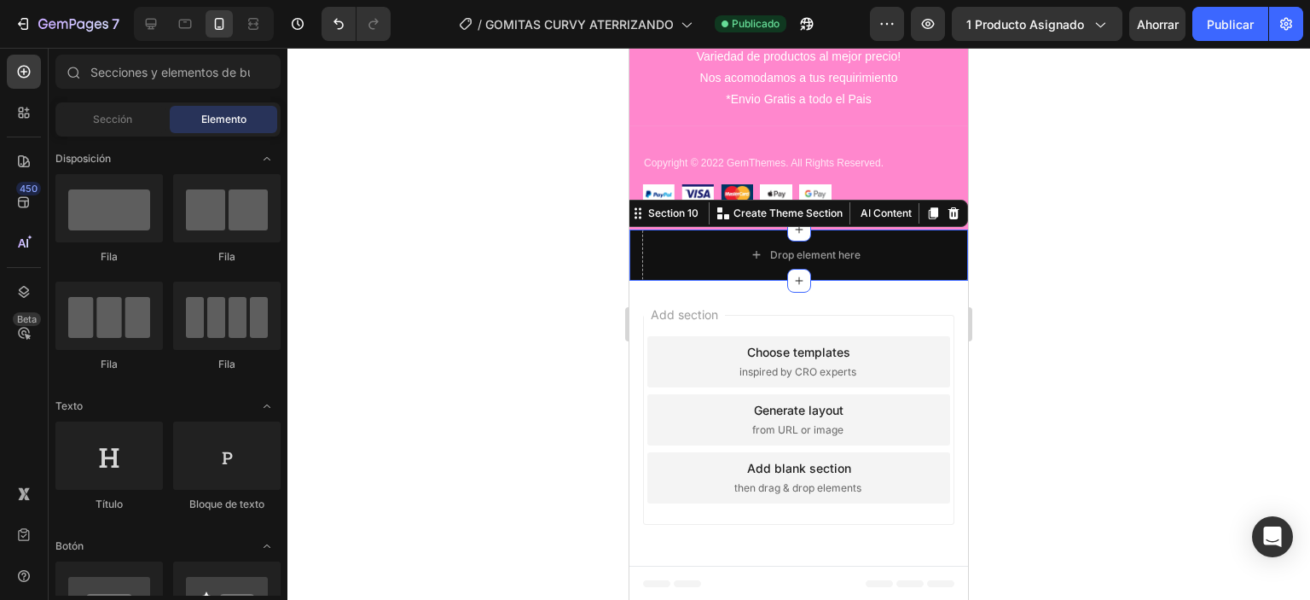
click at [634, 257] on div "Drop element here Section 10 You can create reusable sections Create Theme Sect…" at bounding box center [798, 254] width 339 height 51
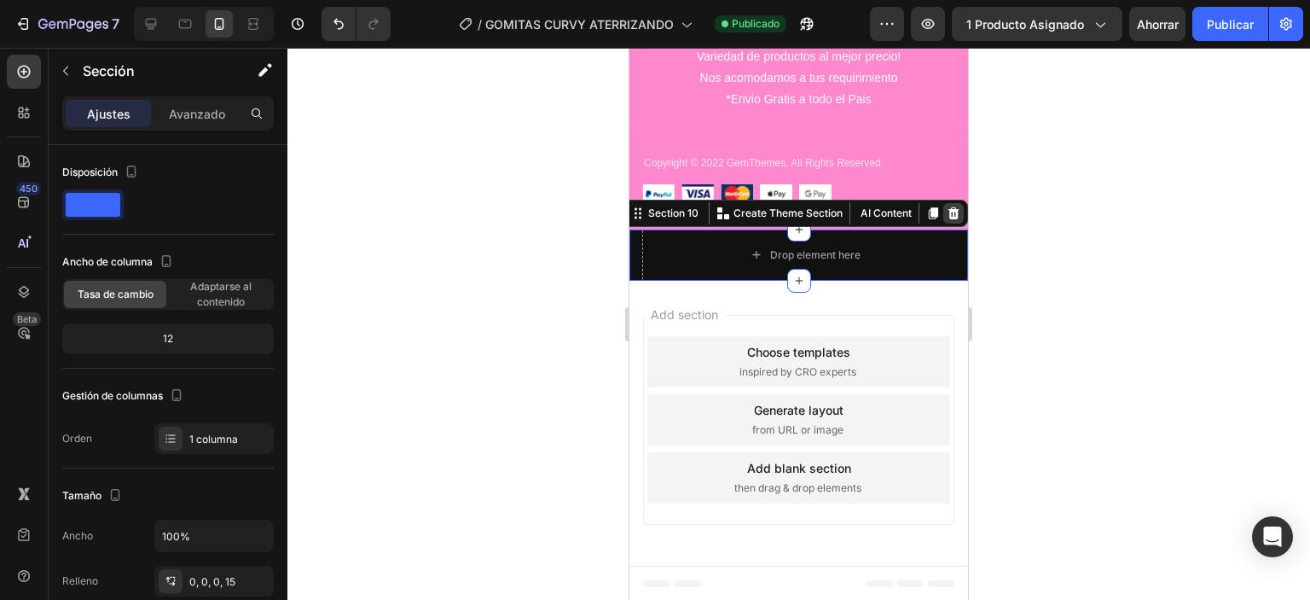
click at [947, 217] on icon at bounding box center [954, 213] width 14 height 14
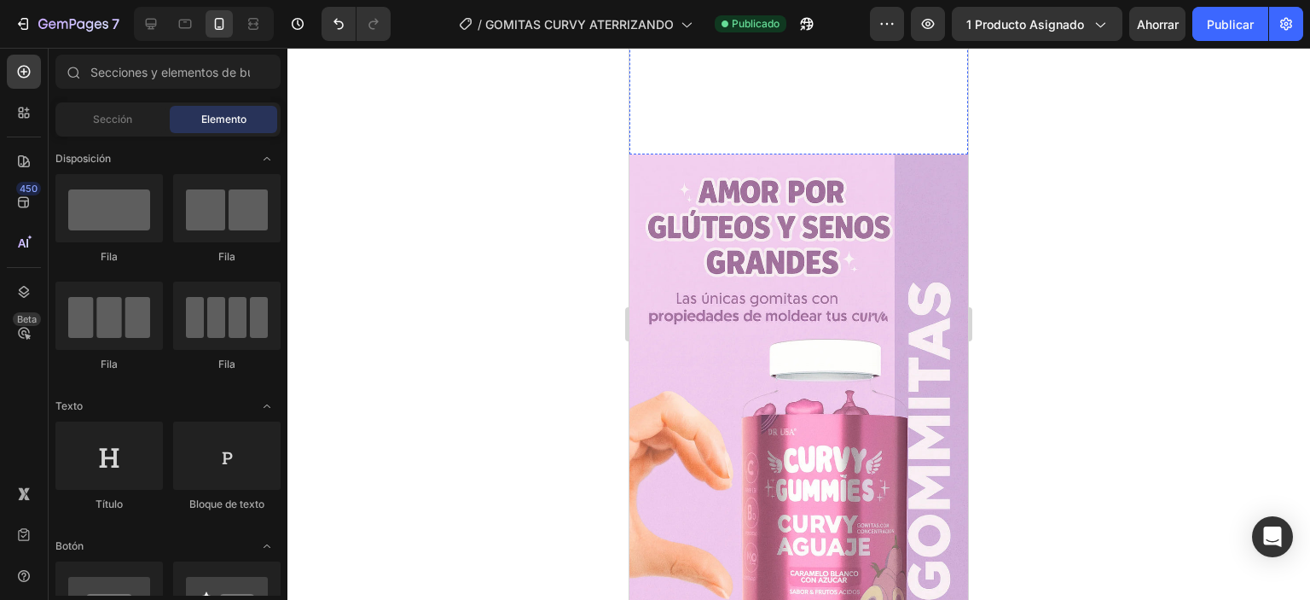
scroll to position [1232, 0]
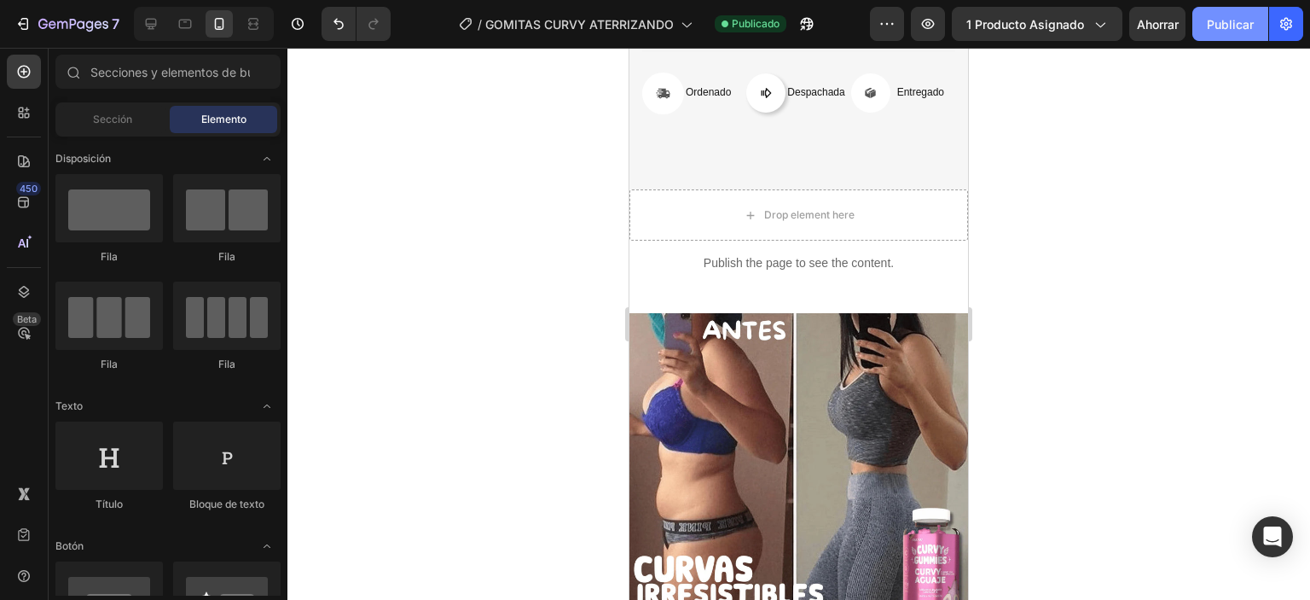
drag, startPoint x: 1218, startPoint y: 33, endPoint x: 1208, endPoint y: 32, distance: 10.3
click at [1218, 33] on button "Publicar" at bounding box center [1230, 24] width 76 height 34
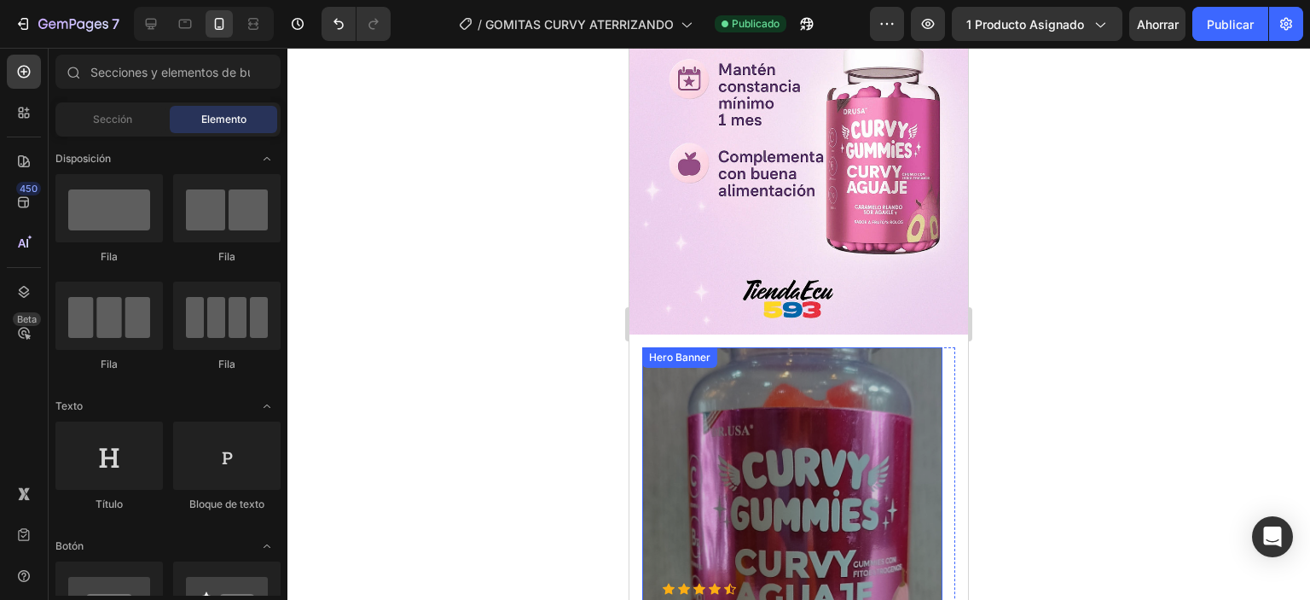
scroll to position [3620, 0]
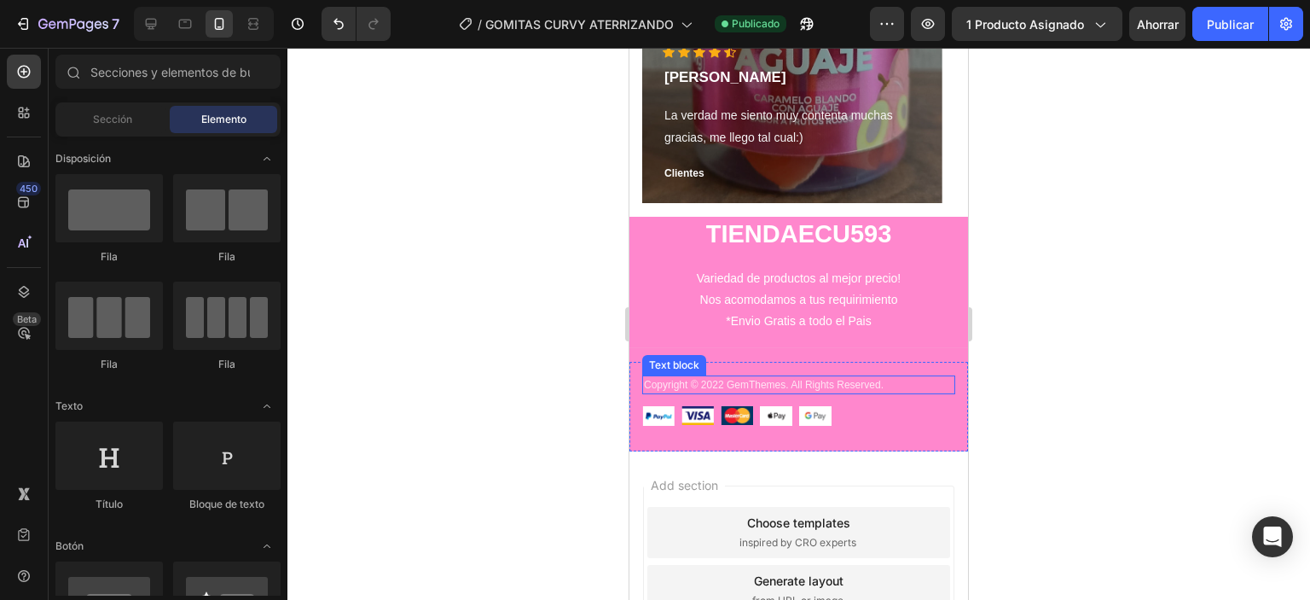
click at [900, 379] on p "Copyright © 2022 GemThemes. All Rights Reserved." at bounding box center [799, 384] width 310 height 15
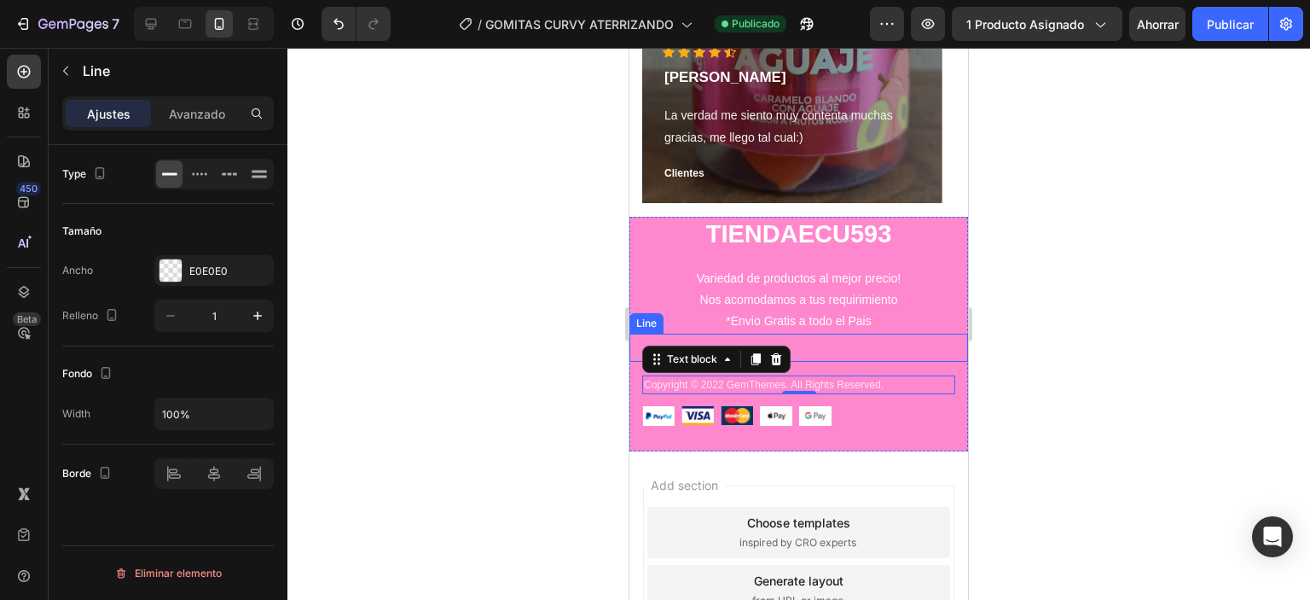
click at [839, 357] on div "Title Line" at bounding box center [798, 348] width 339 height 28
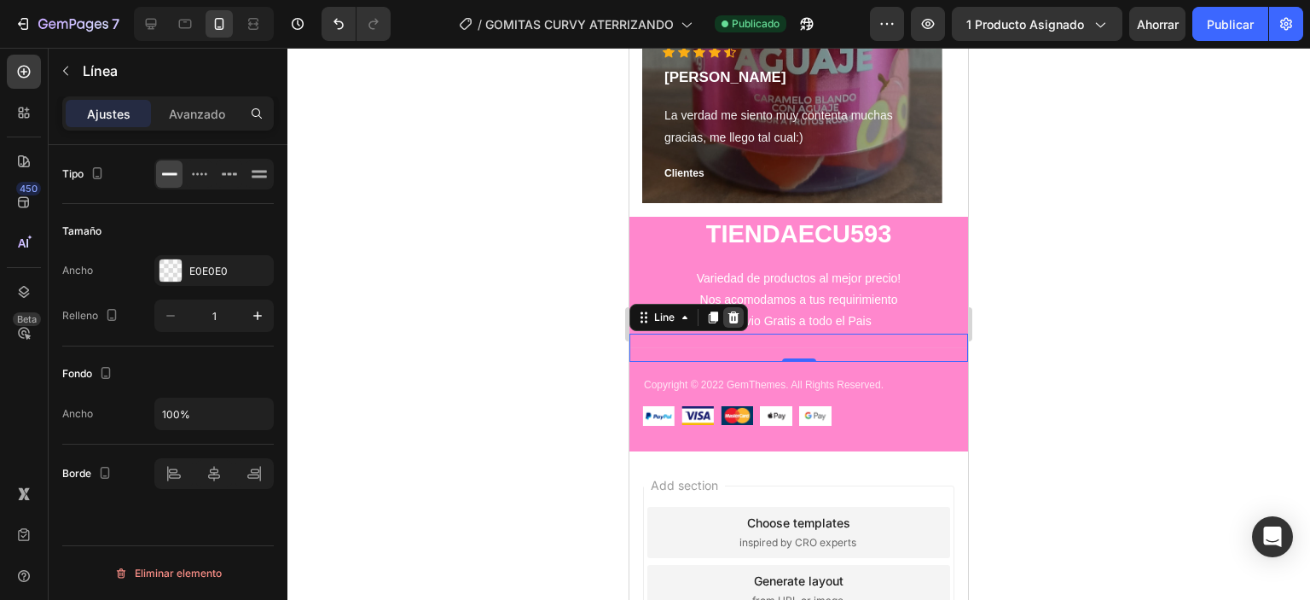
click at [737, 318] on icon at bounding box center [733, 317] width 11 height 12
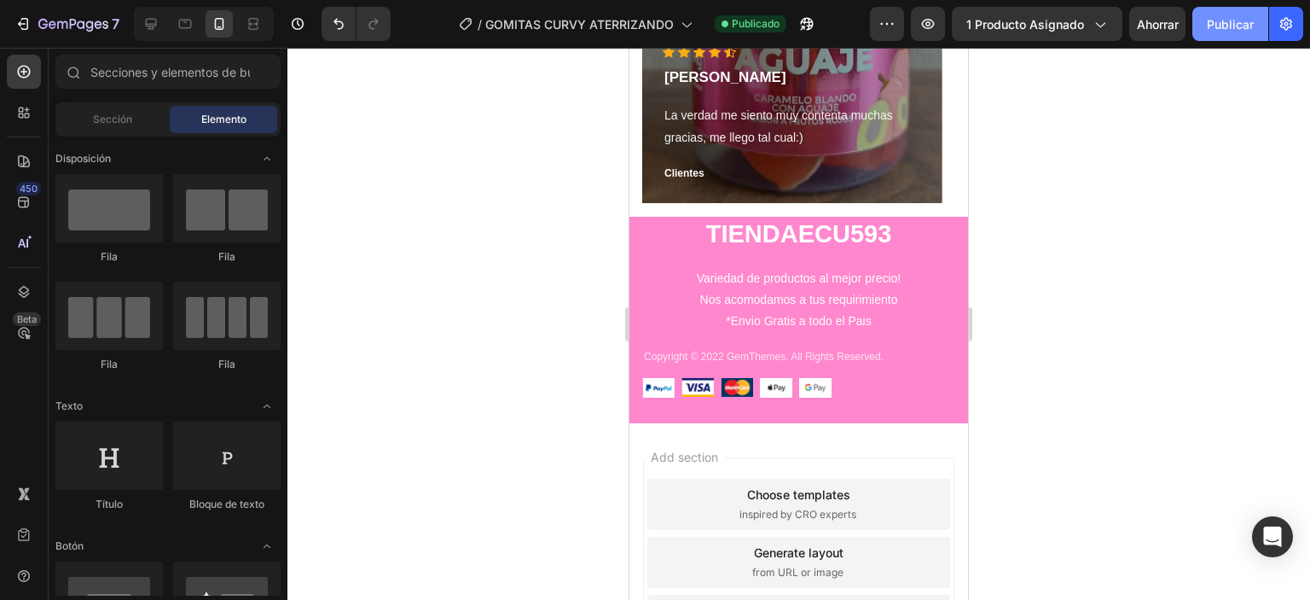
click at [1248, 32] on font "Publicar" at bounding box center [1230, 24] width 47 height 18
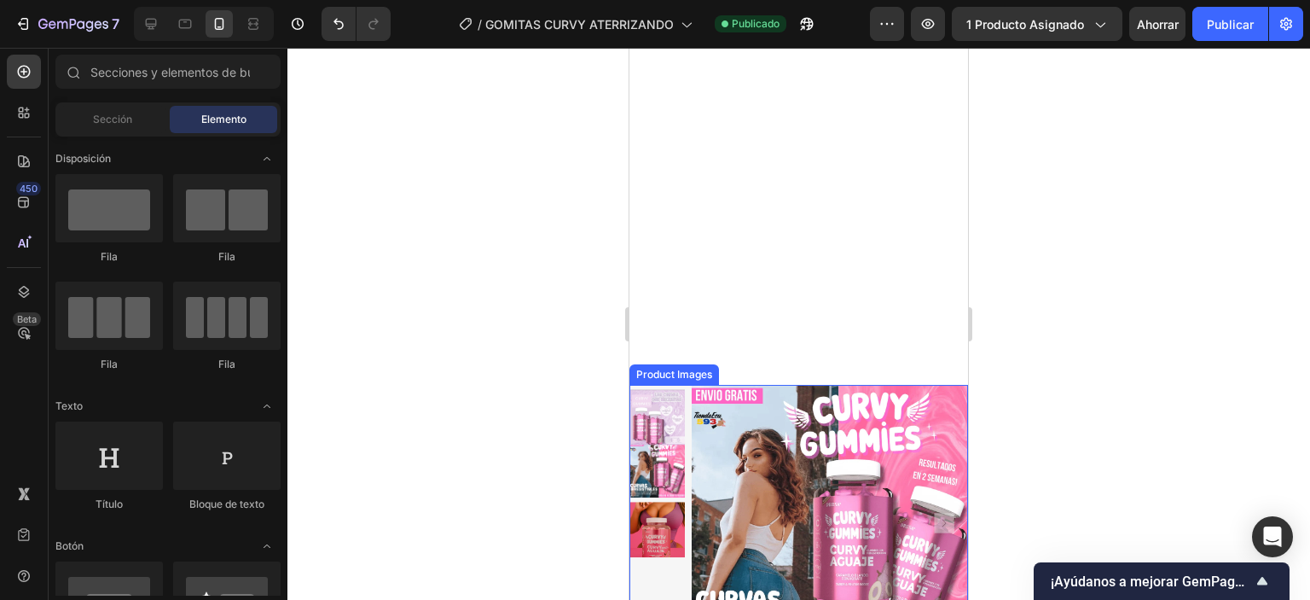
scroll to position [0, 0]
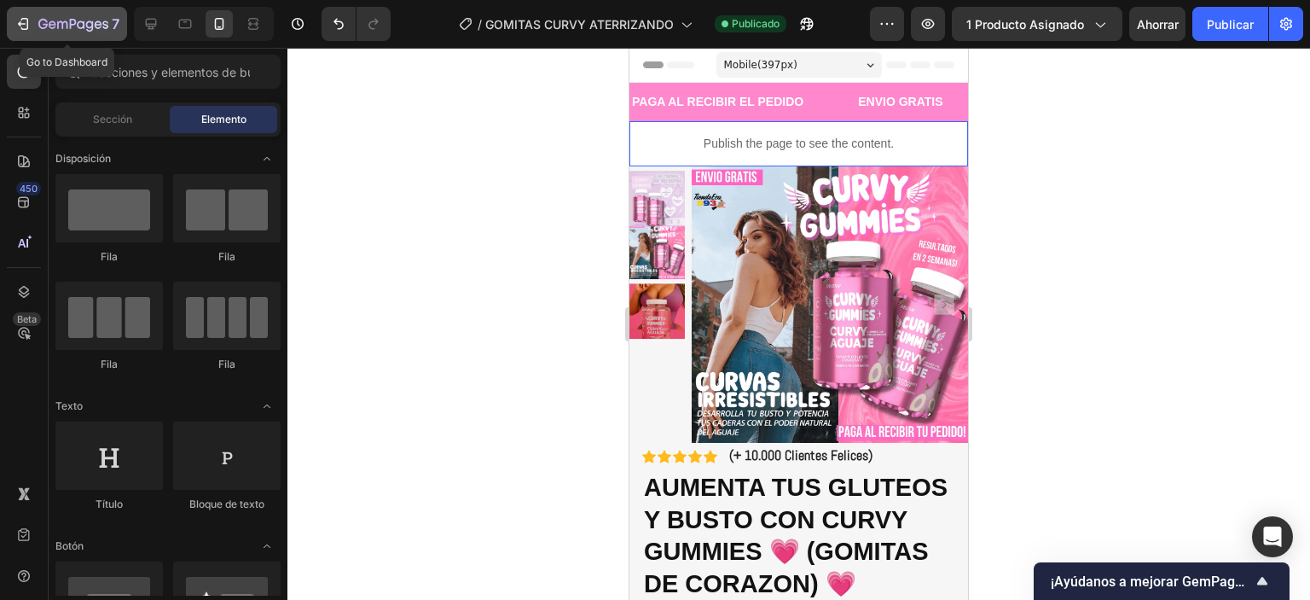
click at [19, 24] on icon "button" at bounding box center [22, 23] width 8 height 5
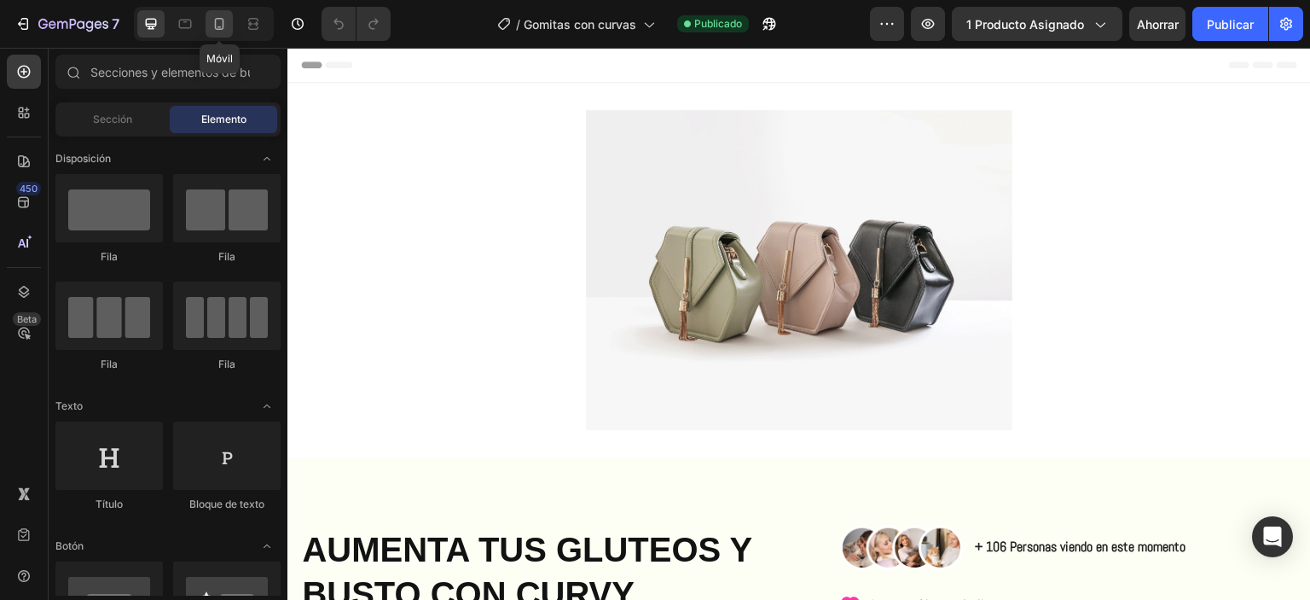
click at [208, 23] on div at bounding box center [219, 23] width 27 height 27
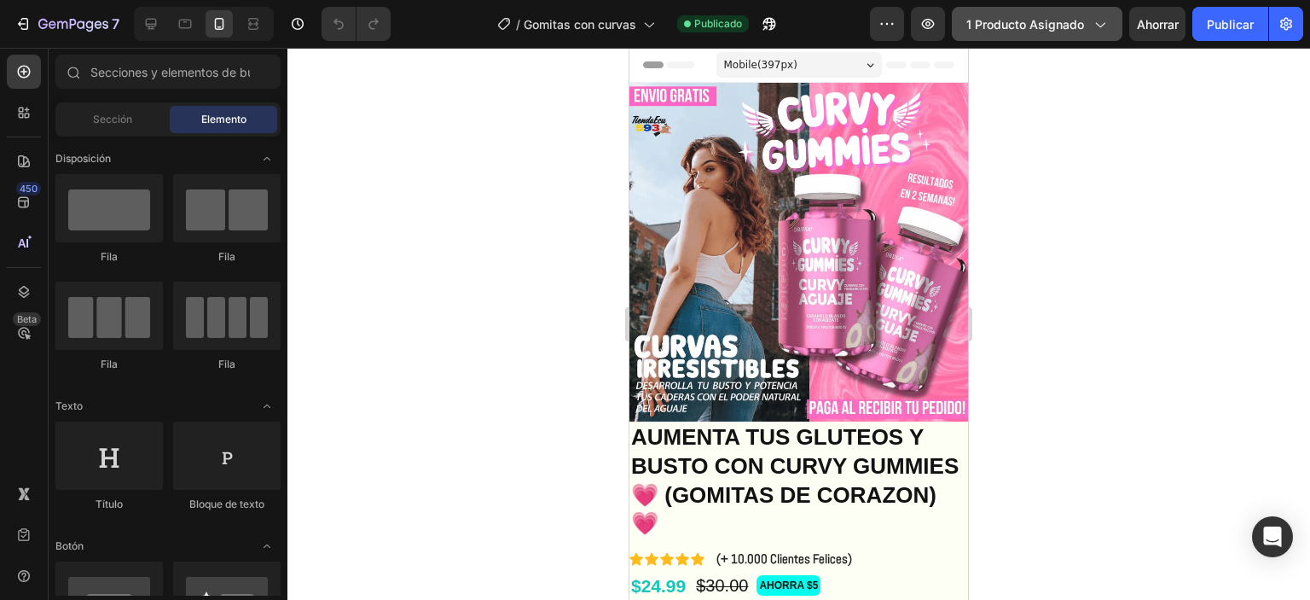
click at [1102, 16] on icon "button" at bounding box center [1099, 23] width 17 height 17
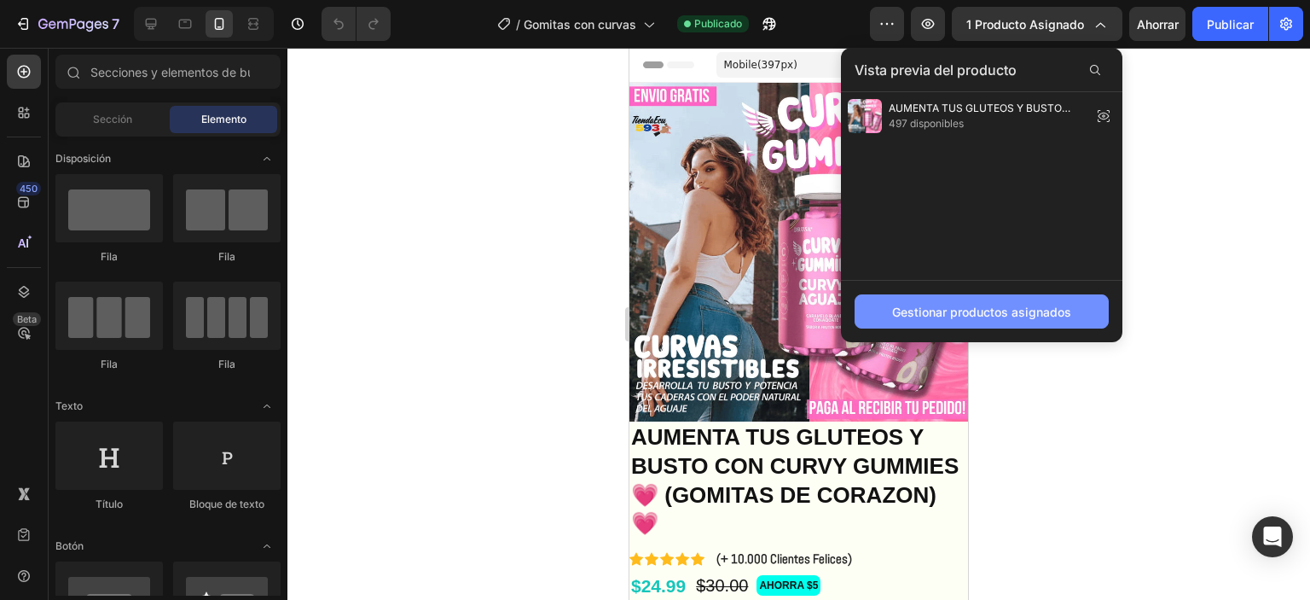
click at [979, 305] on font "Gestionar productos asignados" at bounding box center [981, 312] width 179 height 15
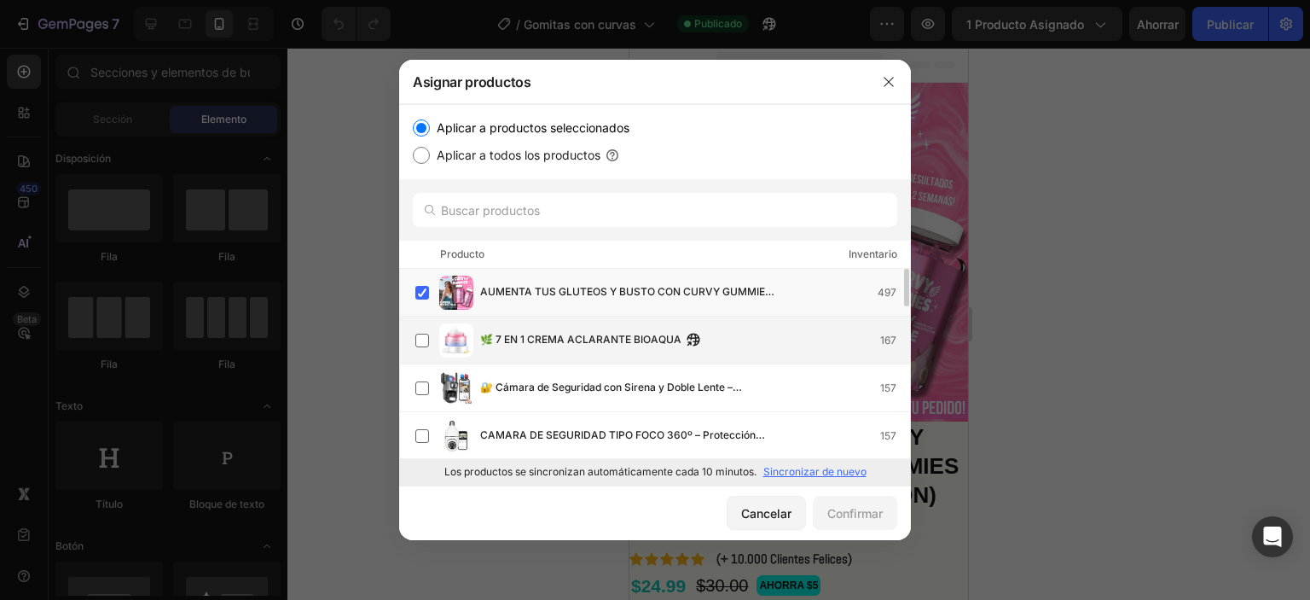
scroll to position [85, 0]
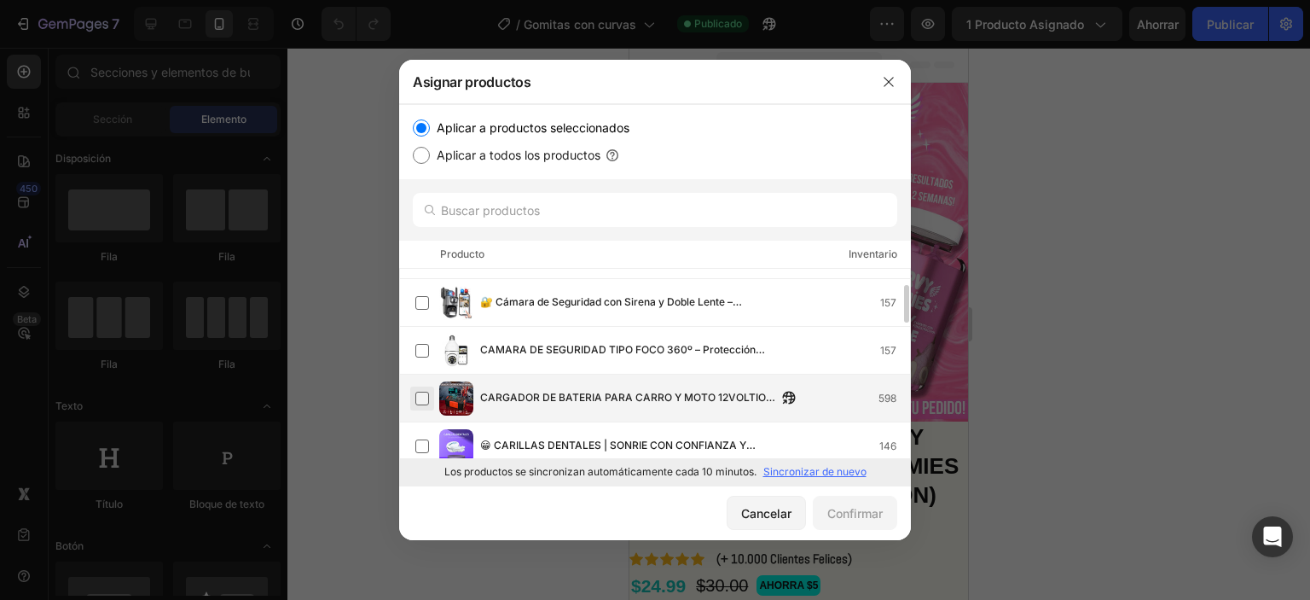
click at [429, 395] on label at bounding box center [422, 399] width 14 height 14
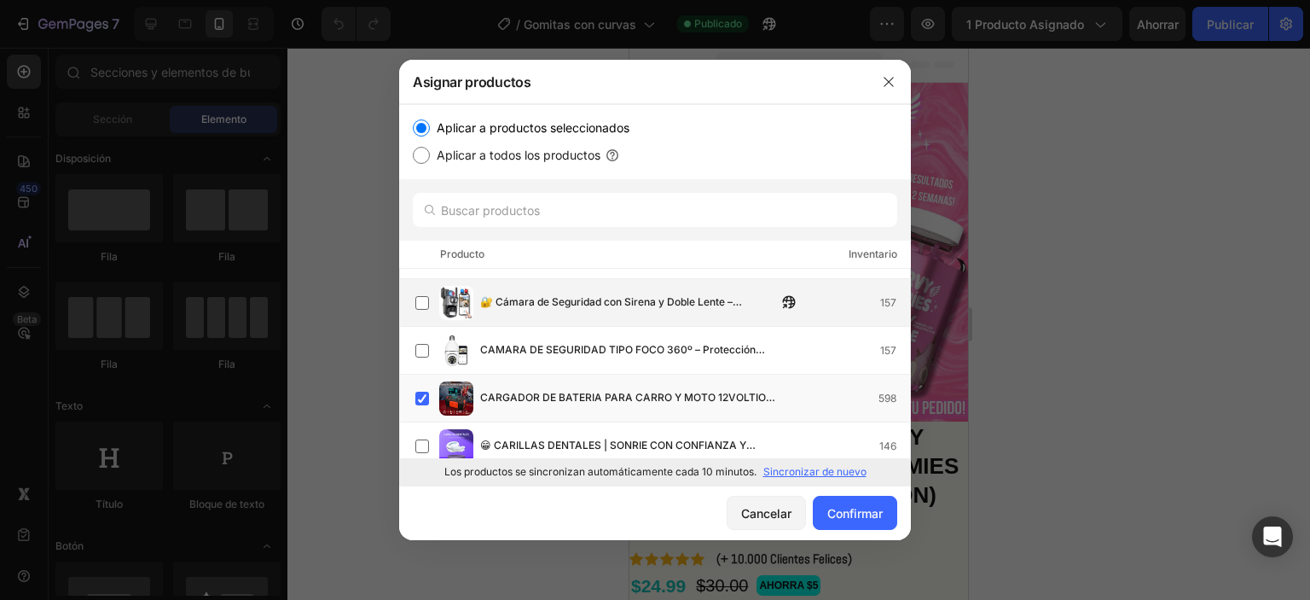
scroll to position [0, 0]
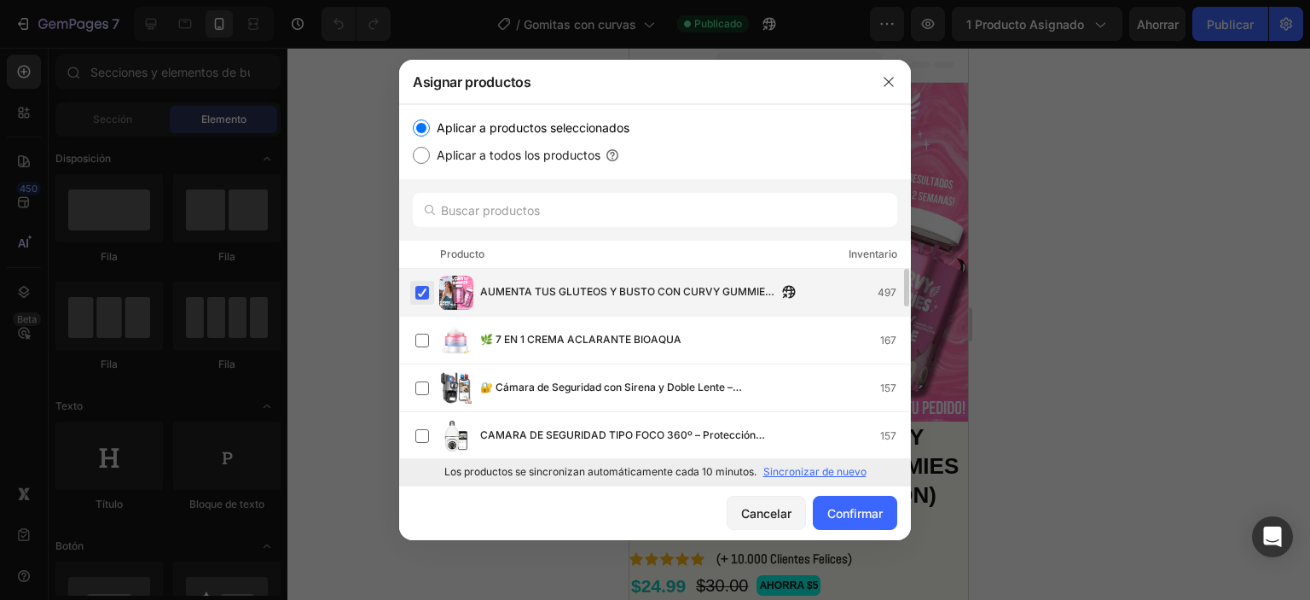
click at [423, 294] on label at bounding box center [422, 293] width 14 height 14
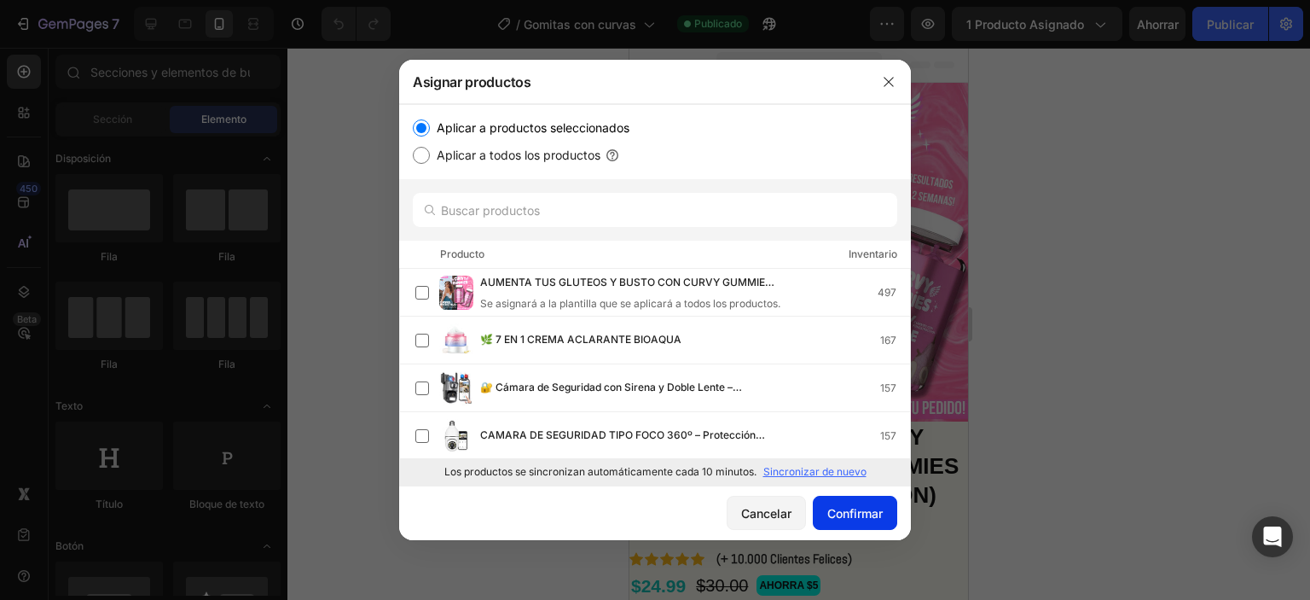
click at [837, 508] on font "Confirmar" at bounding box center [854, 513] width 55 height 15
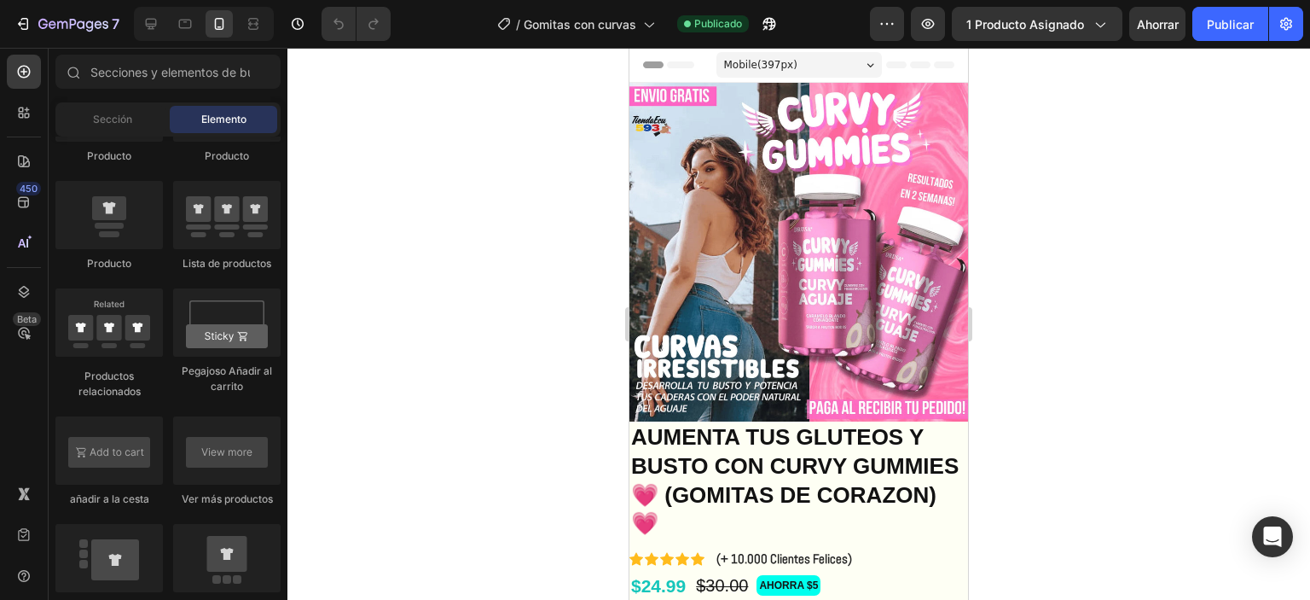
scroll to position [2047, 0]
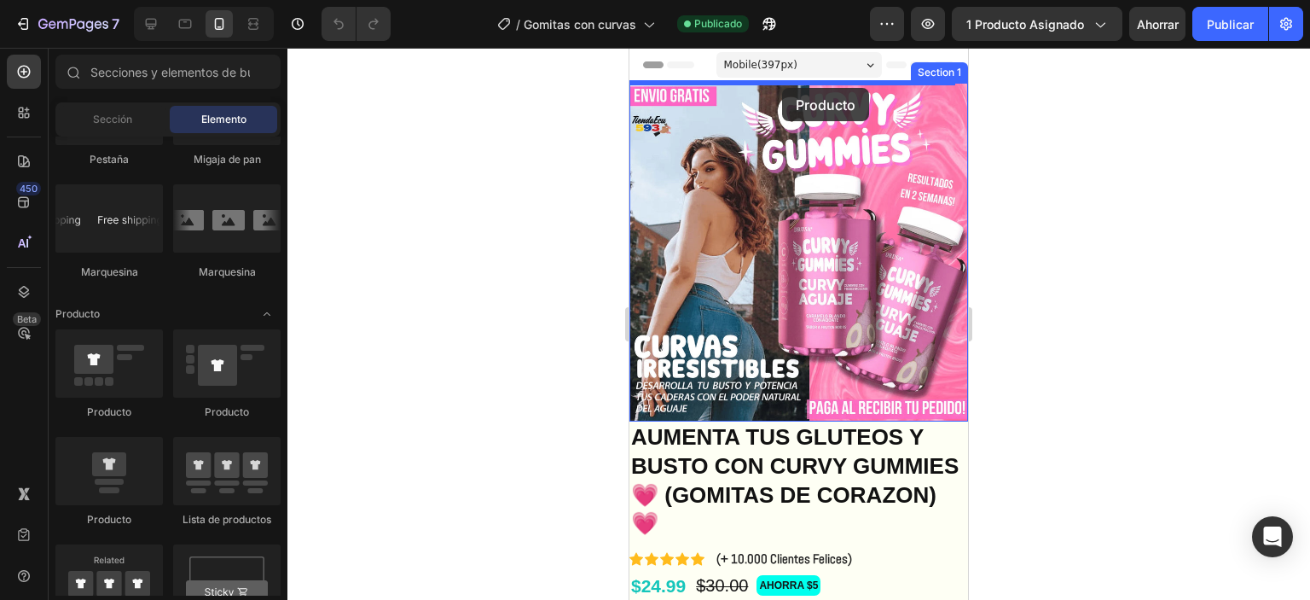
drag, startPoint x: 754, startPoint y: 525, endPoint x: 782, endPoint y: 88, distance: 438.5
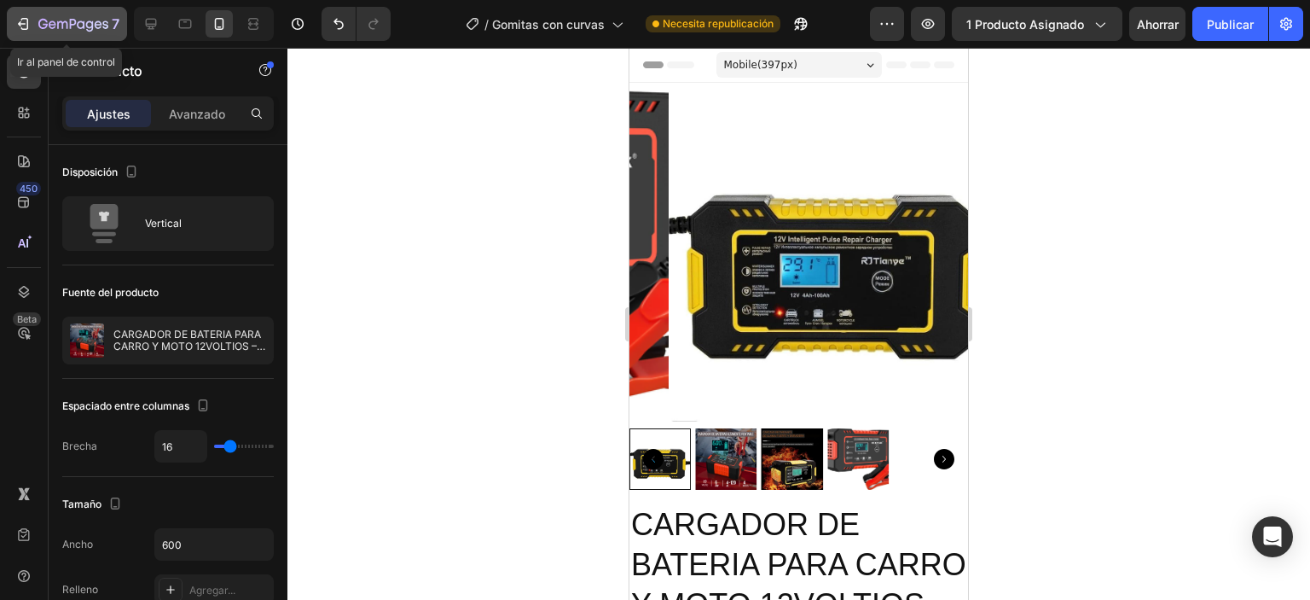
click at [31, 26] on icon "button" at bounding box center [23, 23] width 17 height 17
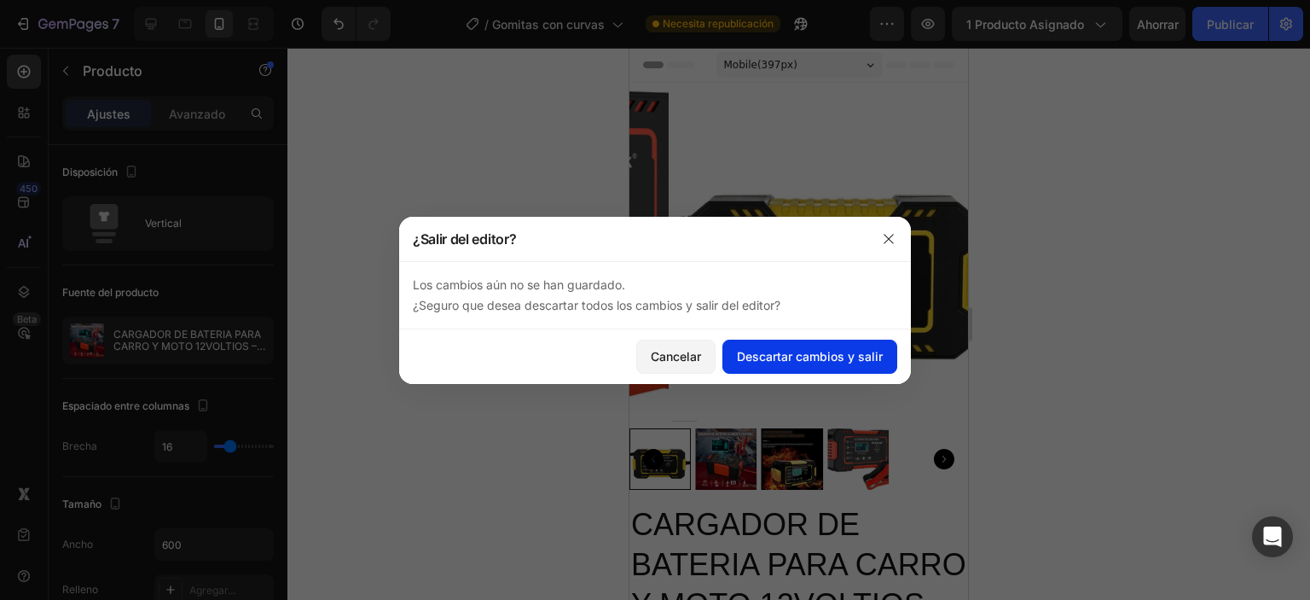
click at [821, 358] on font "Descartar cambios y salir" at bounding box center [810, 356] width 146 height 15
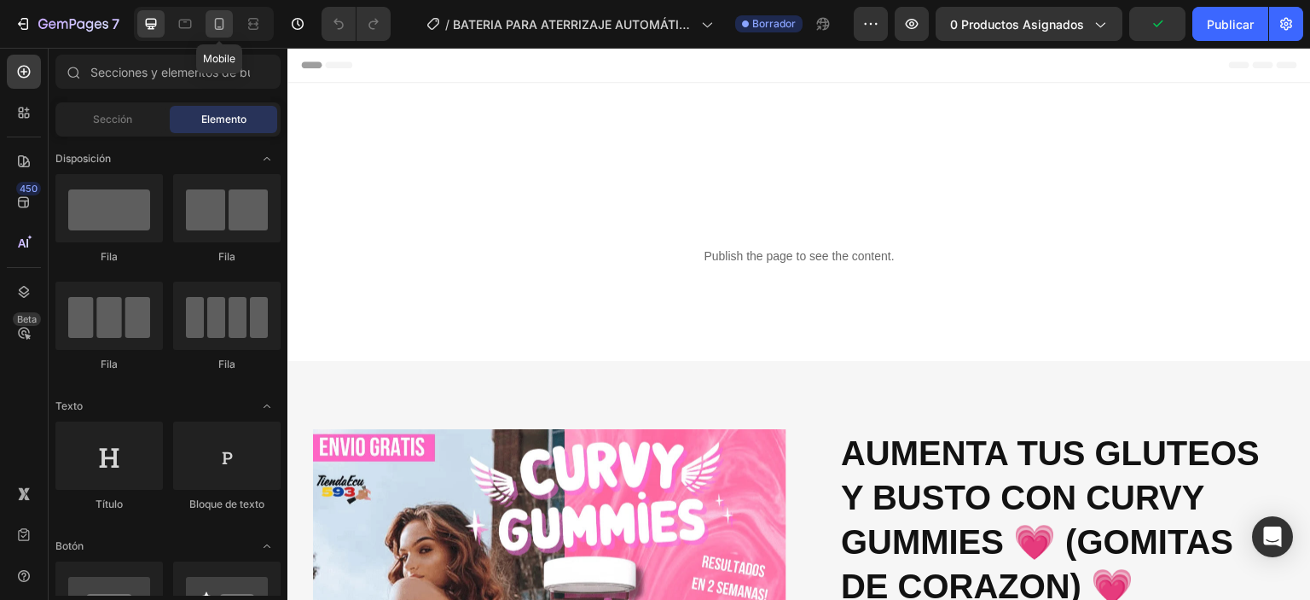
click at [213, 24] on icon at bounding box center [219, 23] width 17 height 17
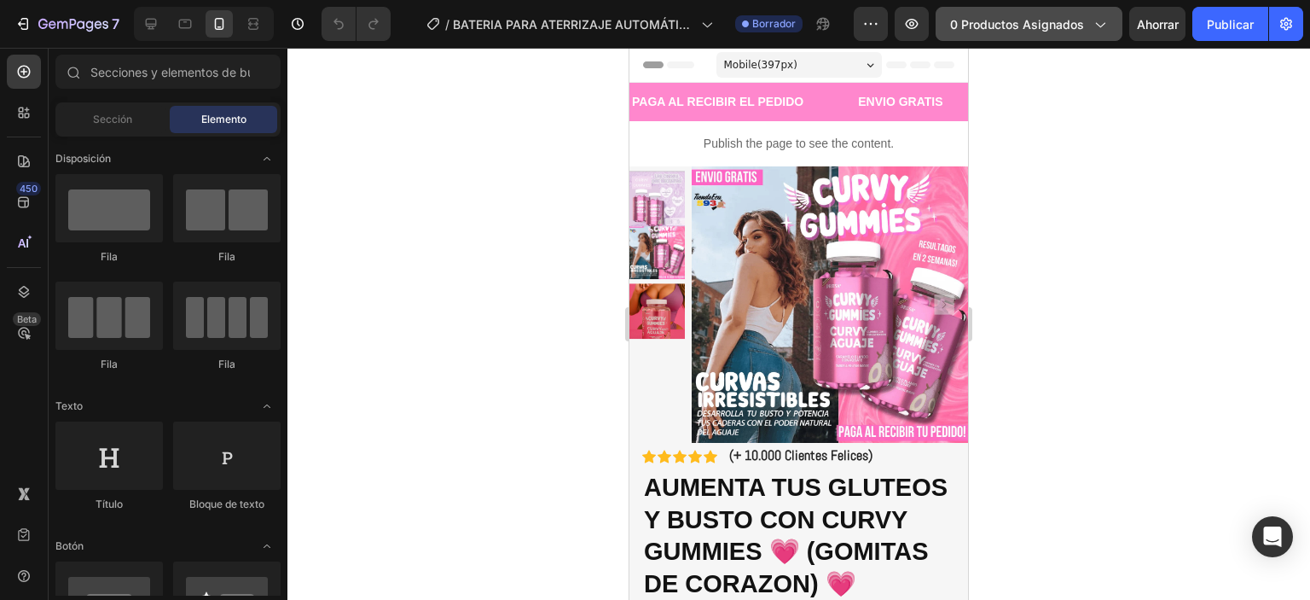
click at [1073, 20] on font "0 productos asignados" at bounding box center [1017, 24] width 134 height 15
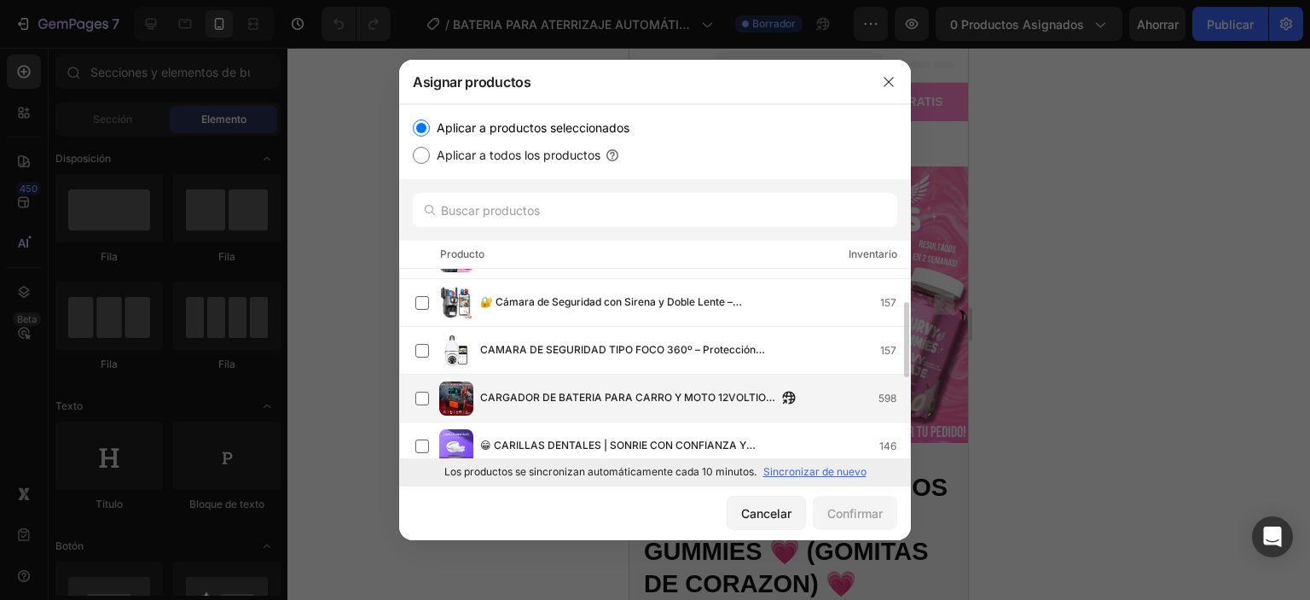
scroll to position [171, 0]
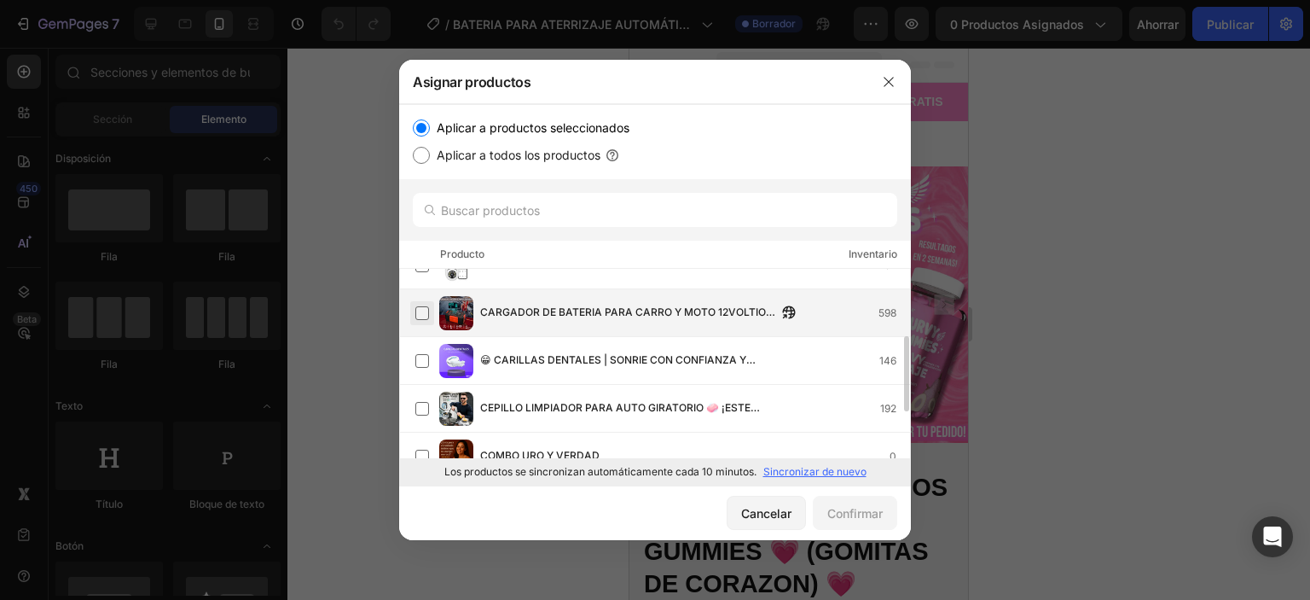
click at [425, 311] on label at bounding box center [422, 313] width 14 height 14
click at [830, 513] on font "Confirmar" at bounding box center [854, 513] width 55 height 15
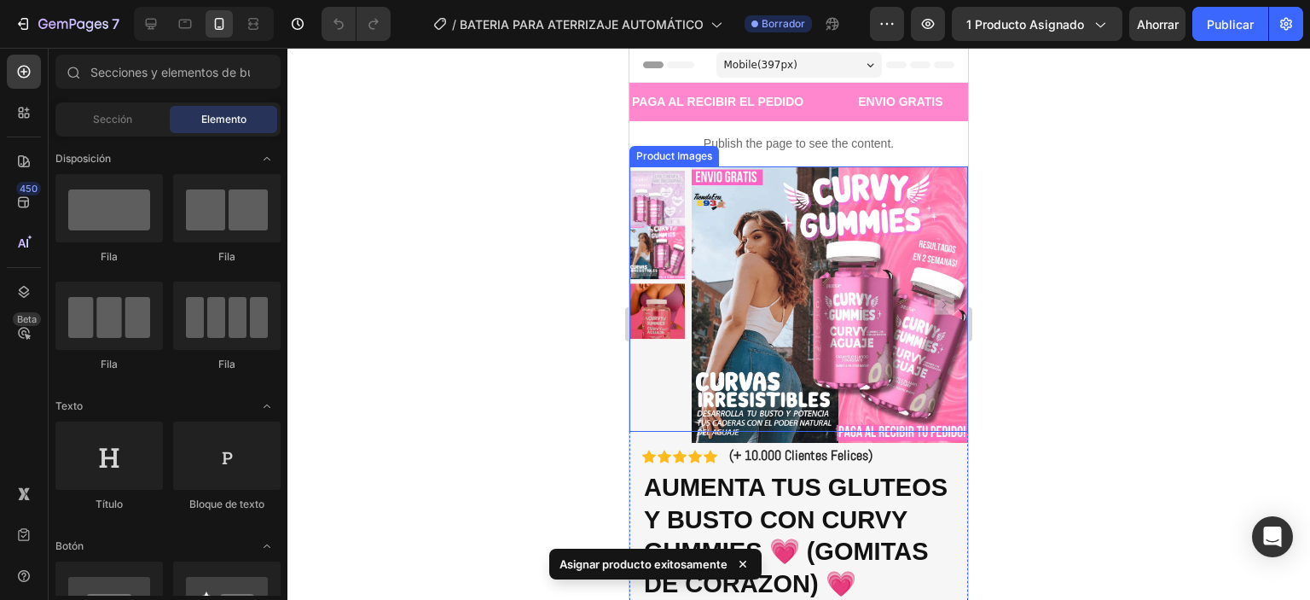
click at [738, 185] on img at bounding box center [830, 304] width 276 height 276
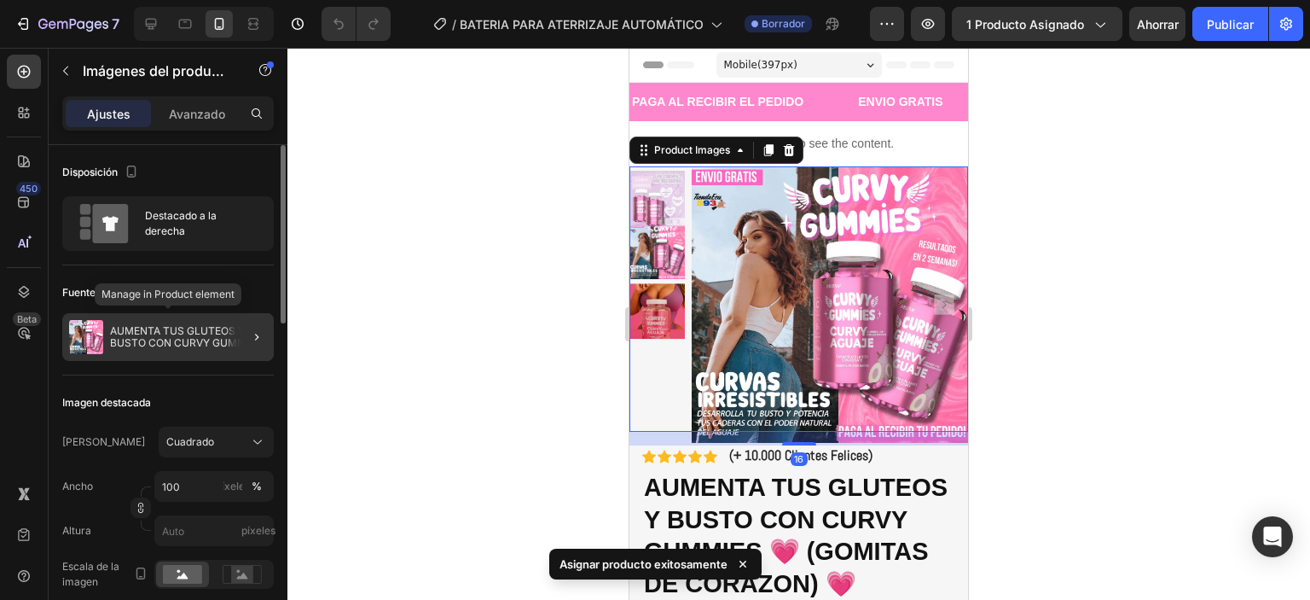
click at [165, 345] on font "AUMENTA TUS GLUTEOS Y BUSTO CON CURVY GUMMIES 💗 (GOMITAS DE CORAZON) 💗" at bounding box center [187, 342] width 154 height 37
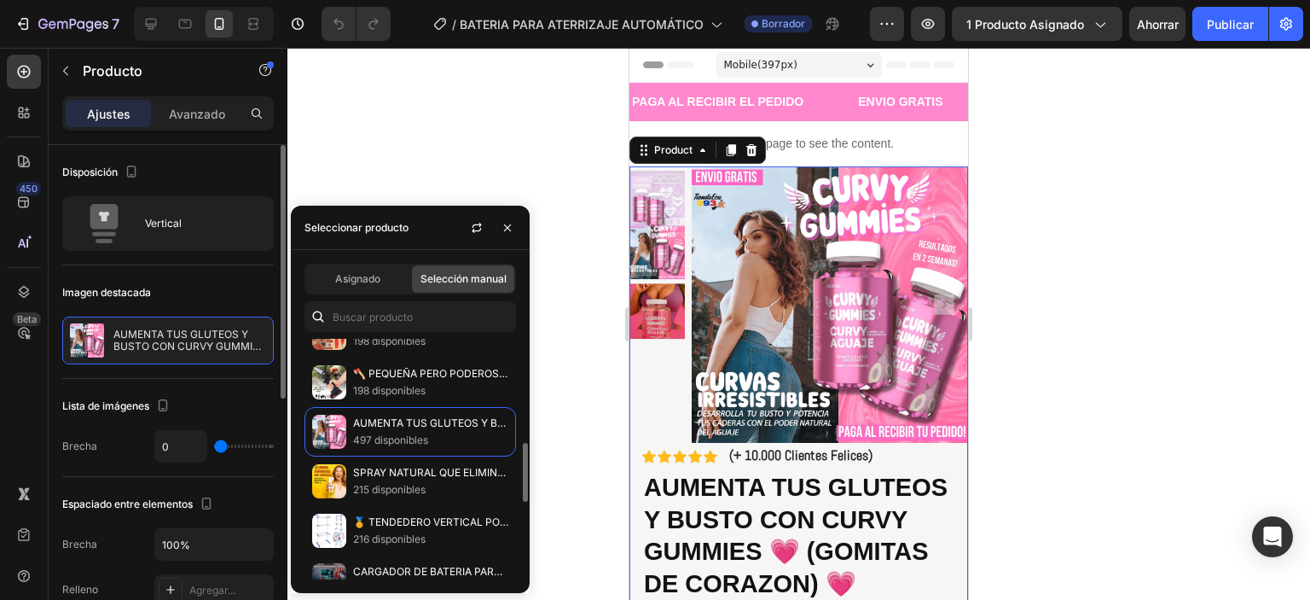
scroll to position [597, 0]
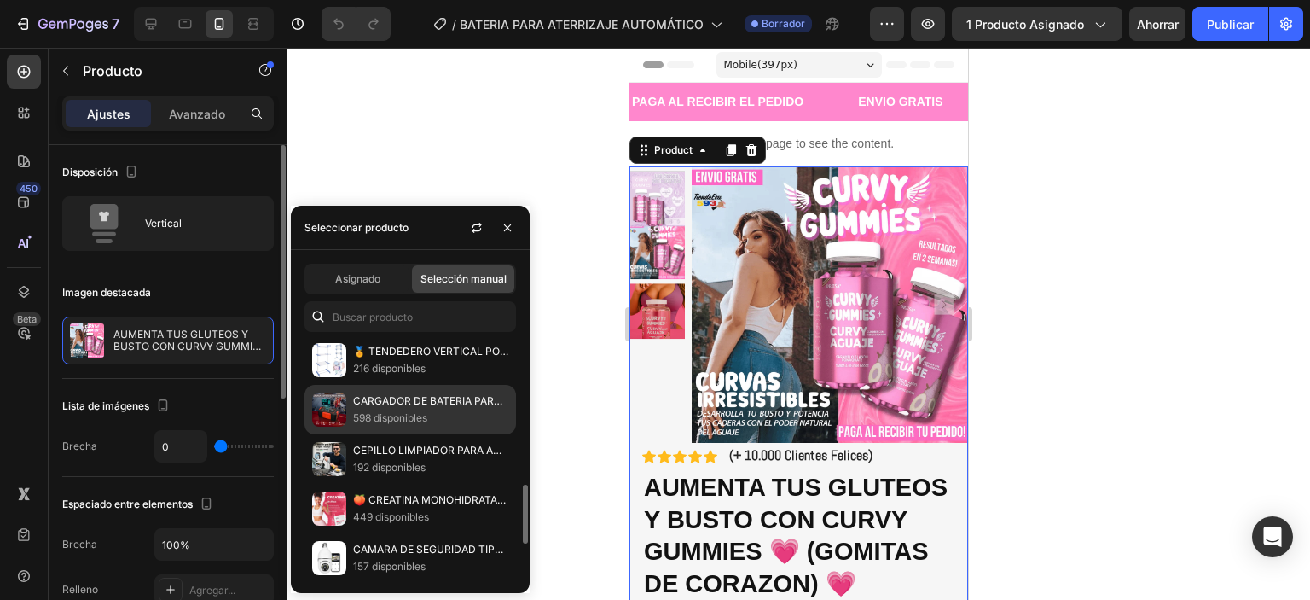
click at [338, 406] on img at bounding box center [329, 409] width 34 height 34
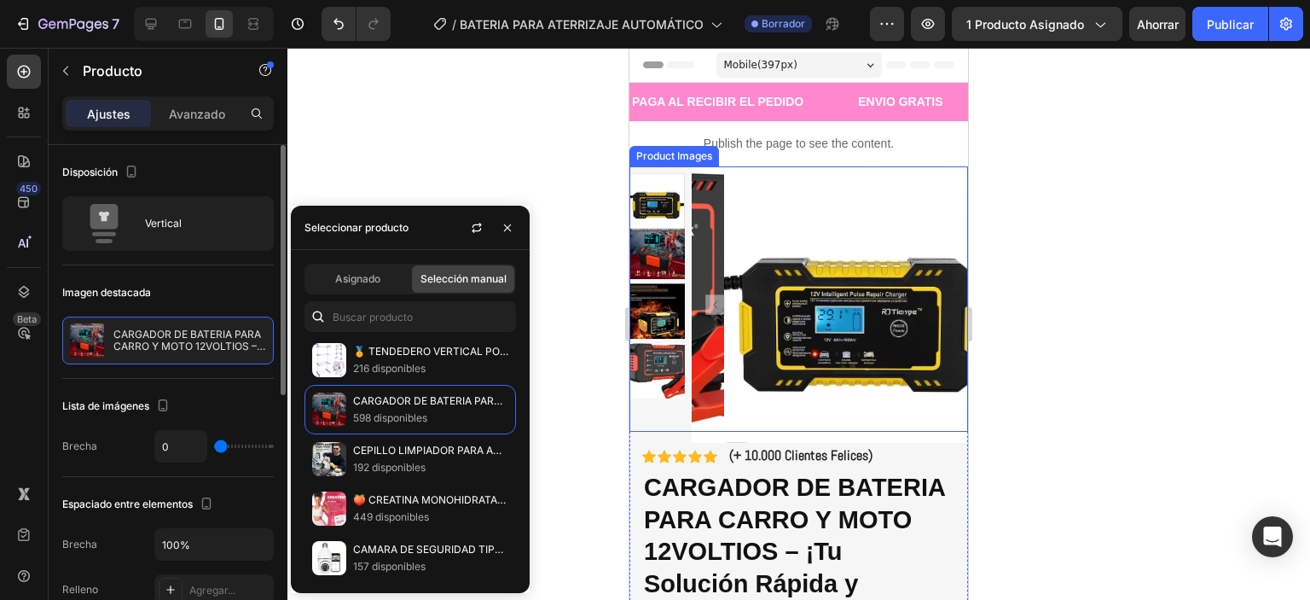
click at [516, 166] on div at bounding box center [798, 324] width 1023 height 552
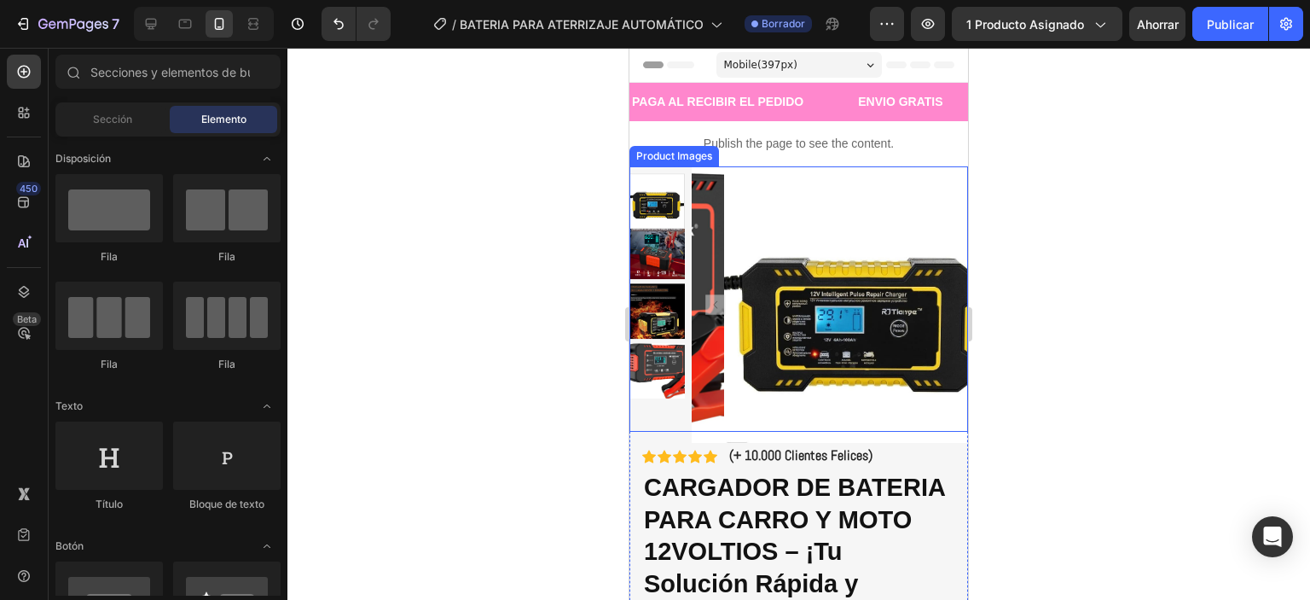
click at [655, 248] on img at bounding box center [656, 250] width 55 height 55
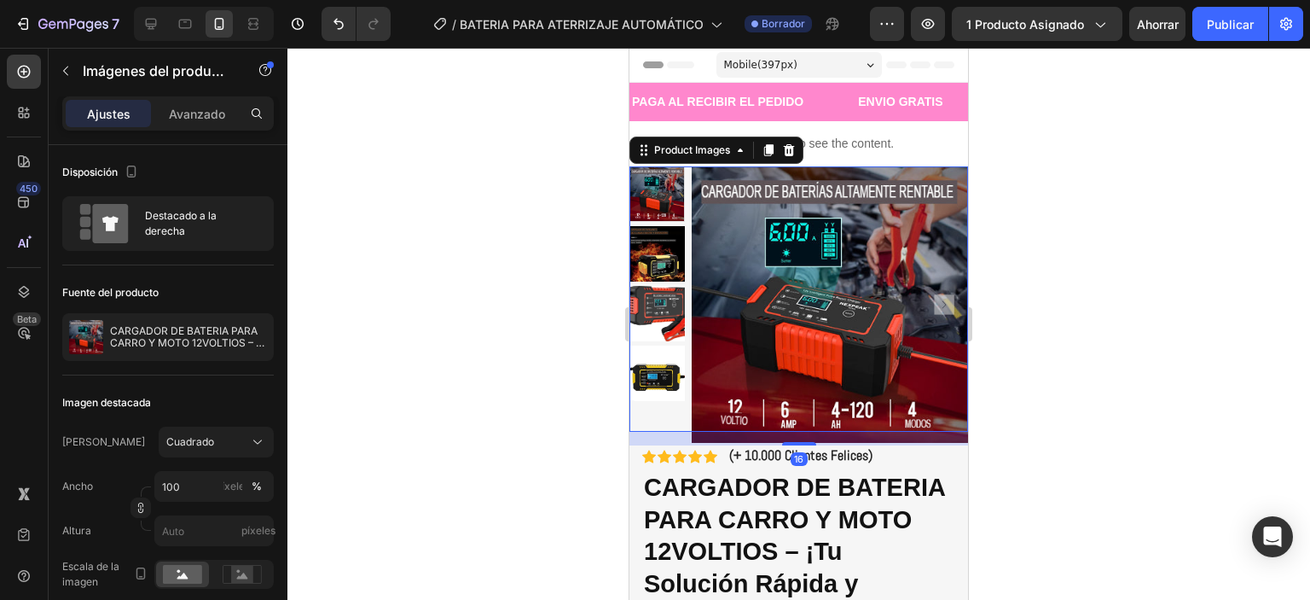
click at [659, 261] on img at bounding box center [656, 253] width 55 height 55
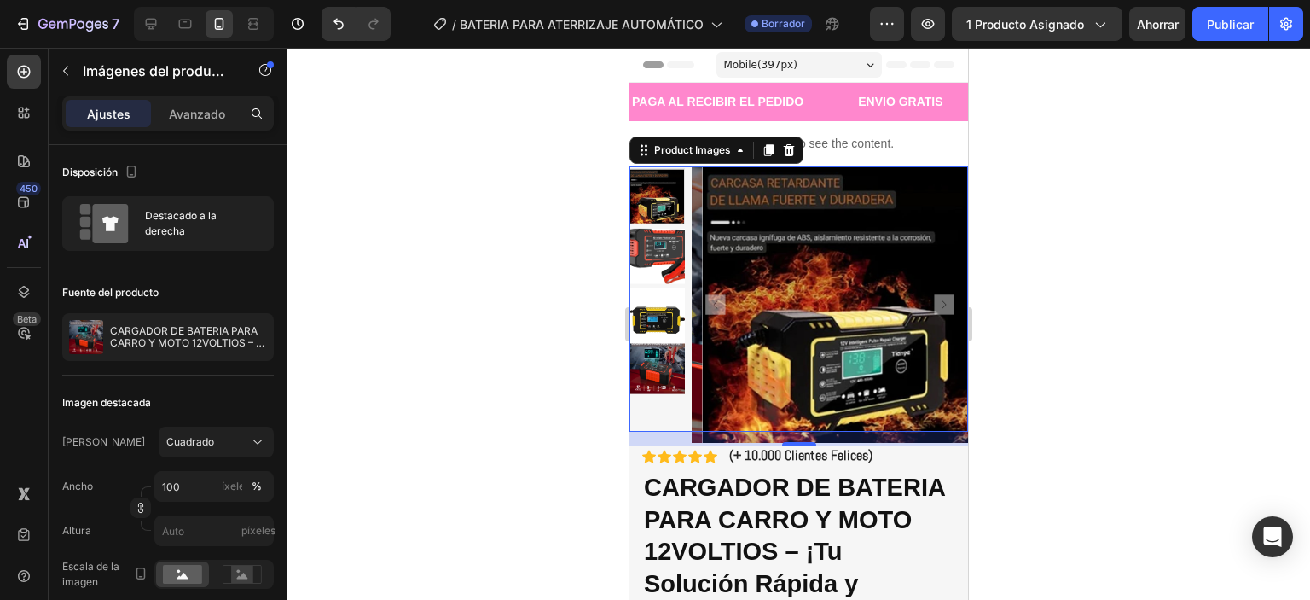
click at [675, 262] on img at bounding box center [656, 256] width 55 height 55
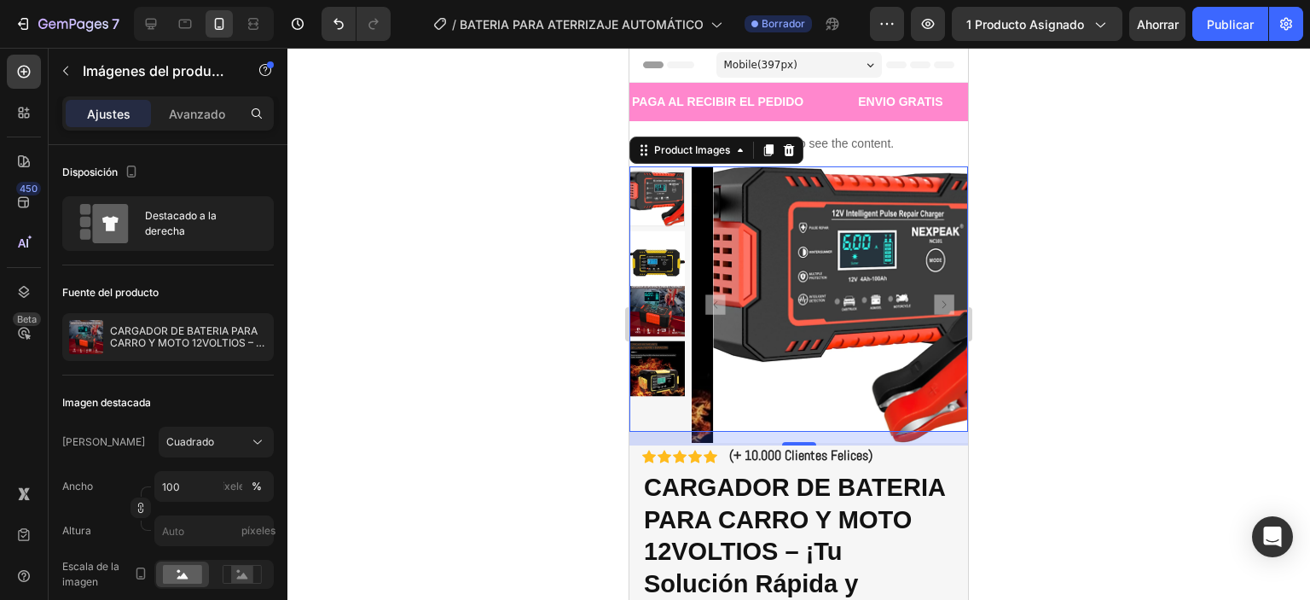
click at [665, 271] on img at bounding box center [656, 257] width 55 height 55
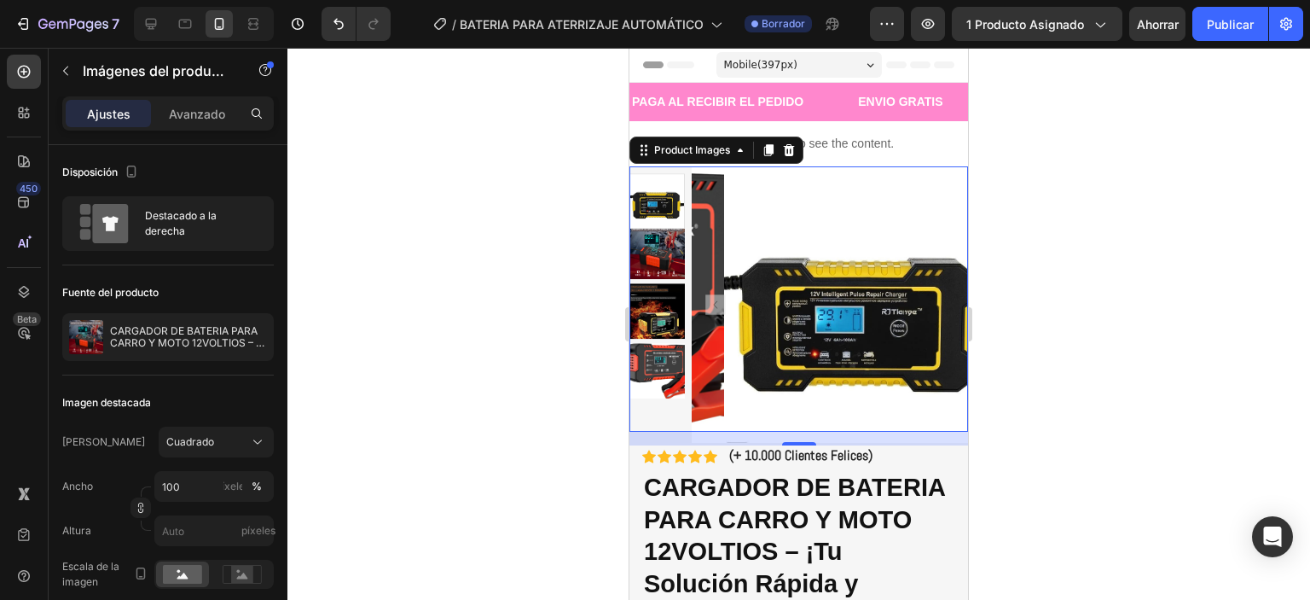
click at [665, 271] on img at bounding box center [656, 250] width 55 height 55
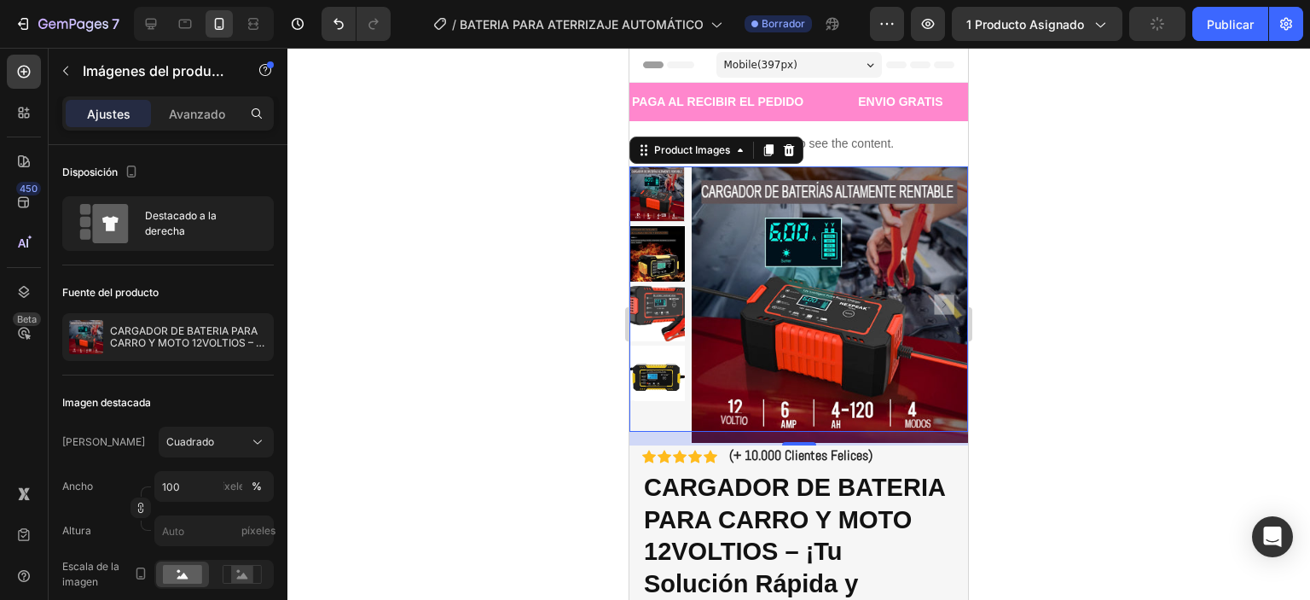
click at [665, 276] on img at bounding box center [656, 253] width 55 height 55
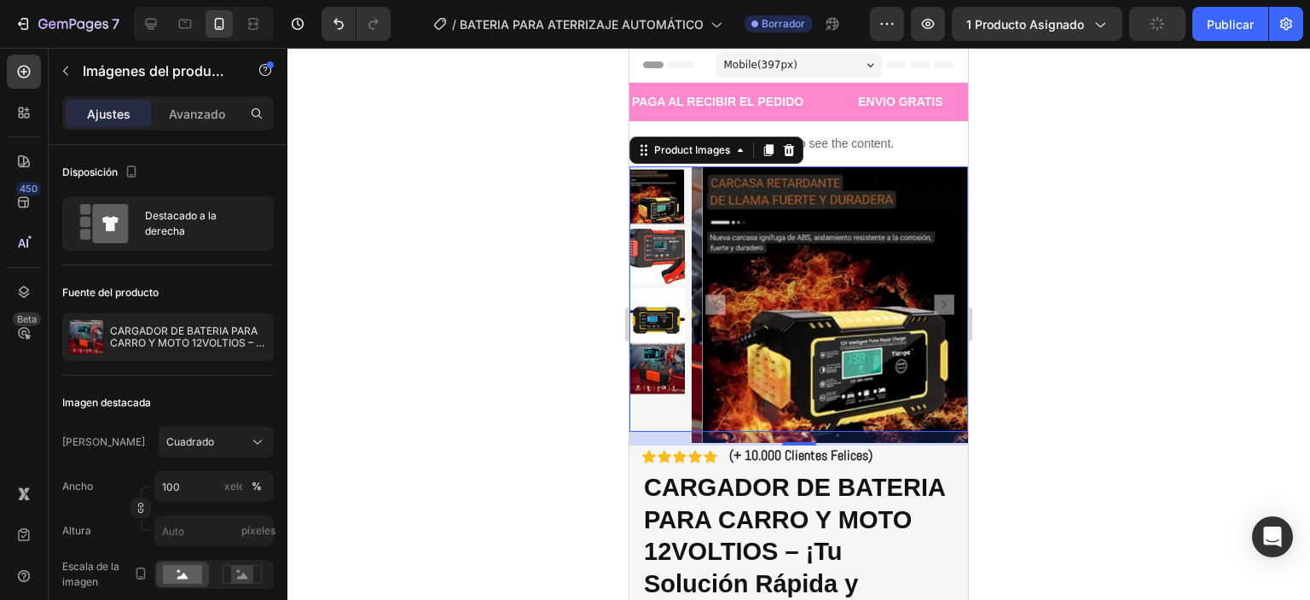
click at [659, 231] on img at bounding box center [656, 256] width 55 height 55
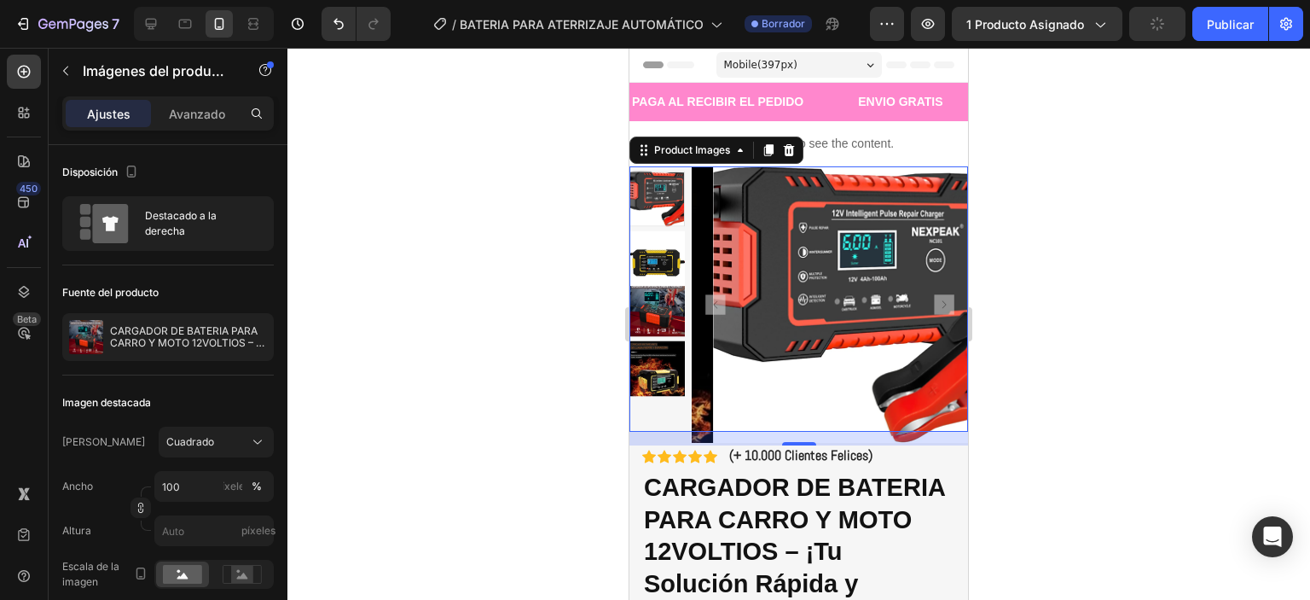
click at [652, 230] on img at bounding box center [656, 257] width 55 height 55
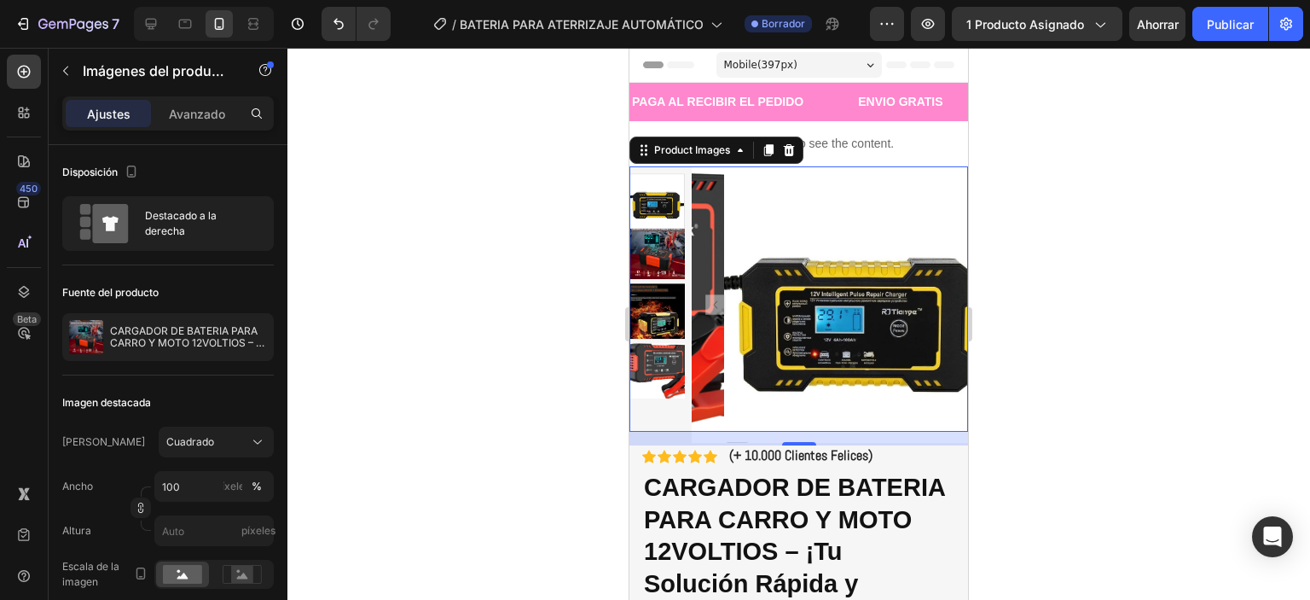
click at [665, 190] on div at bounding box center [656, 200] width 55 height 55
drag, startPoint x: 1024, startPoint y: 177, endPoint x: 270, endPoint y: 166, distance: 754.9
click at [1024, 177] on div at bounding box center [798, 324] width 1023 height 552
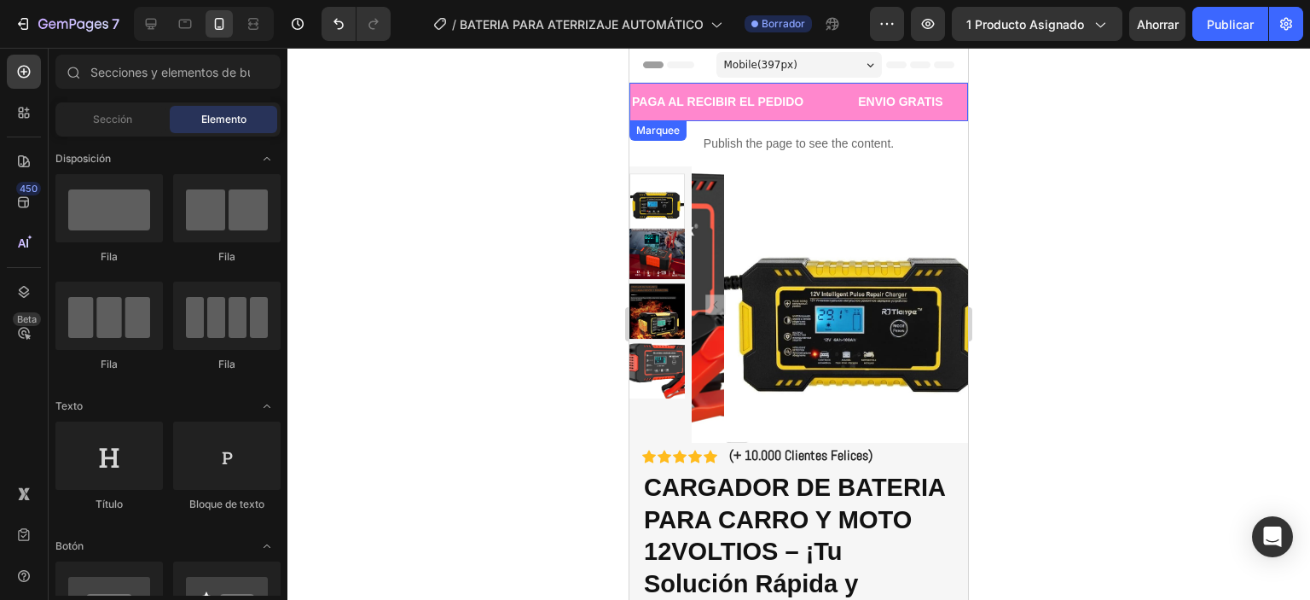
click at [825, 111] on div "PAGA AL RECIBIR EL PEDIDO Text Block" at bounding box center [743, 102] width 226 height 38
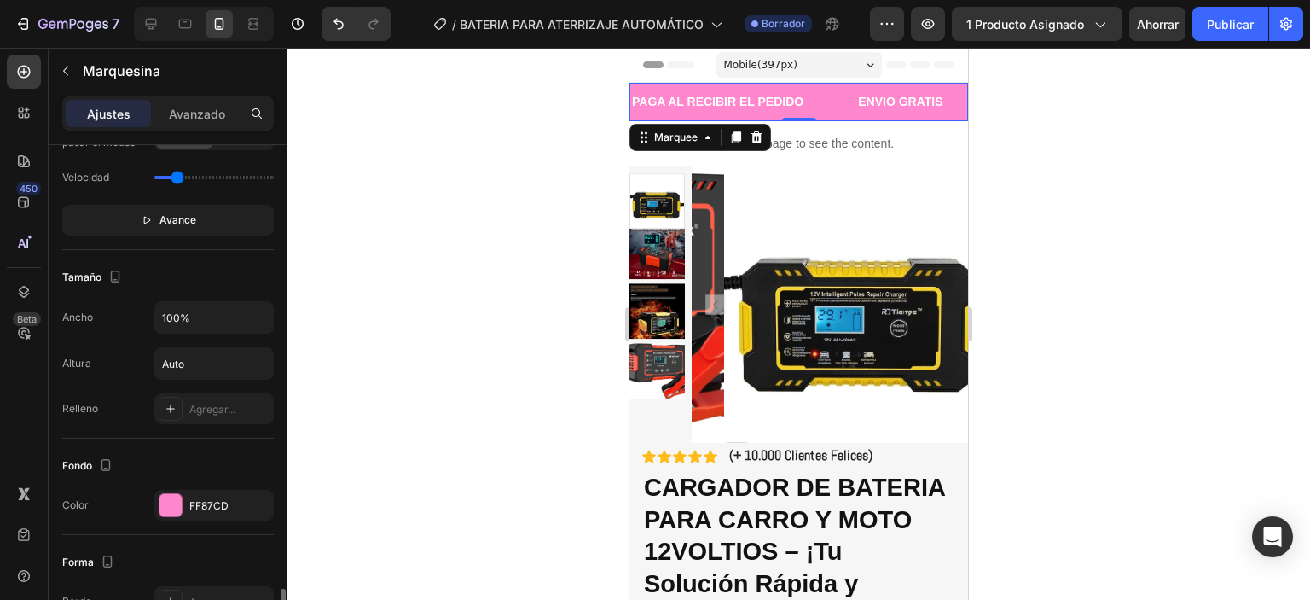
scroll to position [682, 0]
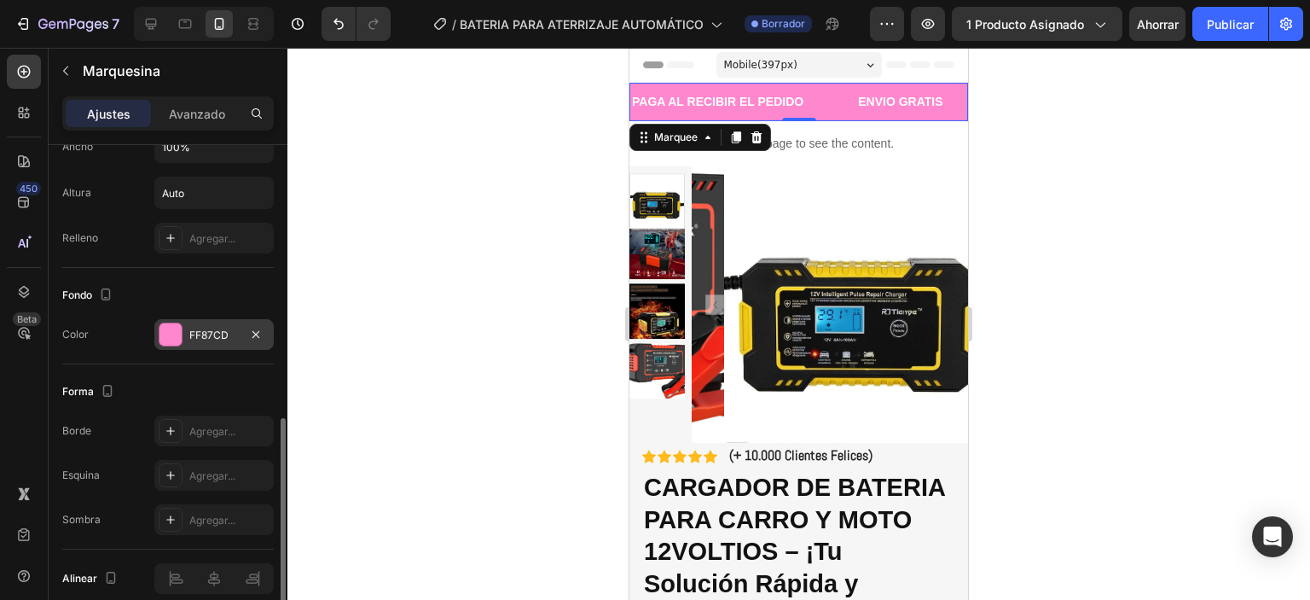
click at [164, 323] on div at bounding box center [171, 334] width 22 height 22
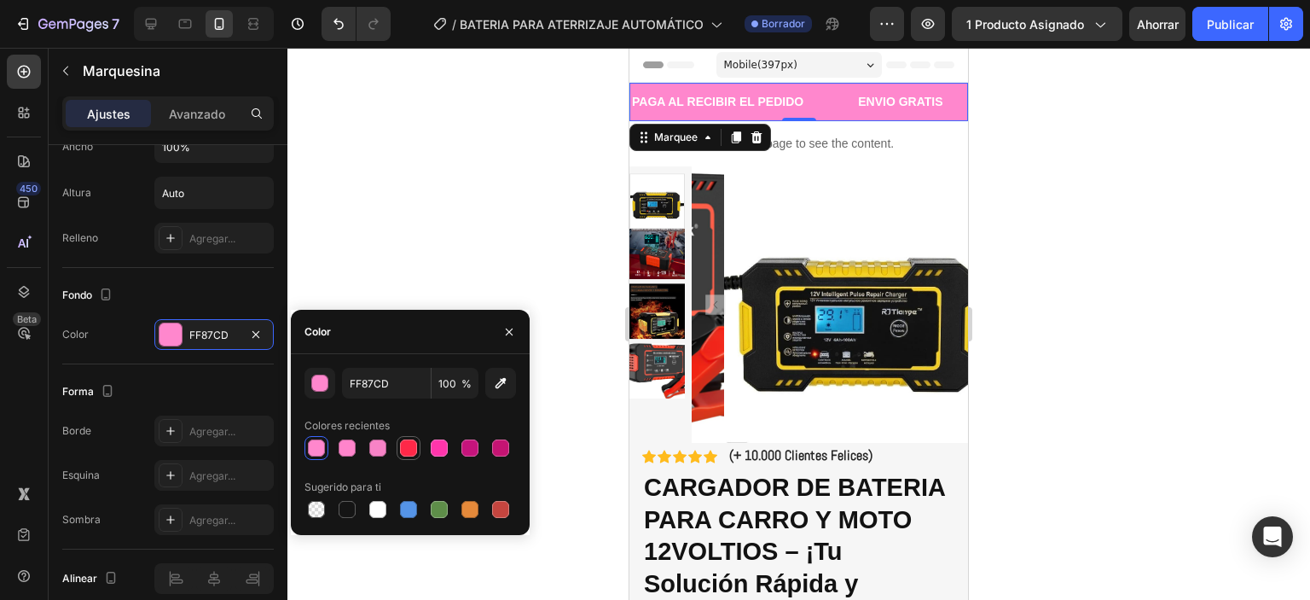
click at [412, 441] on div at bounding box center [408, 447] width 17 height 17
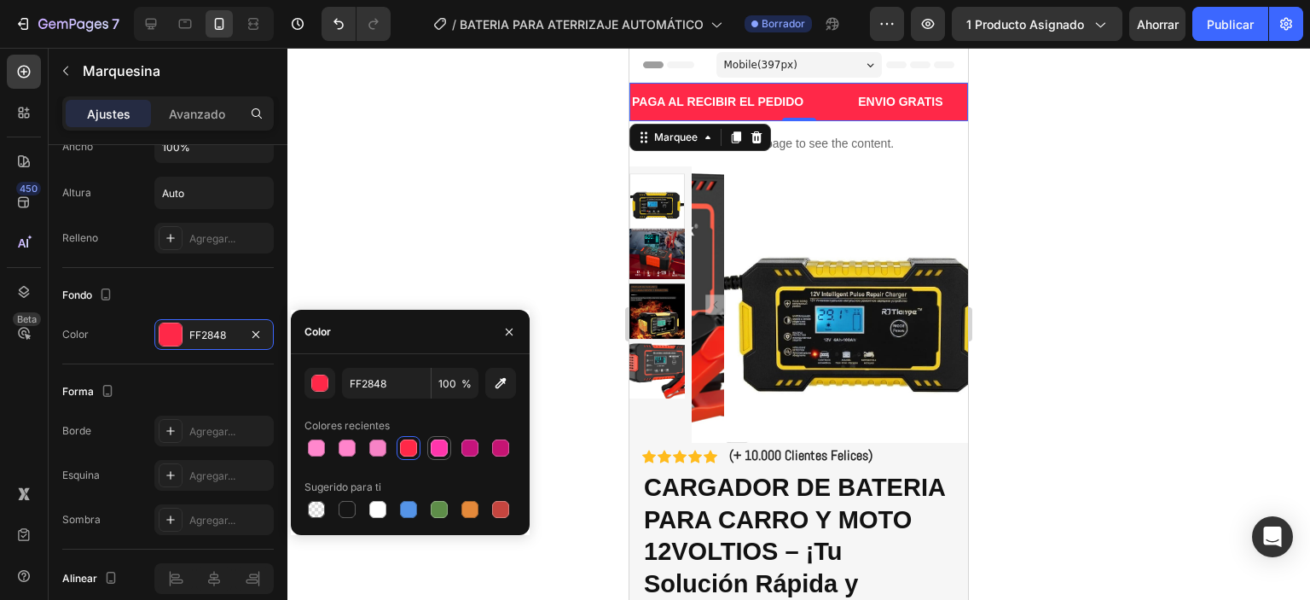
click at [438, 454] on div at bounding box center [439, 447] width 17 height 17
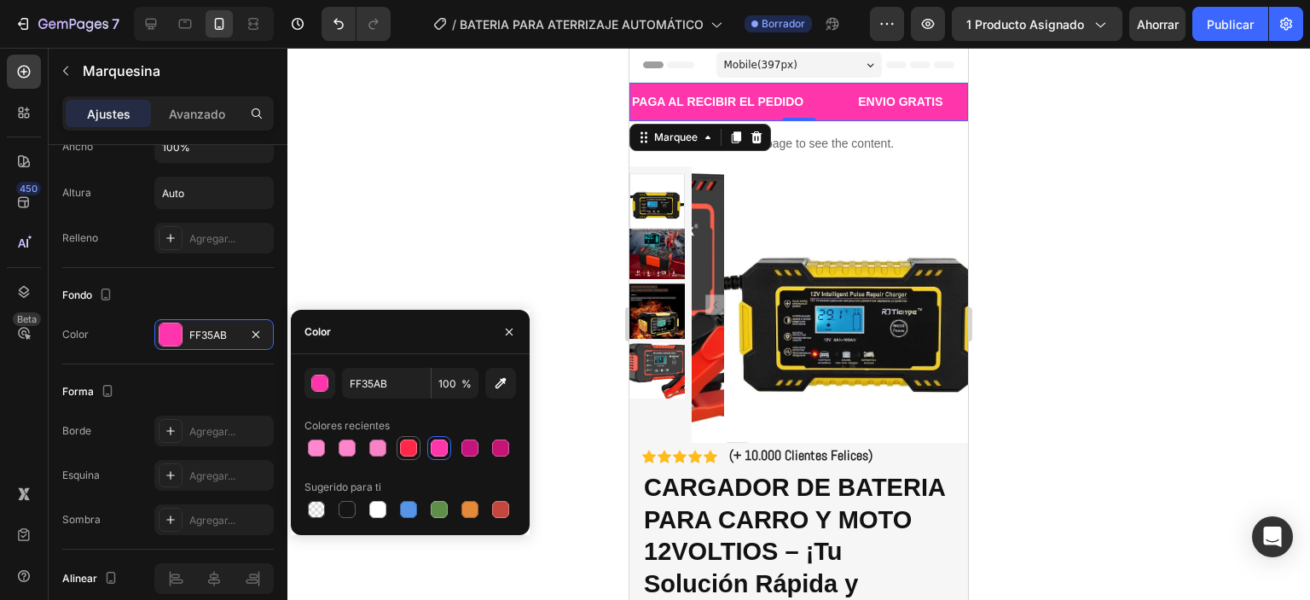
click at [403, 453] on div at bounding box center [408, 447] width 17 height 17
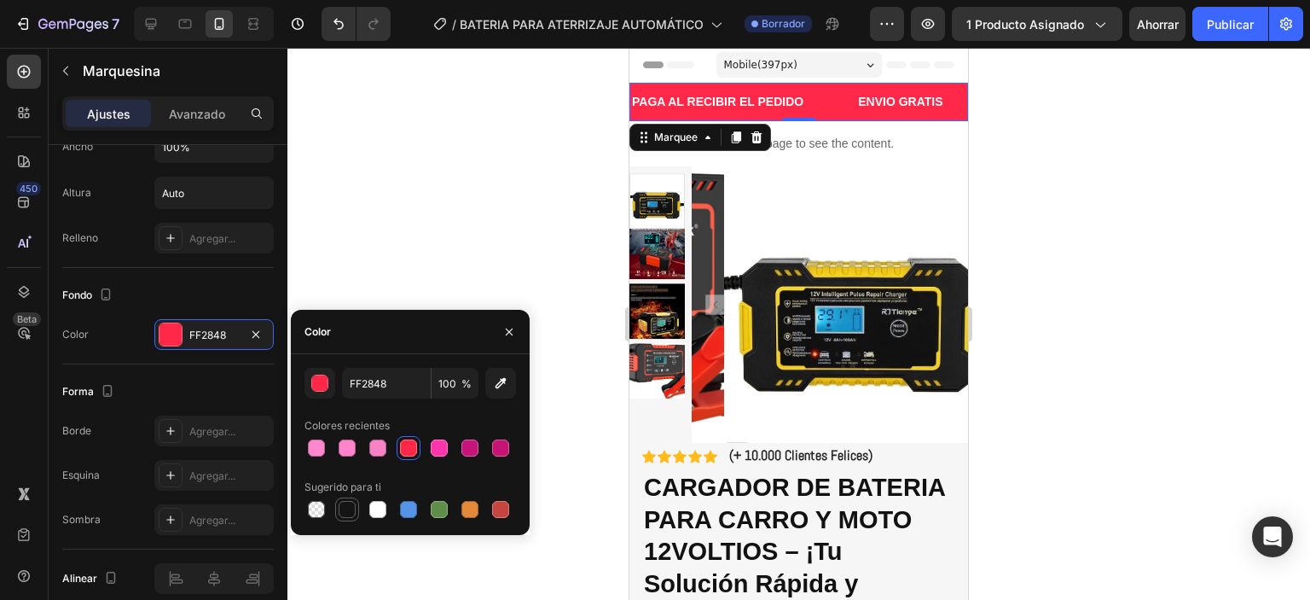
click at [345, 510] on div at bounding box center [347, 509] width 17 height 17
type input "151515"
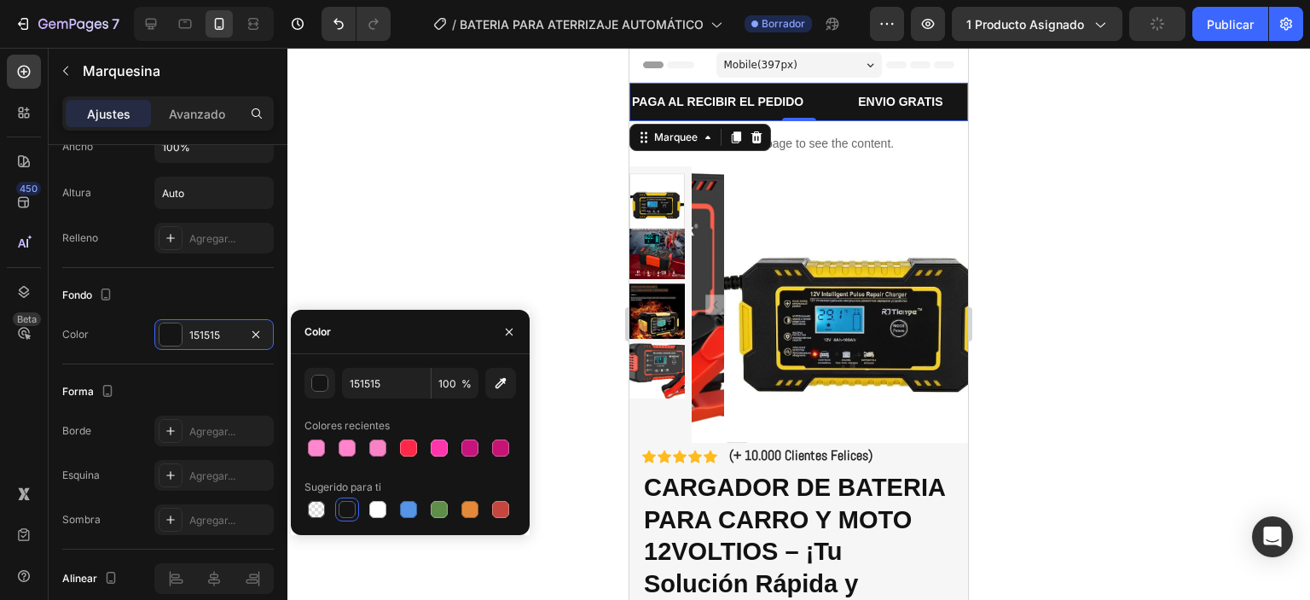
click at [523, 246] on div at bounding box center [798, 324] width 1023 height 552
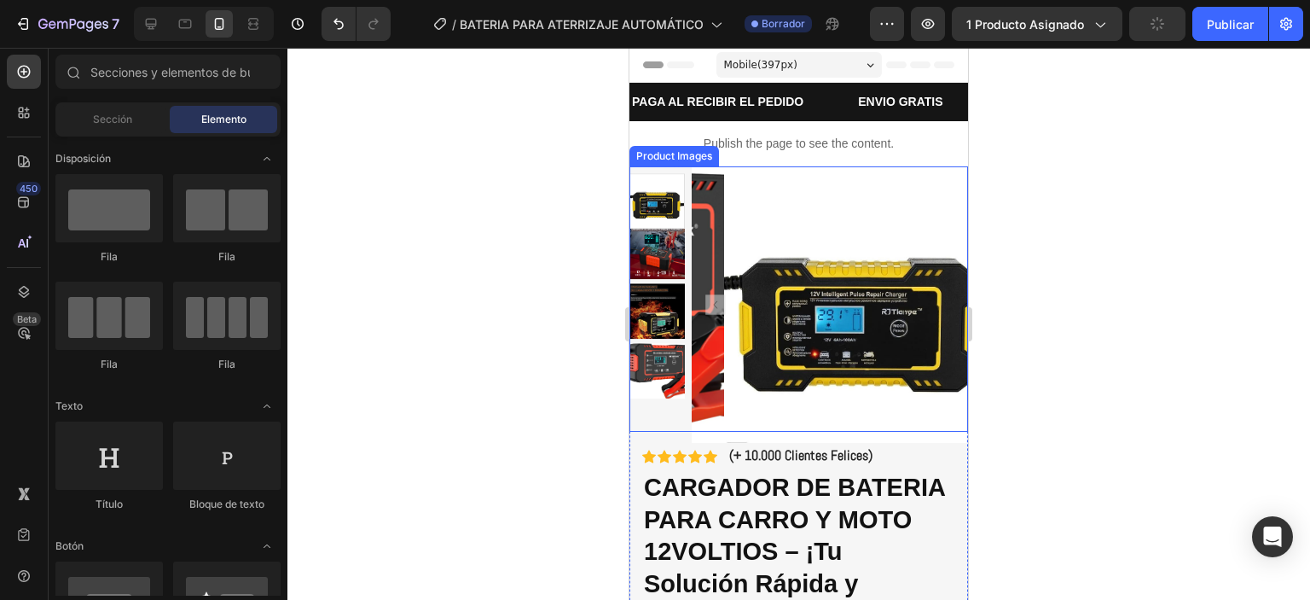
click at [669, 261] on img at bounding box center [656, 250] width 55 height 55
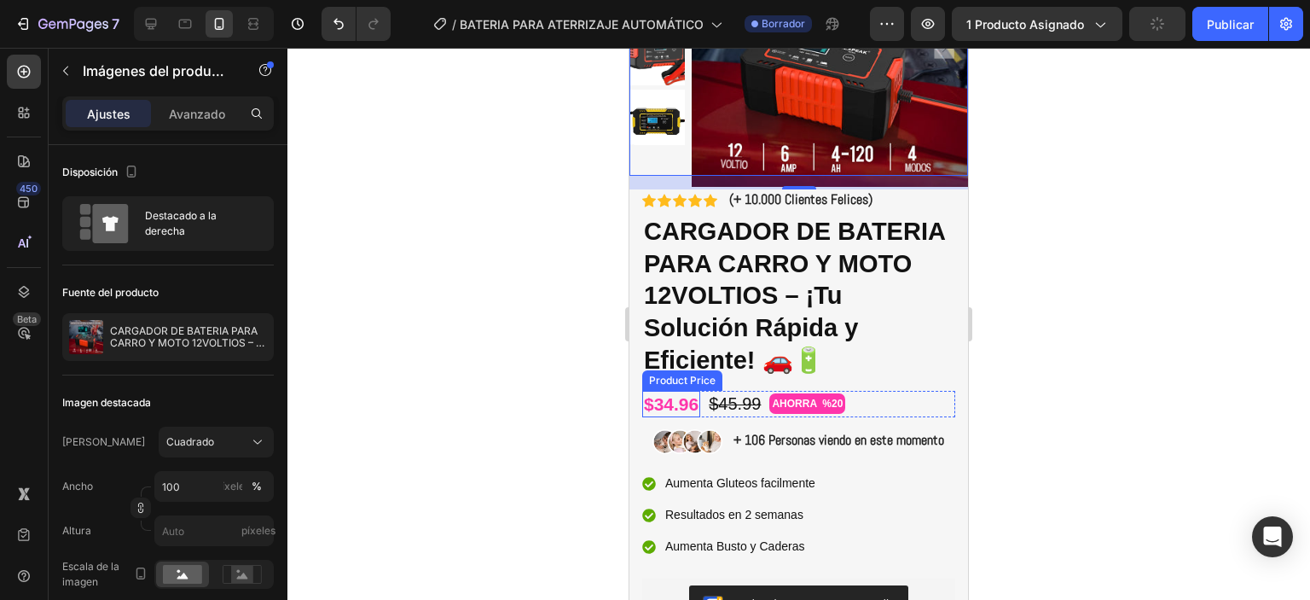
click at [691, 409] on div "$34.96" at bounding box center [671, 404] width 58 height 26
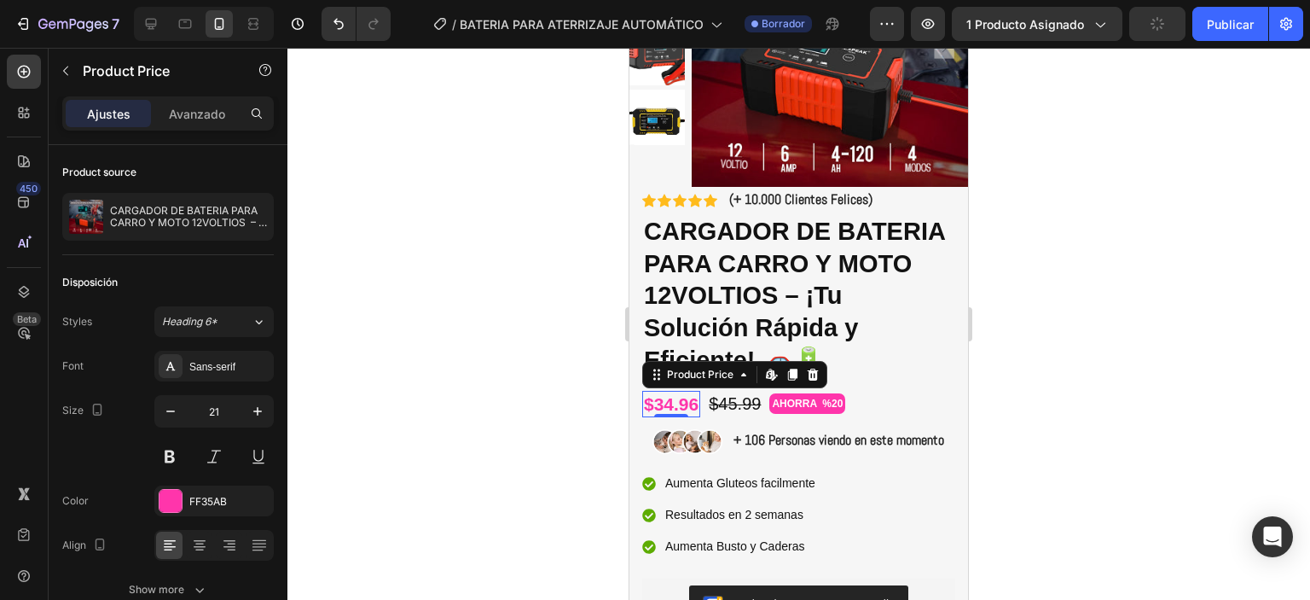
click at [691, 409] on div "$34.96" at bounding box center [671, 404] width 58 height 26
drag, startPoint x: 573, startPoint y: 336, endPoint x: 615, endPoint y: 359, distance: 47.7
click at [574, 336] on div at bounding box center [798, 324] width 1023 height 552
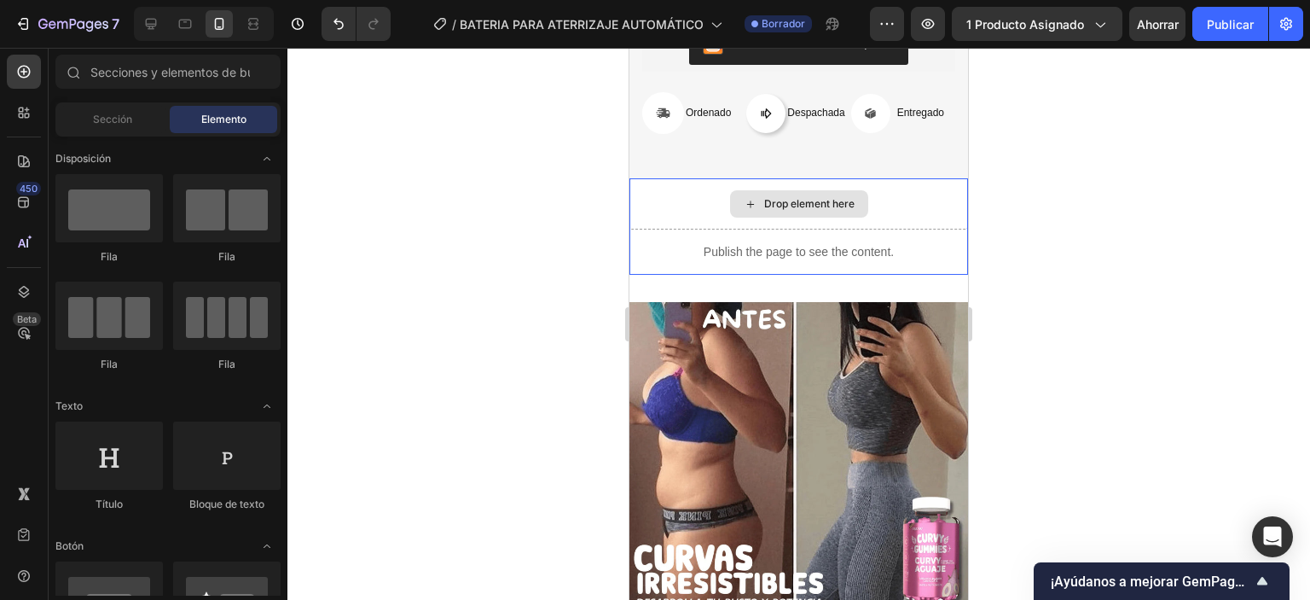
scroll to position [1365, 0]
